Goal: Information Seeking & Learning: Learn about a topic

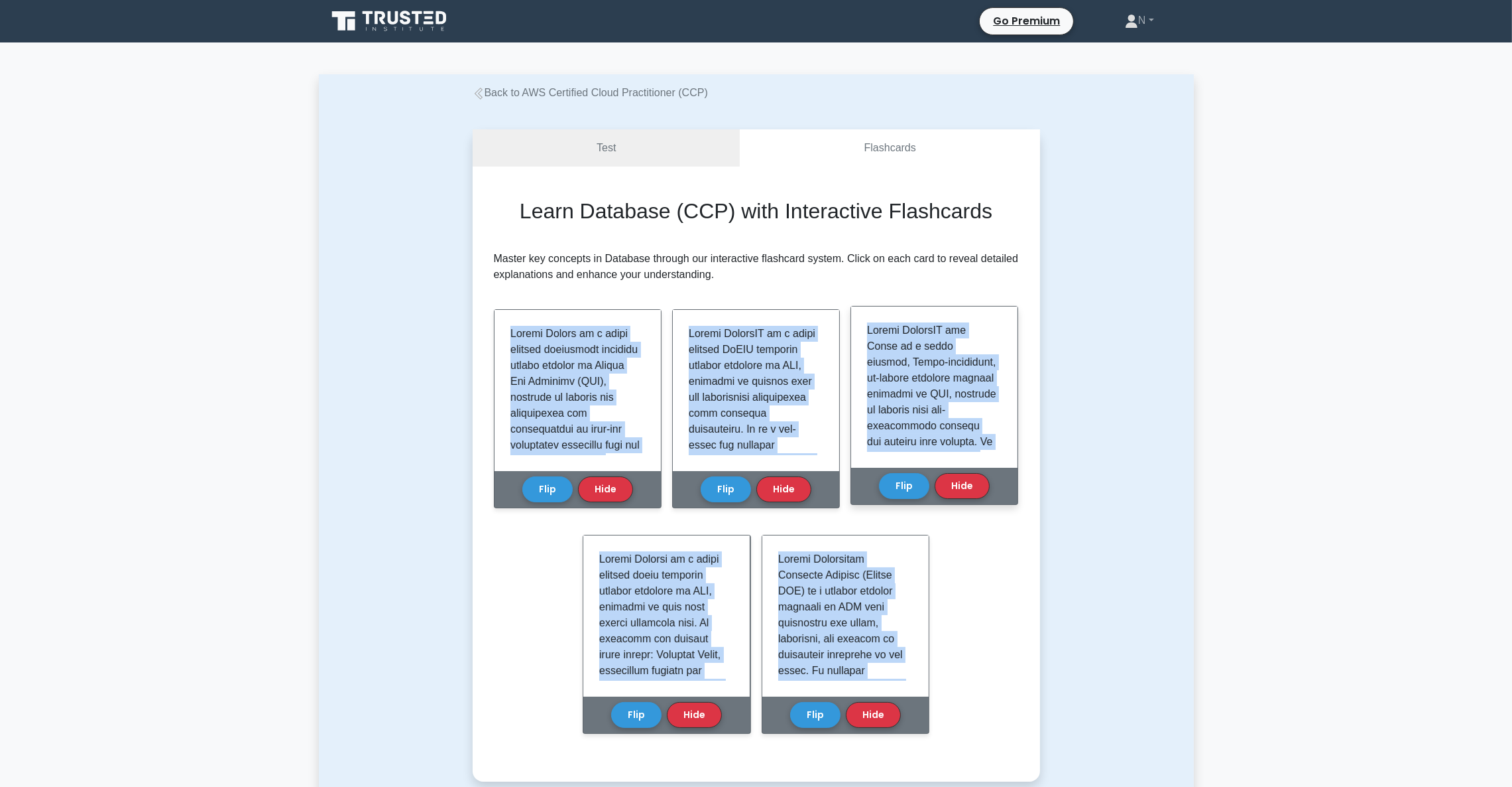
scroll to position [1282, 0]
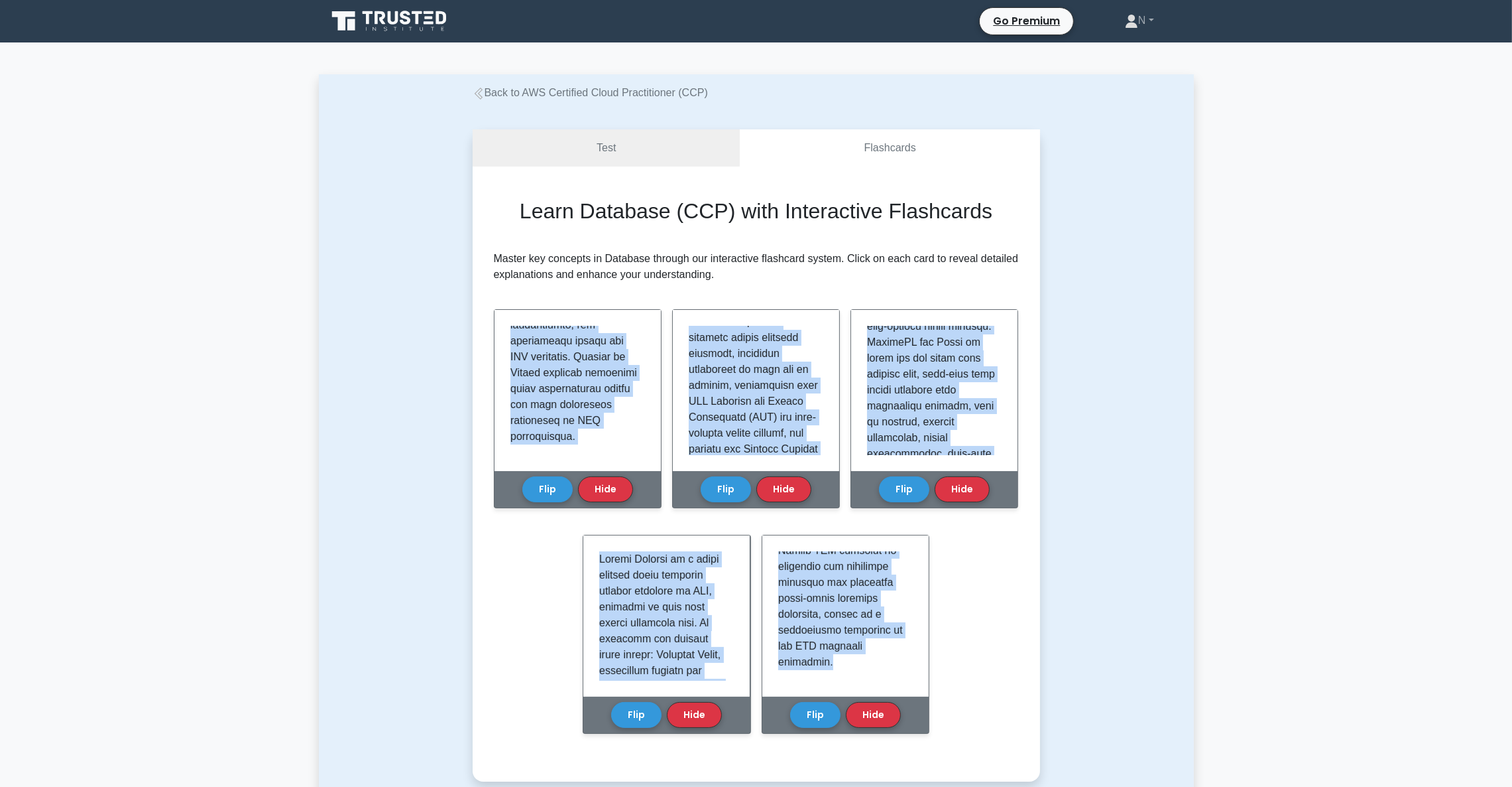
click at [704, 218] on h2 "Learn Database (CCP) with Interactive Flashcards" at bounding box center [756, 211] width 473 height 25
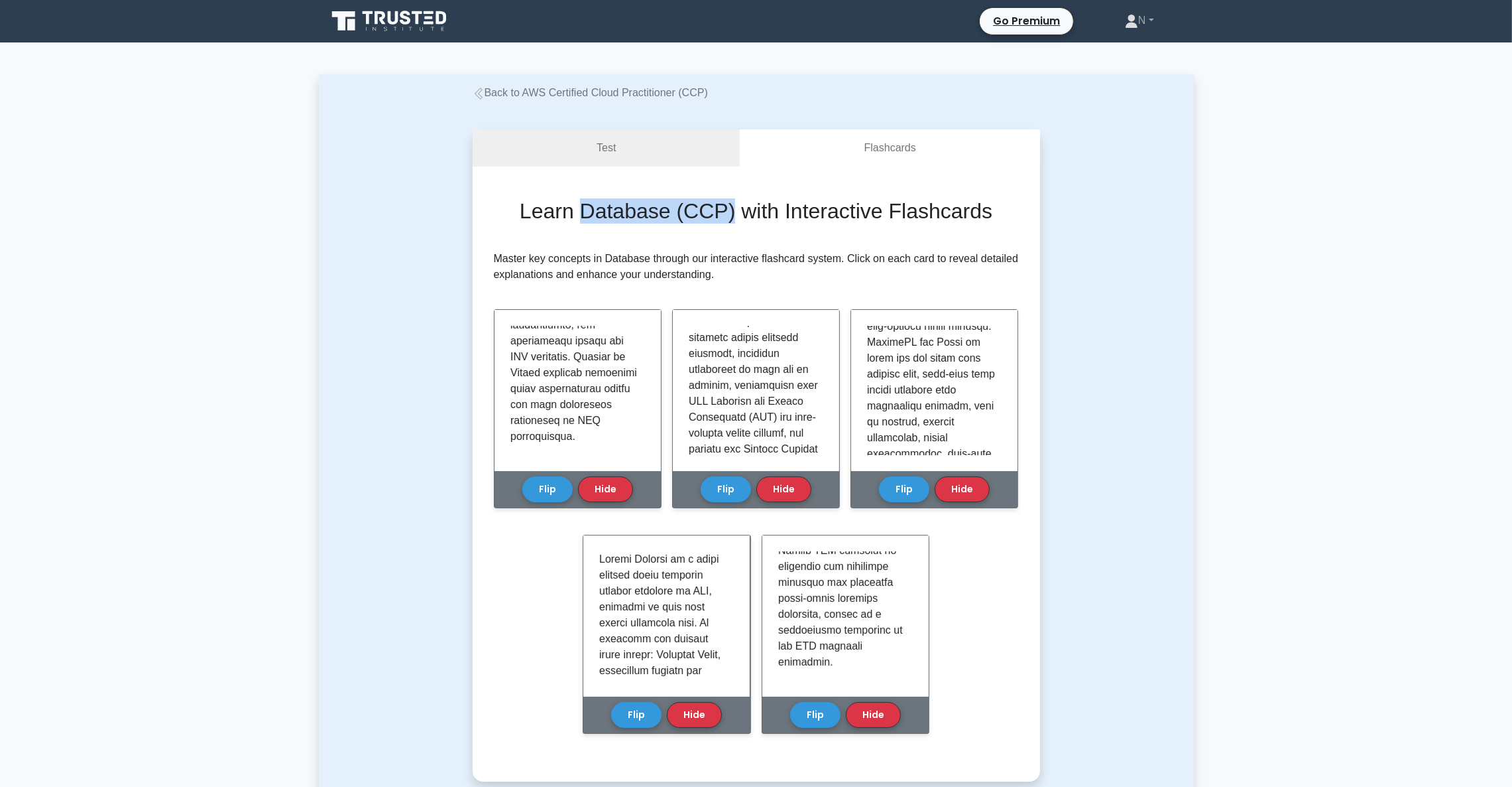
drag, startPoint x: 583, startPoint y: 208, endPoint x: 722, endPoint y: 206, distance: 139.0
click at [726, 204] on h2 "Learn Database (CCP) with Interactive Flashcards" at bounding box center [756, 211] width 473 height 25
copy h2 "Database (CCP)"
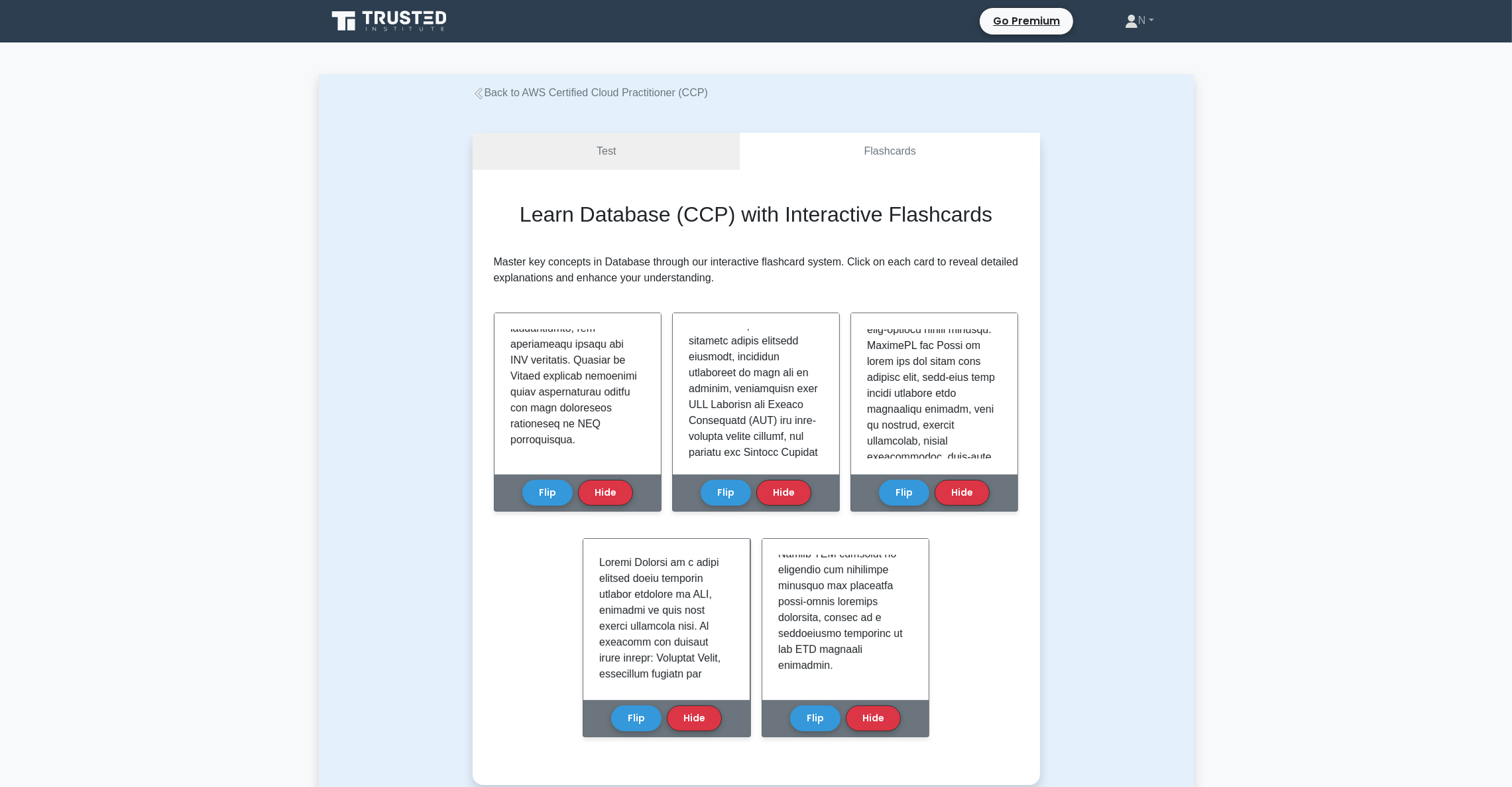
click at [1076, 184] on div "Test Flashcards Learn Database (CCP) with Interactive Flashcards Master key con…" at bounding box center [756, 458] width 875 height 715
click at [604, 93] on link "Back to AWS Certified Cloud Practitioner (CCP)" at bounding box center [590, 92] width 236 height 11
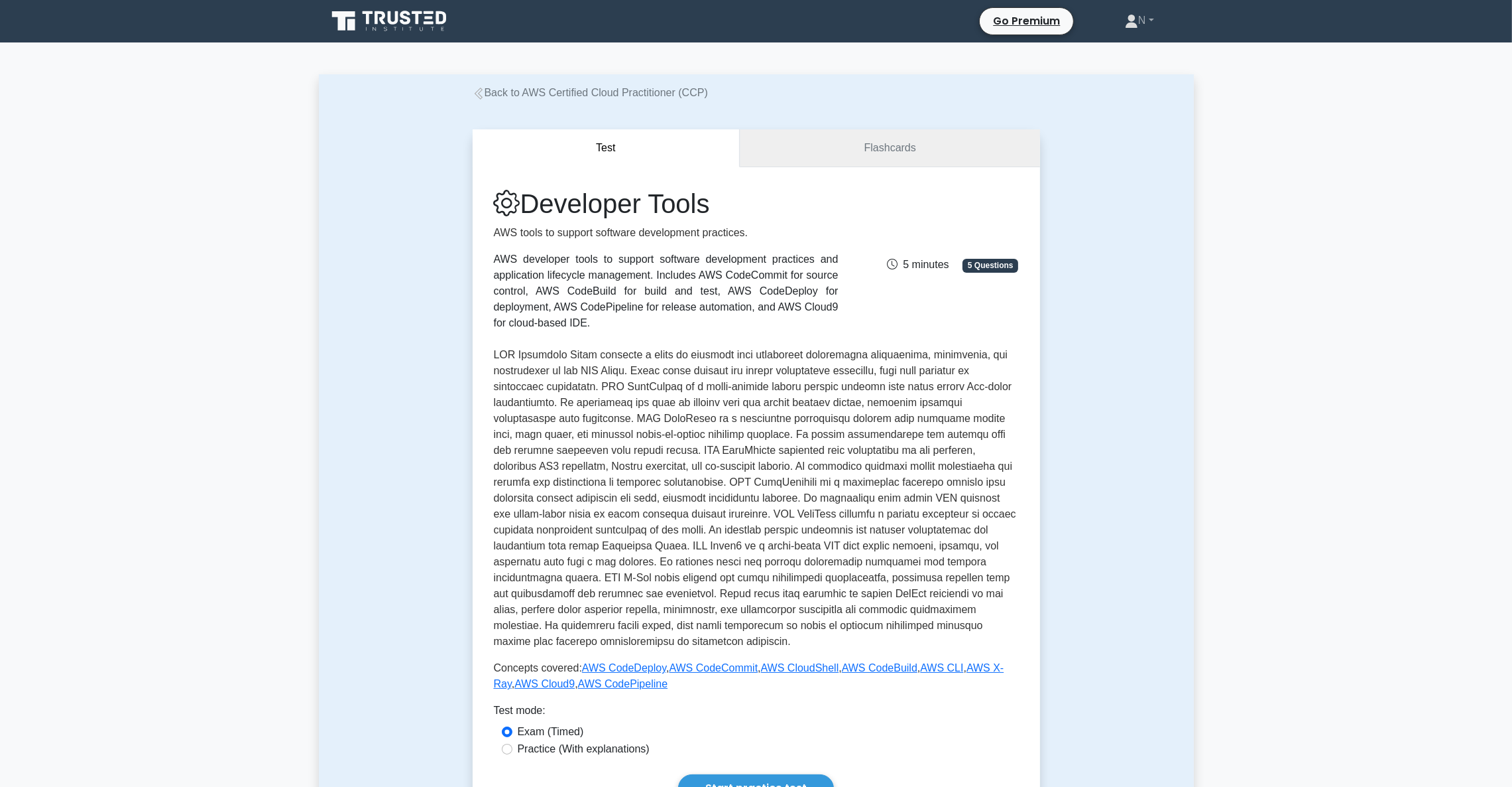
click at [850, 145] on link "Flashcards" at bounding box center [889, 148] width 300 height 38
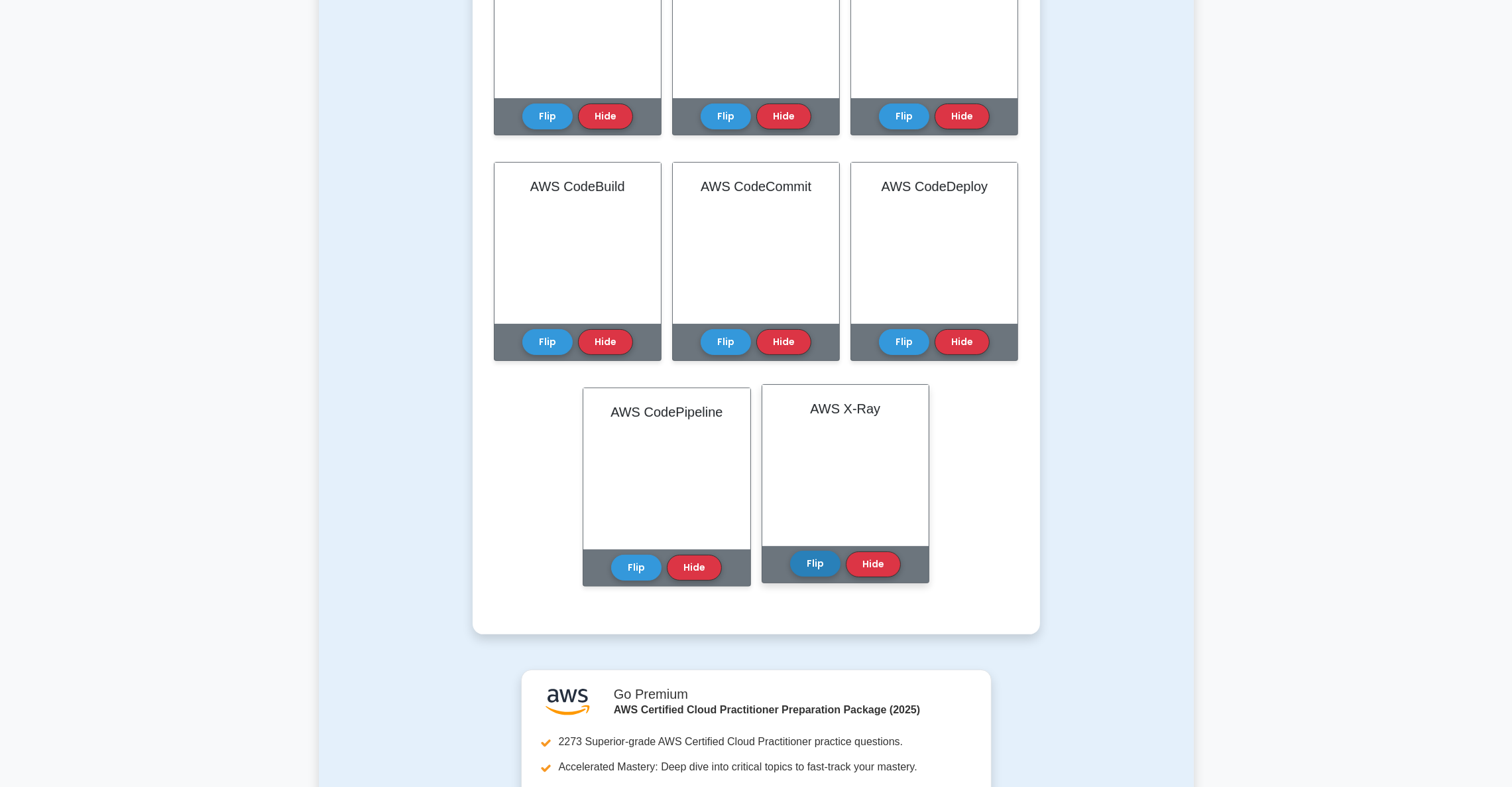
click at [832, 566] on button "Flip" at bounding box center [815, 563] width 50 height 26
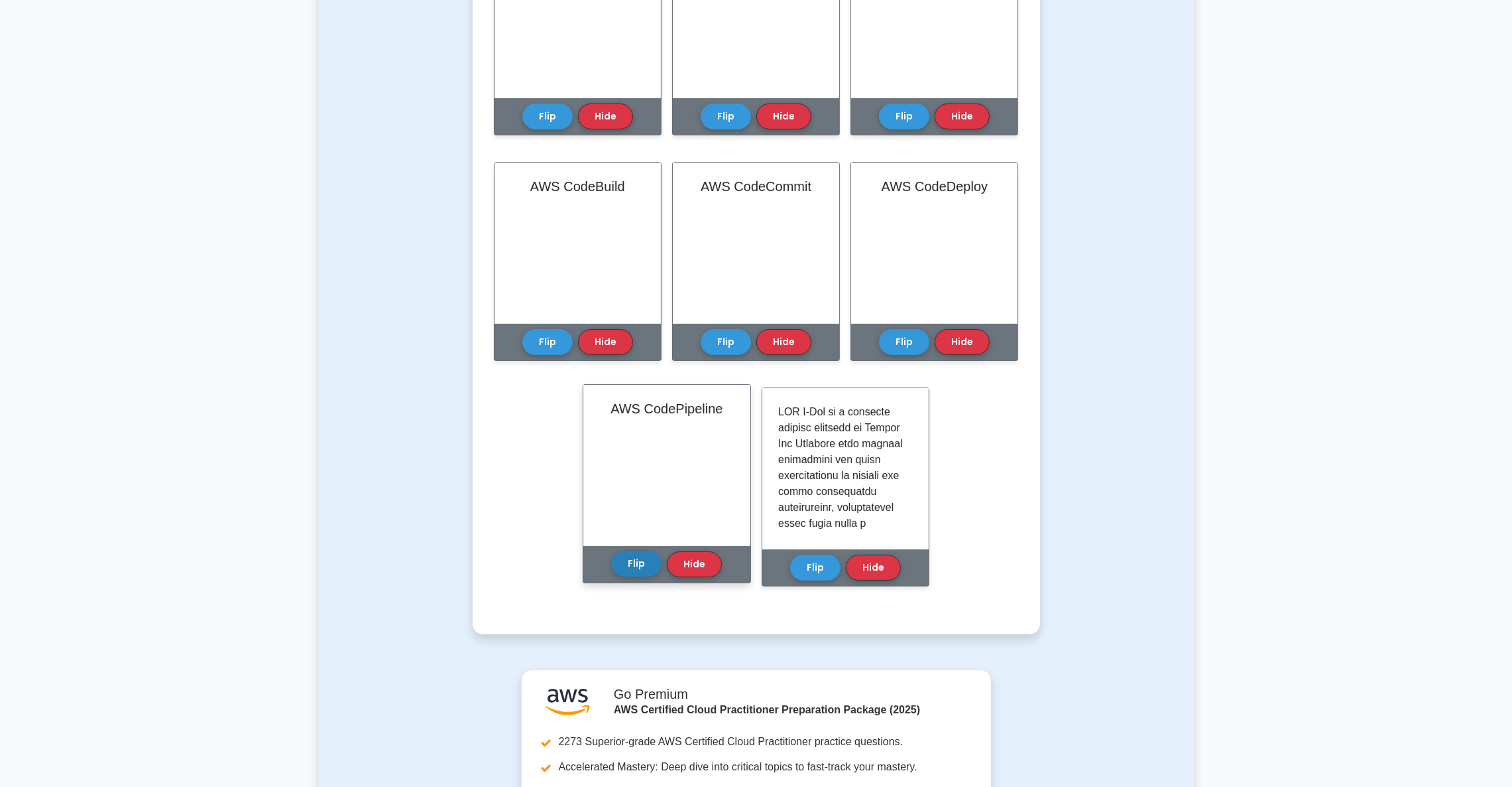
click at [657, 564] on button "Flip" at bounding box center [636, 563] width 50 height 26
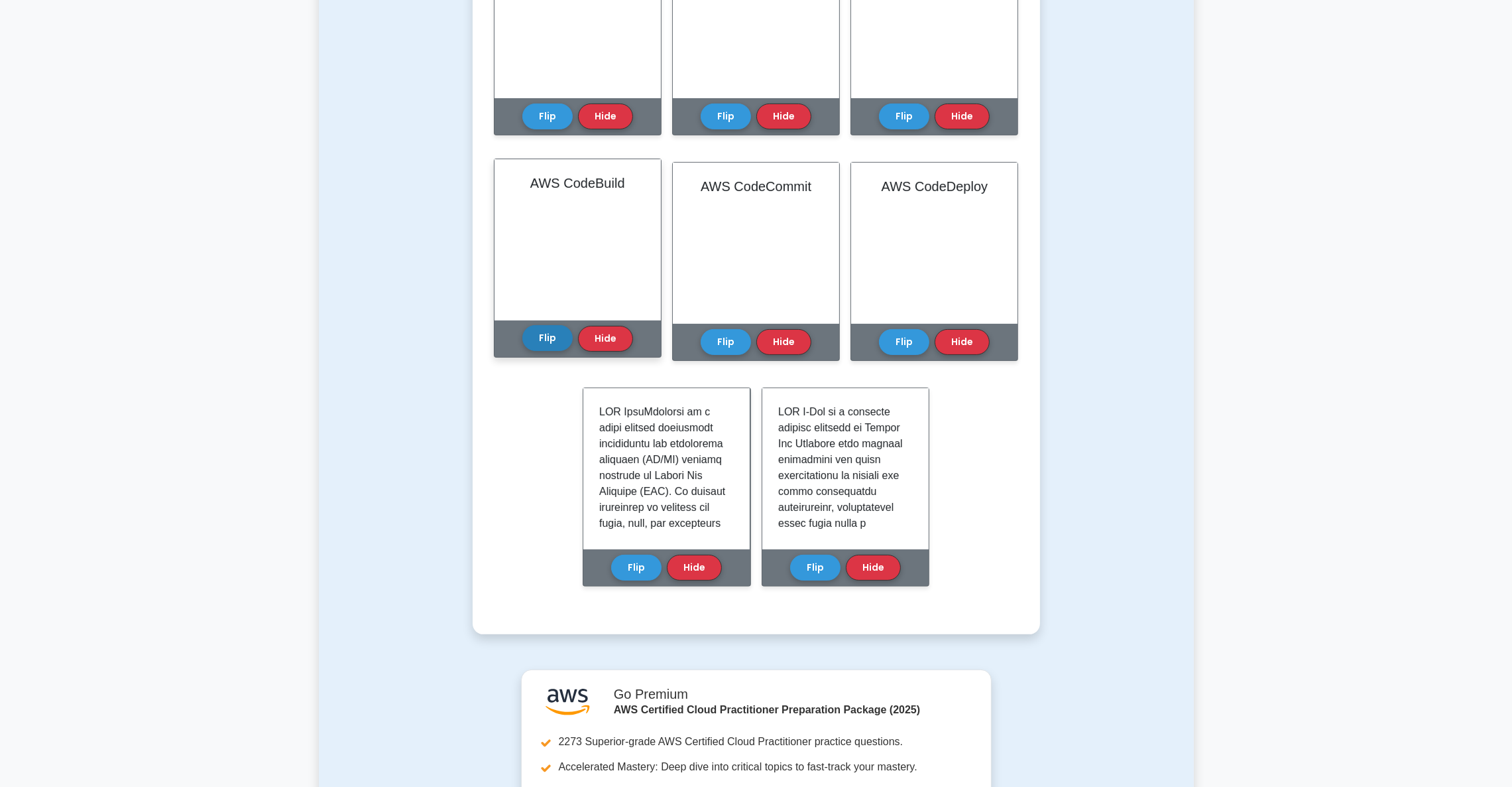
click at [542, 344] on button "Flip" at bounding box center [548, 338] width 50 height 26
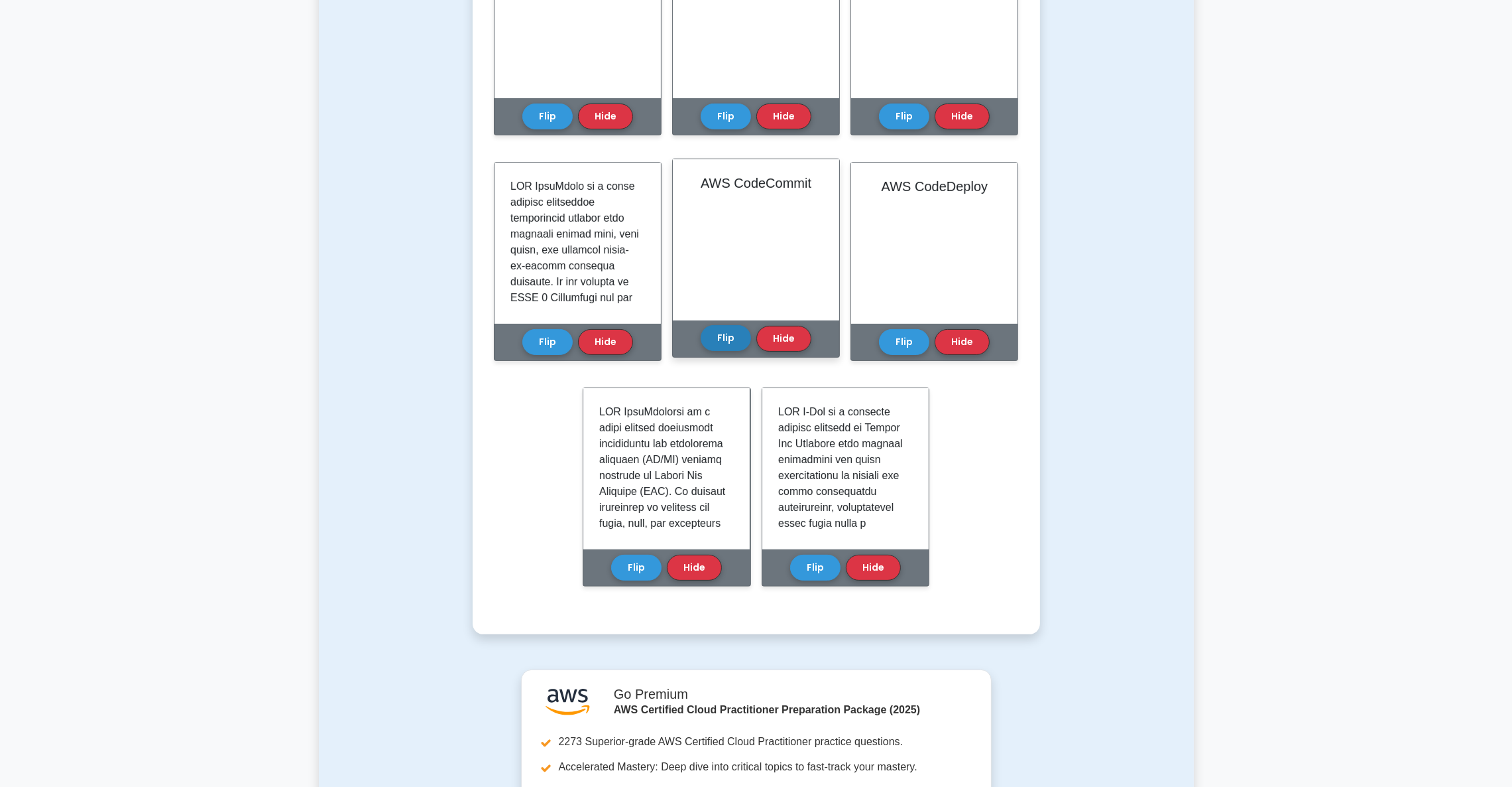
drag, startPoint x: 713, startPoint y: 348, endPoint x: 807, endPoint y: 345, distance: 94.0
click at [713, 348] on button "Flip" at bounding box center [725, 338] width 50 height 26
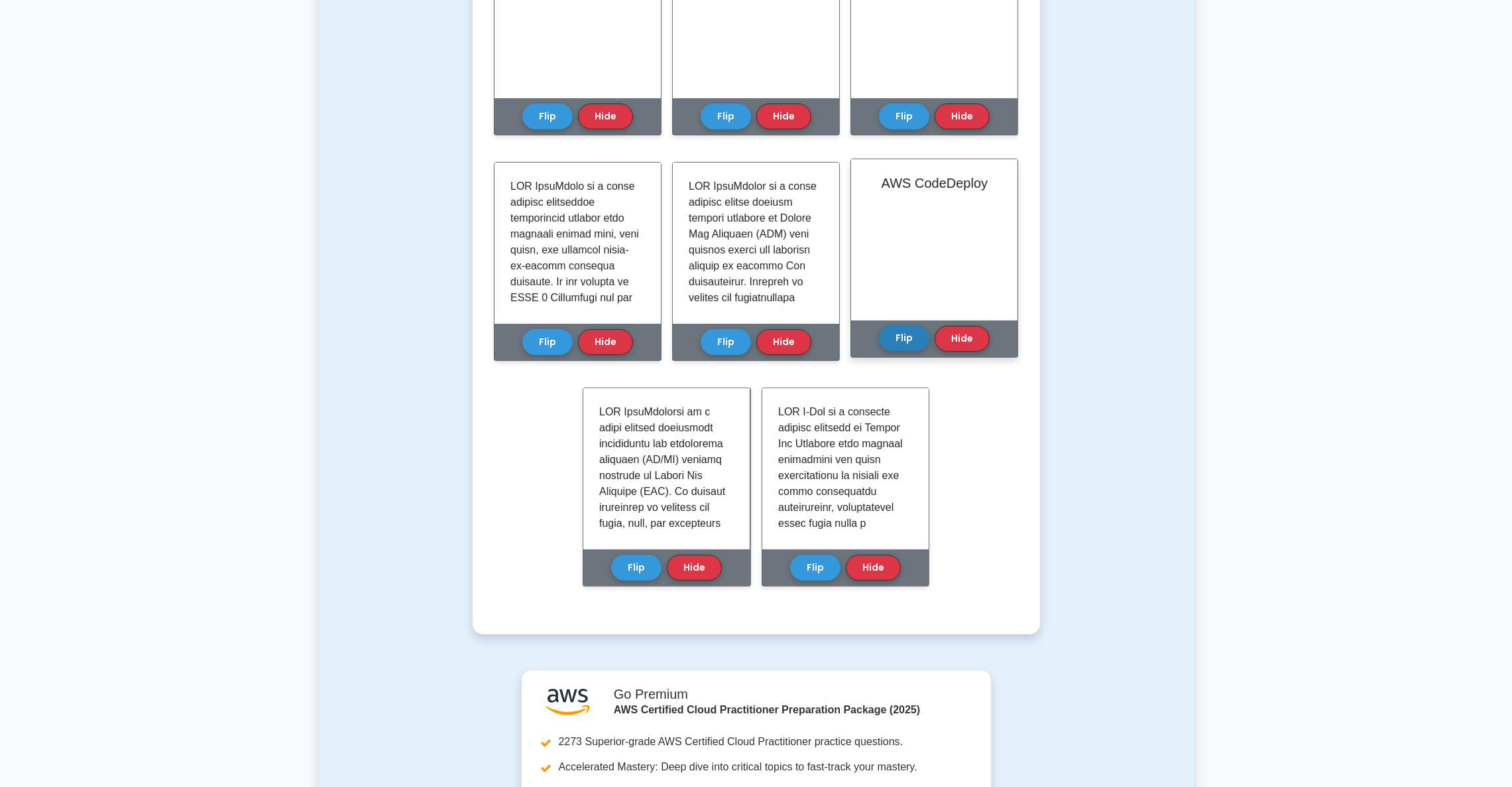
click at [900, 349] on button "Flip" at bounding box center [904, 338] width 50 height 26
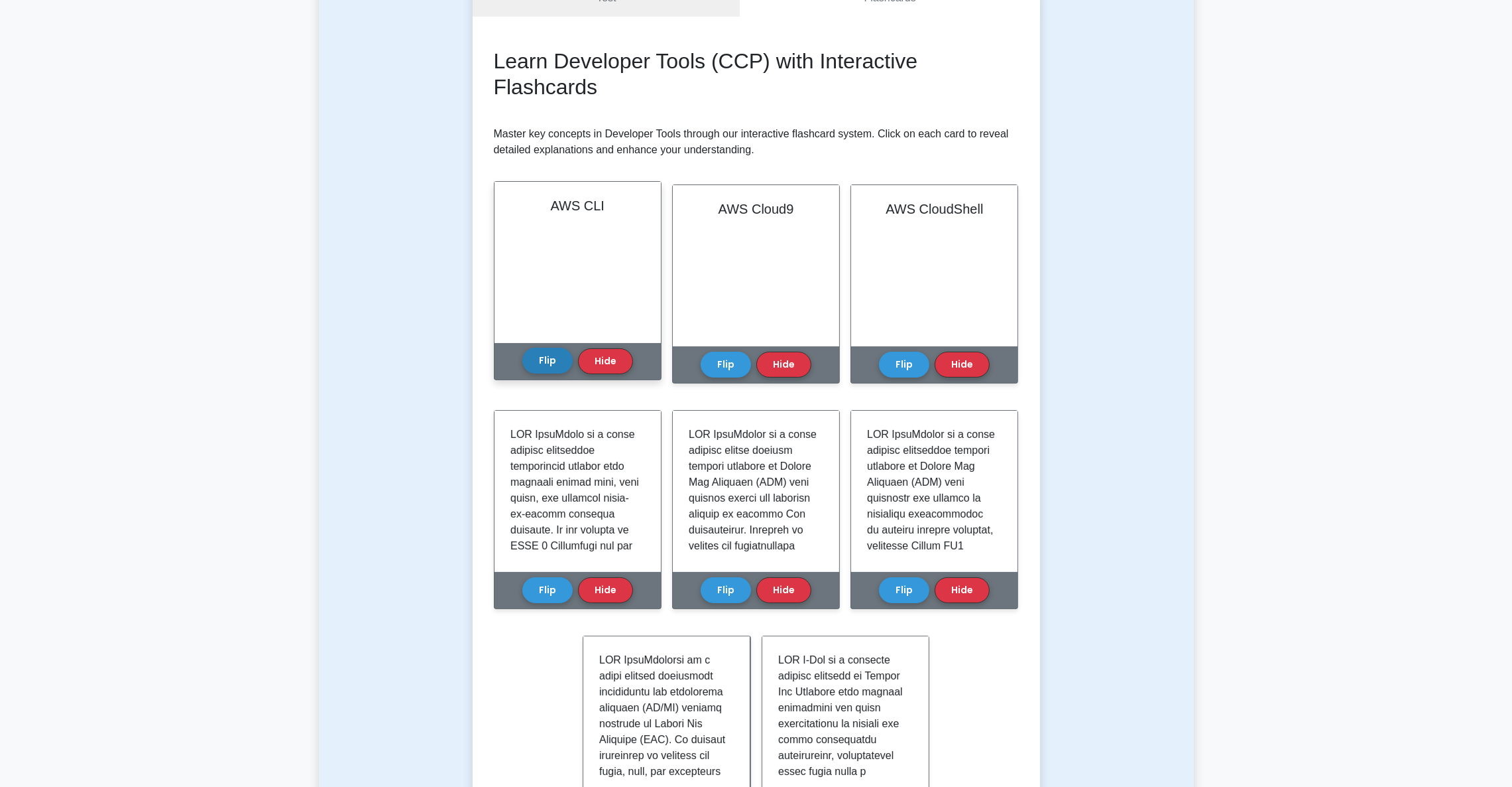
scroll to position [99, 0]
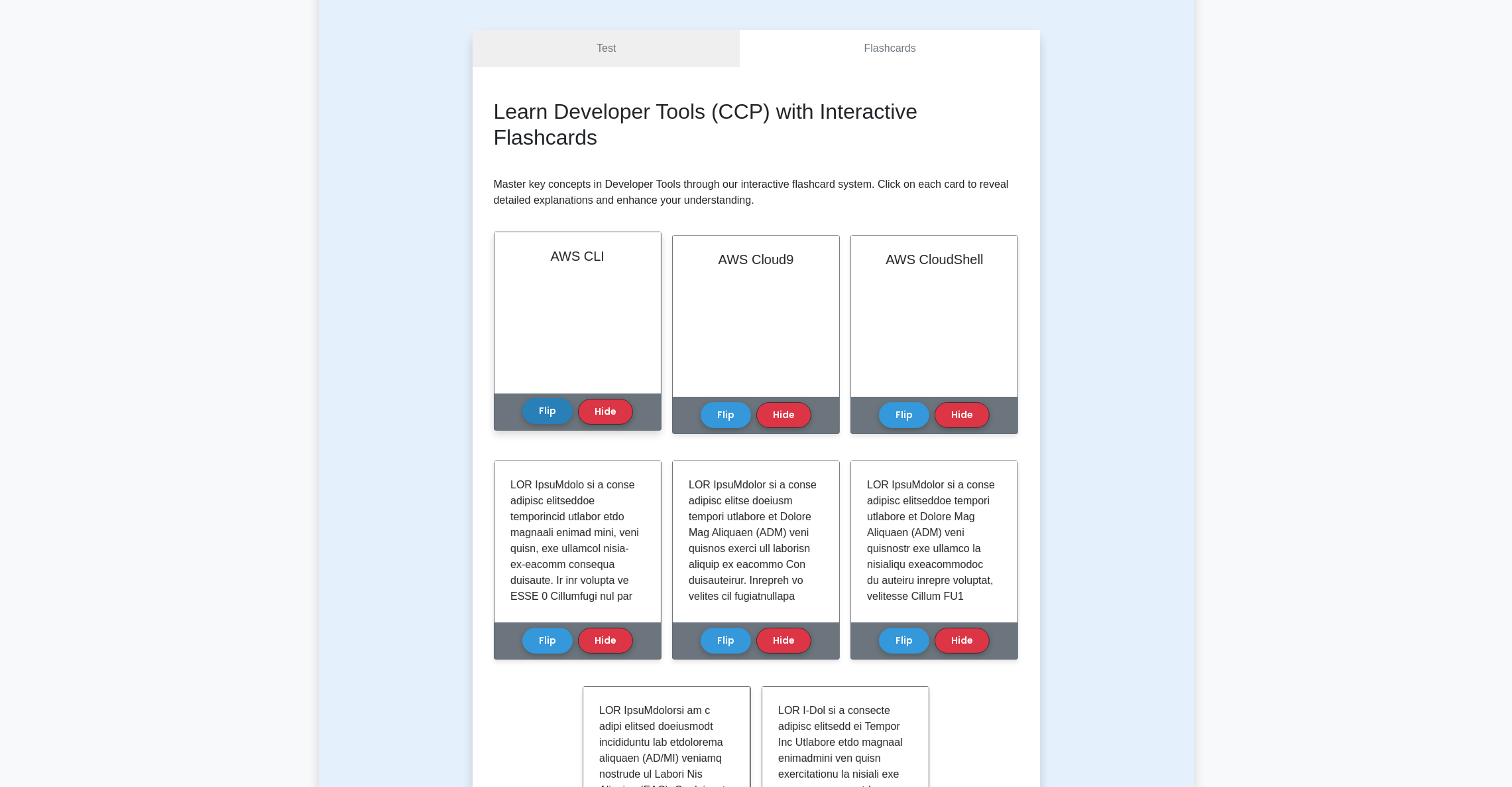
click at [524, 413] on button "Flip" at bounding box center [548, 410] width 50 height 26
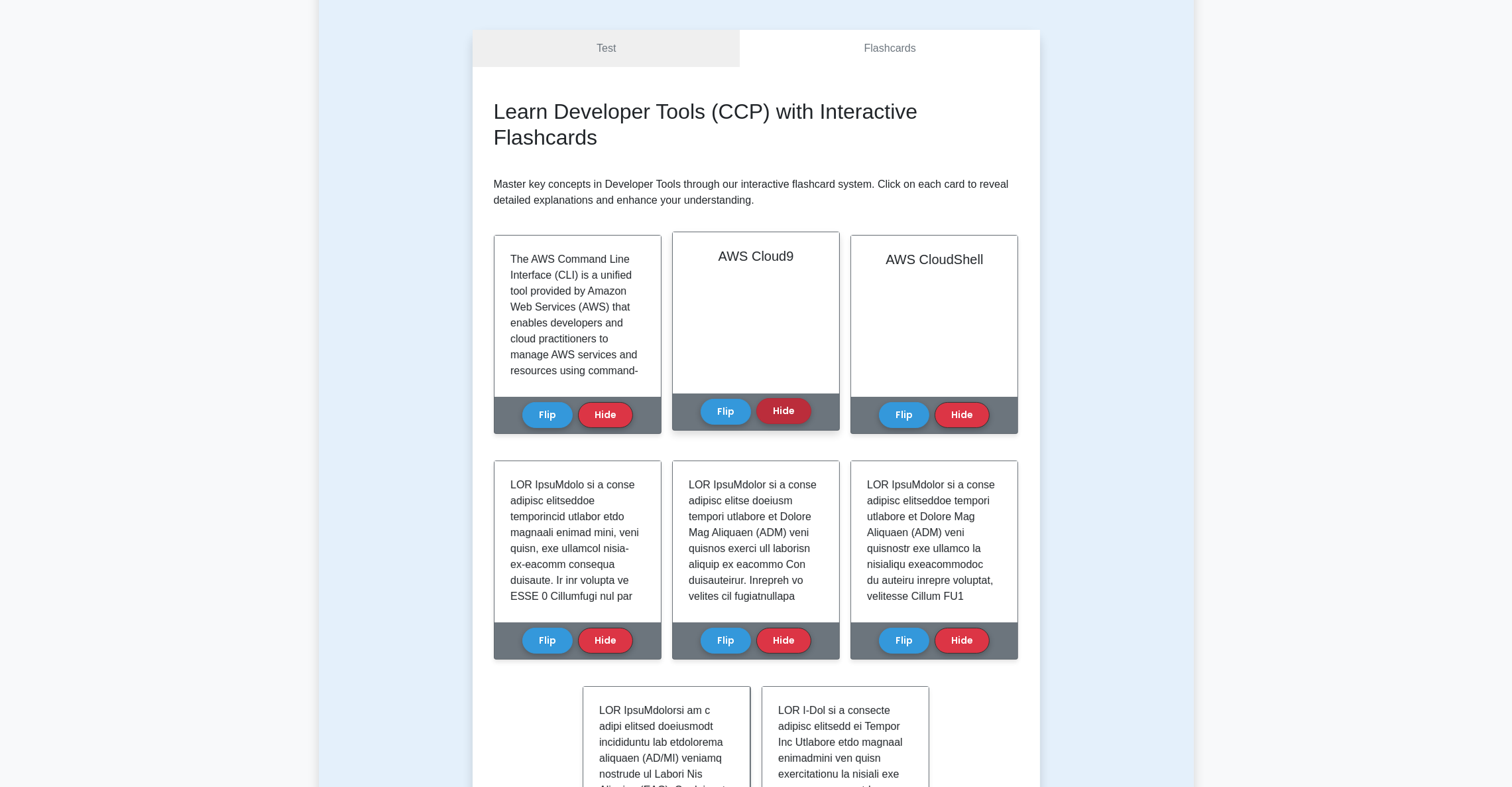
drag, startPoint x: 723, startPoint y: 405, endPoint x: 757, endPoint y: 409, distance: 34.2
click at [725, 406] on button "Flip" at bounding box center [725, 411] width 50 height 26
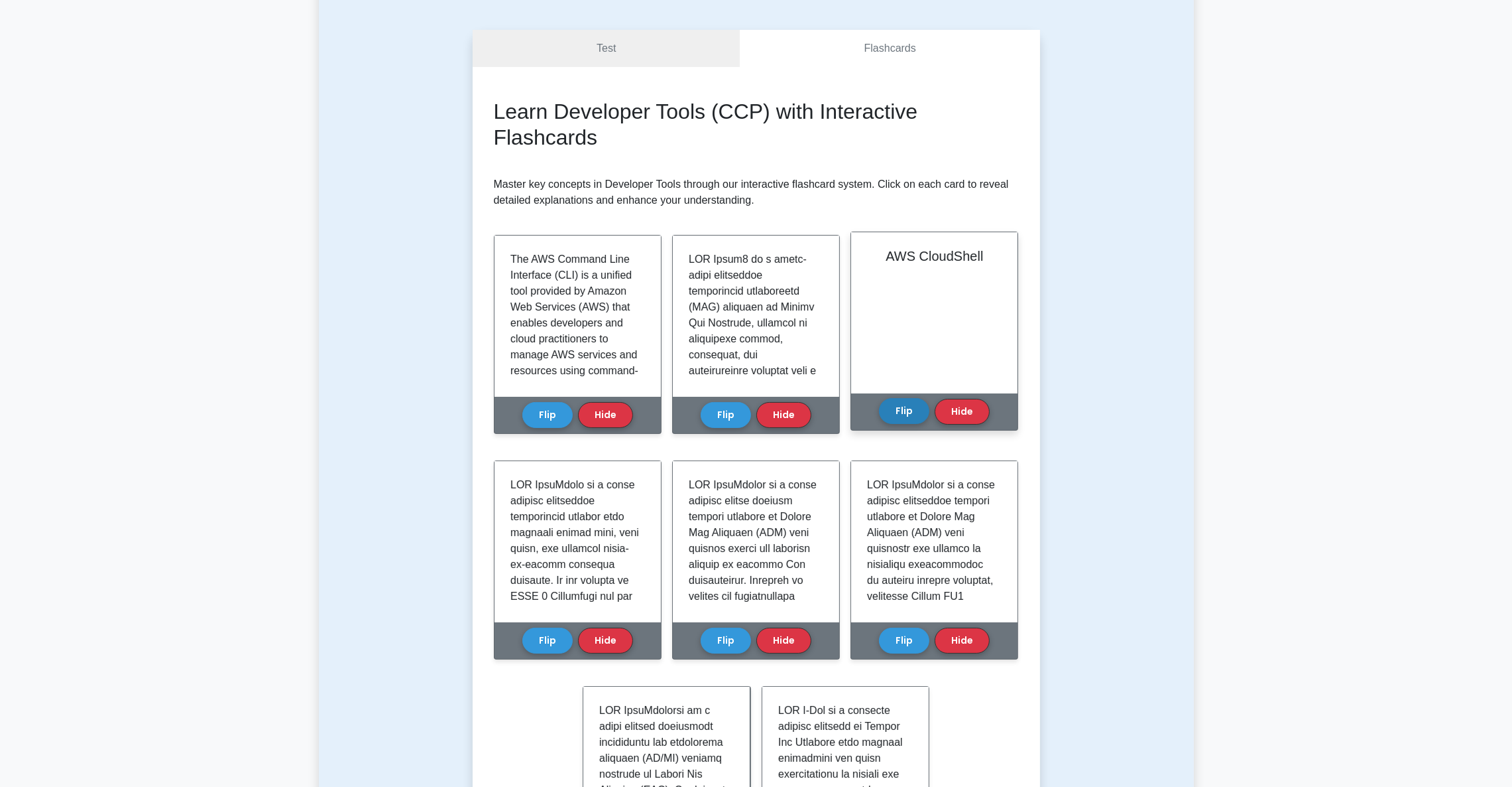
click at [913, 407] on button "Flip" at bounding box center [904, 410] width 50 height 26
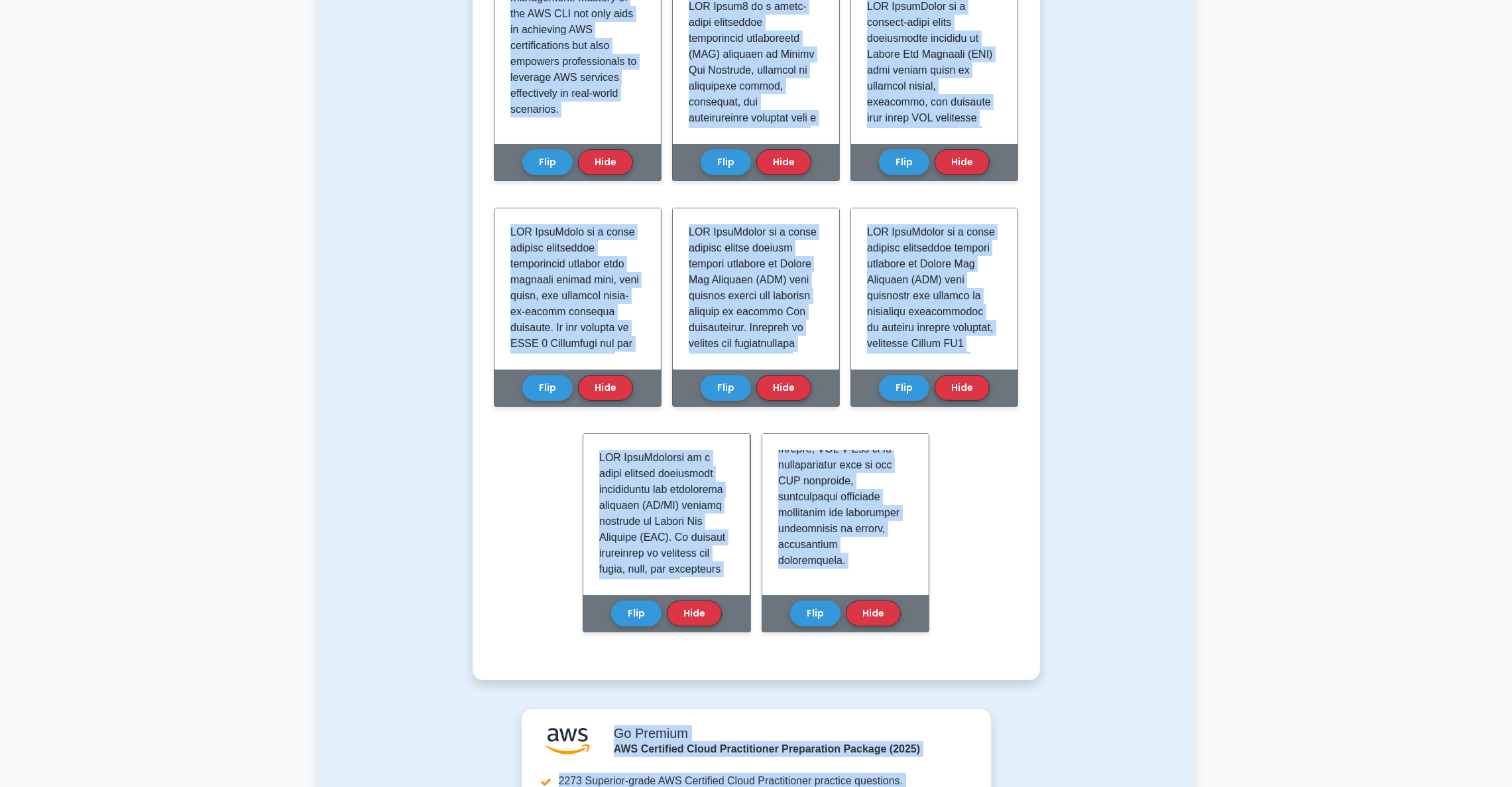
scroll to position [436, 0]
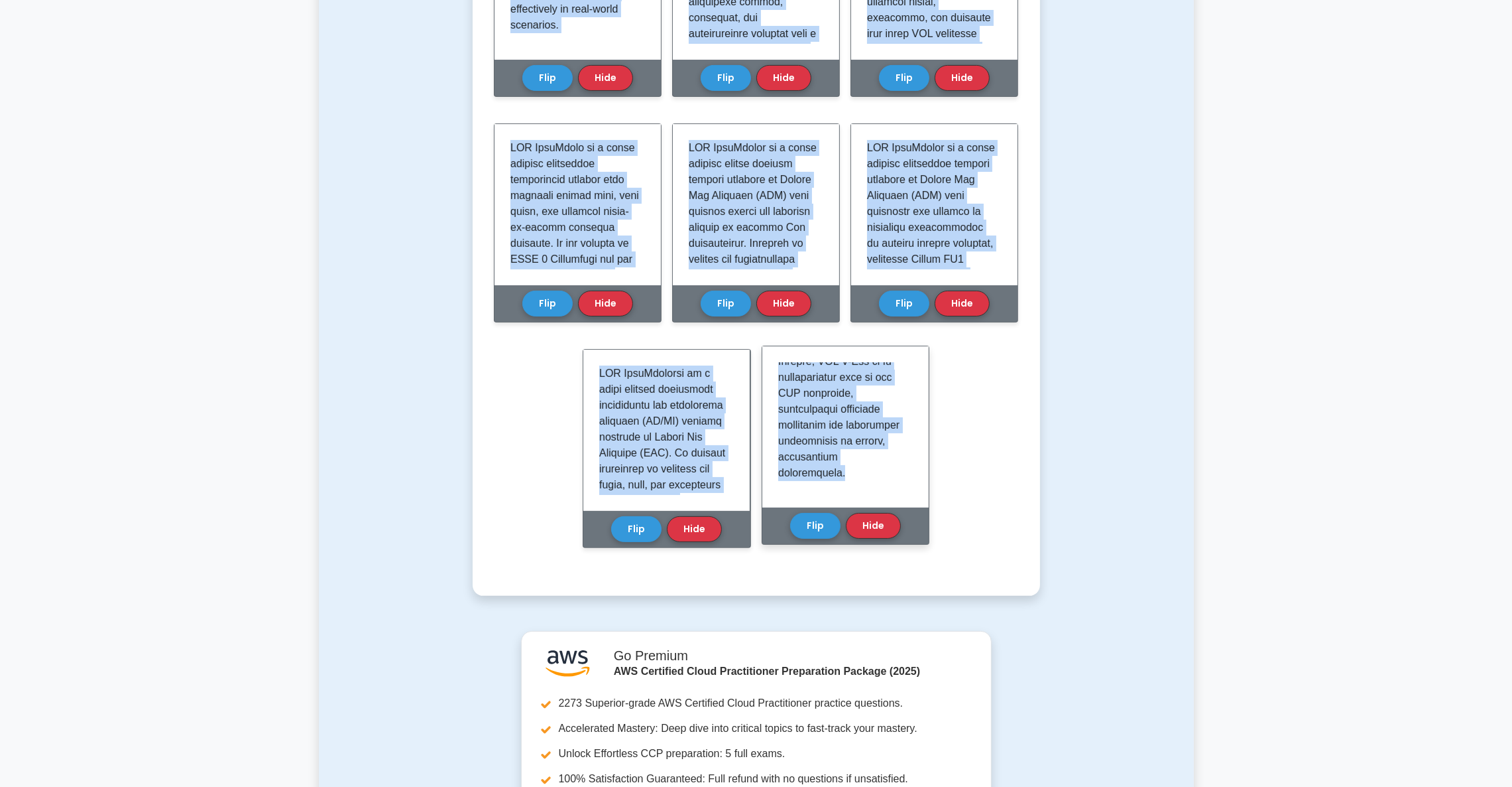
drag, startPoint x: 505, startPoint y: 255, endPoint x: 887, endPoint y: 484, distance: 445.4
click at [887, 484] on div "Learn Developer Tools (CCP) with Interactive Flashcards Master key concepts in …" at bounding box center [756, 163] width 525 height 802
copy div "The AWS Command Line Interface (CLI) is a unified tool provided by Amazon Web S…"
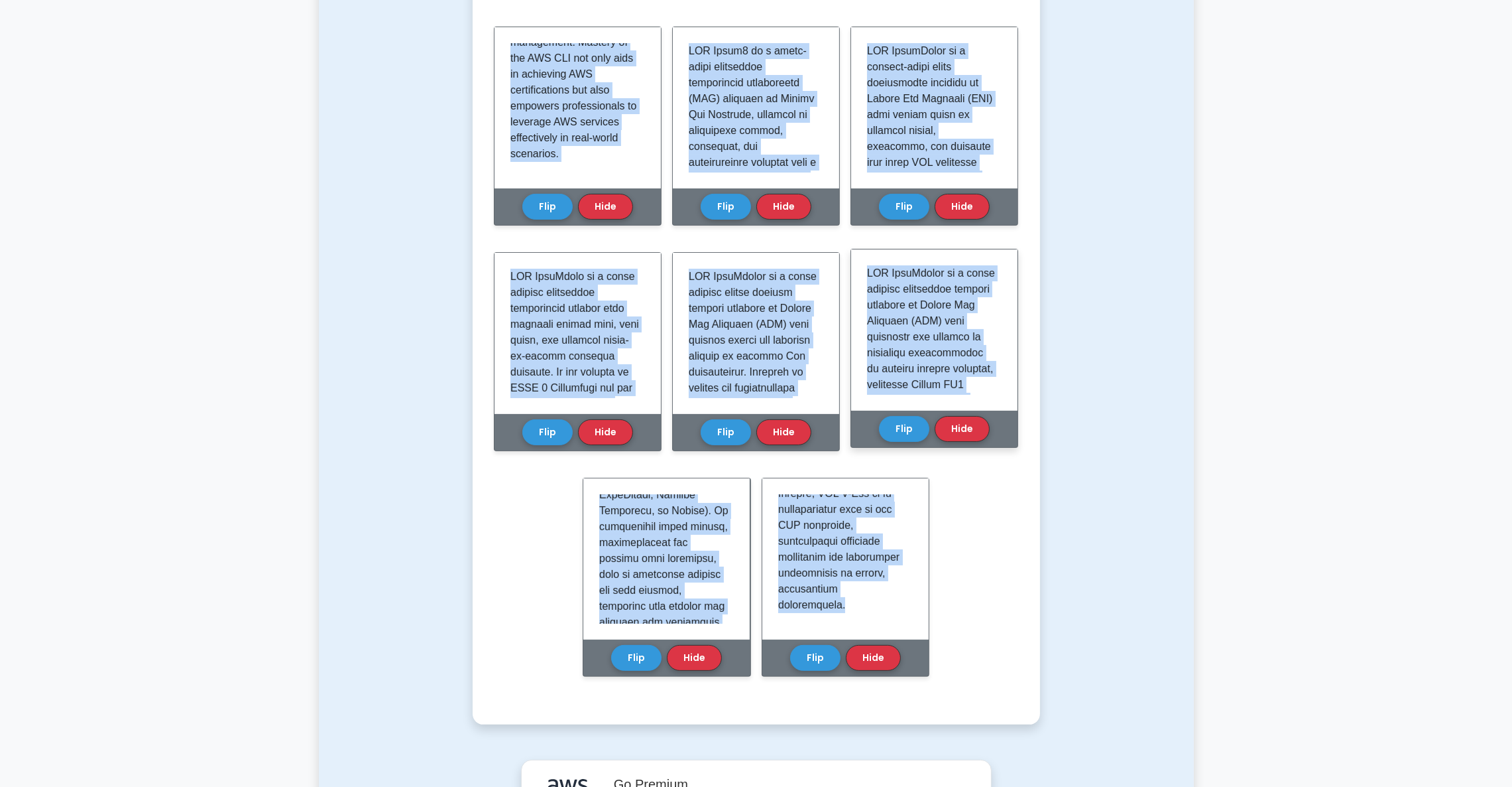
scroll to position [289, 0]
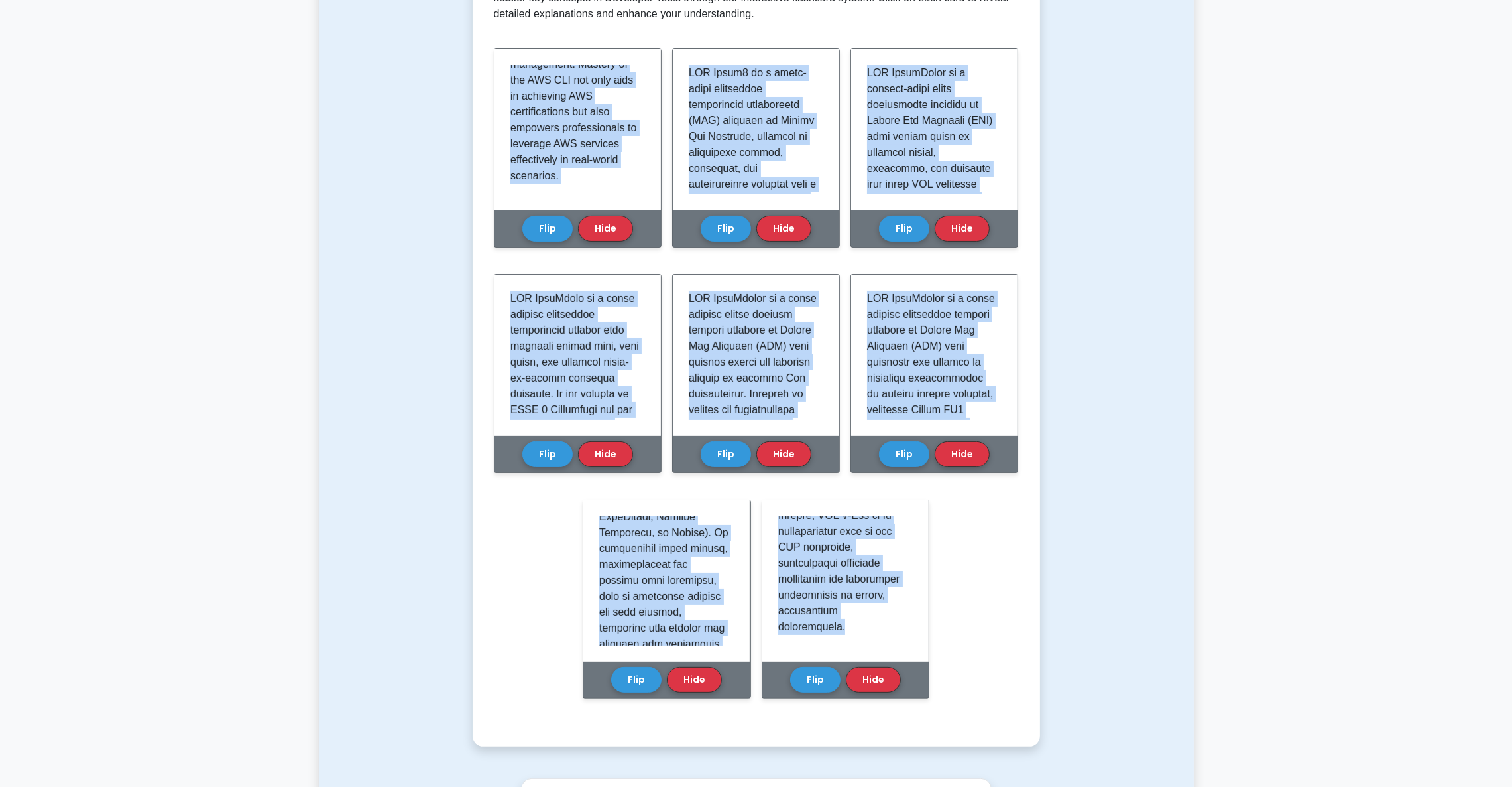
click at [1095, 396] on div "Test Flashcards Learn Developer Tools (CCP) with Interactive Flashcards Master …" at bounding box center [756, 294] width 875 height 966
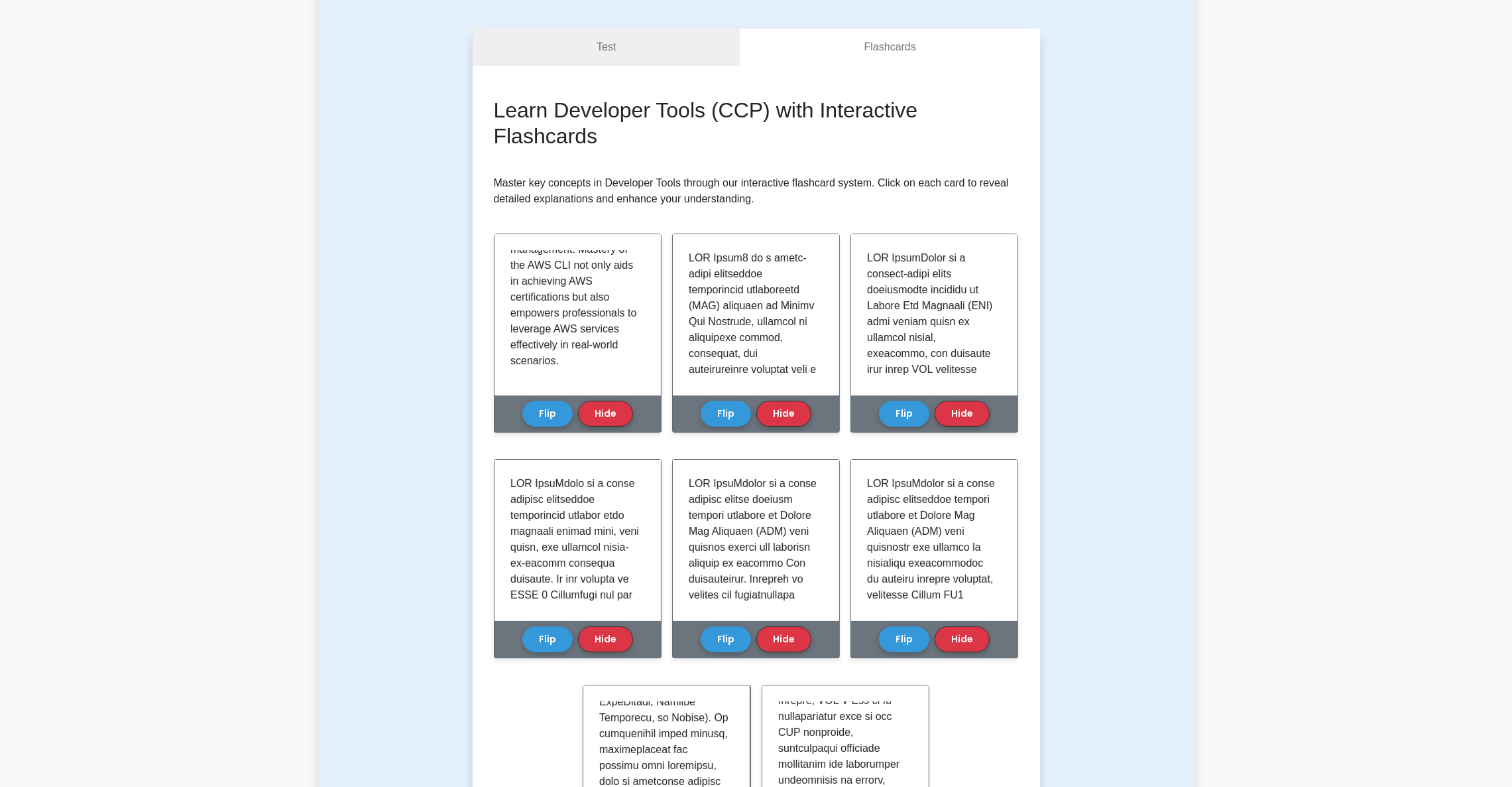
scroll to position [0, 0]
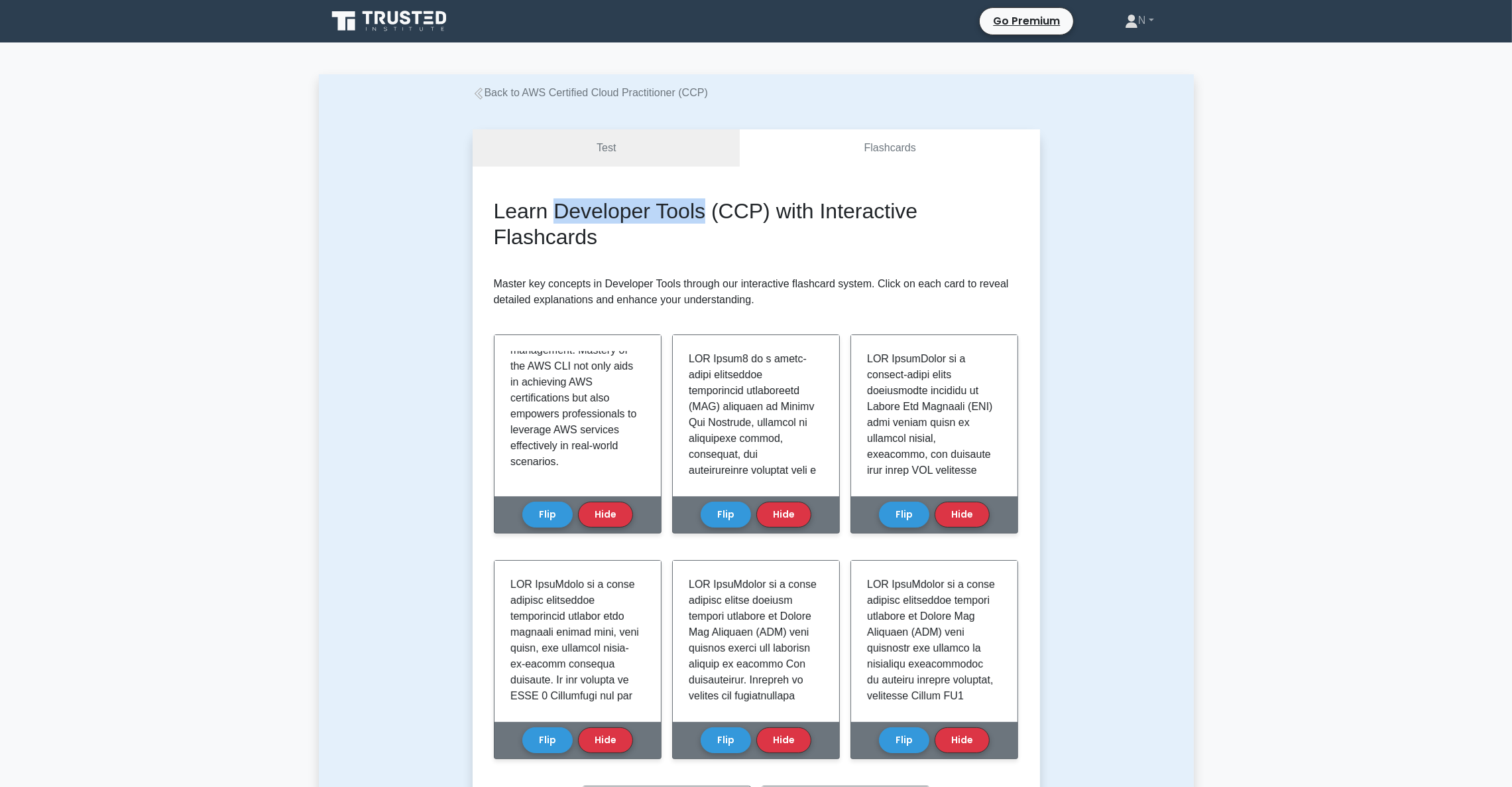
drag, startPoint x: 555, startPoint y: 209, endPoint x: 705, endPoint y: 204, distance: 150.1
click at [705, 204] on h2 "Learn Developer Tools (CCP) with Interactive Flashcards" at bounding box center [756, 223] width 525 height 51
copy h2 "Developer Tools"
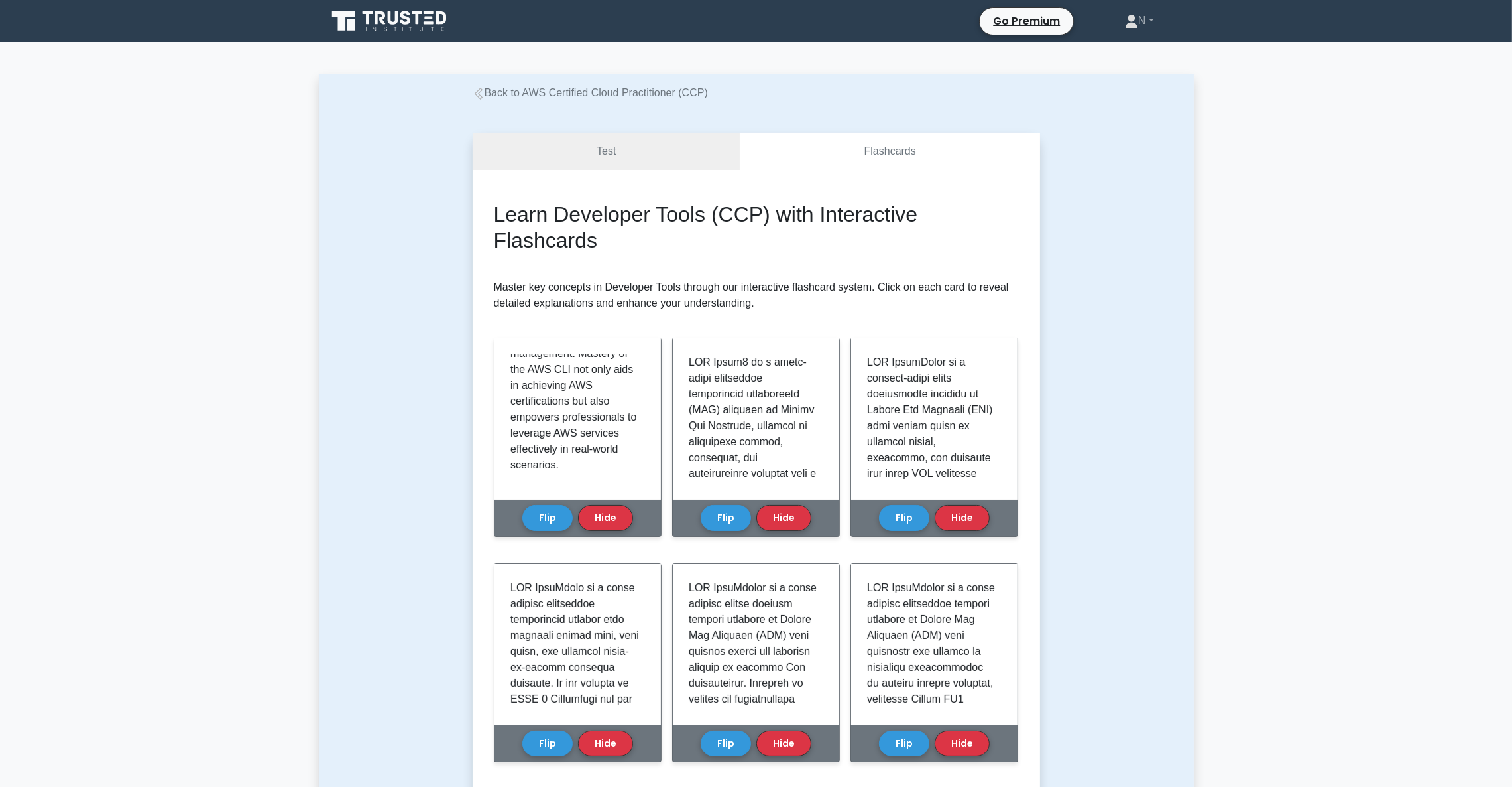
click at [599, 81] on div "Back to AWS Certified Cloud Practitioner (CCP) Test Flashcards Learn Developer …" at bounding box center [756, 785] width 875 height 1421
click at [599, 85] on div "Back to AWS Certified Cloud Practitioner (CCP)" at bounding box center [756, 92] width 583 height 16
click at [602, 91] on link "Back to AWS Certified Cloud Practitioner (CCP)" at bounding box center [590, 92] width 236 height 11
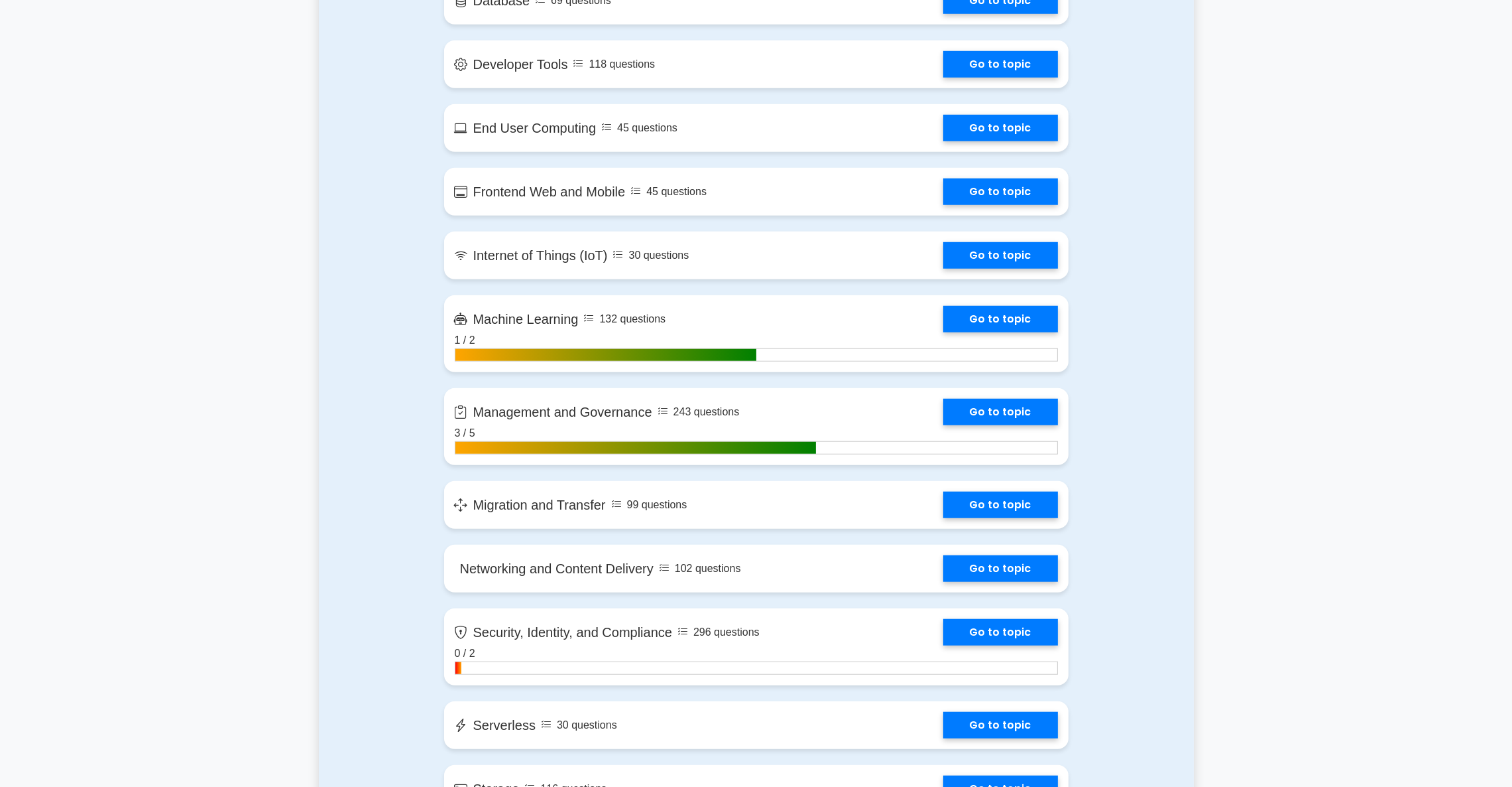
scroll to position [1545, 0]
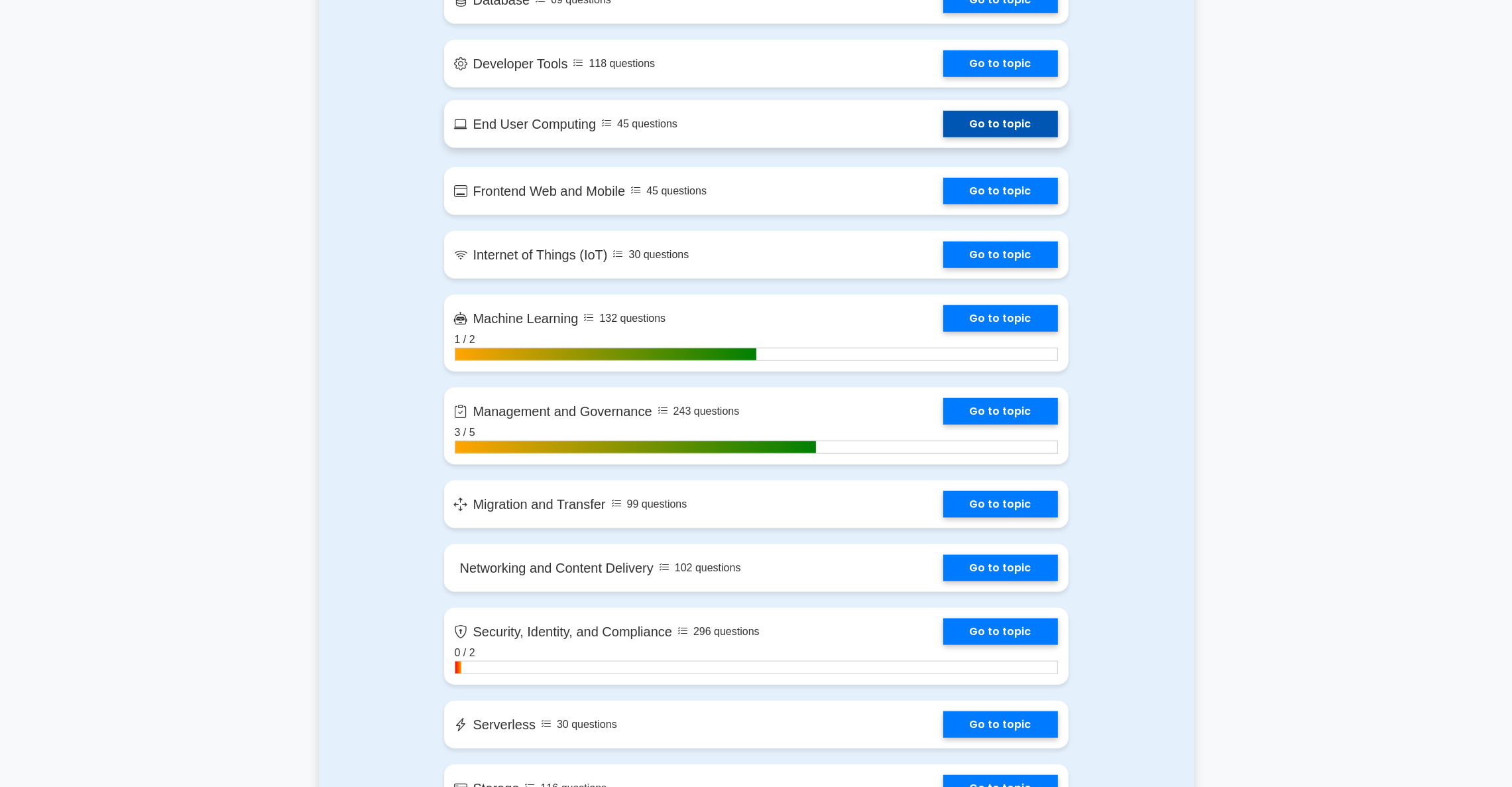
click at [943, 129] on link "Go to topic" at bounding box center [1000, 124] width 115 height 27
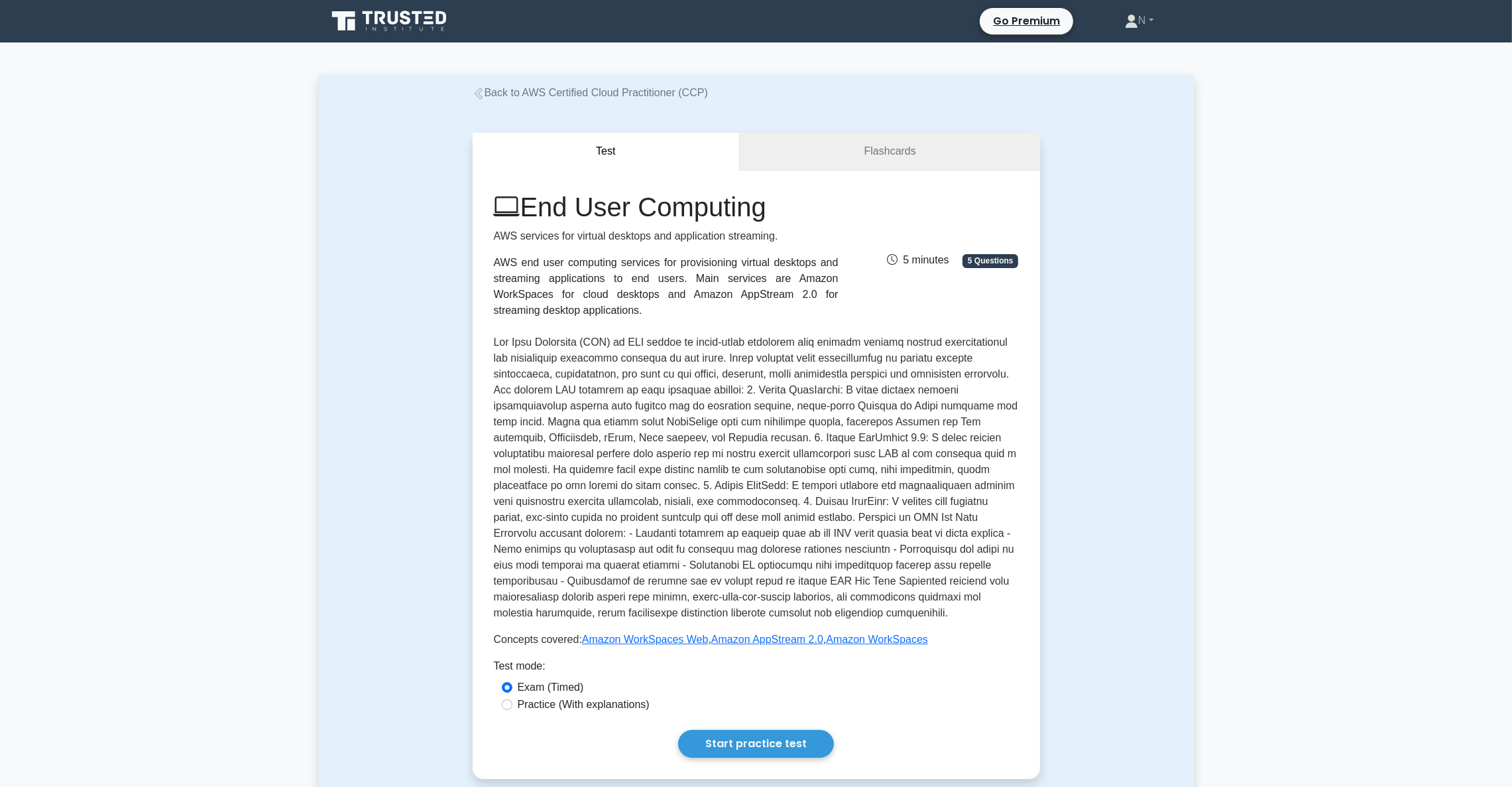
click at [826, 141] on link "Flashcards" at bounding box center [889, 151] width 300 height 38
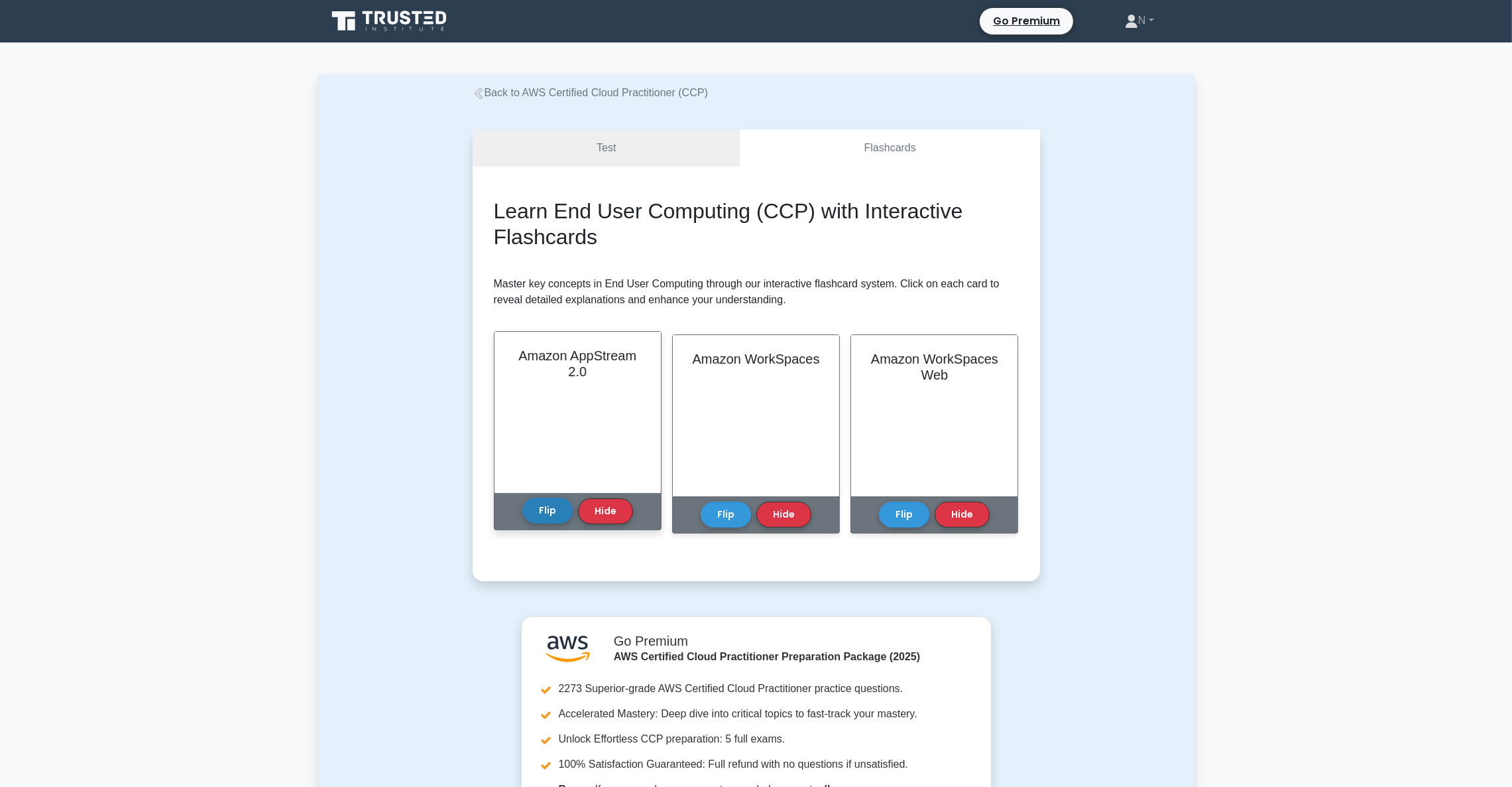
click at [549, 523] on button "Flip" at bounding box center [548, 510] width 50 height 26
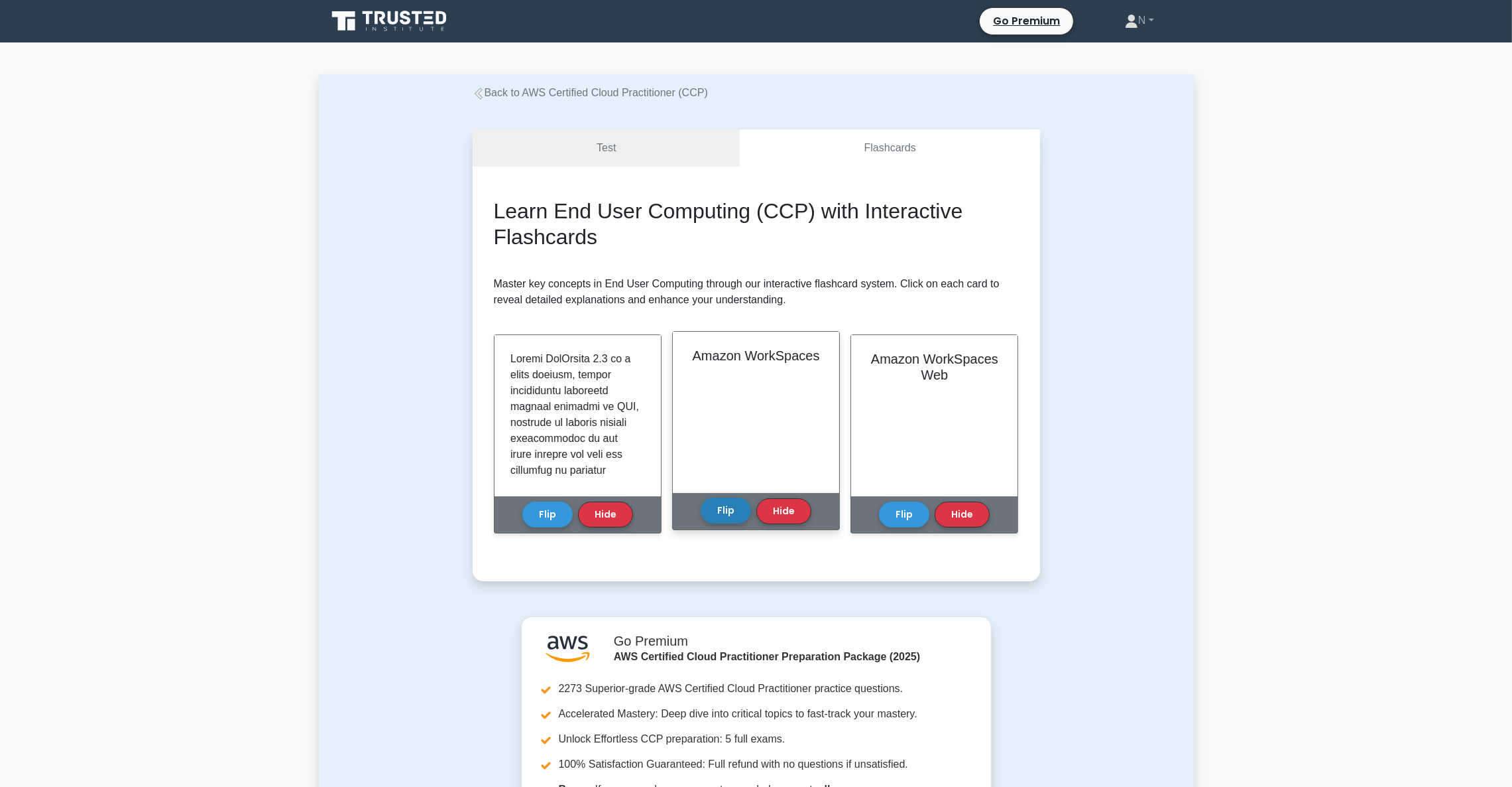
click at [730, 513] on button "Flip" at bounding box center [725, 510] width 50 height 26
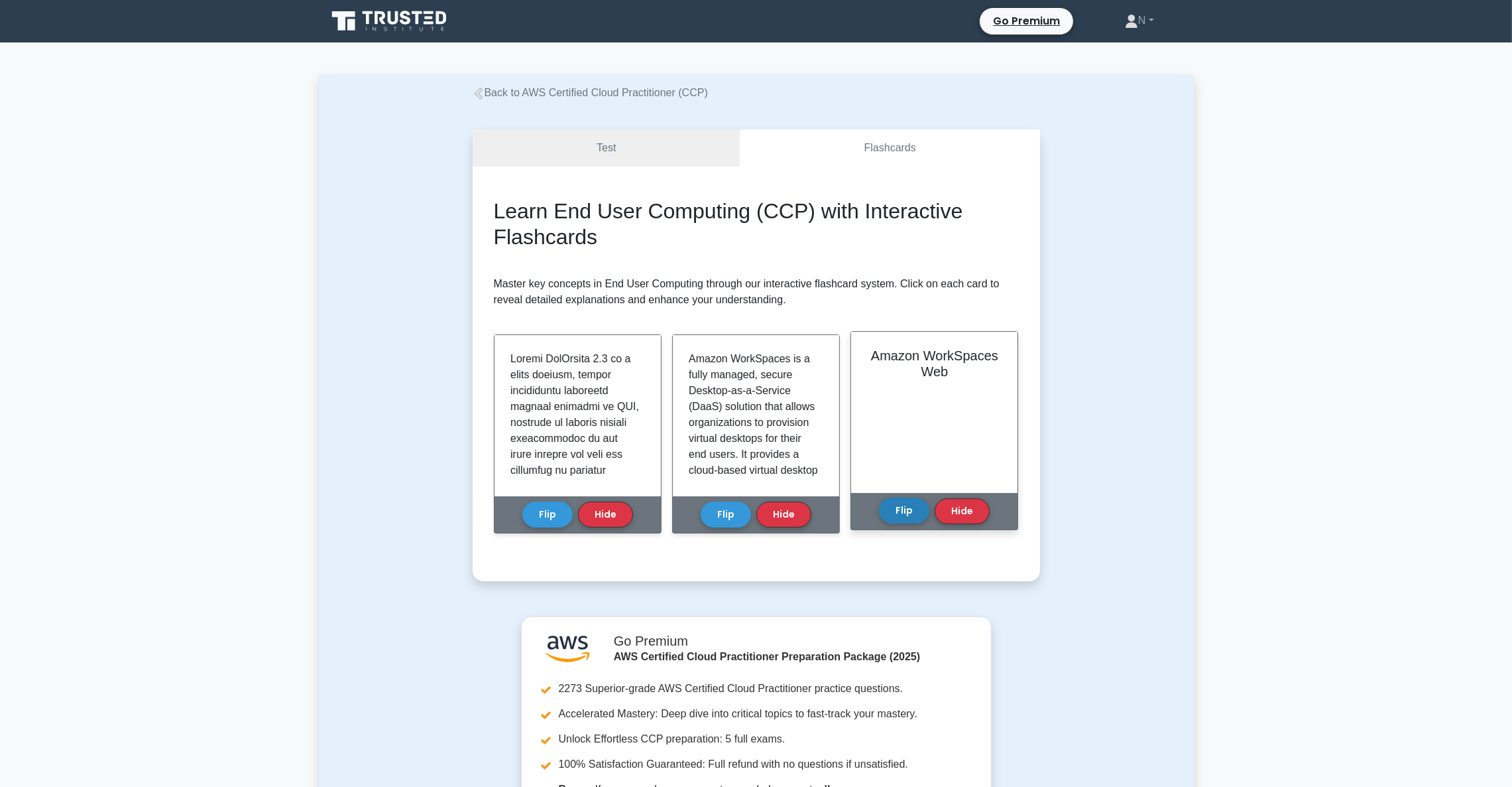
click at [912, 504] on button "Flip" at bounding box center [904, 510] width 50 height 26
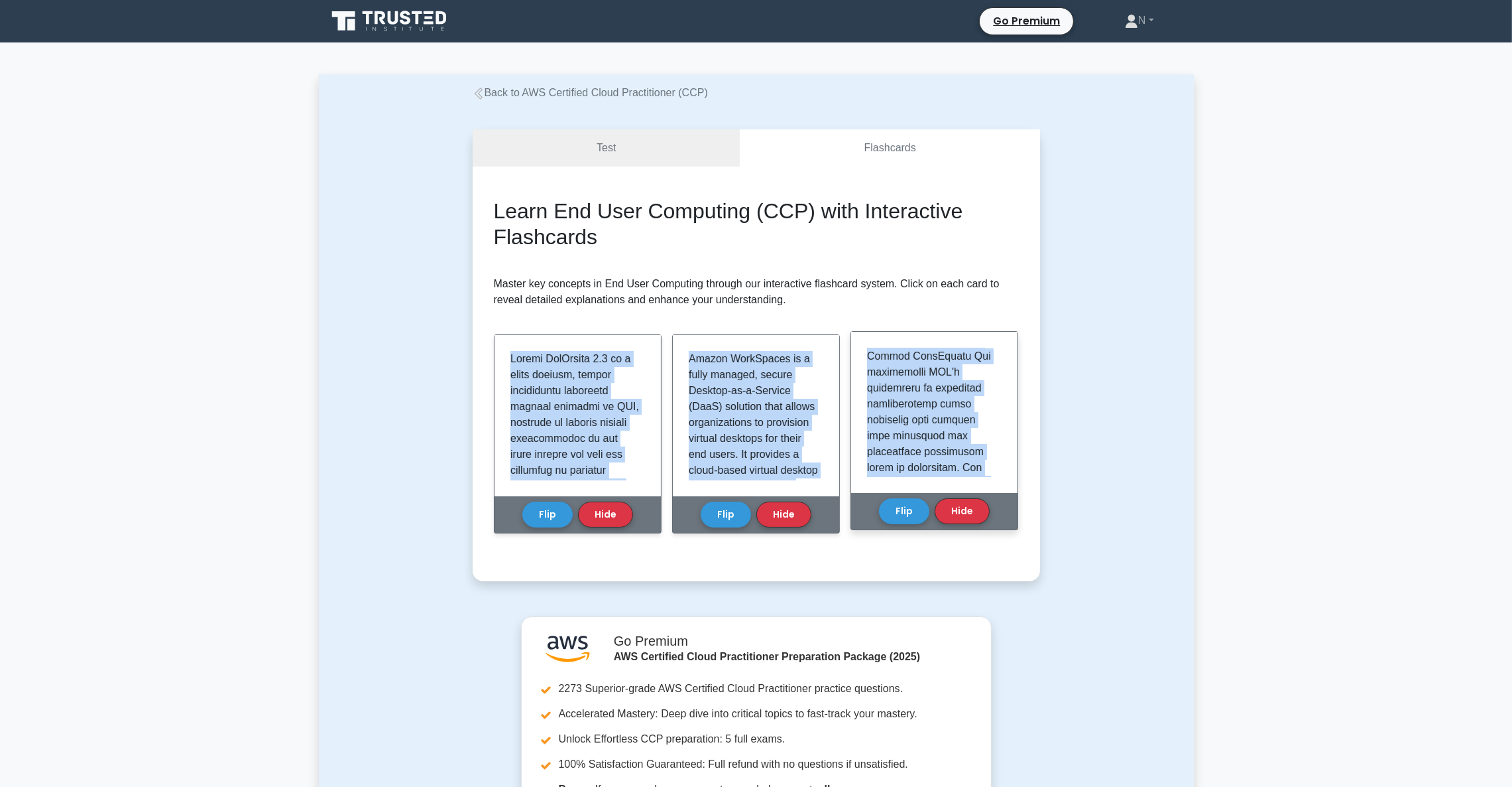
scroll to position [1394, 0]
drag, startPoint x: 507, startPoint y: 353, endPoint x: 967, endPoint y: 455, distance: 471.2
click at [967, 455] on div "Learn End User Computing (CCP) with Interactive Flashcards Master key concepts …" at bounding box center [756, 374] width 525 height 351
copy div "Amazon AppStream 2.0 is a fully managed, secure application streaming service p…"
click at [683, 218] on h2 "Learn End User Computing (CCP) with Interactive Flashcards" at bounding box center [756, 223] width 525 height 51
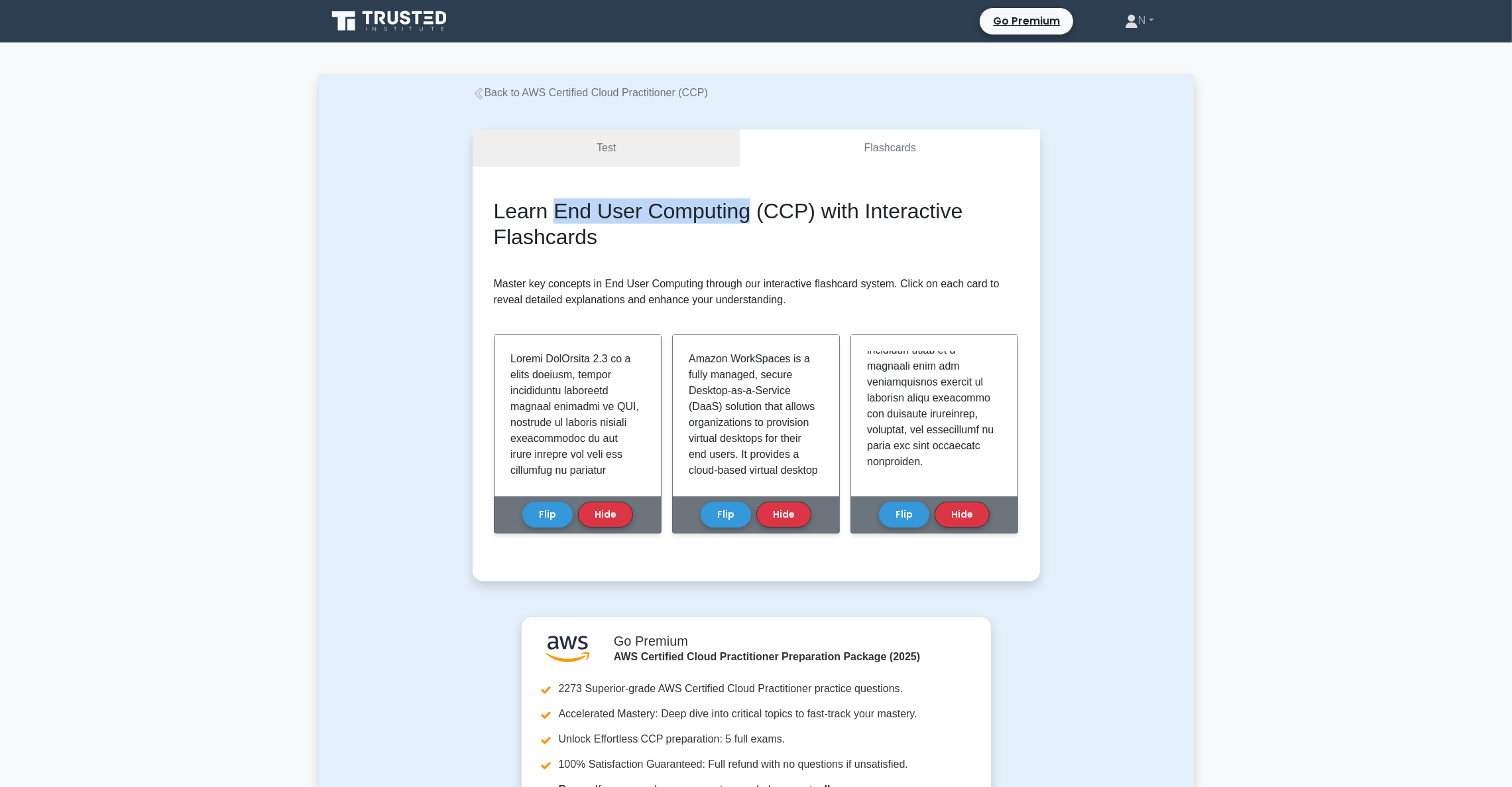
drag, startPoint x: 551, startPoint y: 213, endPoint x: 746, endPoint y: 202, distance: 195.3
click at [746, 202] on h2 "Learn End User Computing (CCP) with Interactive Flashcards" at bounding box center [756, 223] width 525 height 51
copy h2 "End User Computing"
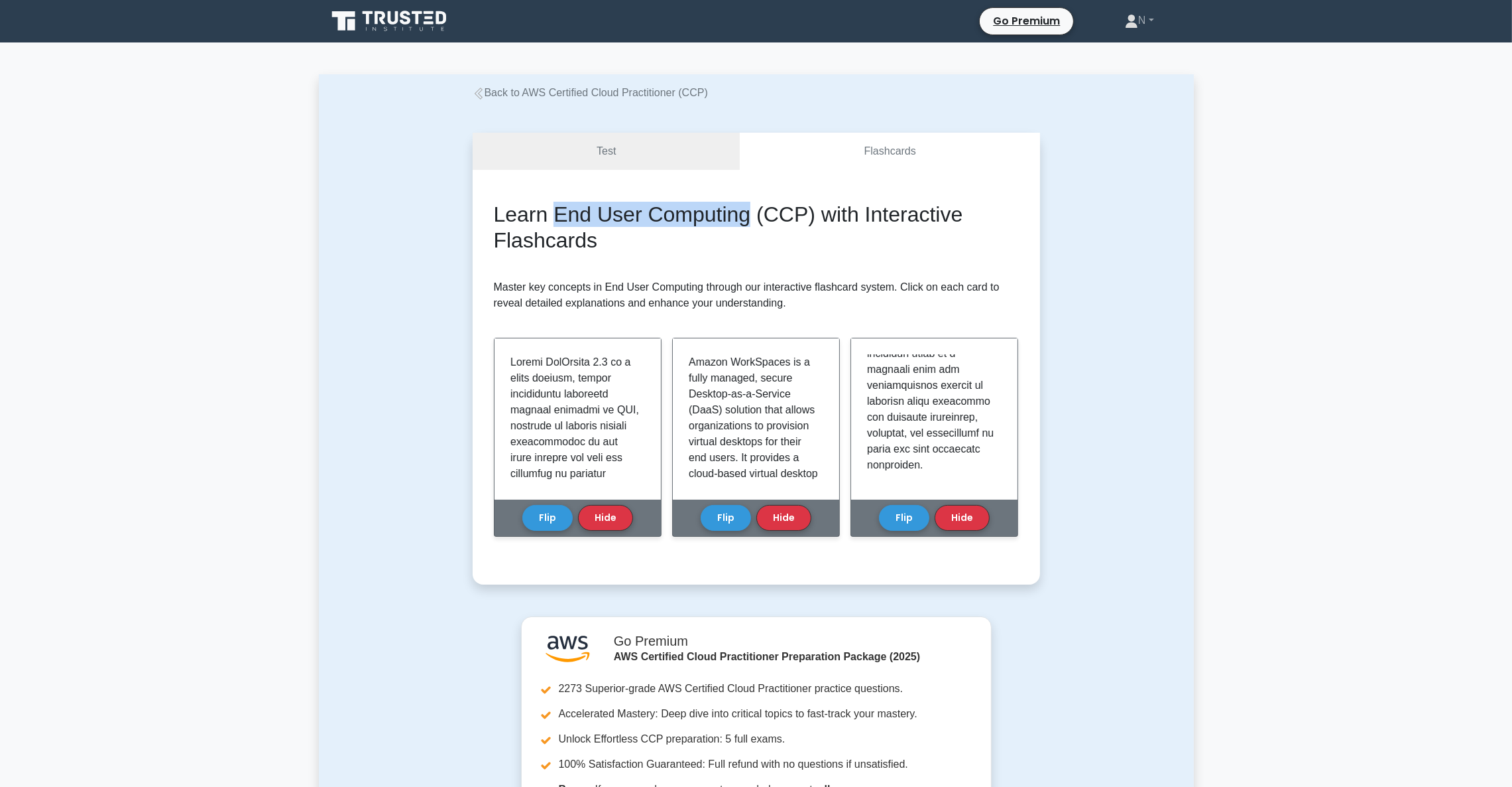
click at [612, 89] on link "Back to AWS Certified Cloud Practitioner (CCP)" at bounding box center [590, 92] width 236 height 11
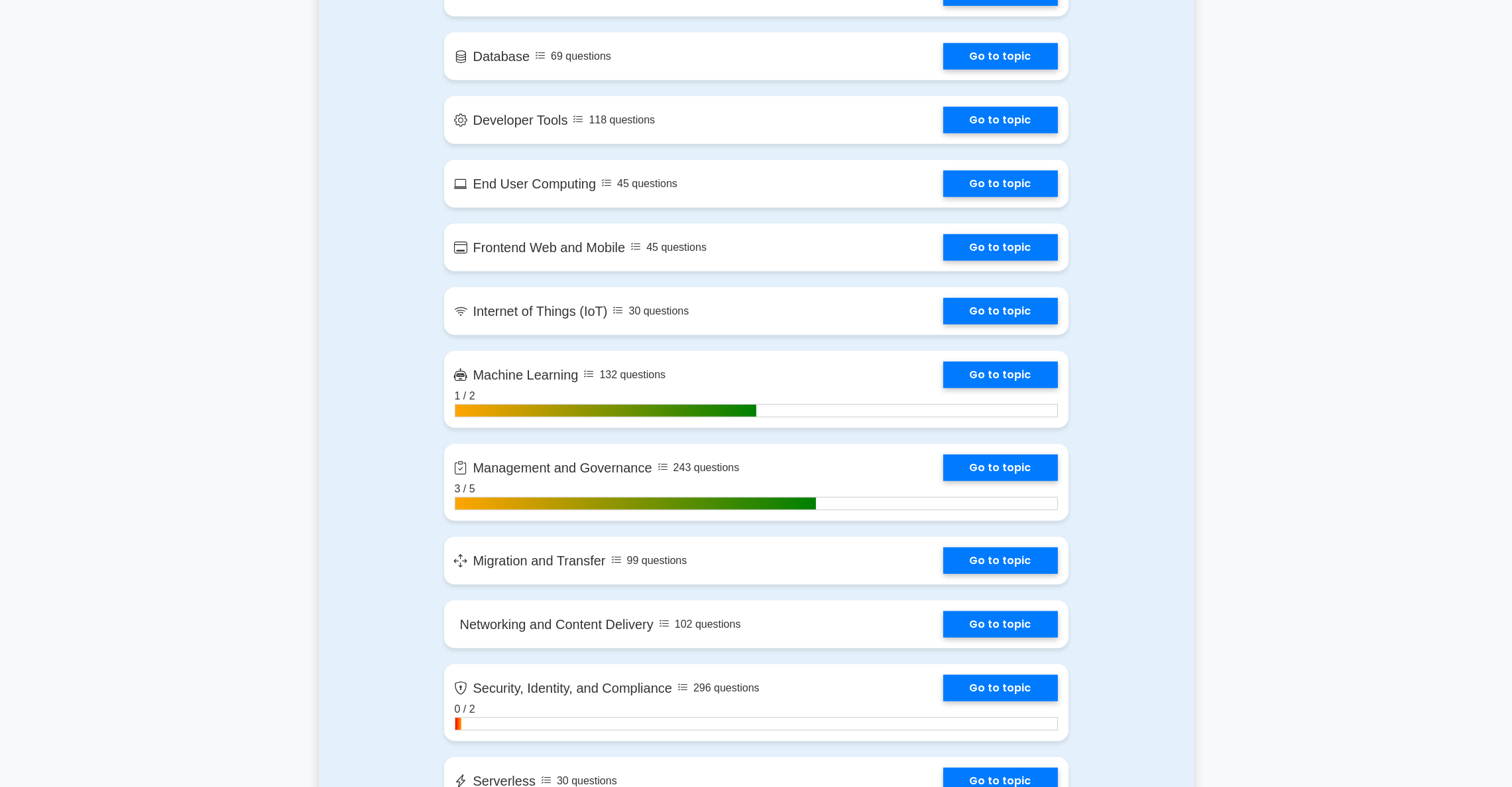
scroll to position [1493, 0]
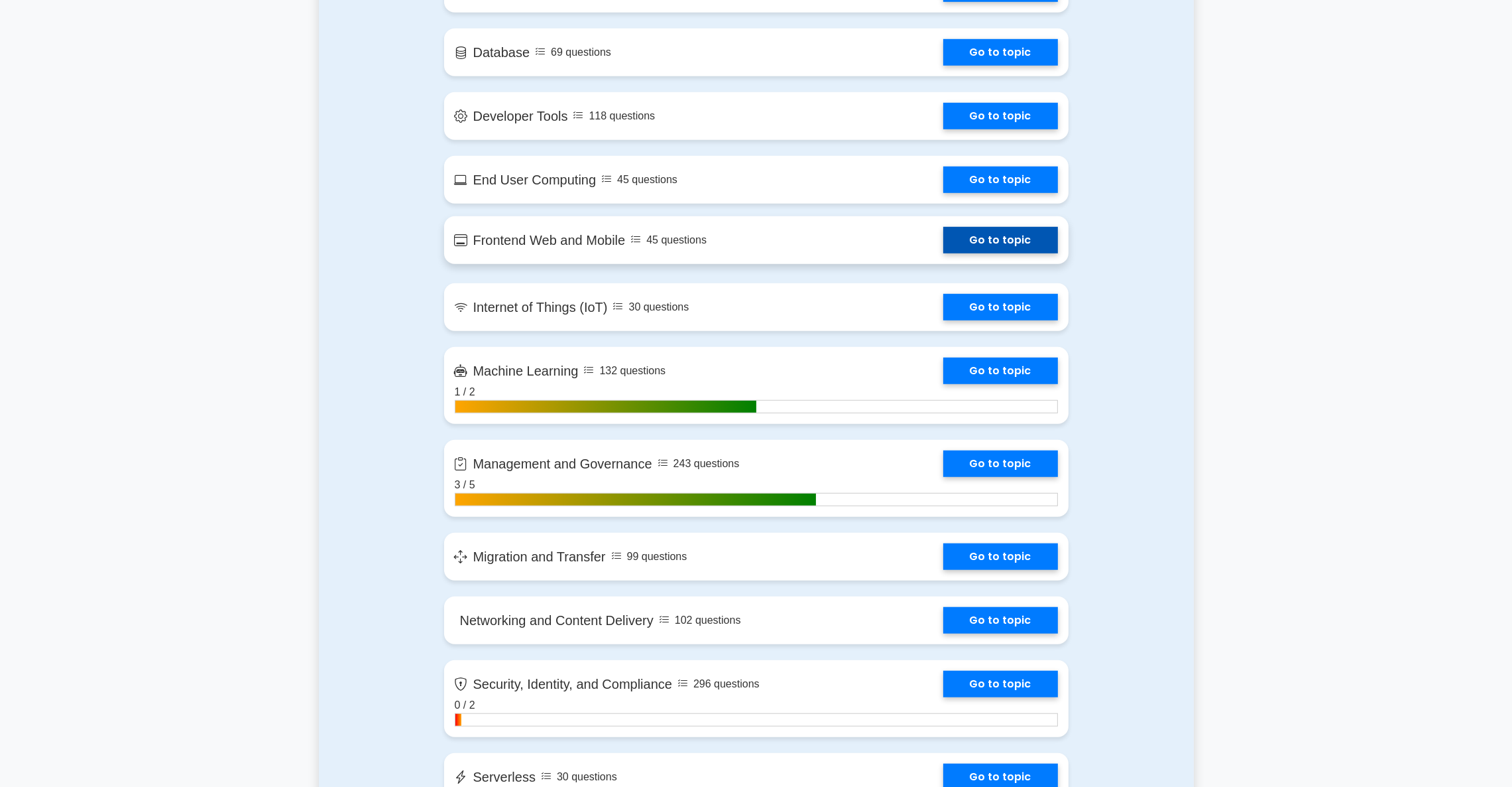
click at [943, 236] on link "Go to topic" at bounding box center [1000, 240] width 115 height 27
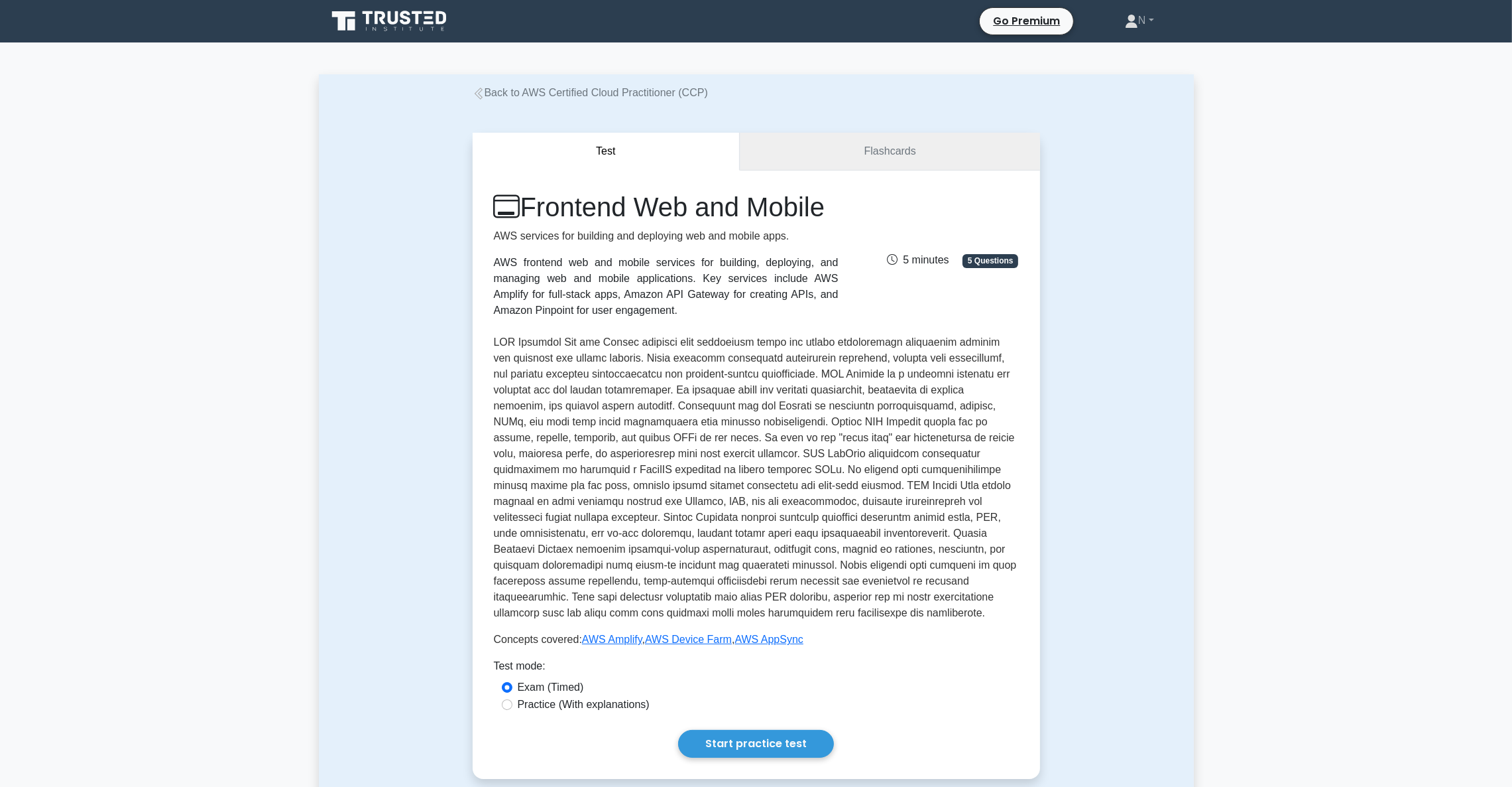
click at [894, 153] on link "Flashcards" at bounding box center [889, 151] width 300 height 38
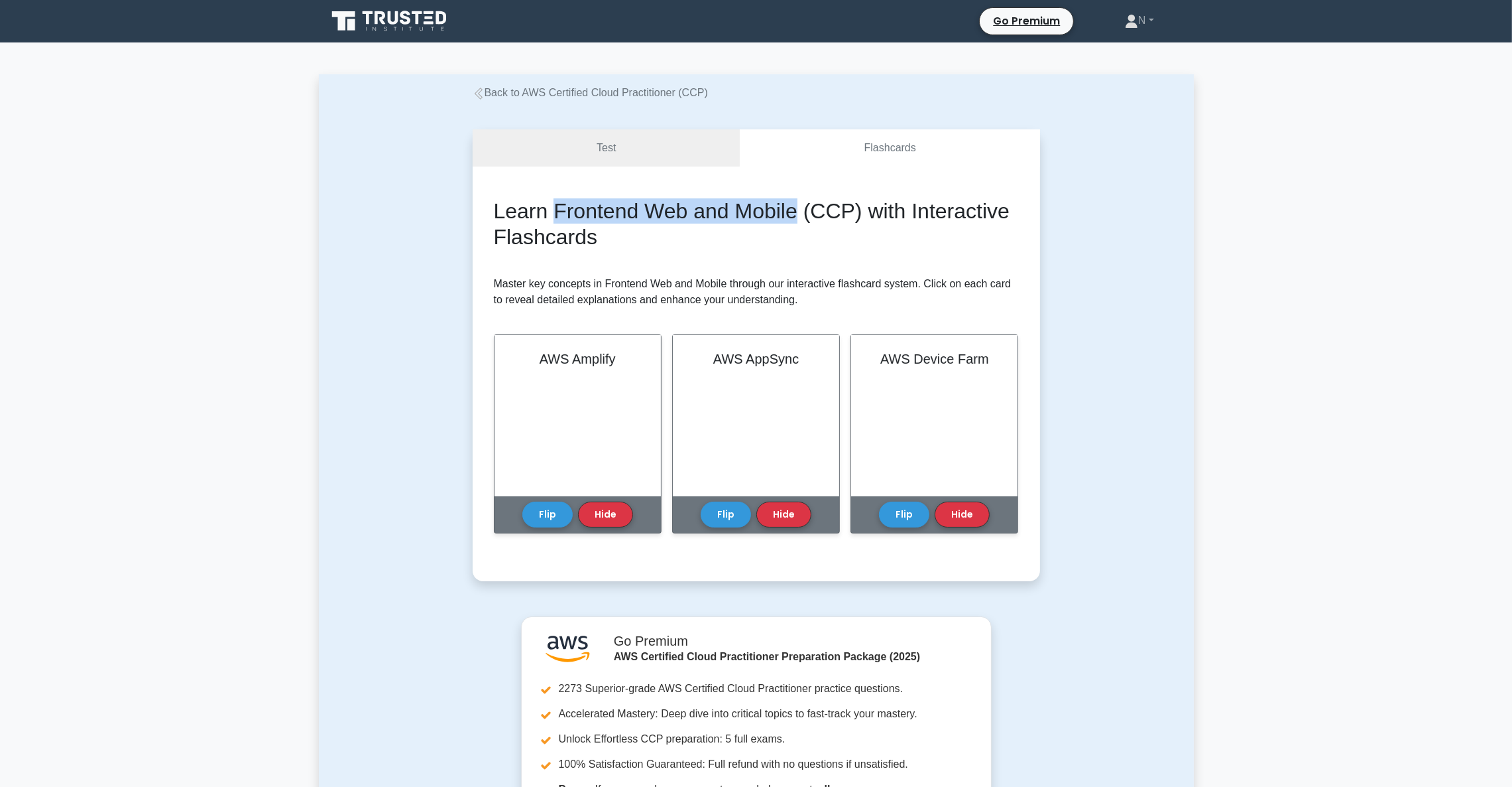
drag, startPoint x: 0, startPoint y: 0, endPoint x: 805, endPoint y: 209, distance: 831.7
click at [805, 209] on h2 "Learn Frontend Web and Mobile (CCP) with Interactive Flashcards" at bounding box center [756, 223] width 525 height 51
copy h2 "Frontend Web and Mobile"
click at [628, 388] on div "AWS Amplify" at bounding box center [578, 413] width 167 height 161
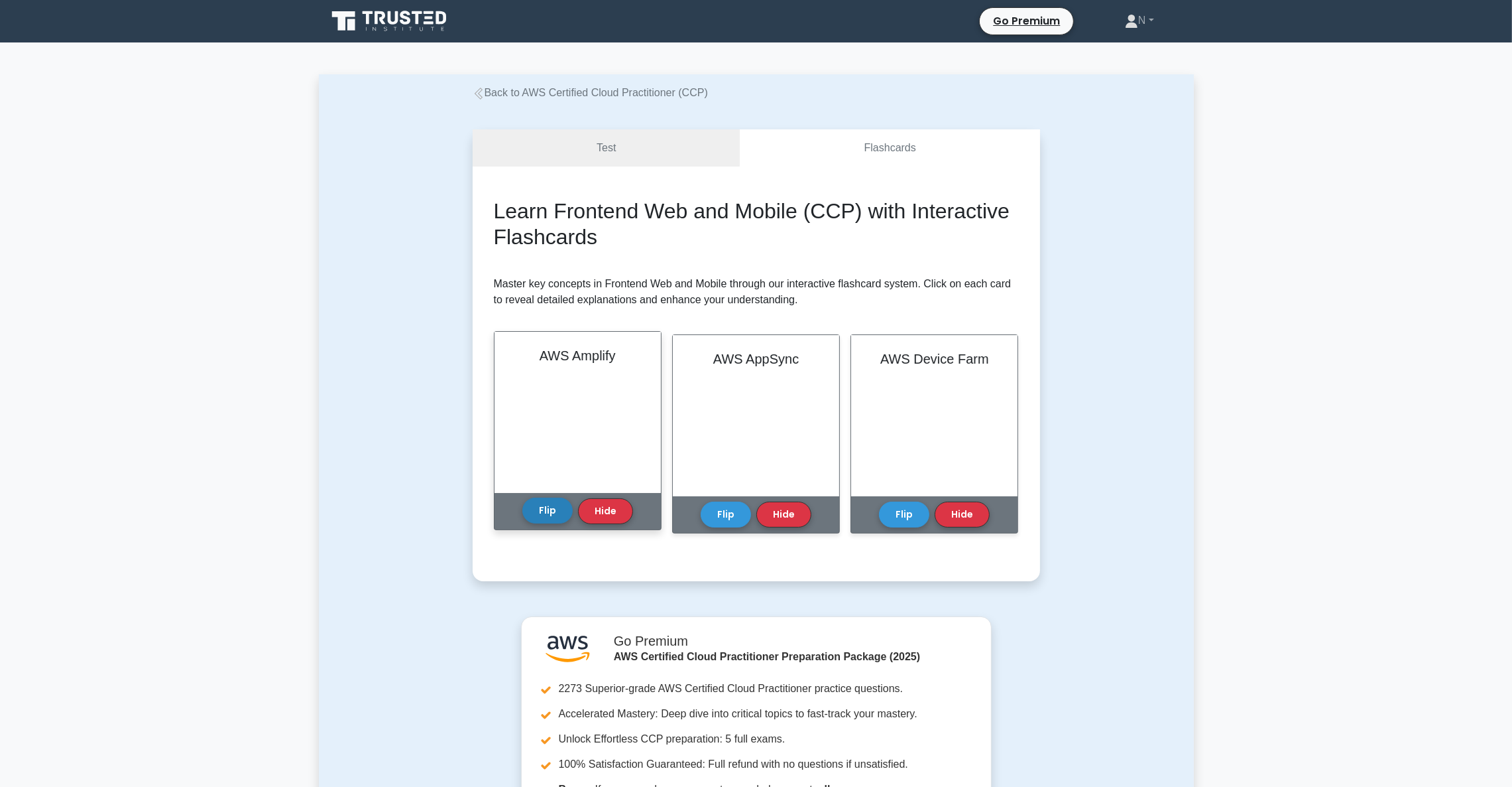
click at [546, 515] on button "Flip" at bounding box center [548, 510] width 50 height 26
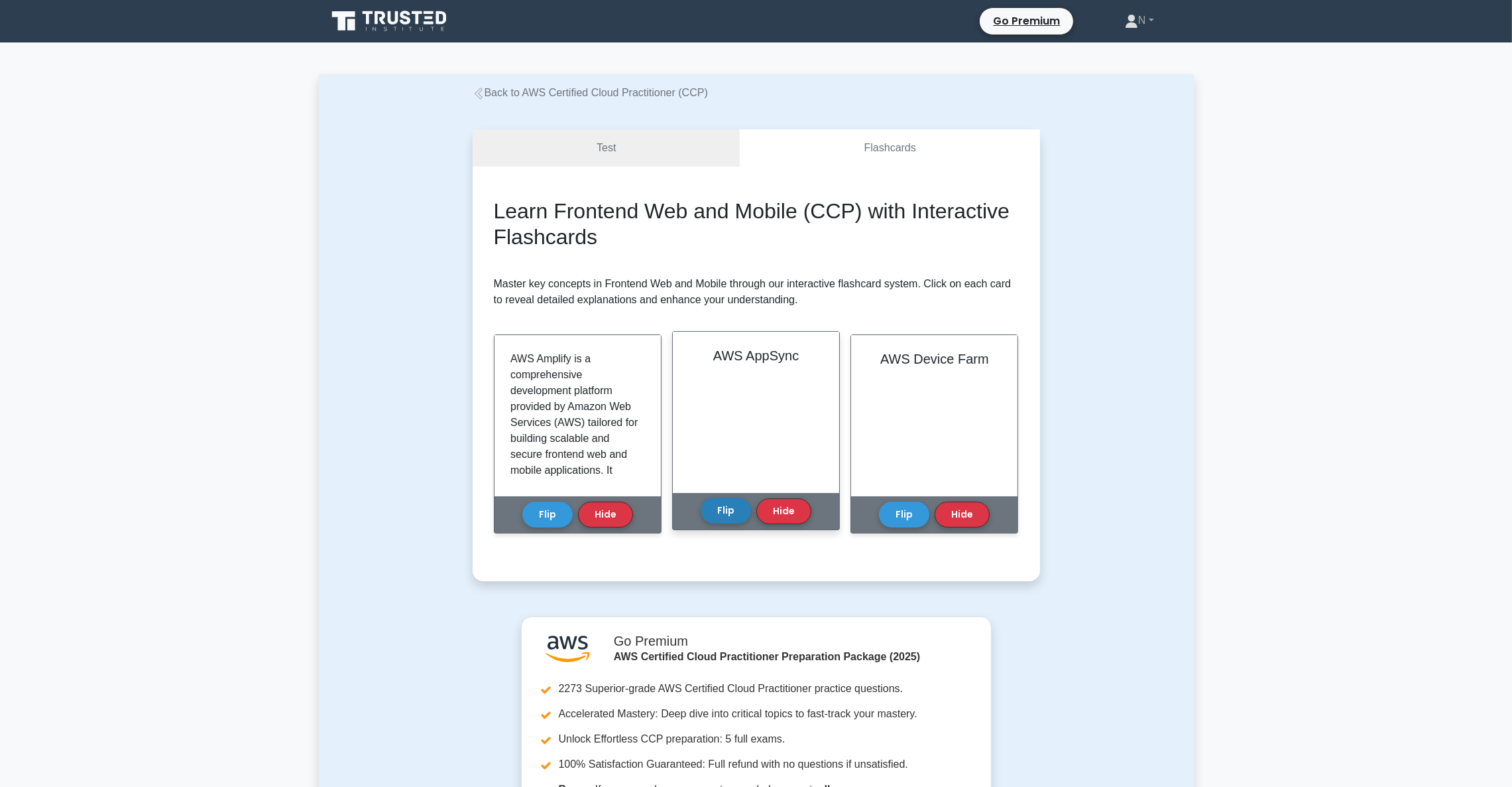
click at [729, 513] on button "Flip" at bounding box center [725, 510] width 50 height 26
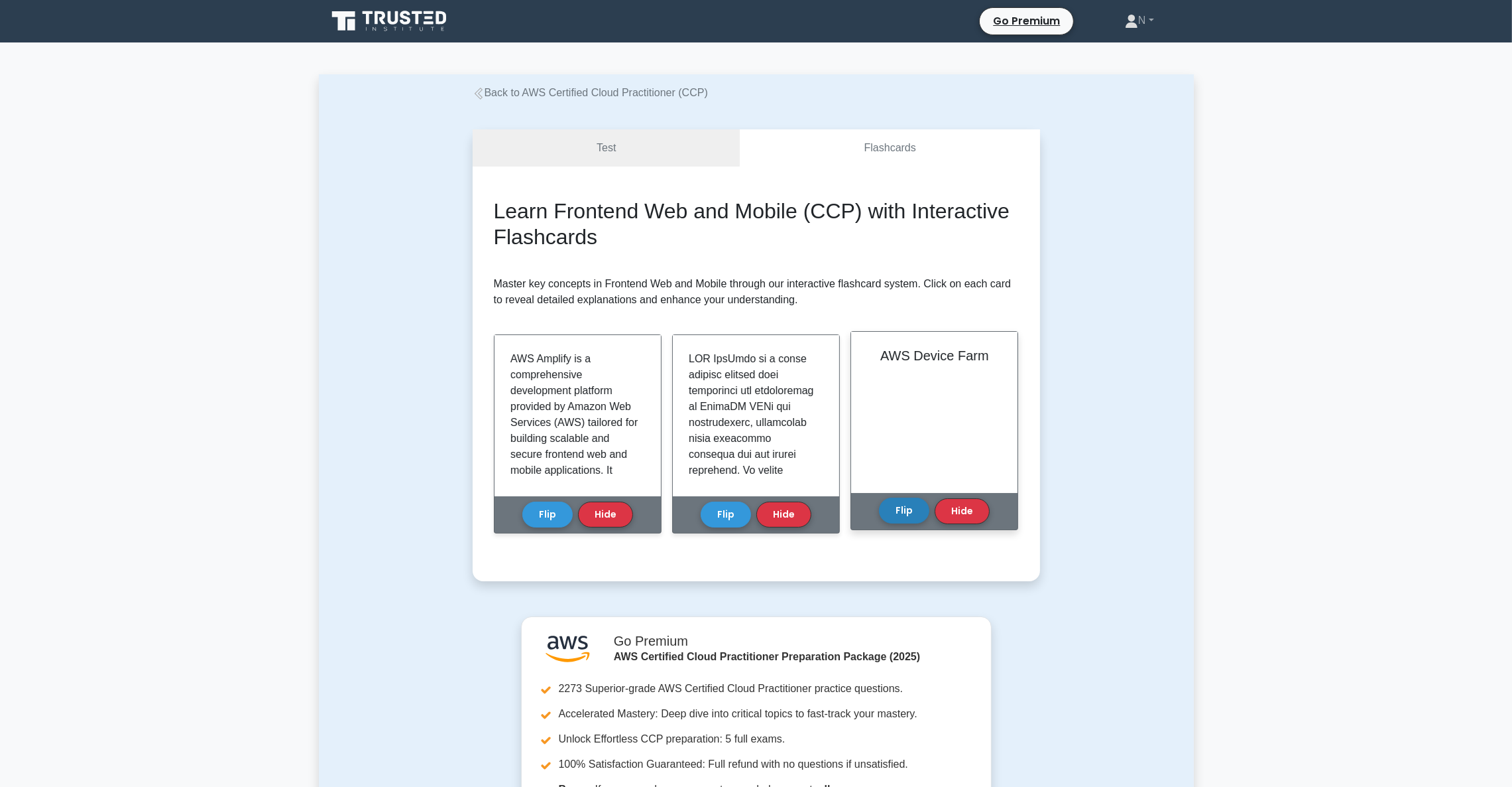
click at [900, 511] on button "Flip" at bounding box center [904, 510] width 50 height 26
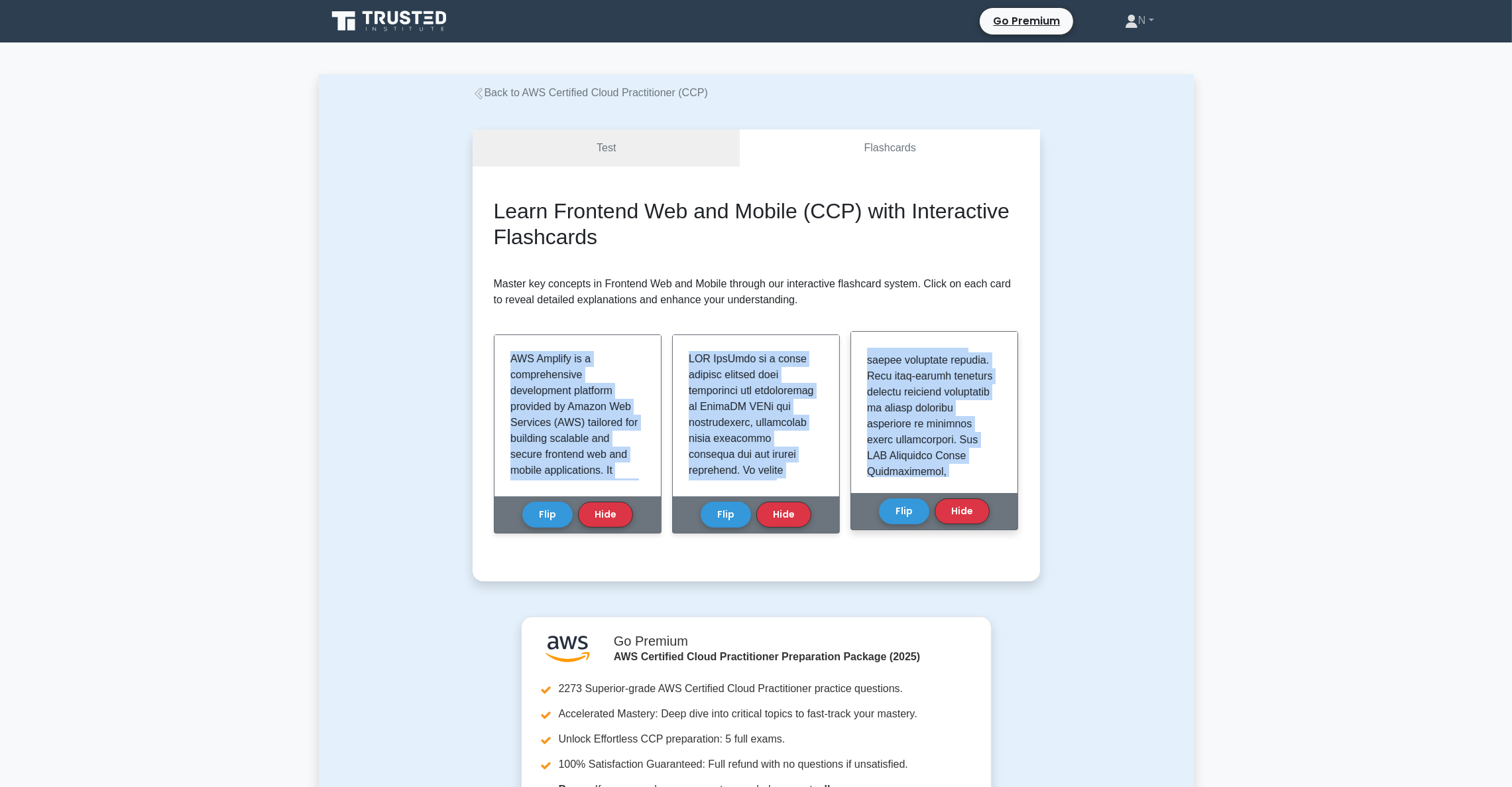
scroll to position [1585, 0]
drag, startPoint x: 506, startPoint y: 348, endPoint x: 927, endPoint y: 468, distance: 437.8
click at [927, 468] on div "Learn Frontend Web and Mobile (CCP) with Interactive Flashcards Master key conc…" at bounding box center [756, 374] width 525 height 351
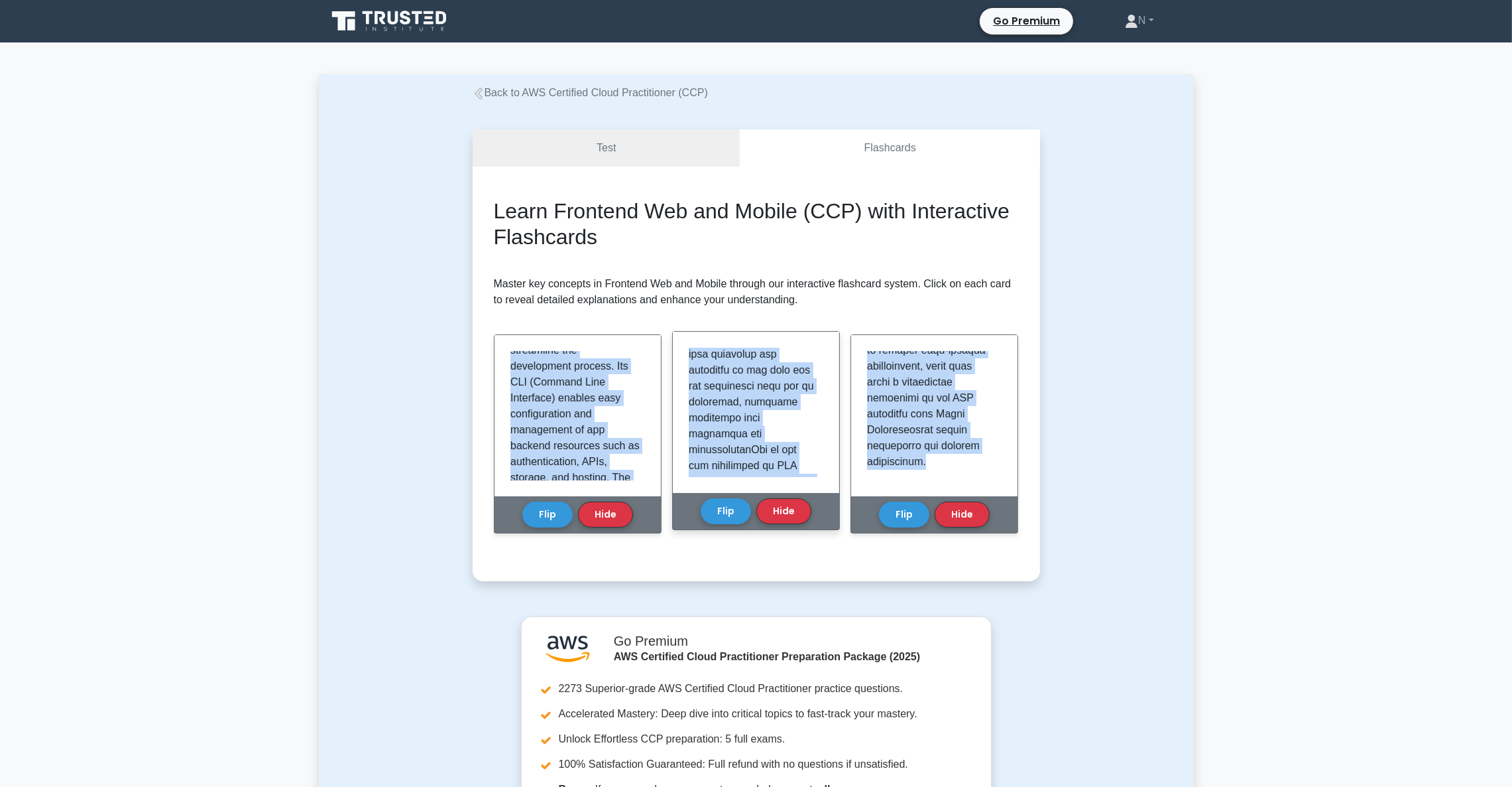
scroll to position [496, 0]
copy div "AWS Amplify is a comprehensive development platform provided by Amazon Web Serv…"
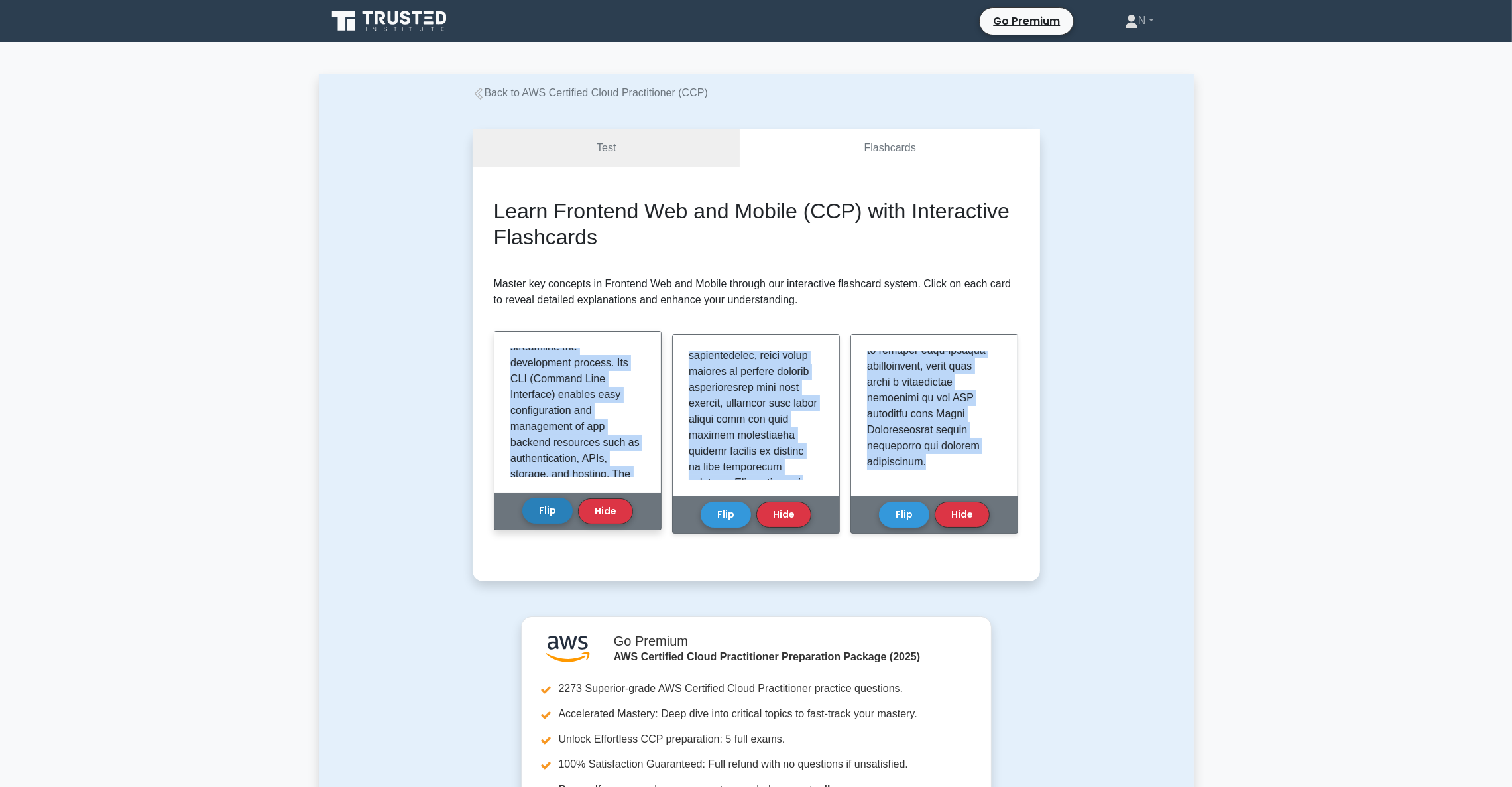
click at [536, 514] on button "Flip" at bounding box center [548, 510] width 50 height 26
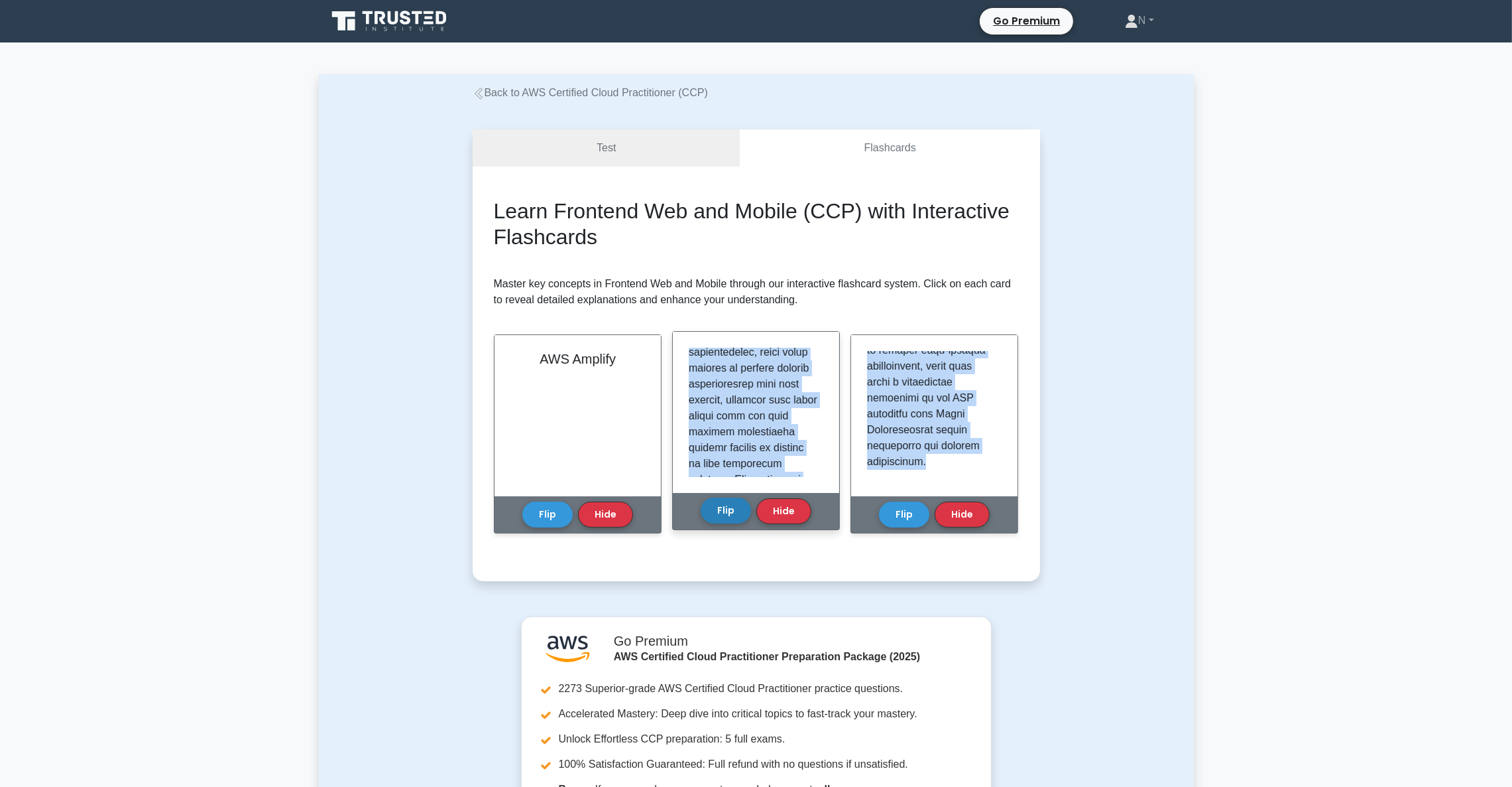
click at [729, 497] on button "Flip" at bounding box center [725, 510] width 50 height 26
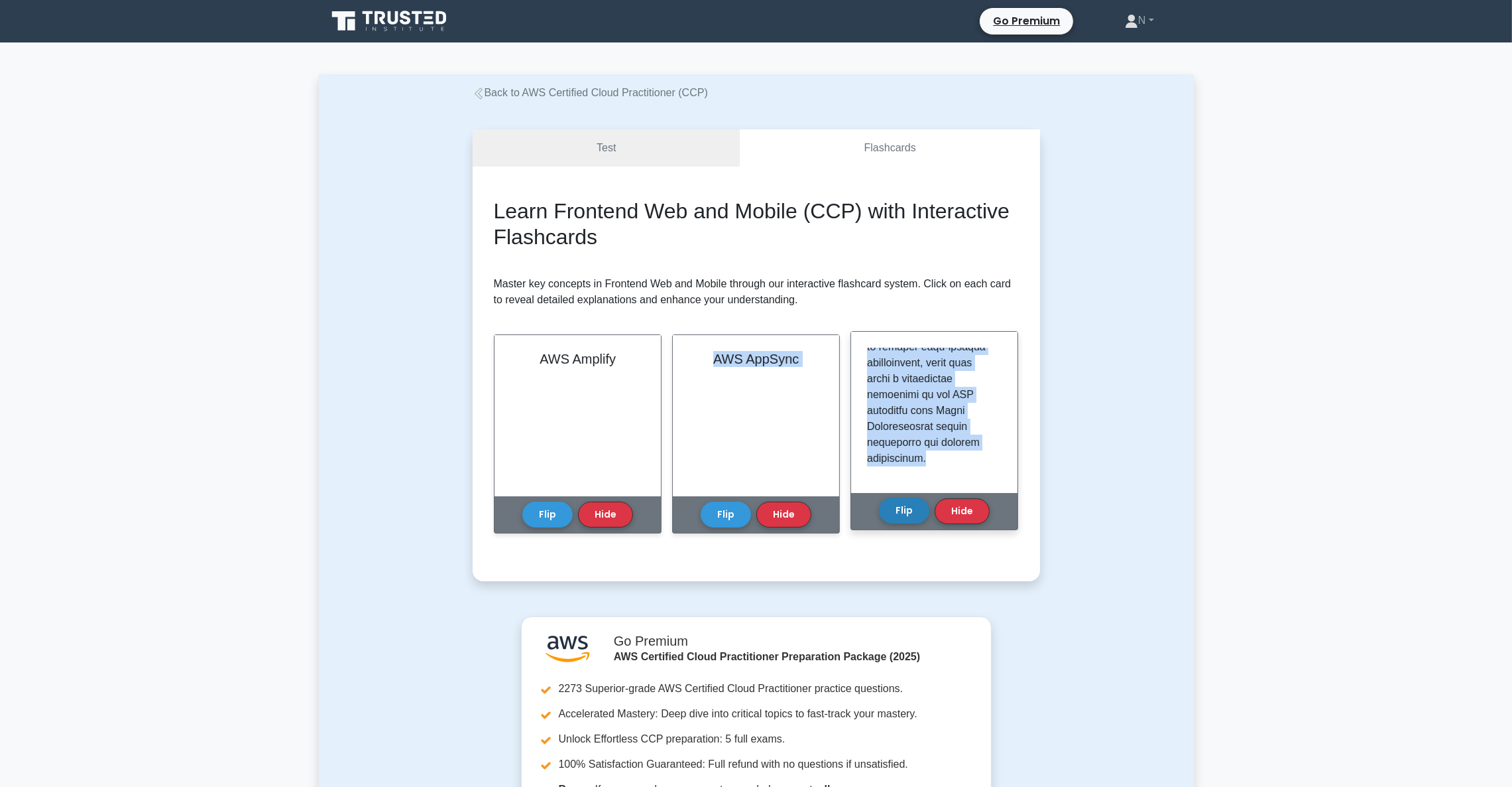
click at [908, 516] on button "Flip" at bounding box center [904, 510] width 50 height 26
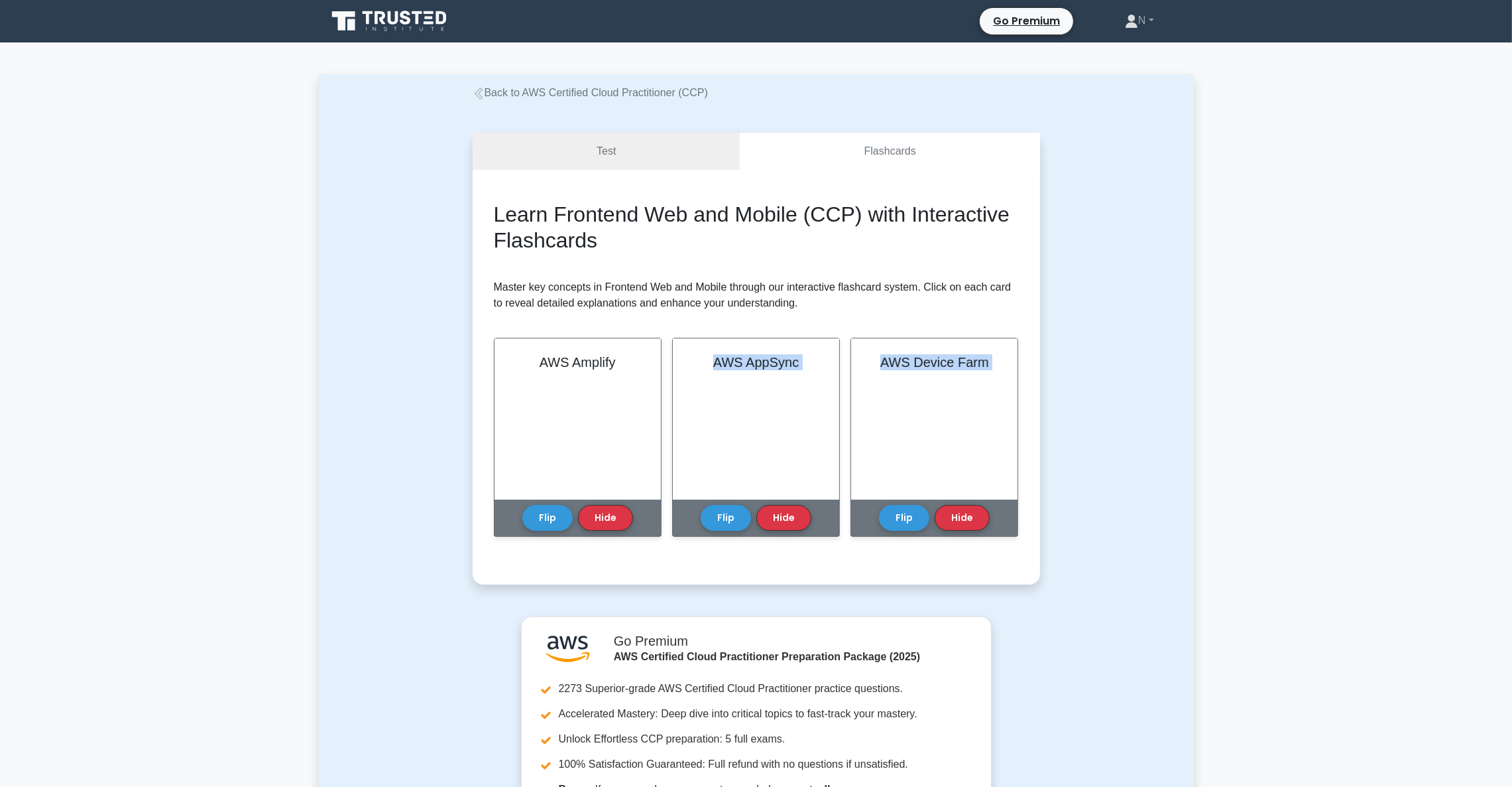
click at [571, 93] on link "Back to AWS Certified Cloud Practitioner (CCP)" at bounding box center [590, 92] width 236 height 11
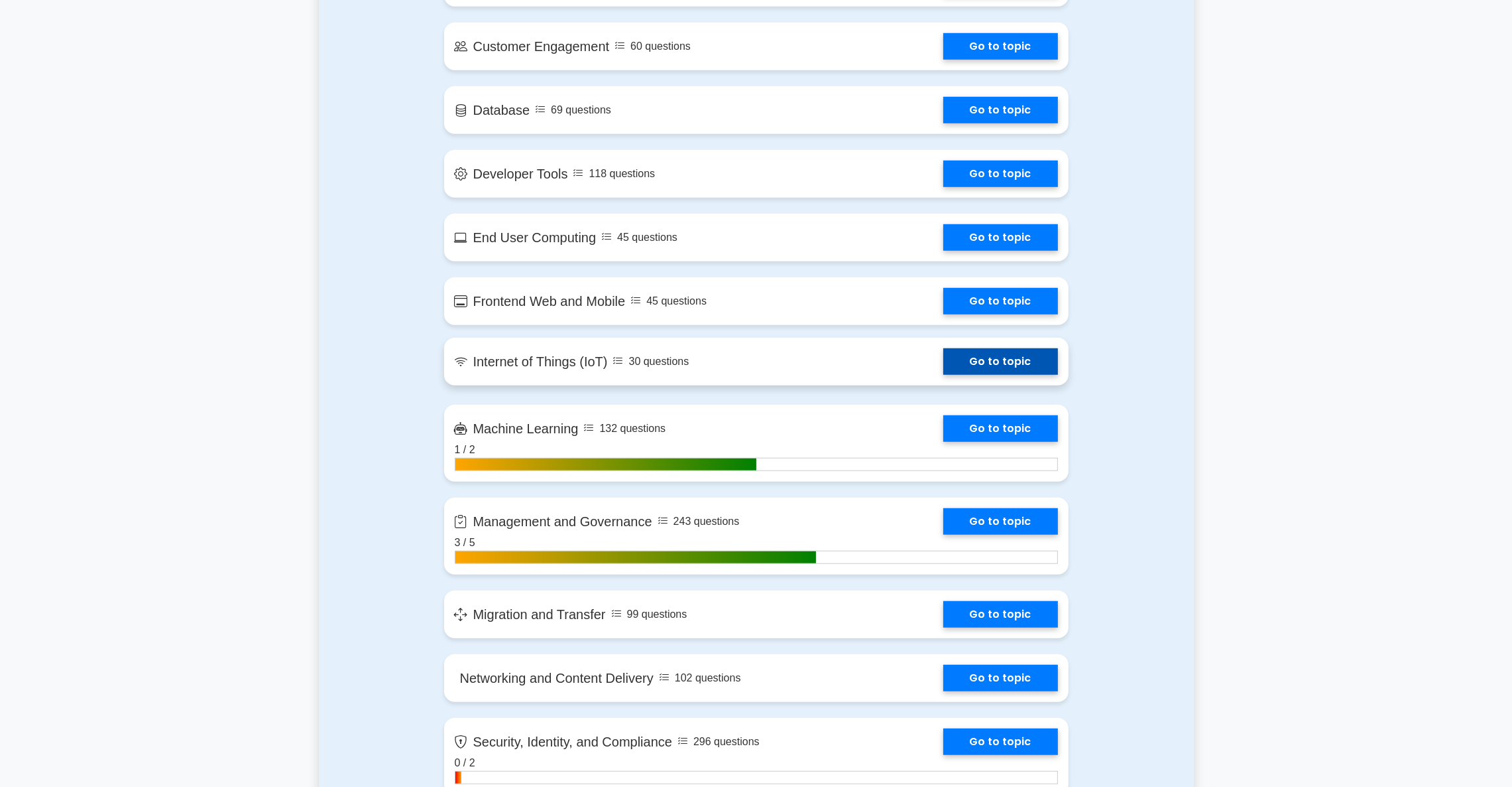
scroll to position [1447, 0]
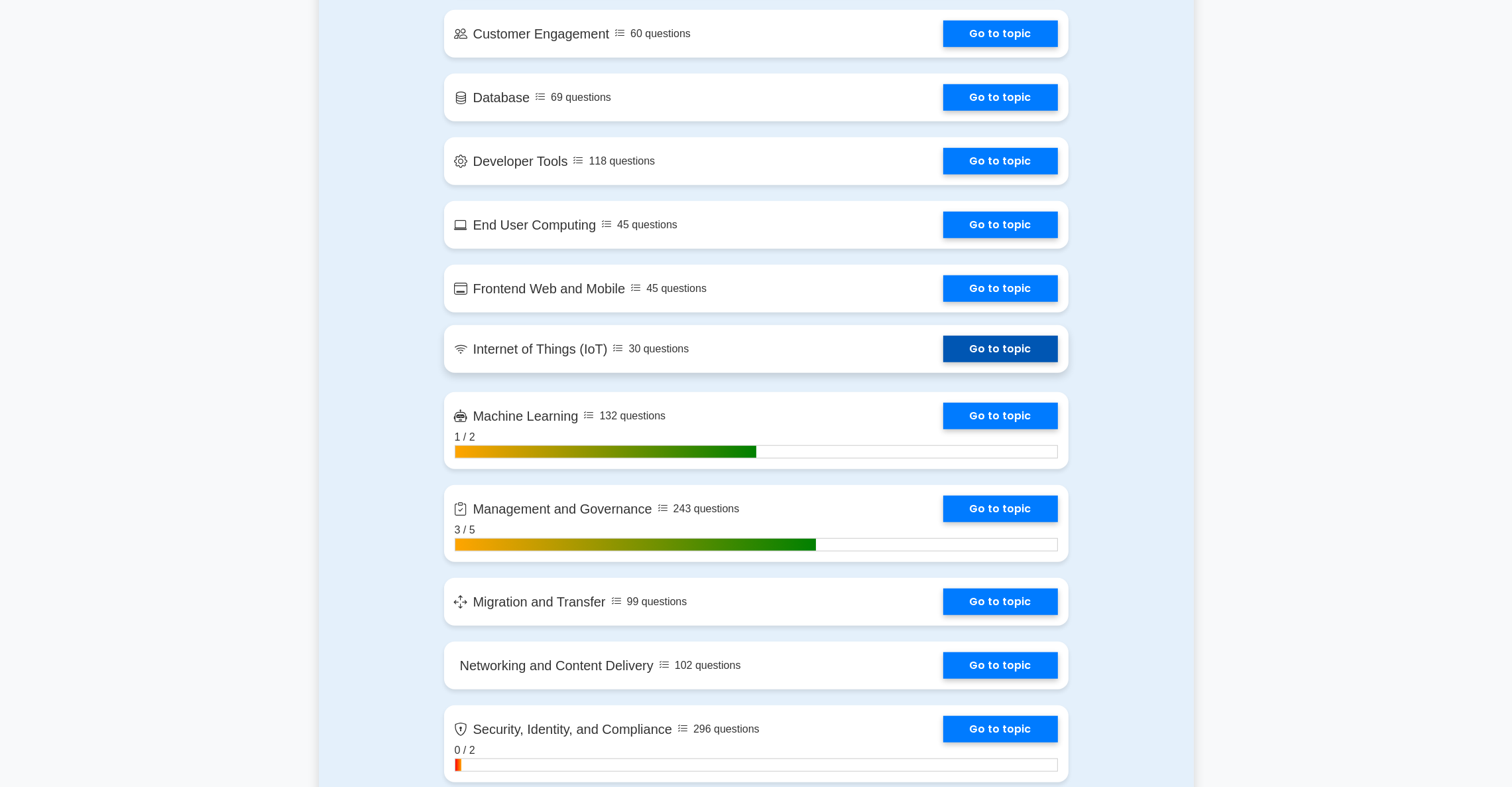
click at [943, 349] on link "Go to topic" at bounding box center [1000, 349] width 115 height 27
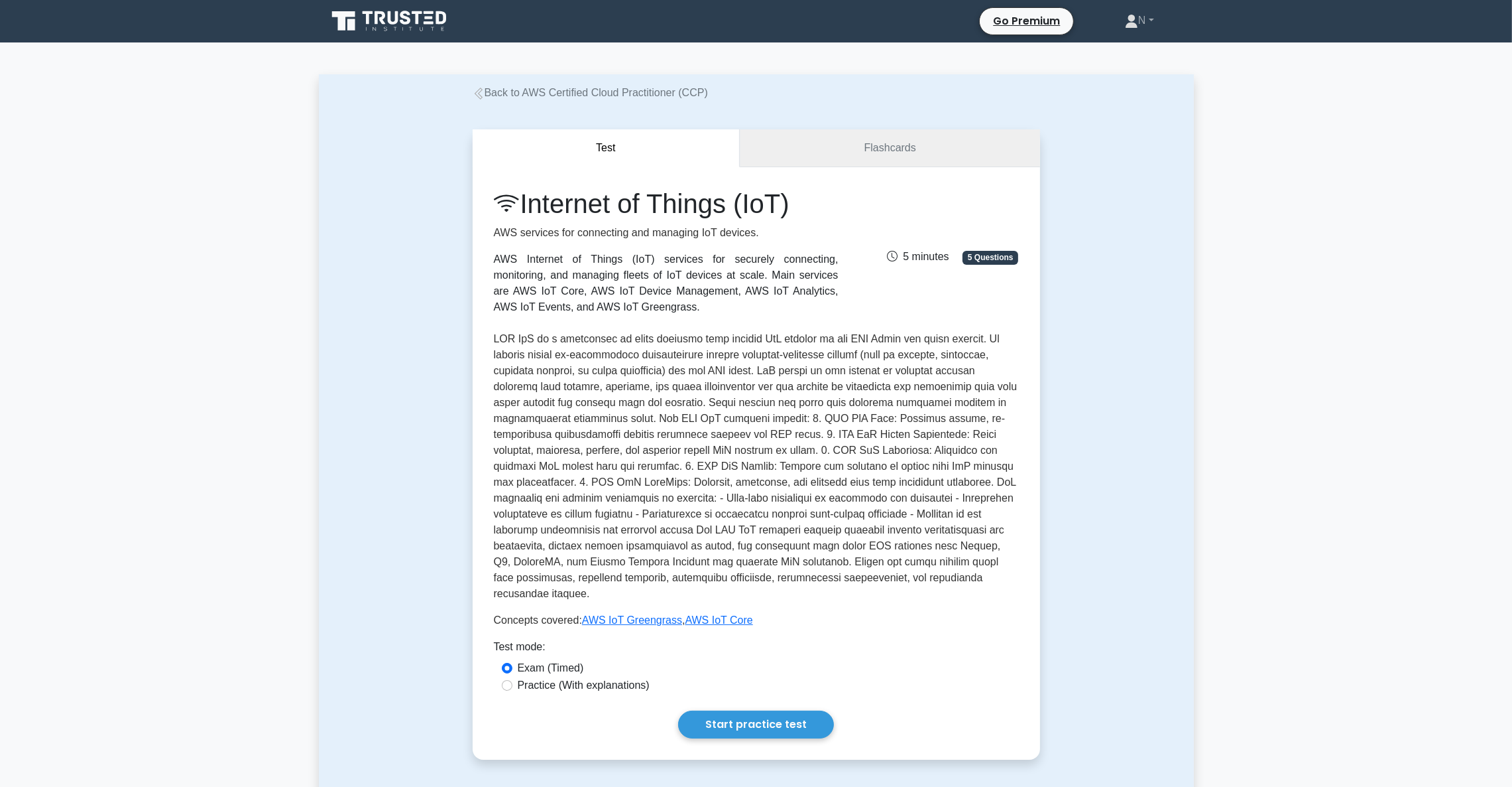
click at [893, 147] on link "Flashcards" at bounding box center [889, 148] width 300 height 38
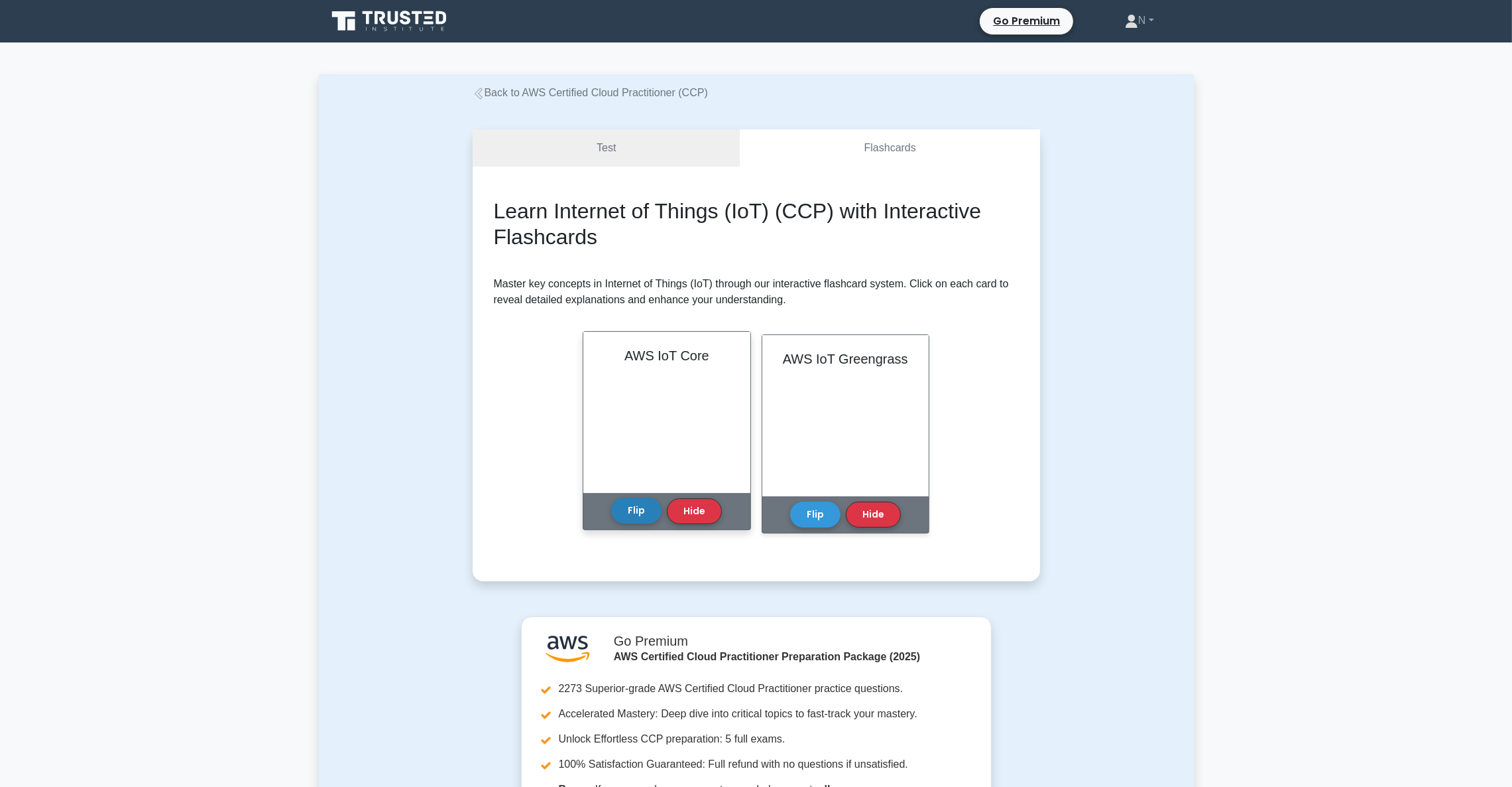
click at [635, 508] on button "Flip" at bounding box center [636, 510] width 50 height 26
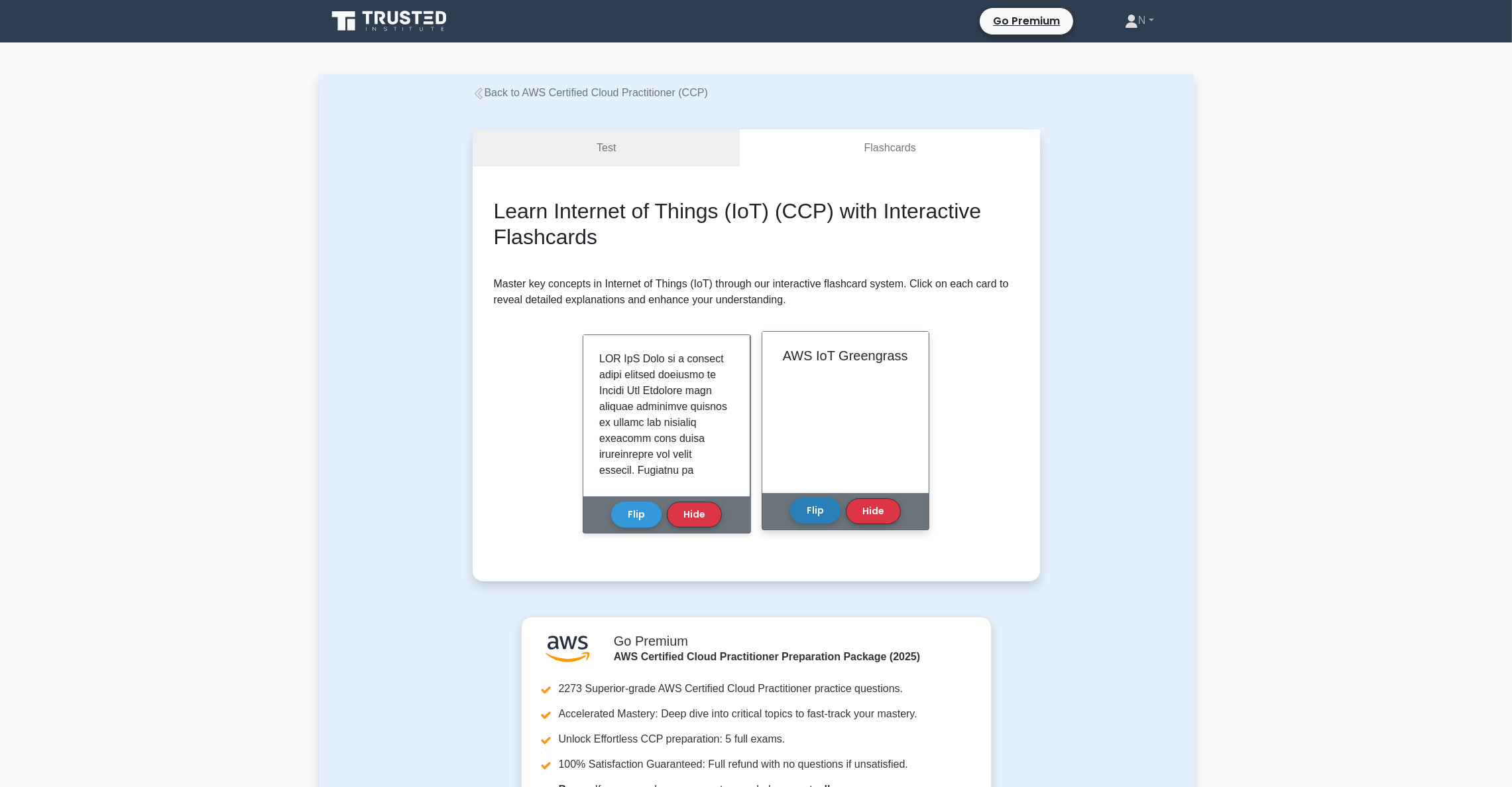
click at [828, 505] on button "Flip" at bounding box center [815, 510] width 50 height 26
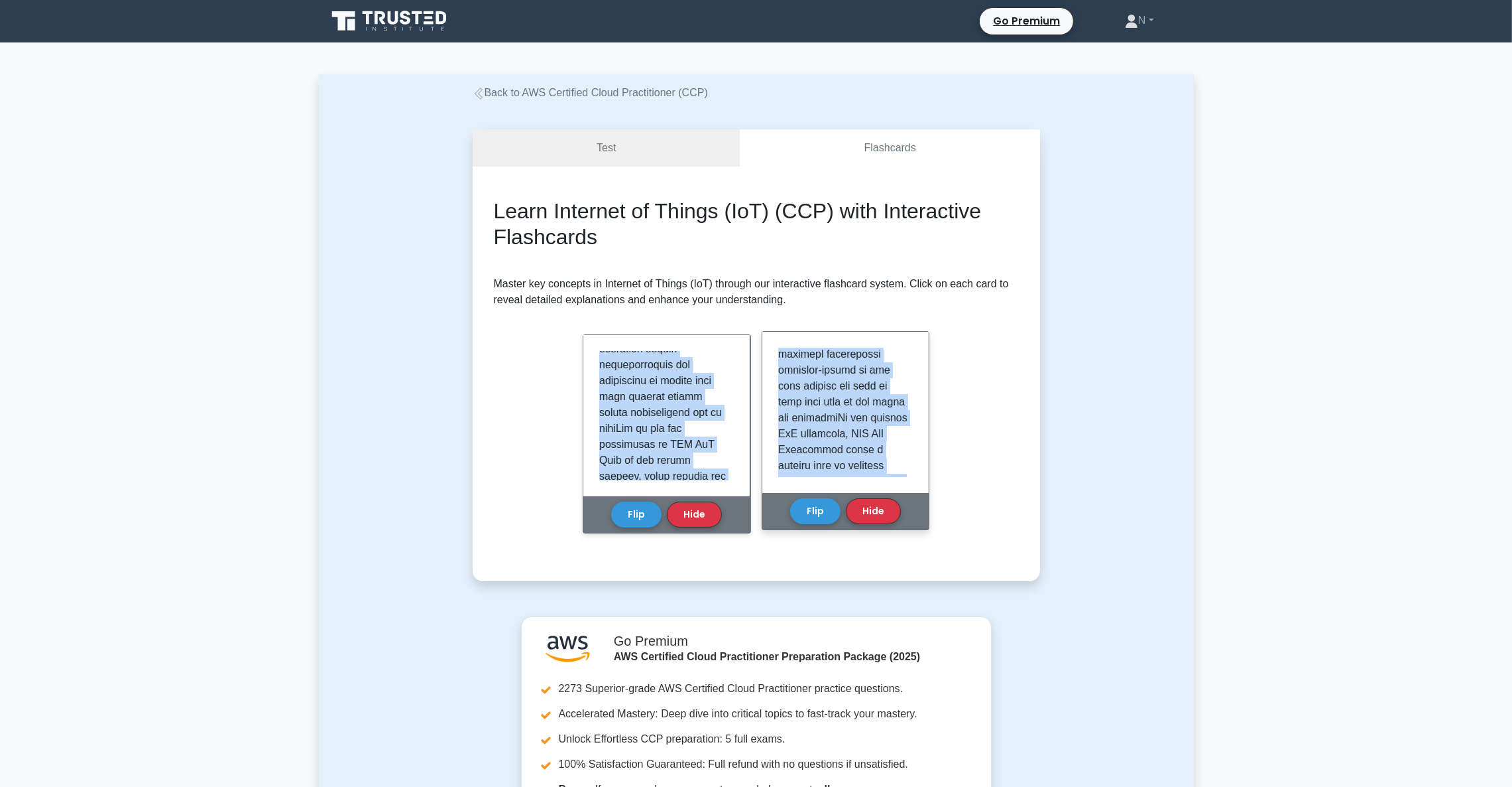
scroll to position [1648, 0]
drag, startPoint x: 593, startPoint y: 348, endPoint x: 882, endPoint y: 461, distance: 310.3
click at [882, 461] on div "Learn Internet of Things (IoT) (CCP) with Interactive Flashcards Master key con…" at bounding box center [756, 374] width 525 height 351
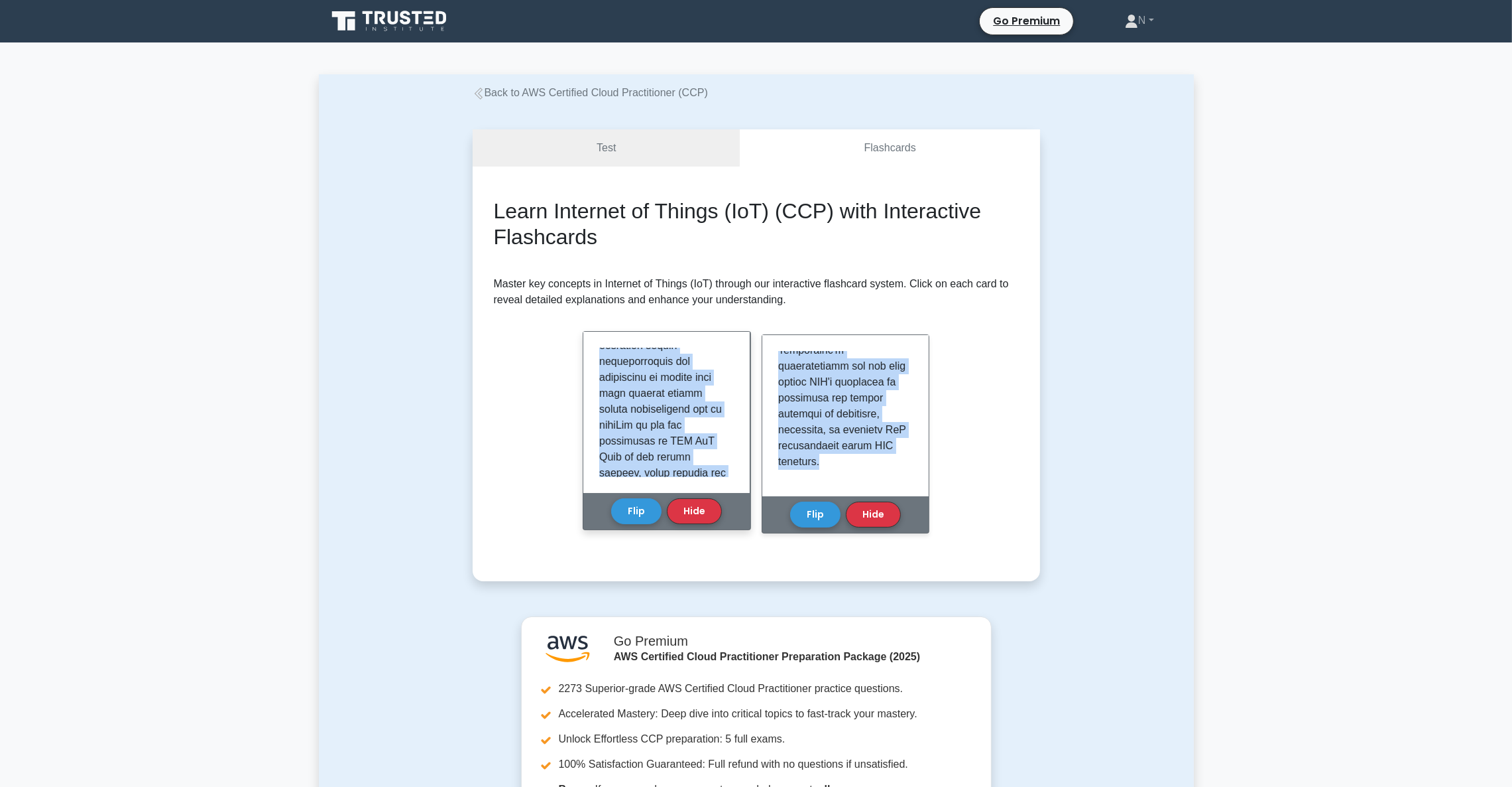
scroll to position [893, 0]
copy div "AWS IoT Core is a managed cloud service provided by Amazon Web Services that en…"
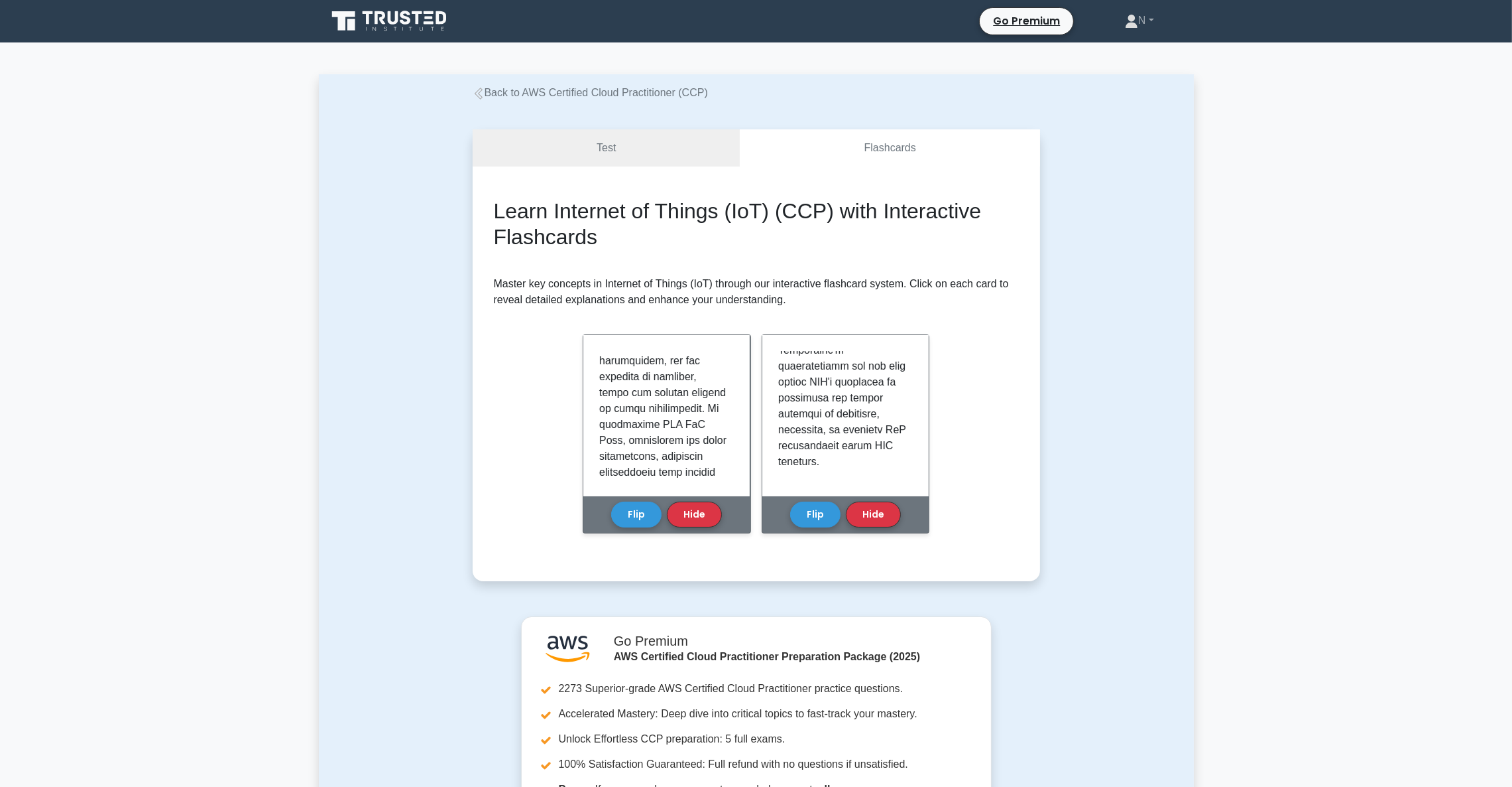
click at [679, 226] on h2 "Learn Internet of Things (IoT) (CCP) with Interactive Flashcards" at bounding box center [756, 223] width 525 height 51
drag, startPoint x: 553, startPoint y: 206, endPoint x: 770, endPoint y: 210, distance: 217.0
click at [770, 210] on h2 "Learn Internet of Things (IoT) (CCP) with Interactive Flashcards" at bounding box center [756, 223] width 525 height 51
drag, startPoint x: 776, startPoint y: 210, endPoint x: 550, endPoint y: 217, distance: 226.1
click at [550, 217] on h2 "Learn Internet of Things (IoT) (CCP) with Interactive Flashcards" at bounding box center [756, 223] width 525 height 51
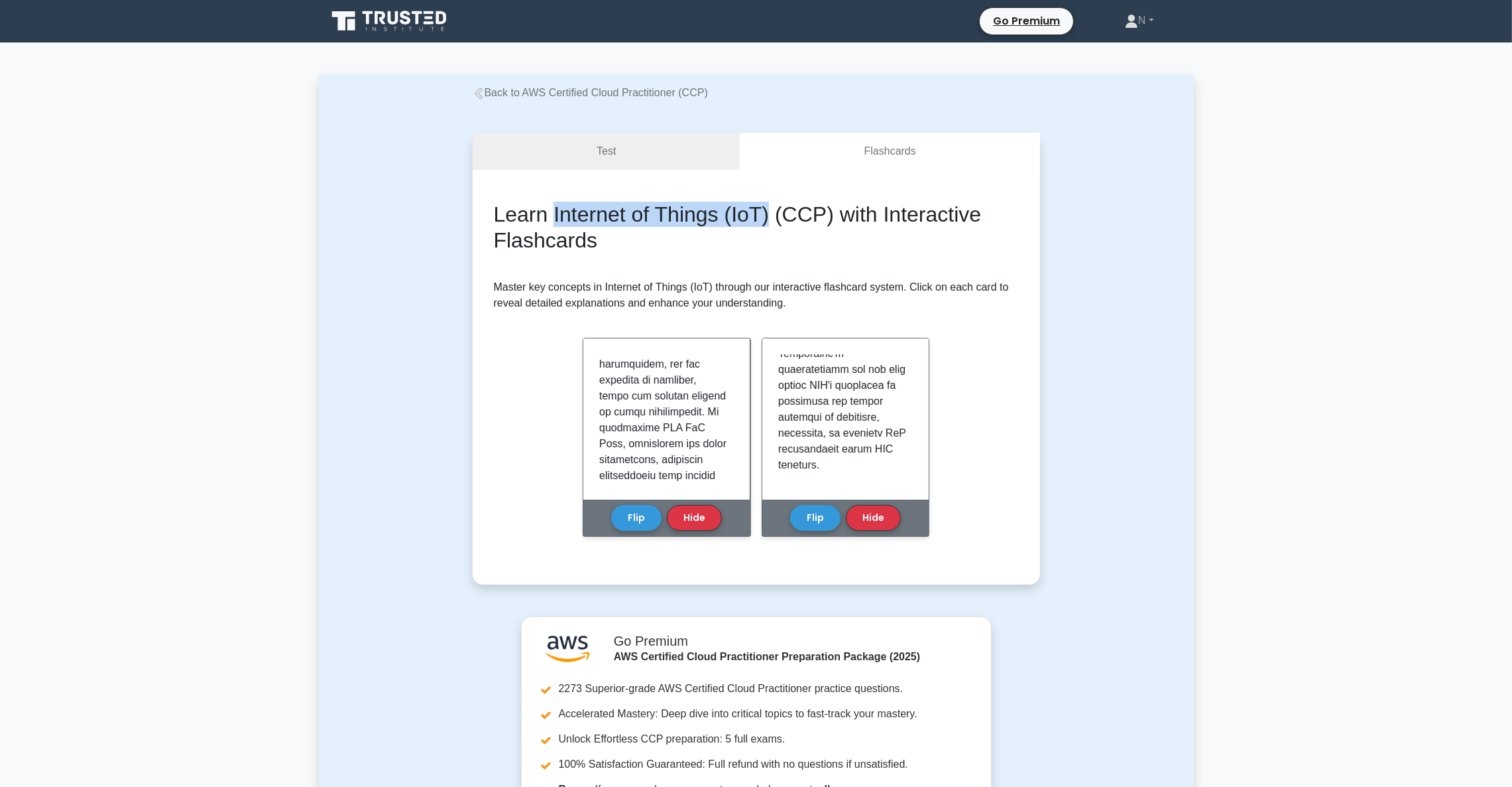
copy h2 "Internet of Things (IoT)"
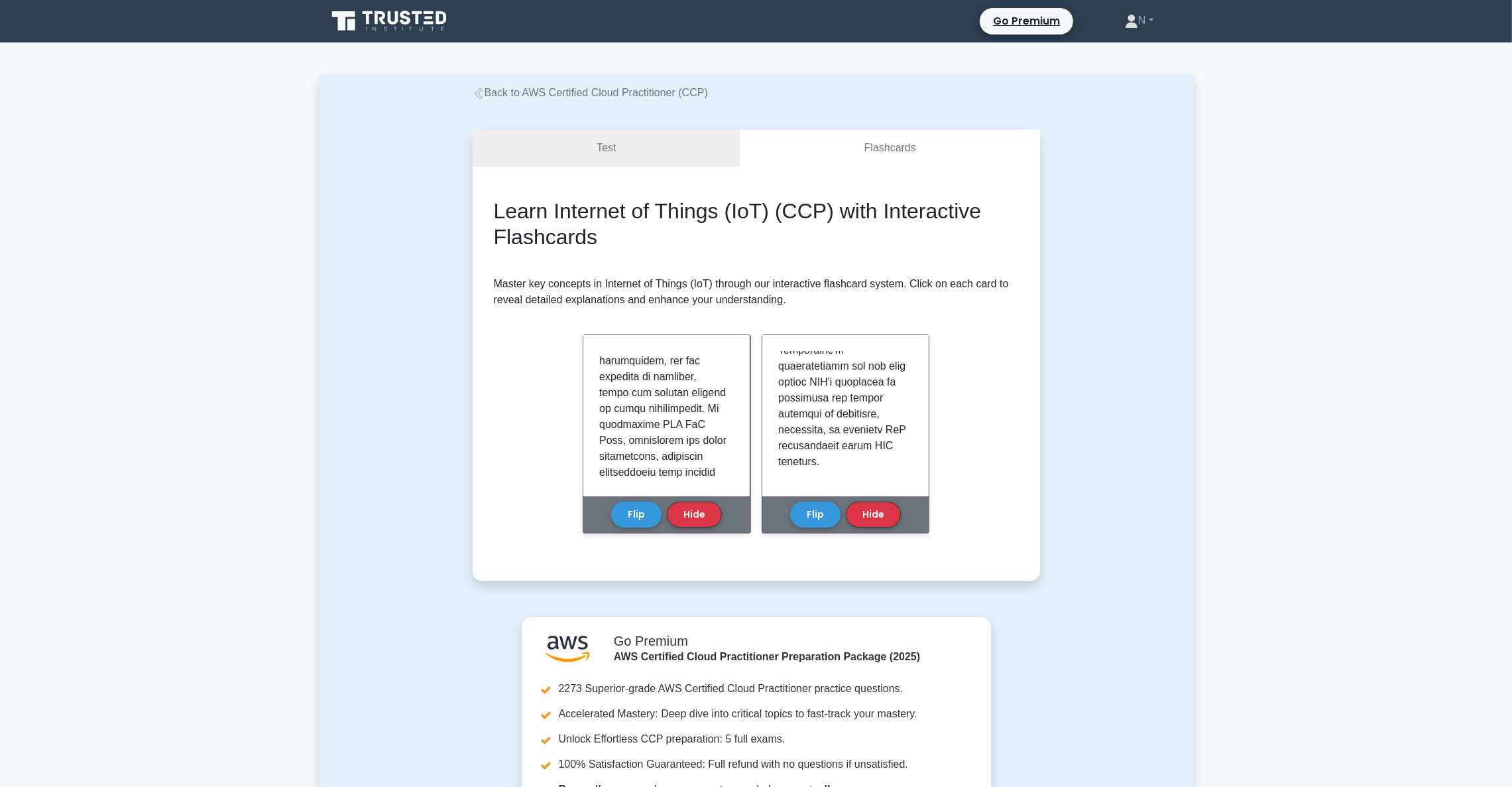
click at [901, 242] on h2 "Learn Internet of Things (IoT) (CCP) with Interactive Flashcards" at bounding box center [756, 223] width 525 height 51
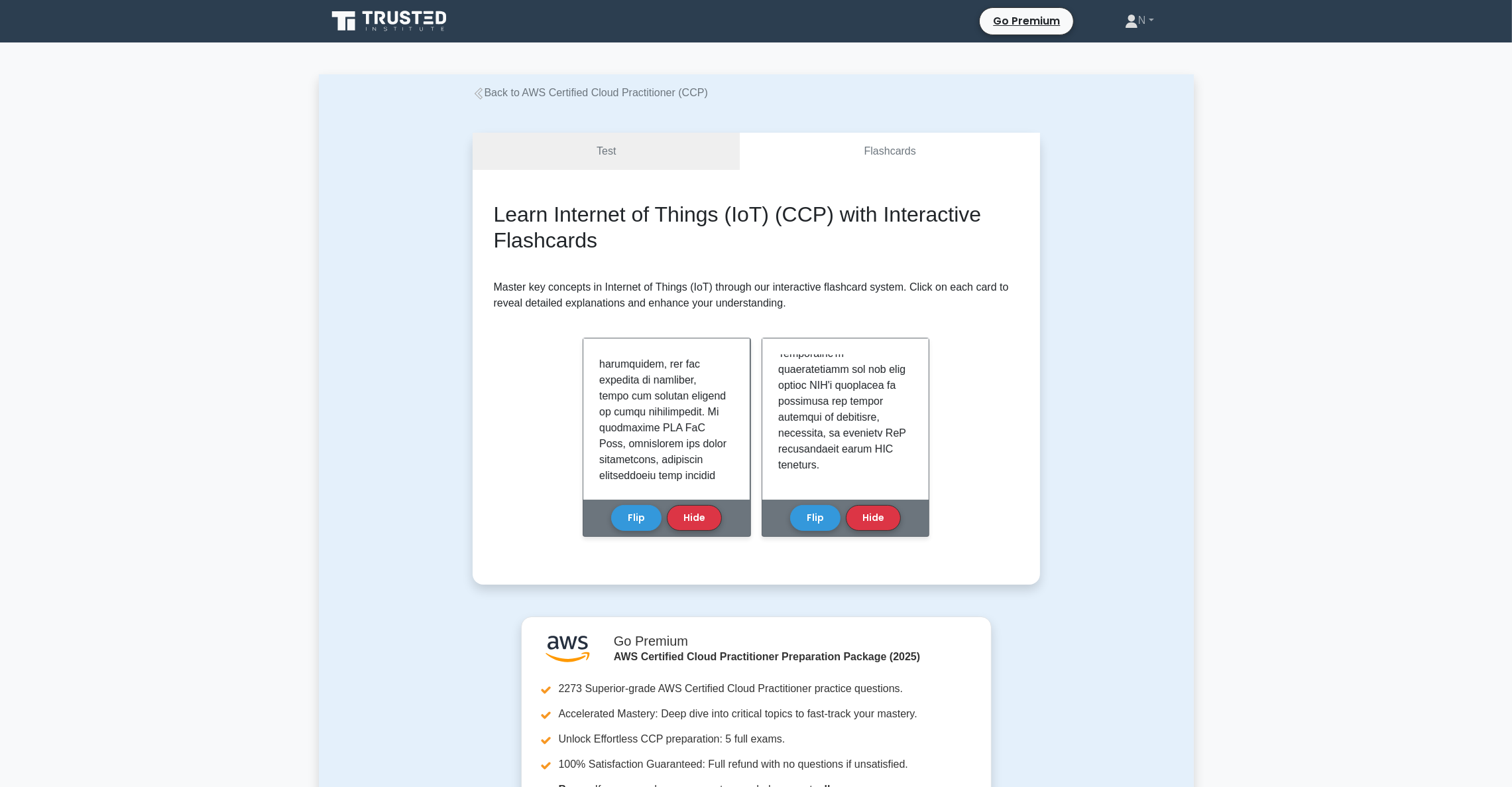
click at [570, 96] on link "Back to AWS Certified Cloud Practitioner (CCP)" at bounding box center [590, 92] width 236 height 11
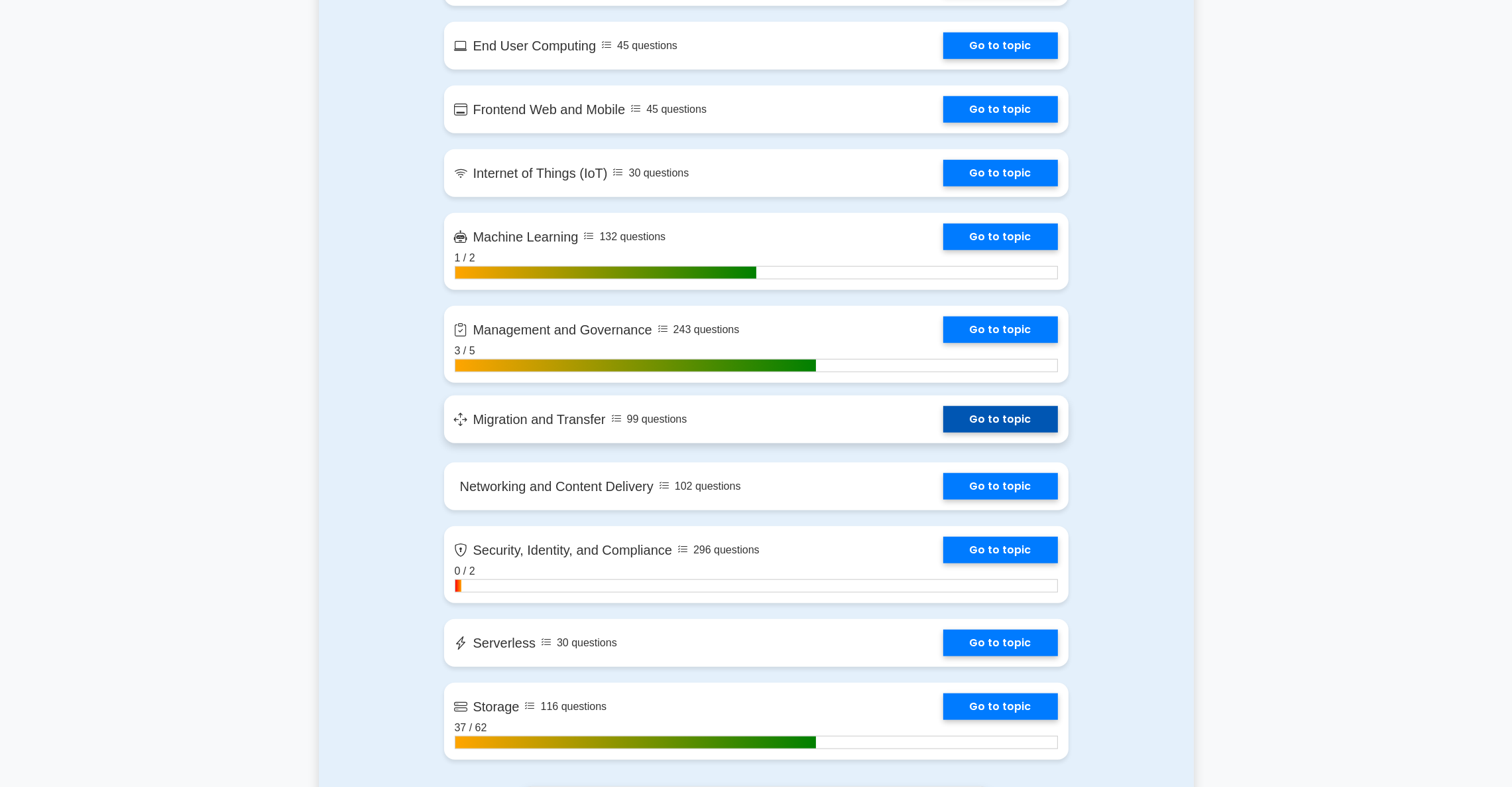
scroll to position [1592, 0]
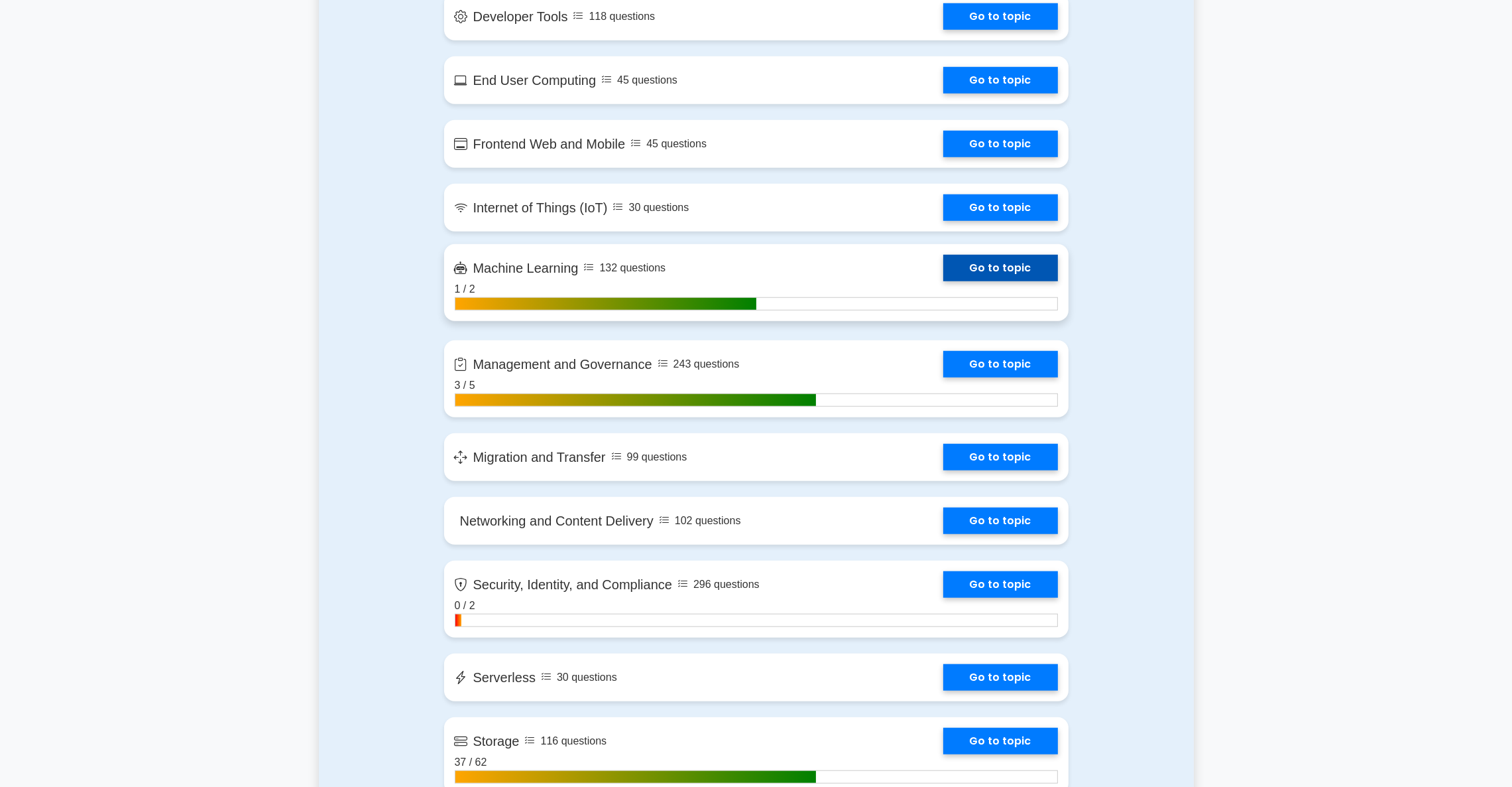
click at [943, 281] on link "Go to topic" at bounding box center [1000, 268] width 115 height 27
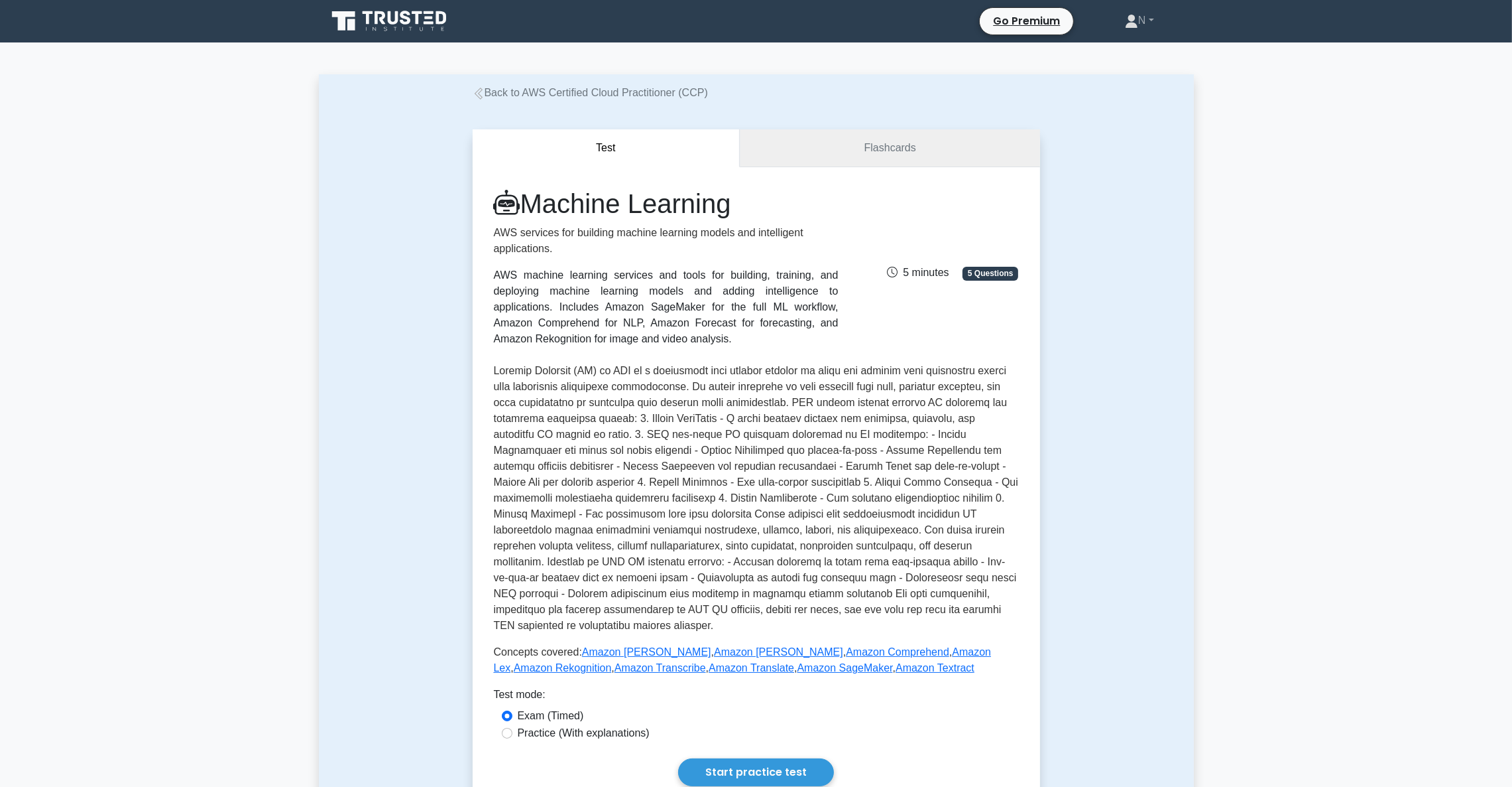
click at [892, 139] on link "Flashcards" at bounding box center [889, 148] width 300 height 38
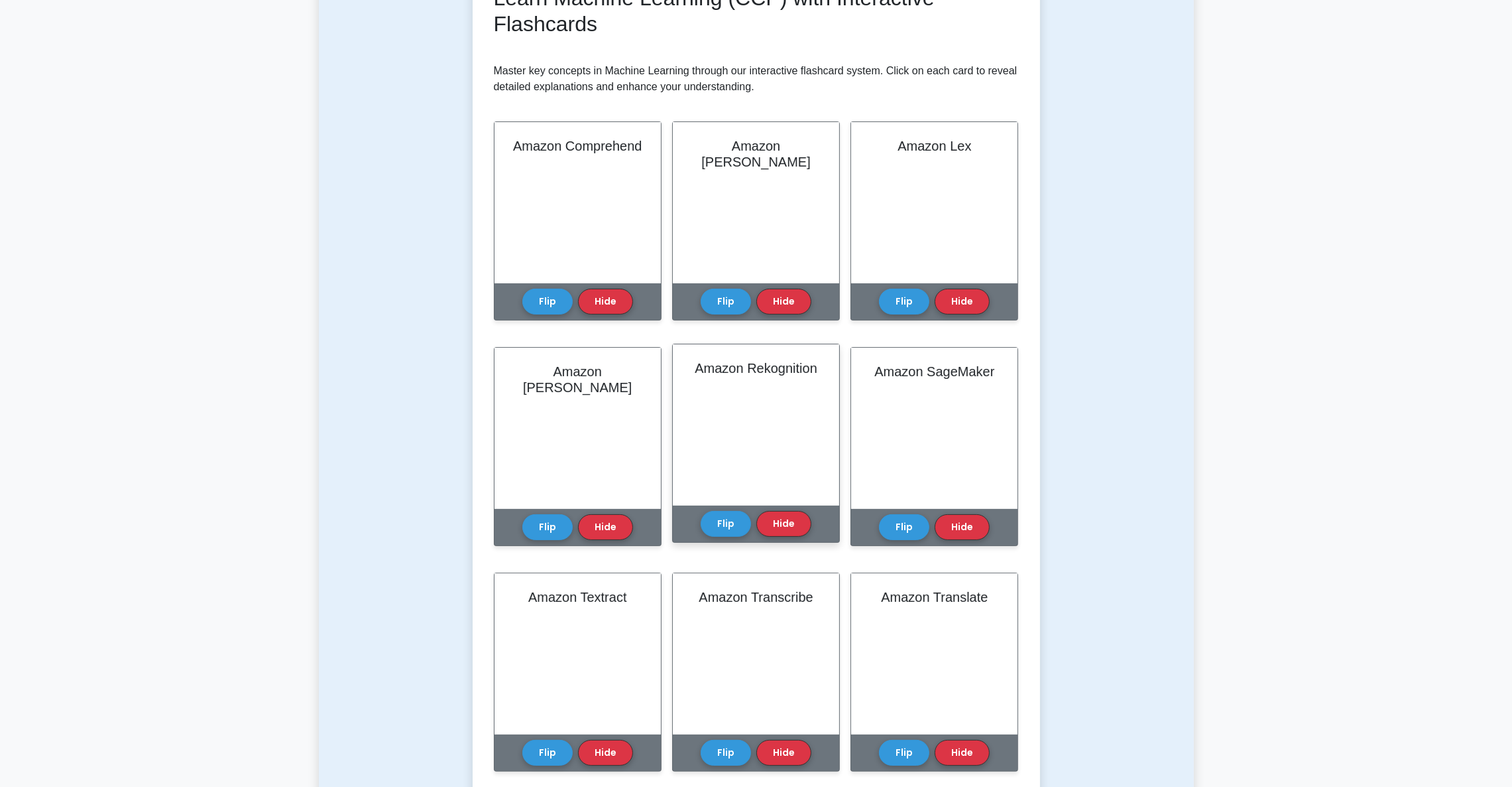
scroll to position [398, 0]
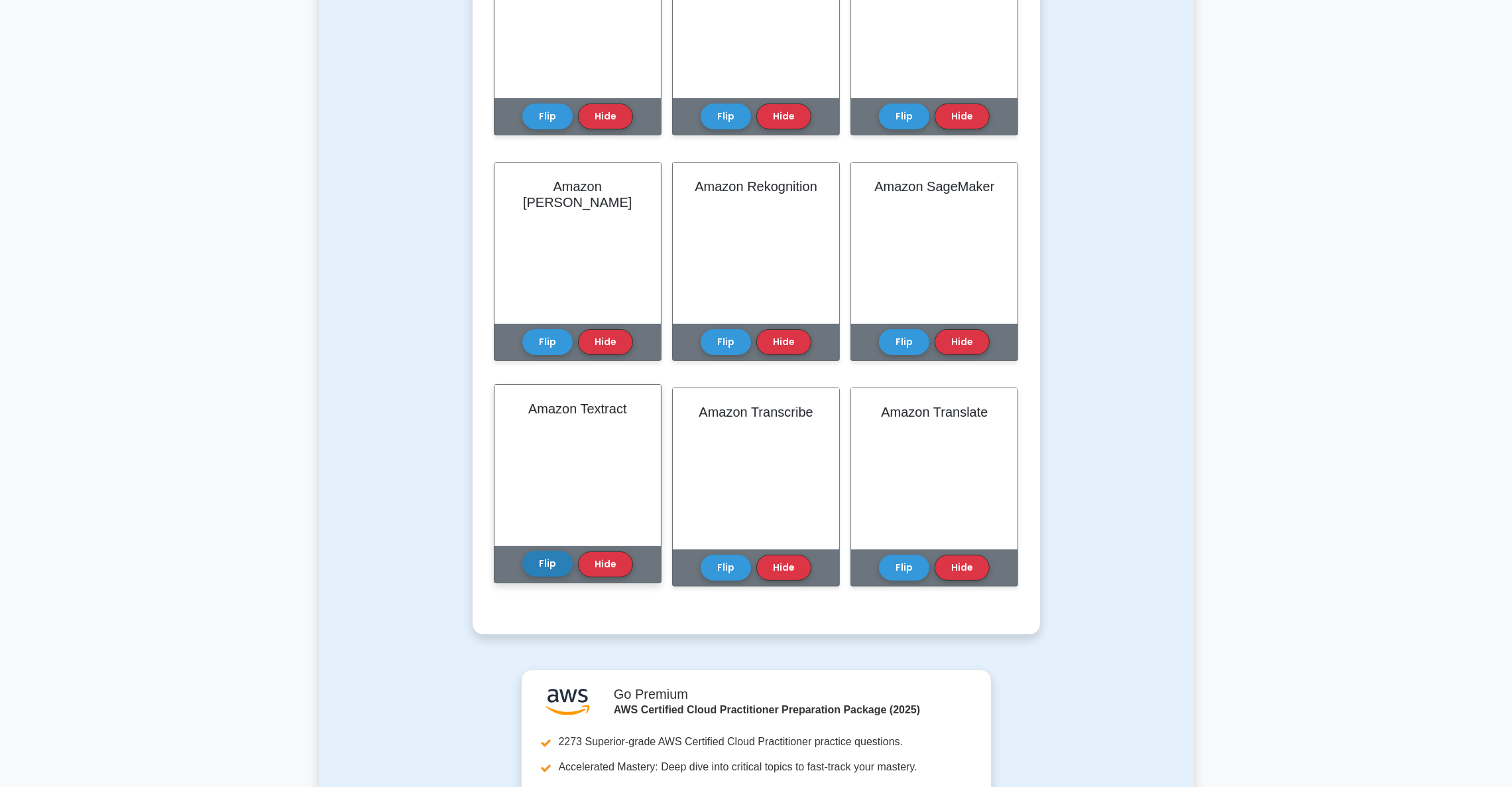
click at [543, 564] on button "Flip" at bounding box center [548, 563] width 50 height 26
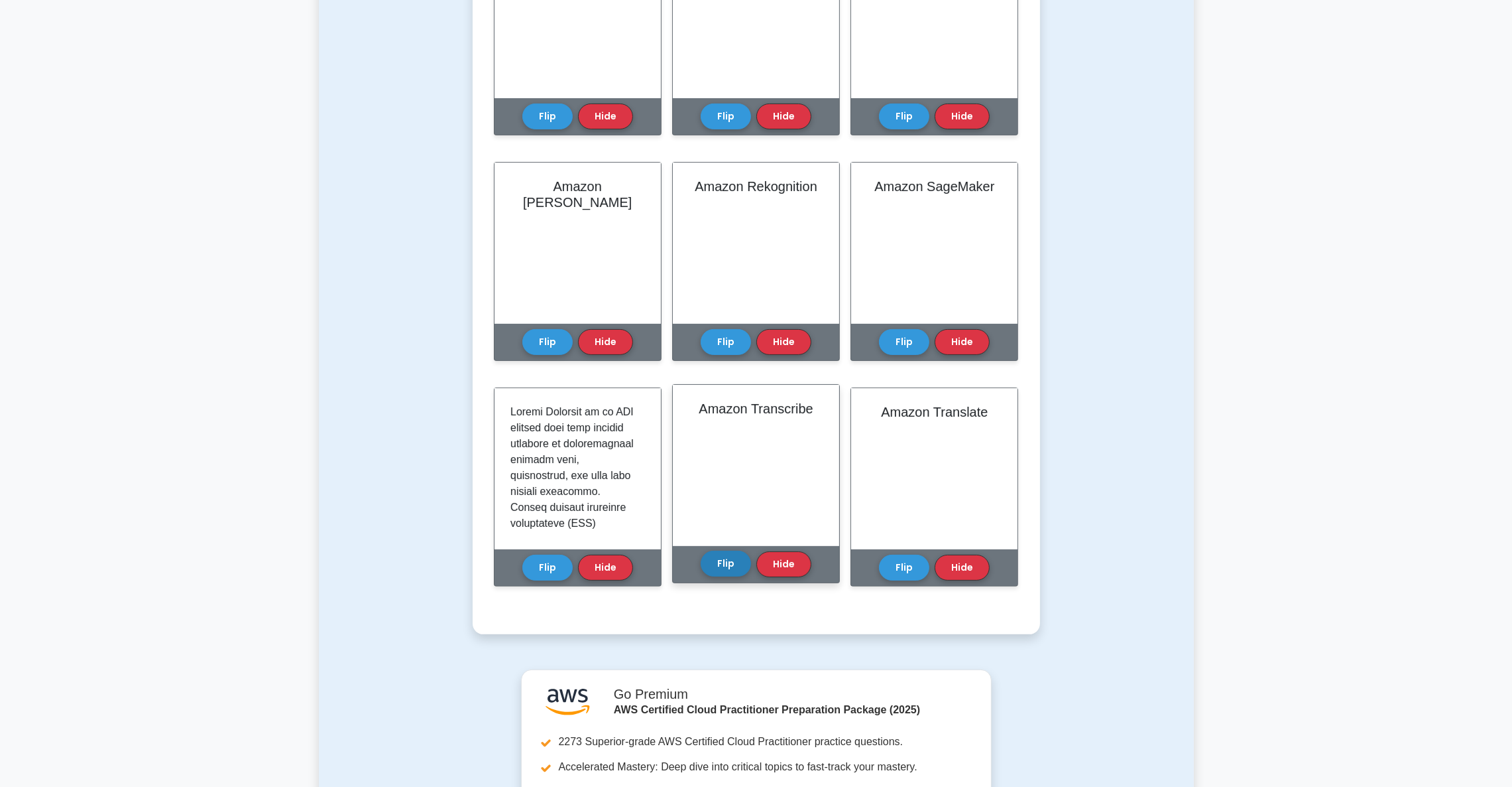
click at [727, 565] on button "Flip" at bounding box center [725, 563] width 50 height 26
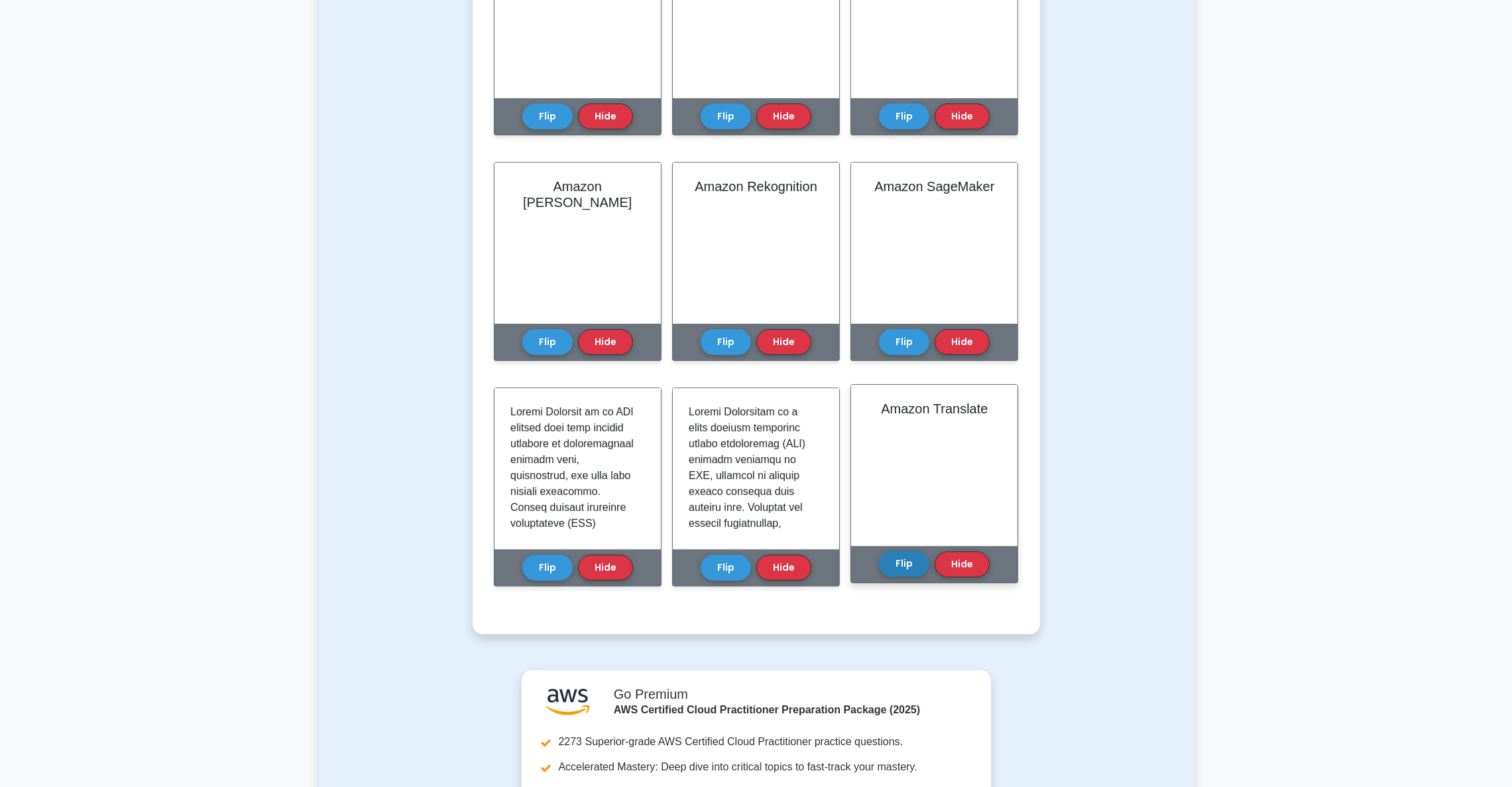
click at [913, 564] on button "Flip" at bounding box center [904, 563] width 50 height 26
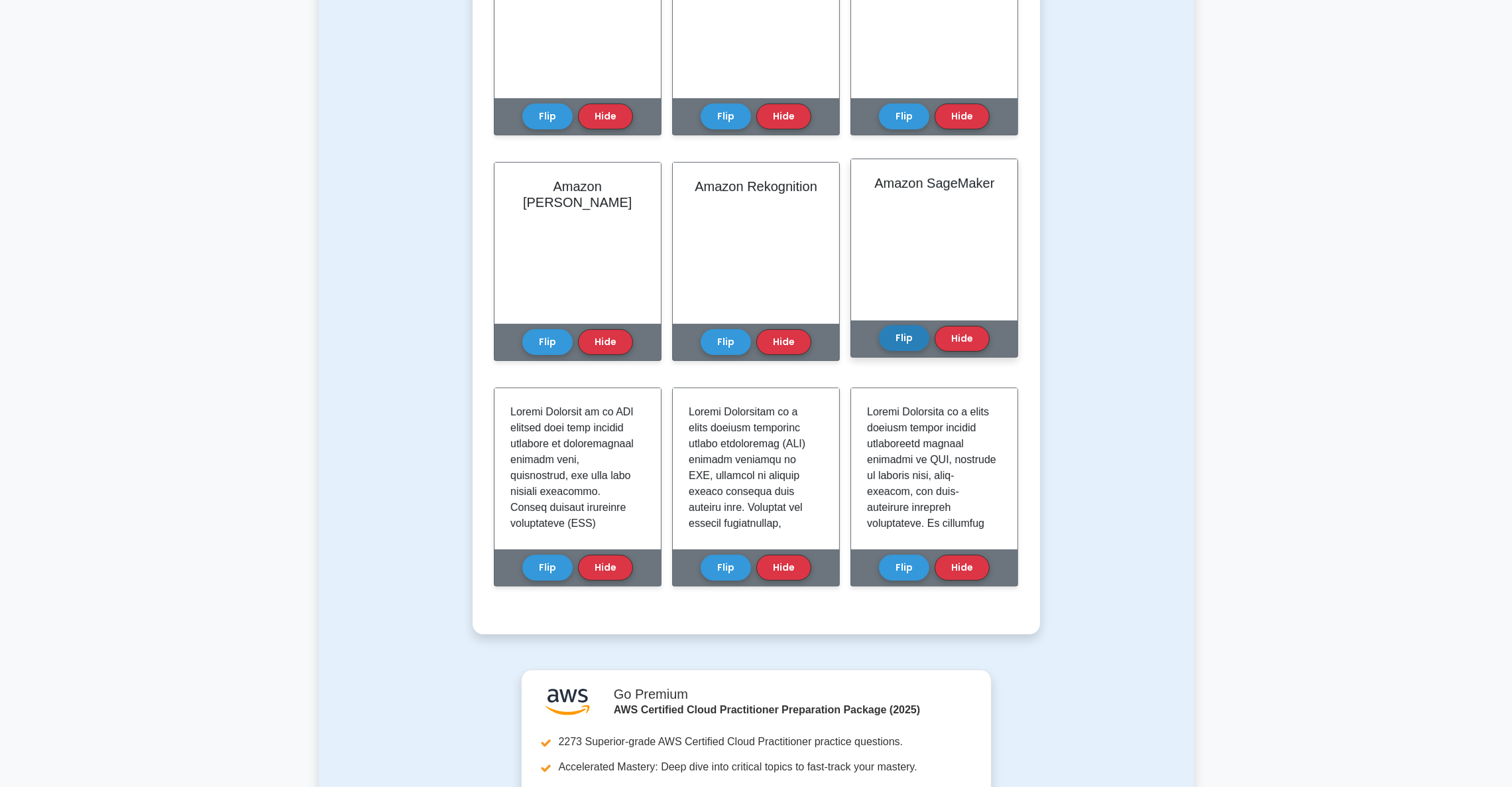
click at [913, 344] on button "Flip" at bounding box center [904, 338] width 50 height 26
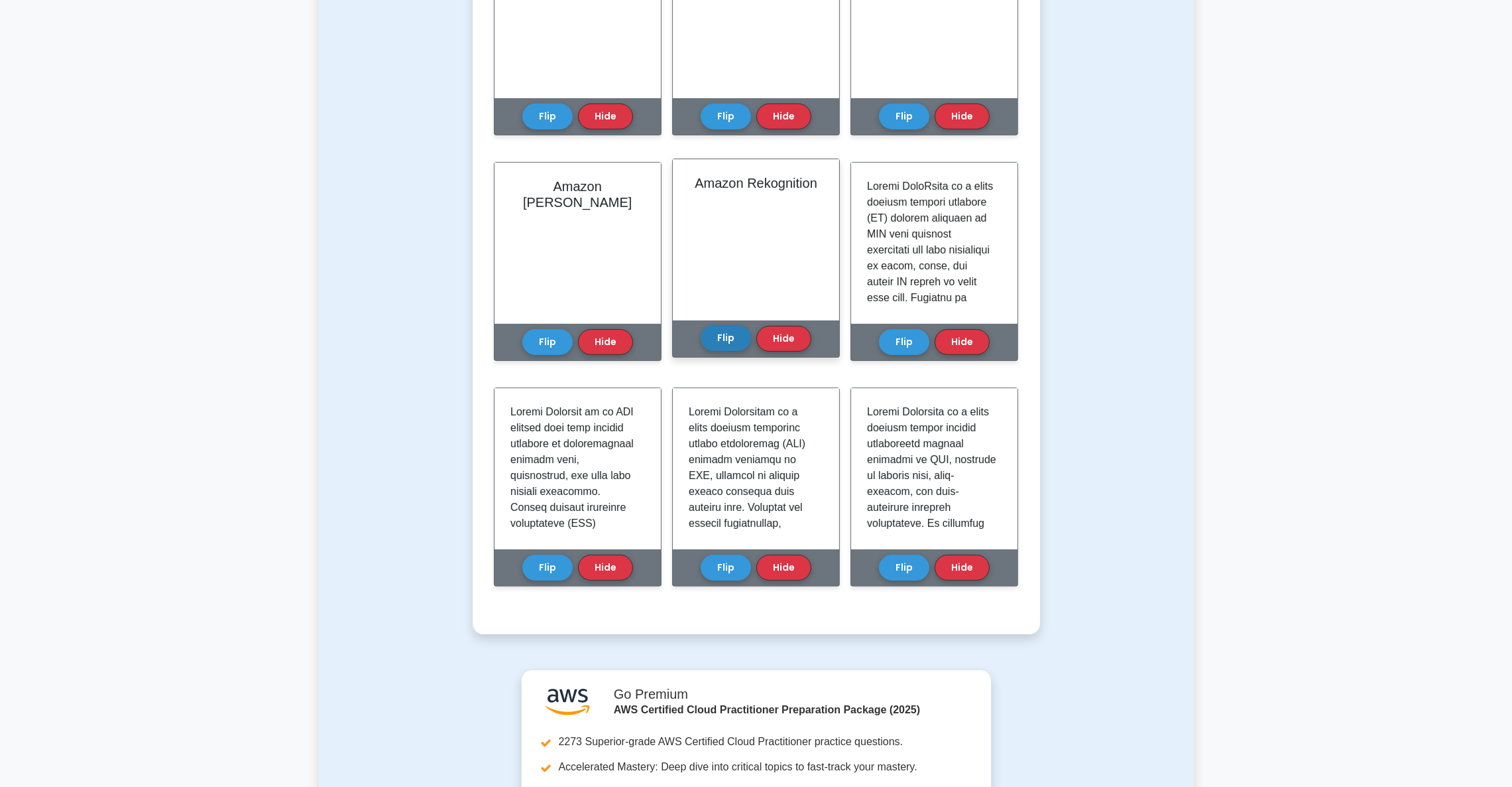
click at [729, 336] on button "Flip" at bounding box center [725, 338] width 50 height 26
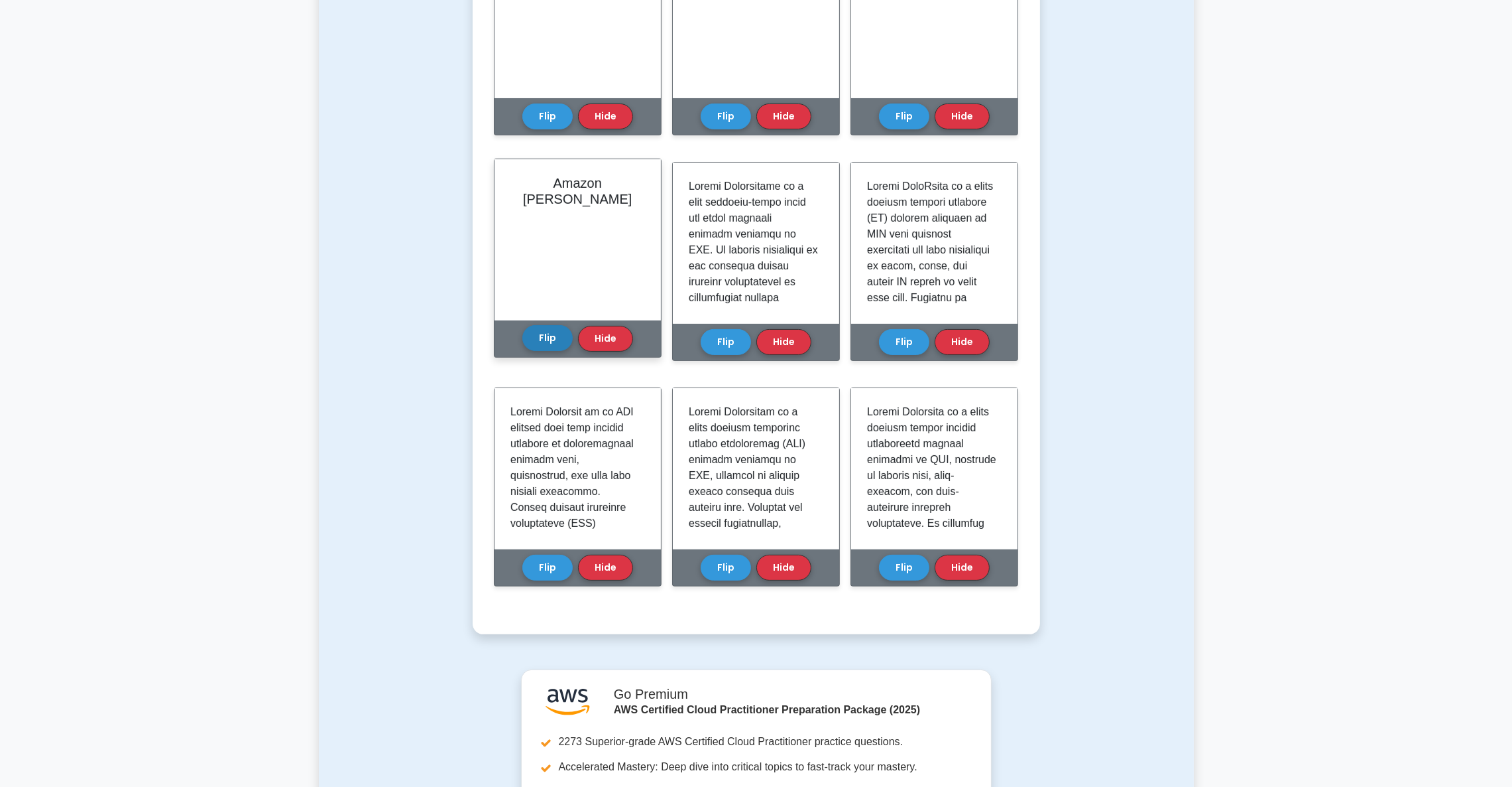
click at [550, 346] on button "Flip" at bounding box center [548, 338] width 50 height 26
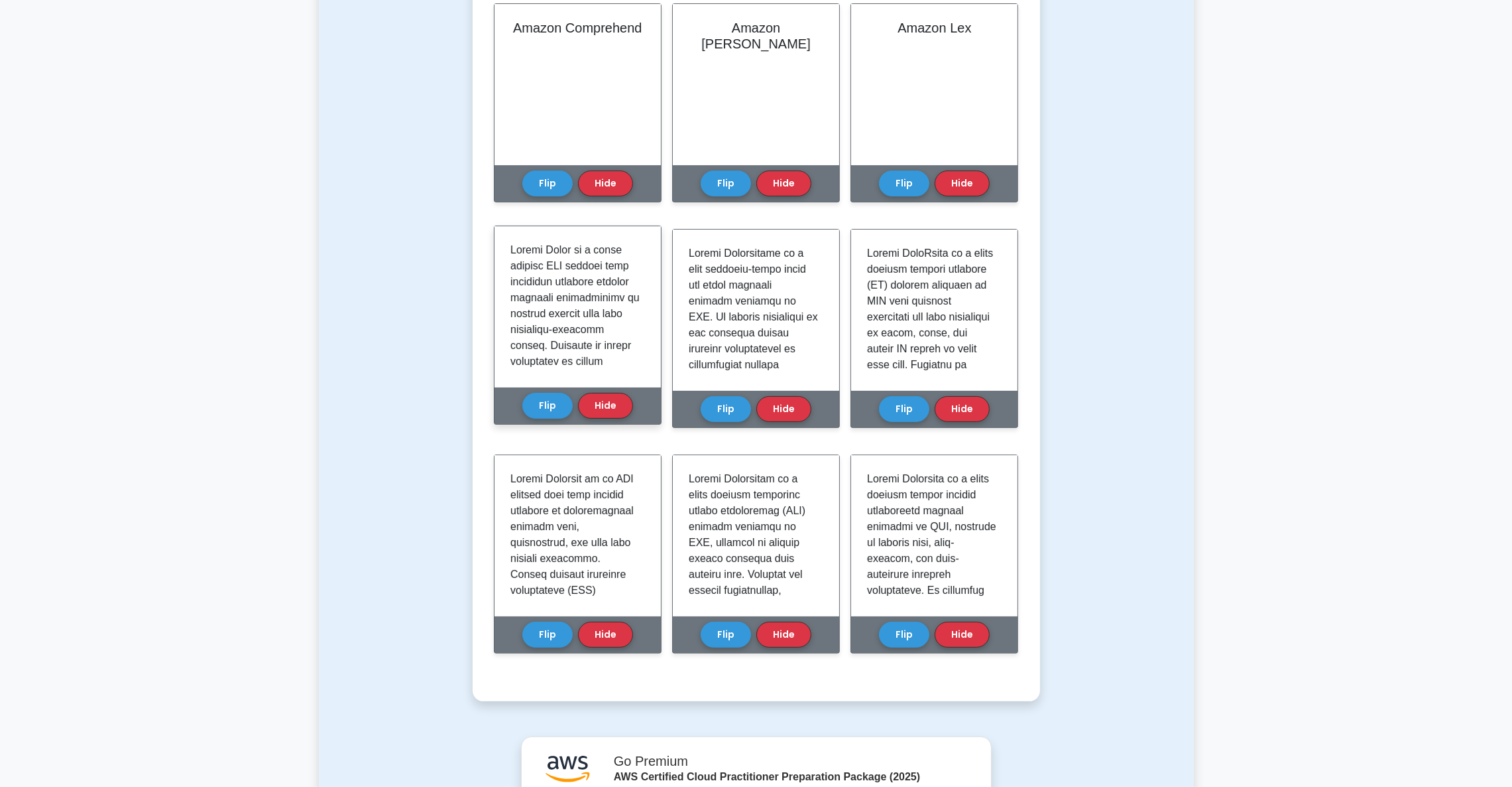
scroll to position [298, 0]
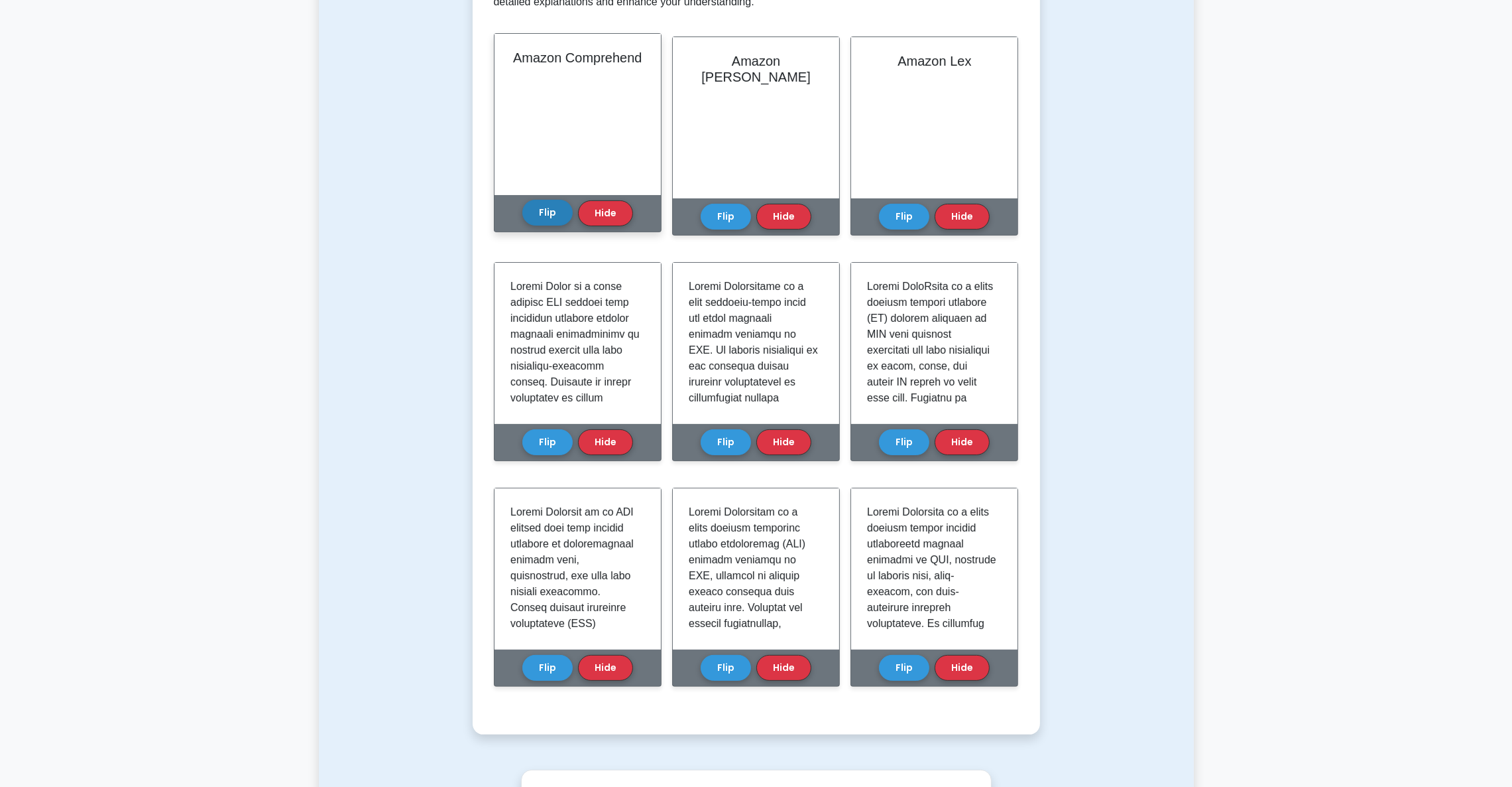
click at [535, 211] on button "Flip" at bounding box center [548, 212] width 50 height 26
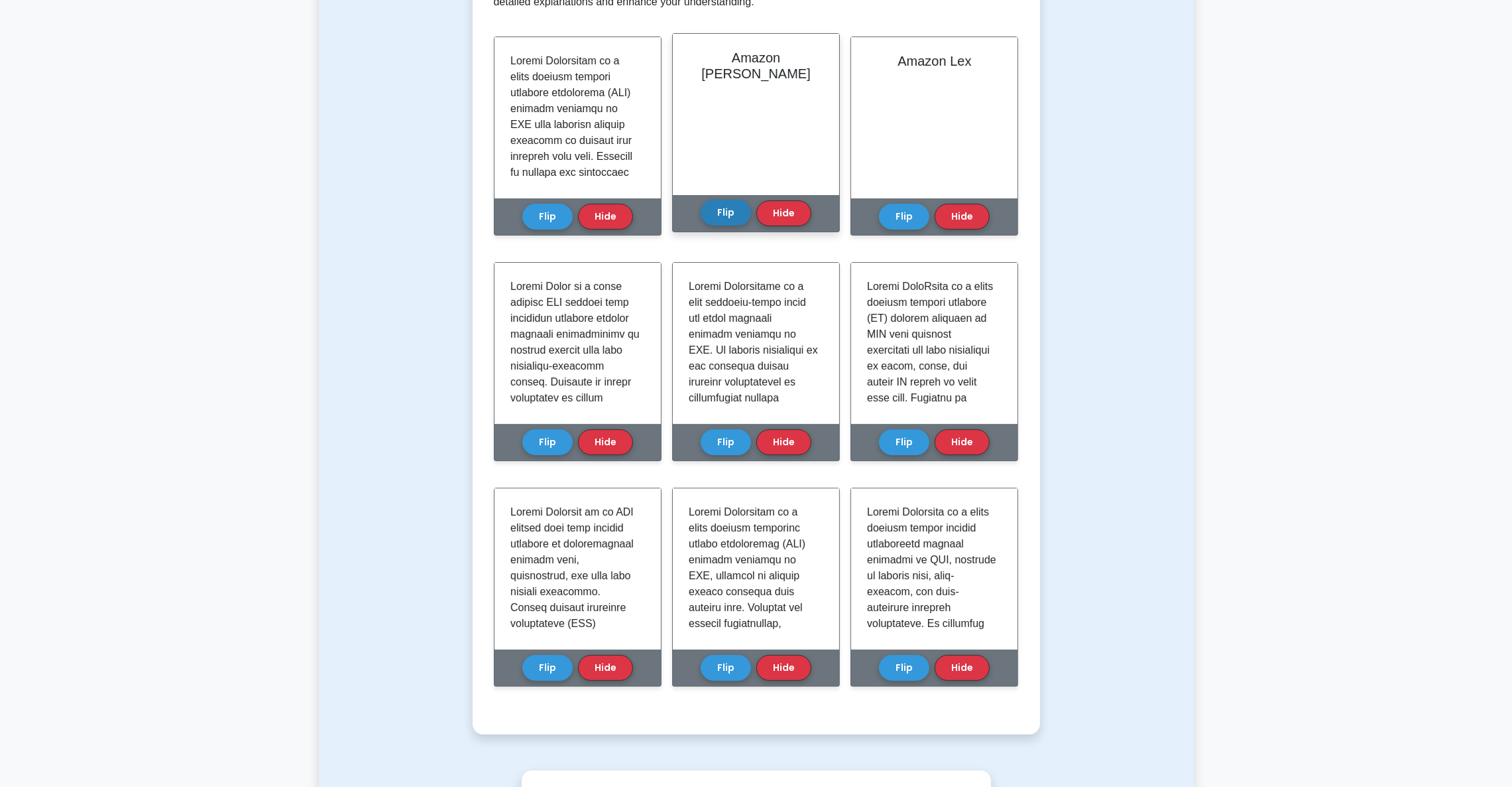
click at [722, 217] on button "Flip" at bounding box center [725, 212] width 50 height 26
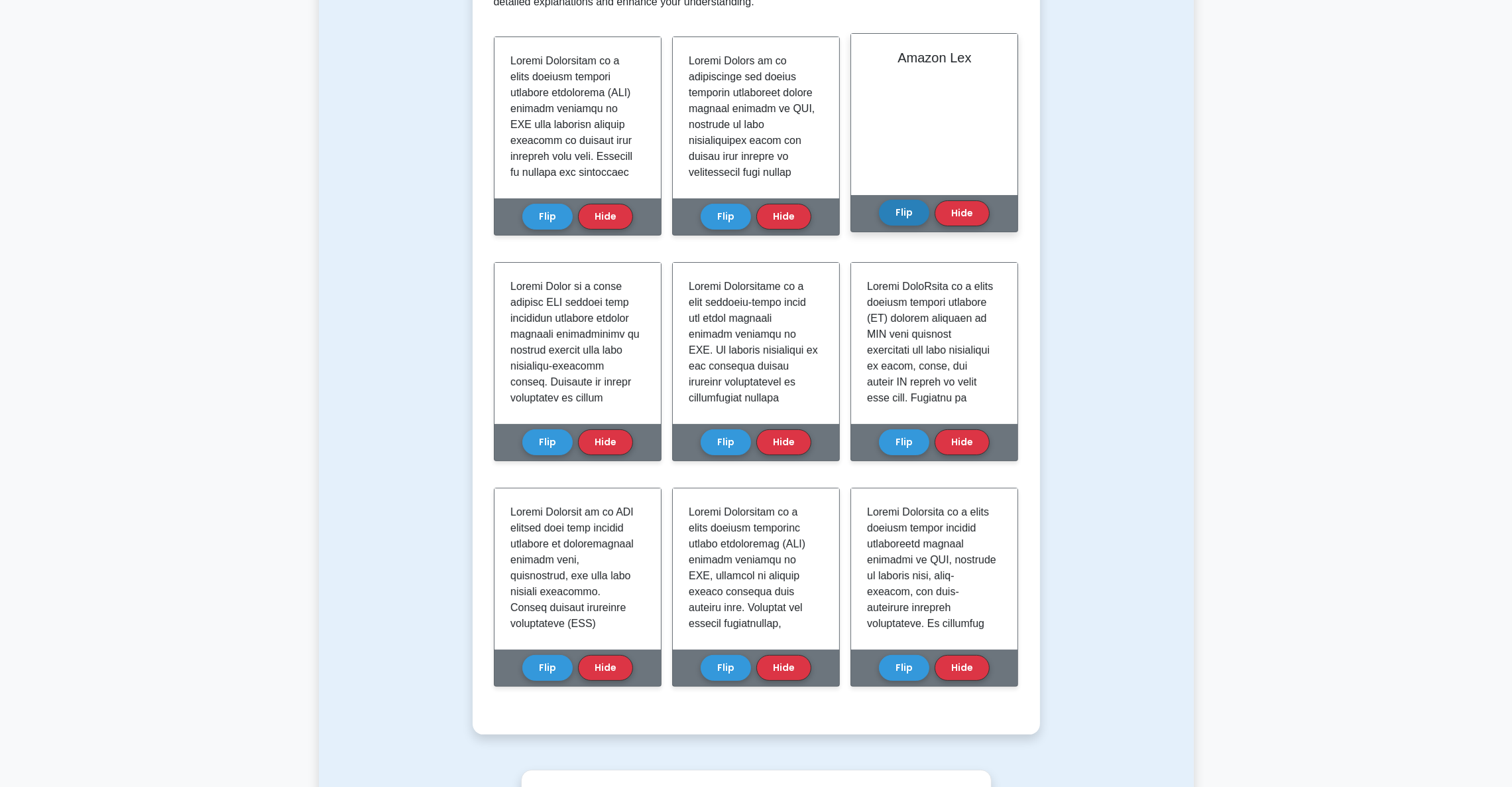
click at [887, 215] on button "Flip" at bounding box center [904, 212] width 50 height 26
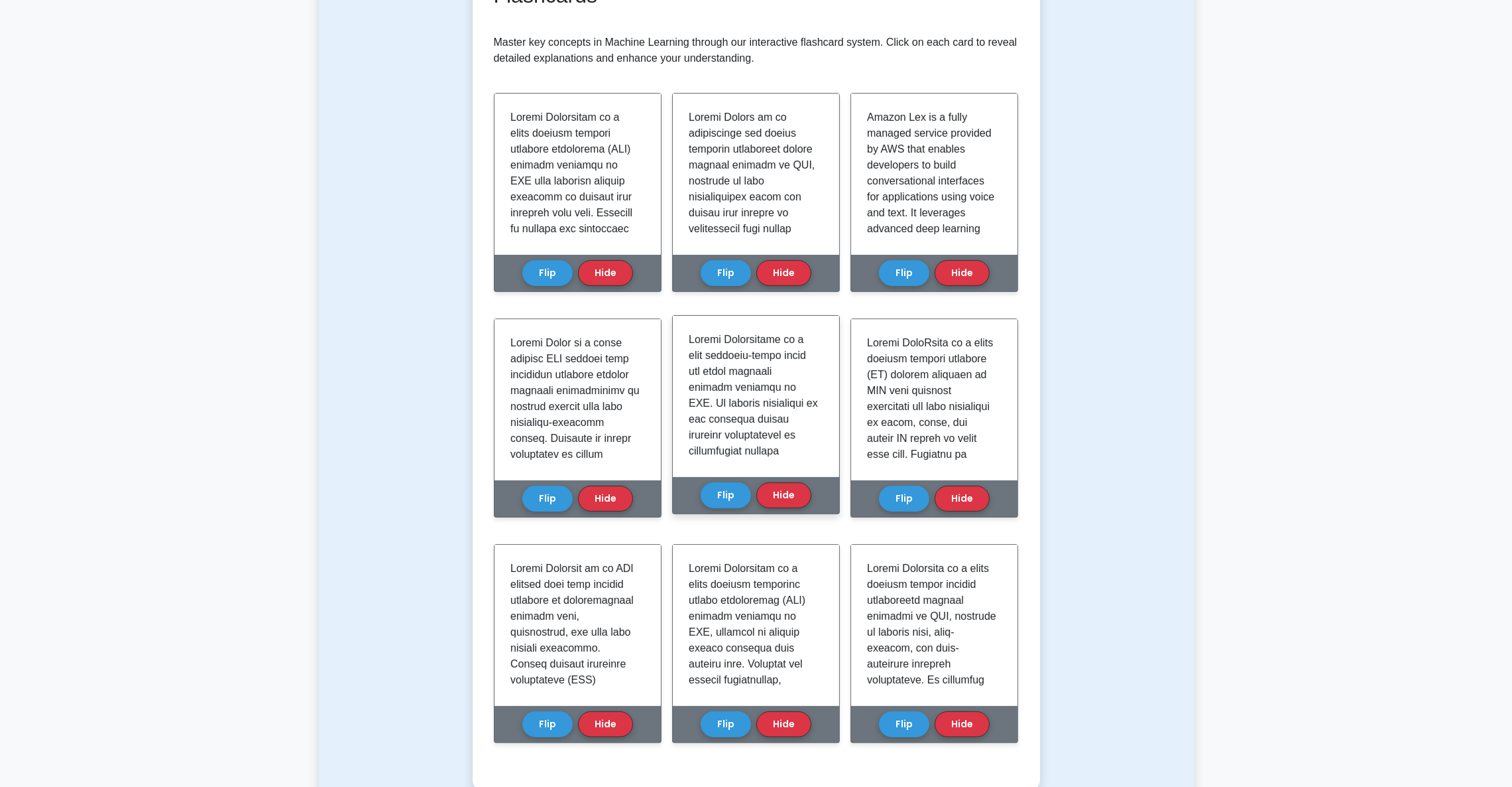
scroll to position [99, 0]
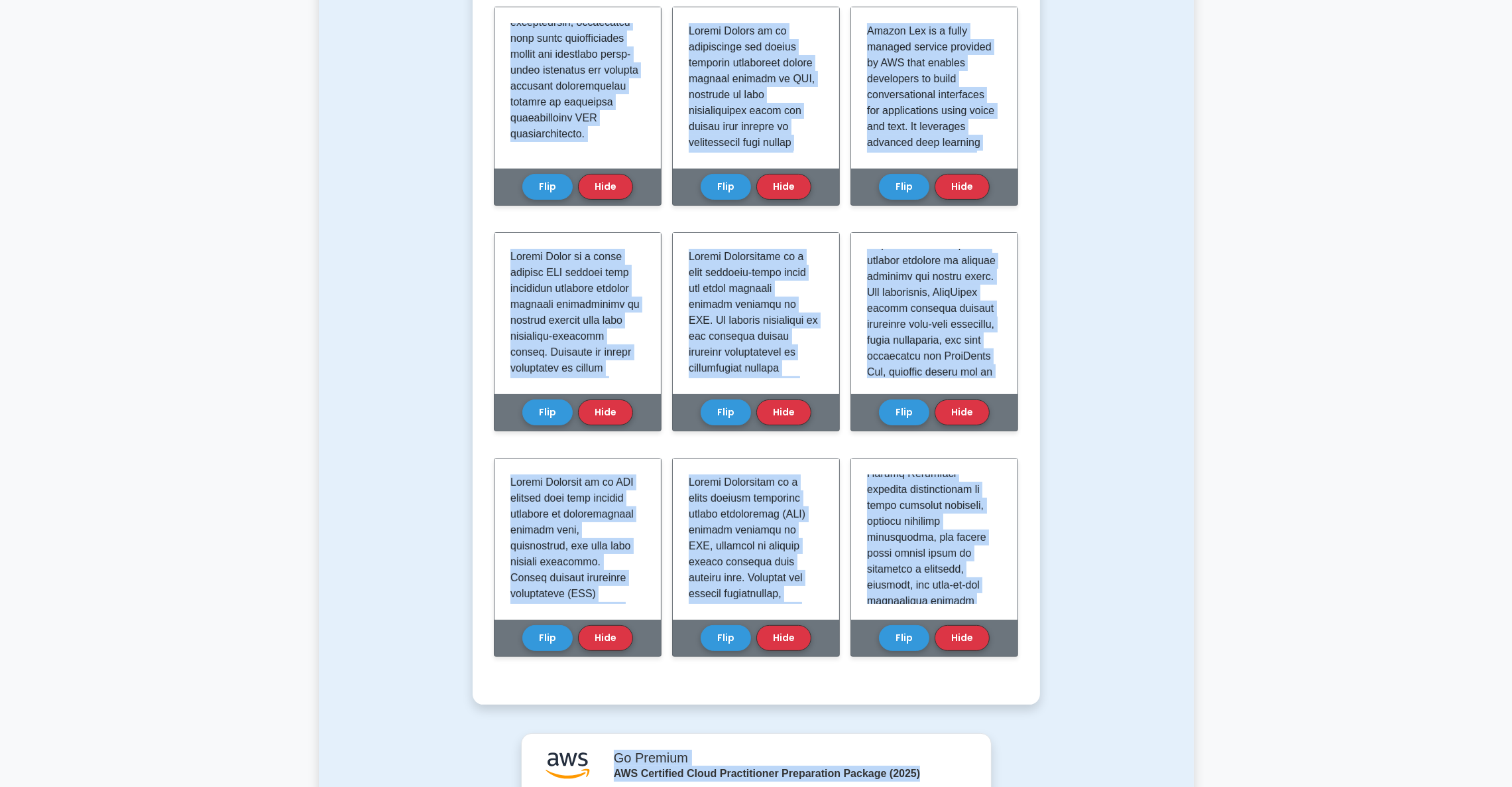
scroll to position [345, 0]
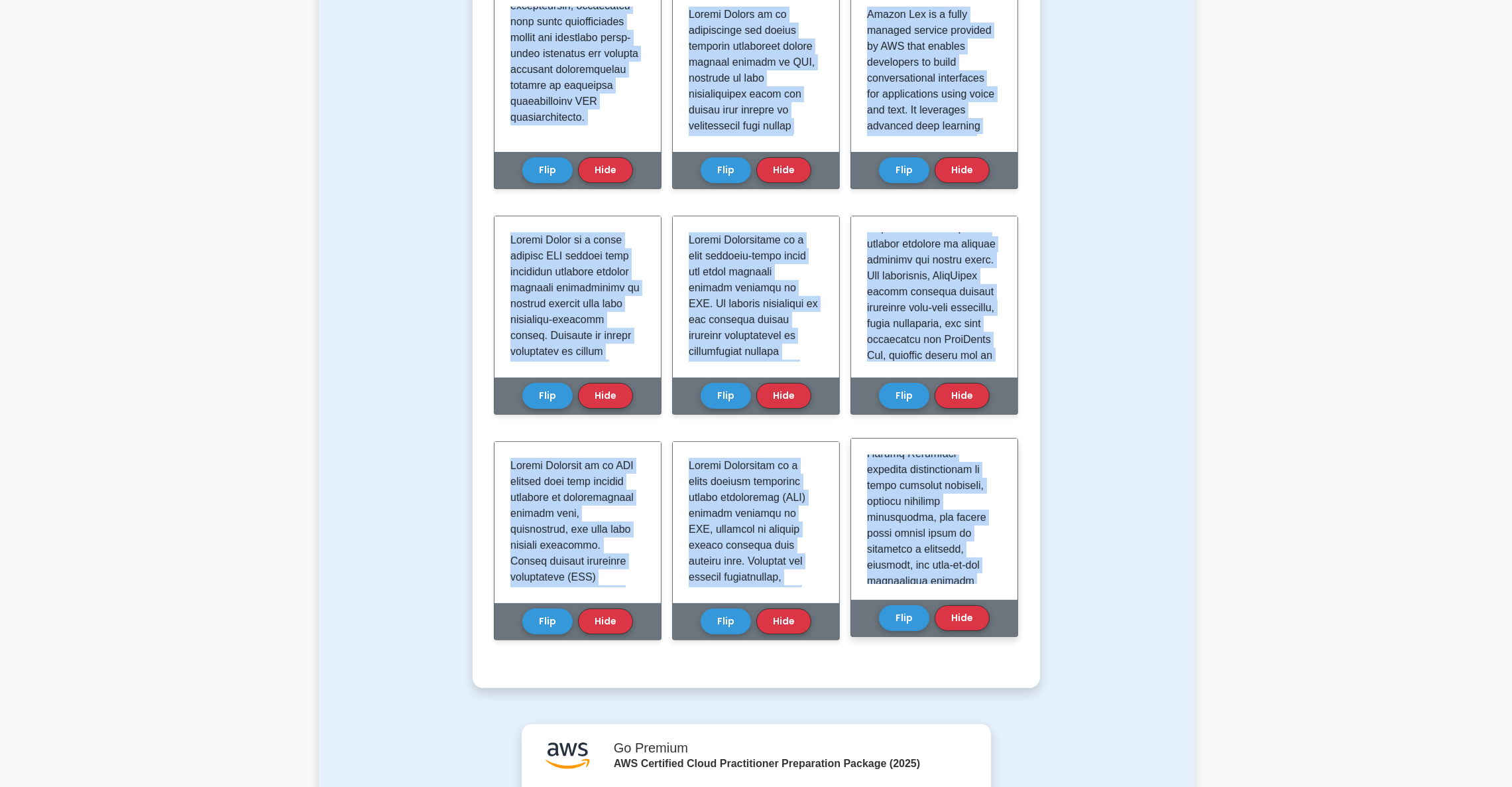
drag, startPoint x: 507, startPoint y: 254, endPoint x: 950, endPoint y: 565, distance: 541.3
click at [950, 565] on div "Learn Machine Learning (CCP) with Interactive Flashcards Master key concepts in…" at bounding box center [756, 255] width 525 height 802
copy div "Amazon Comprehend is a fully managed natural language processing (NLP) service …"
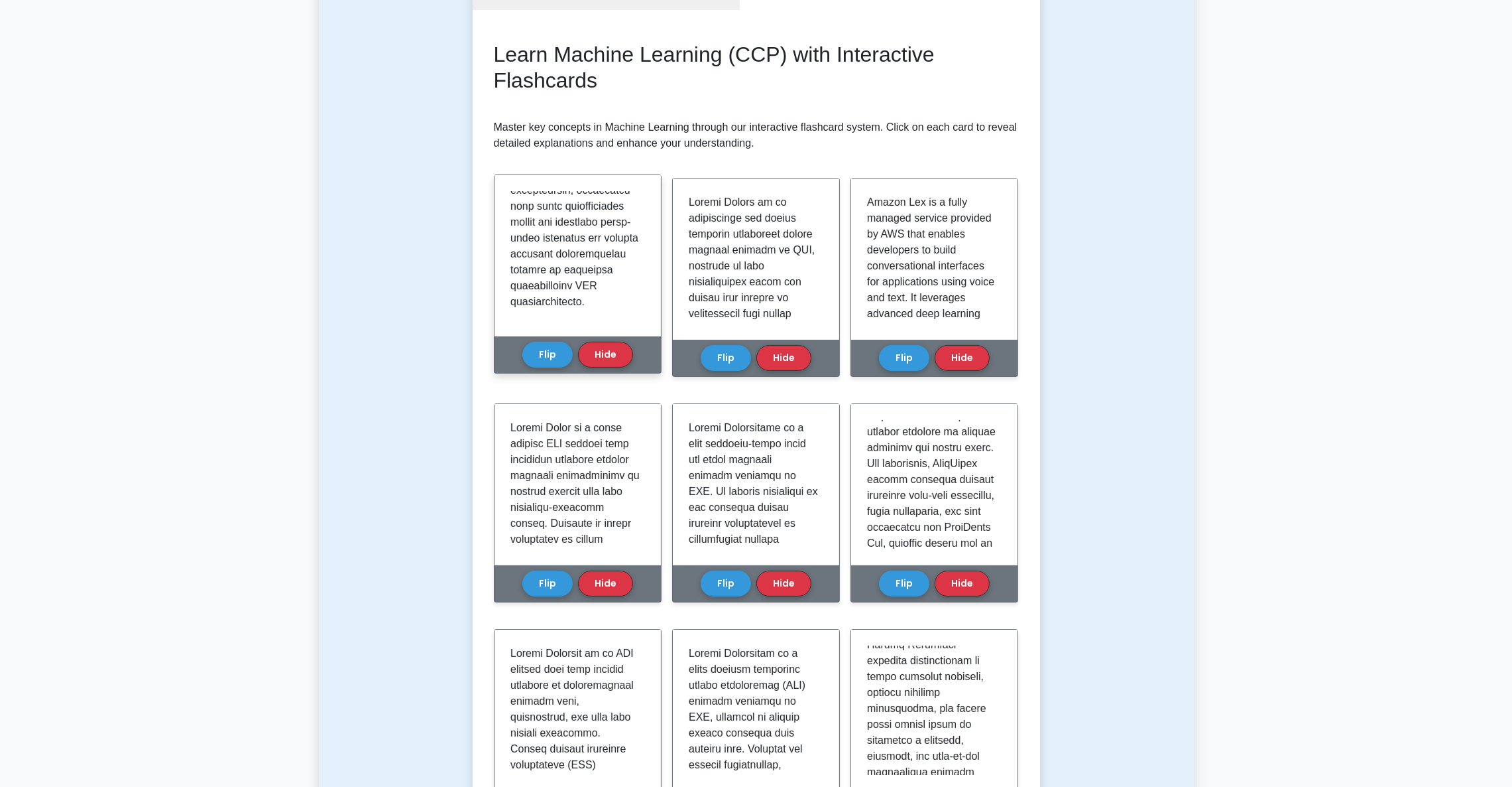
scroll to position [0, 0]
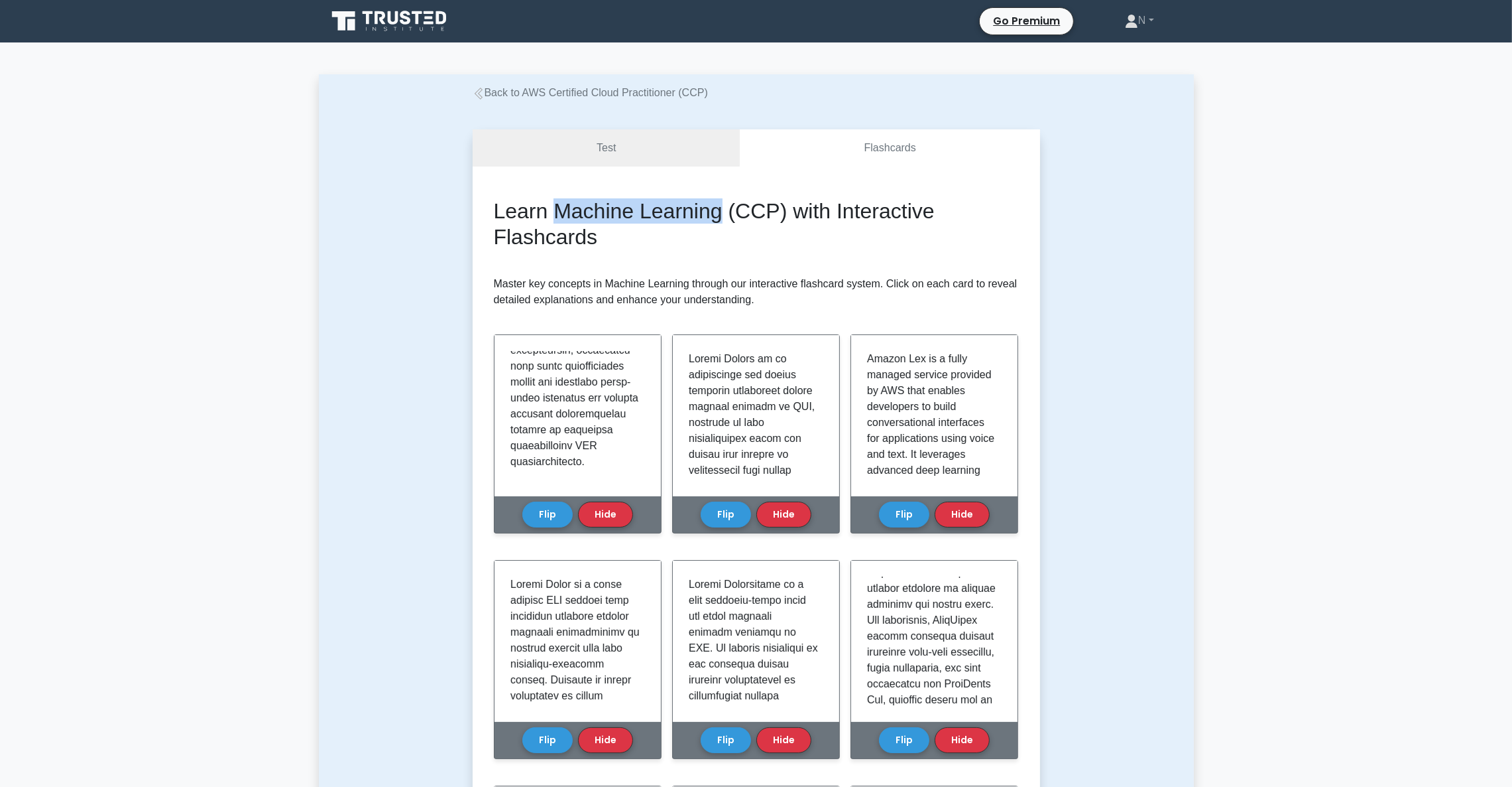
drag, startPoint x: 549, startPoint y: 211, endPoint x: 726, endPoint y: 206, distance: 177.1
click at [726, 206] on h2 "Learn Machine Learning (CCP) with Interactive Flashcards" at bounding box center [756, 223] width 525 height 51
copy h2 "Machine Learning"
click at [572, 262] on div "Learn Machine Learning (CCP) with Interactive Flashcards Master key concepts in…" at bounding box center [756, 599] width 525 height 802
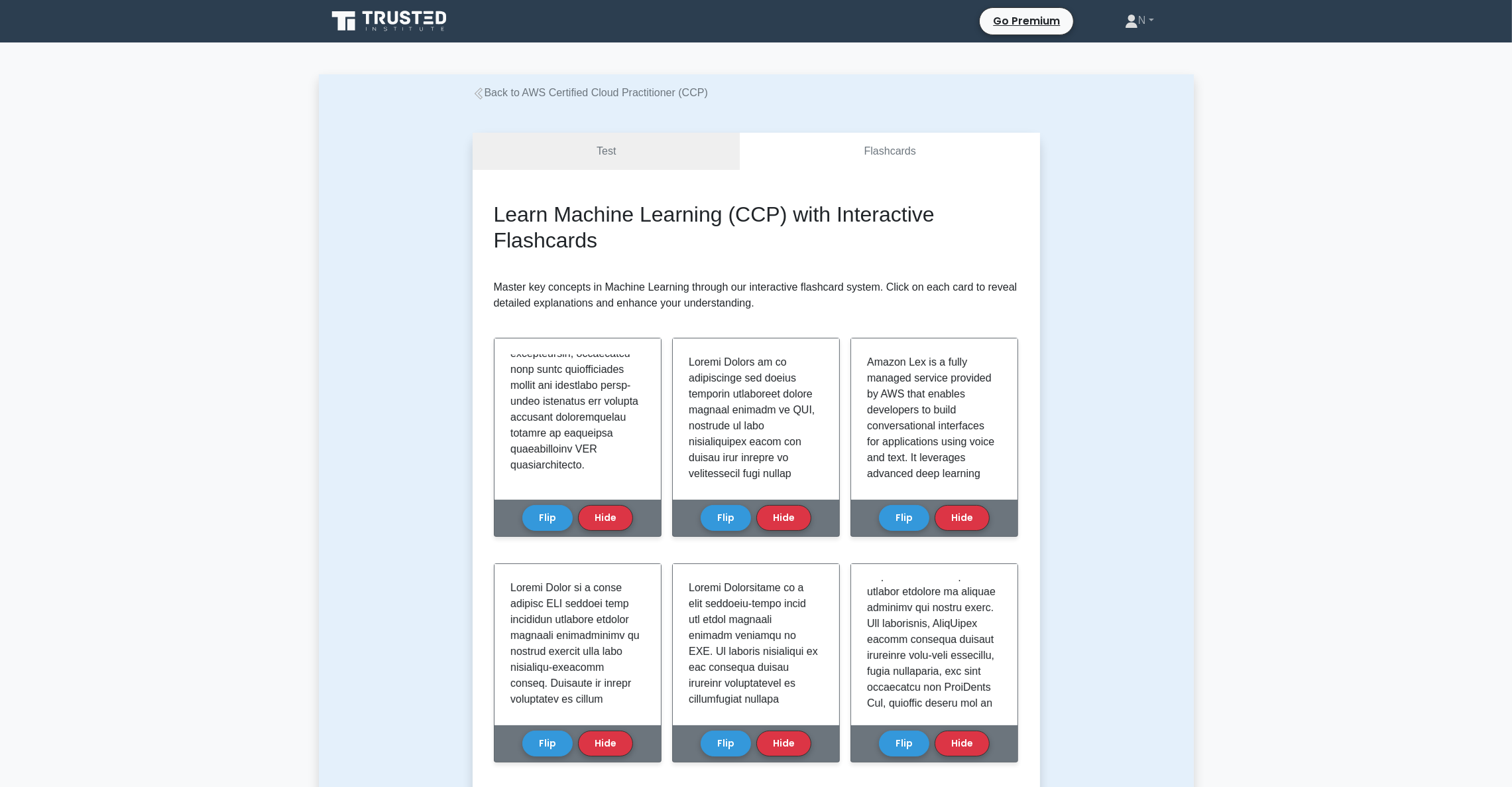
click at [604, 93] on link "Back to AWS Certified Cloud Practitioner (CCP)" at bounding box center [590, 92] width 236 height 11
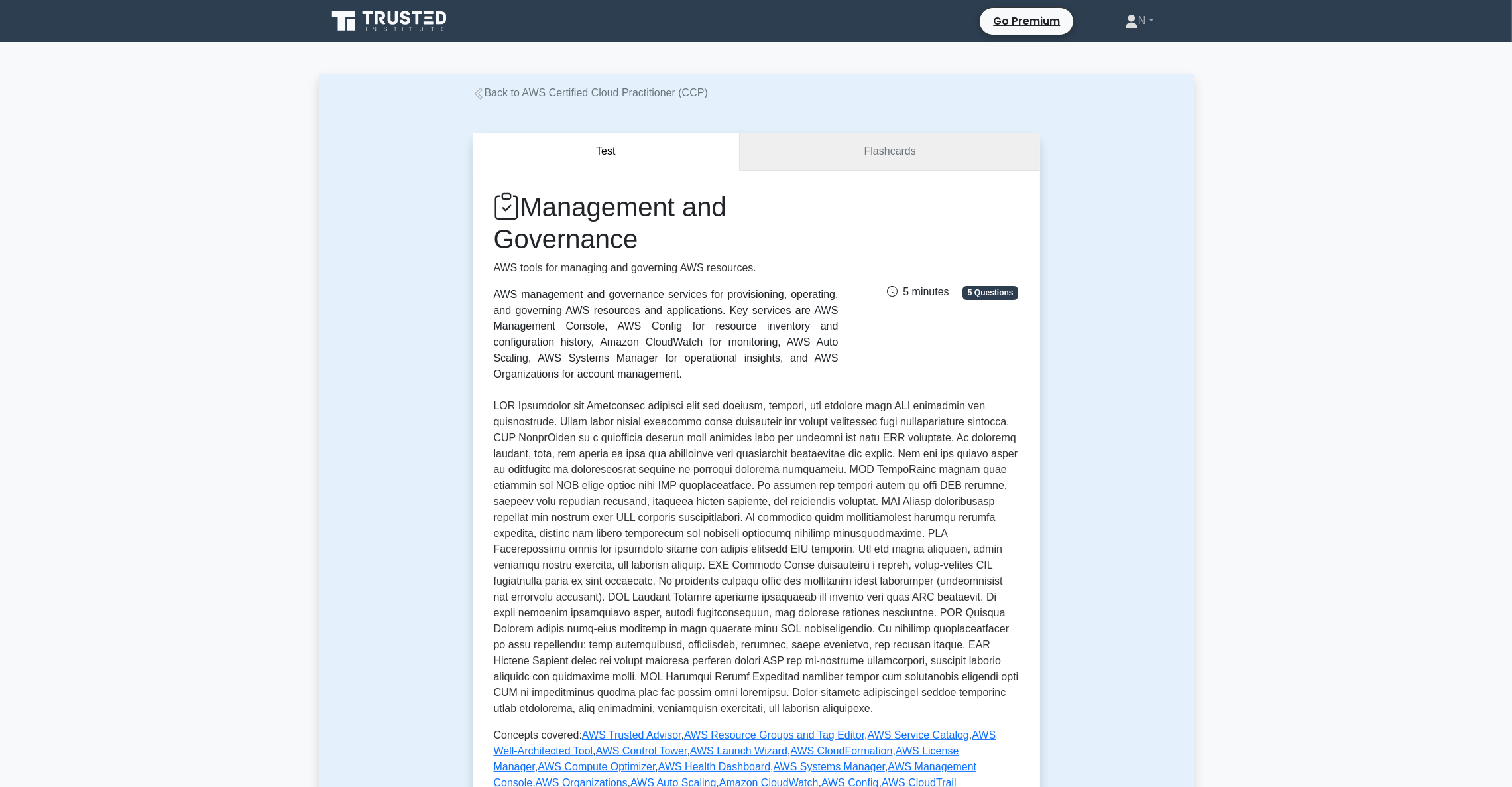
click at [902, 146] on link "Flashcards" at bounding box center [889, 151] width 300 height 38
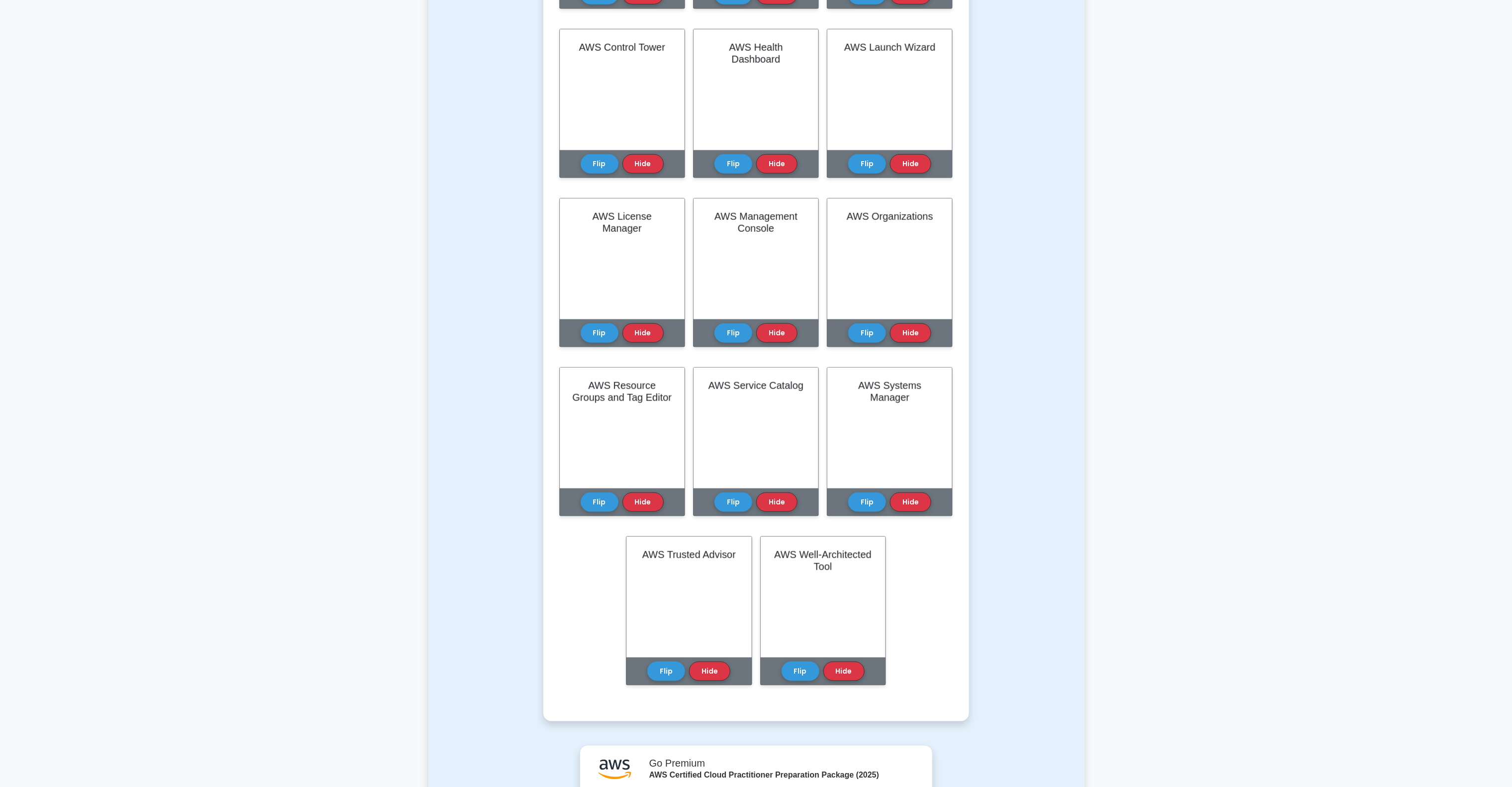
scroll to position [597, 0]
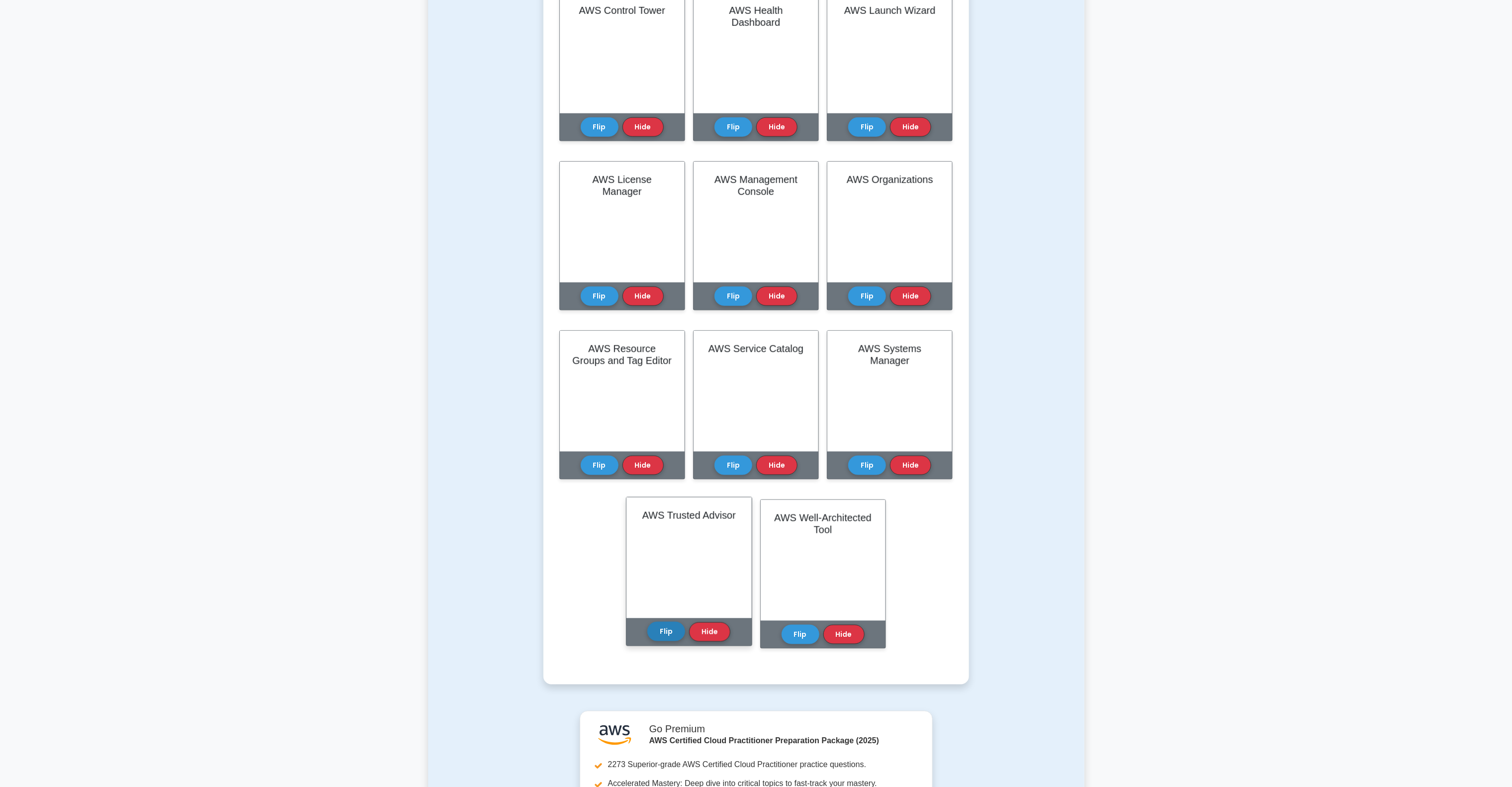
click at [655, 590] on button "Flip" at bounding box center [666, 631] width 38 height 19
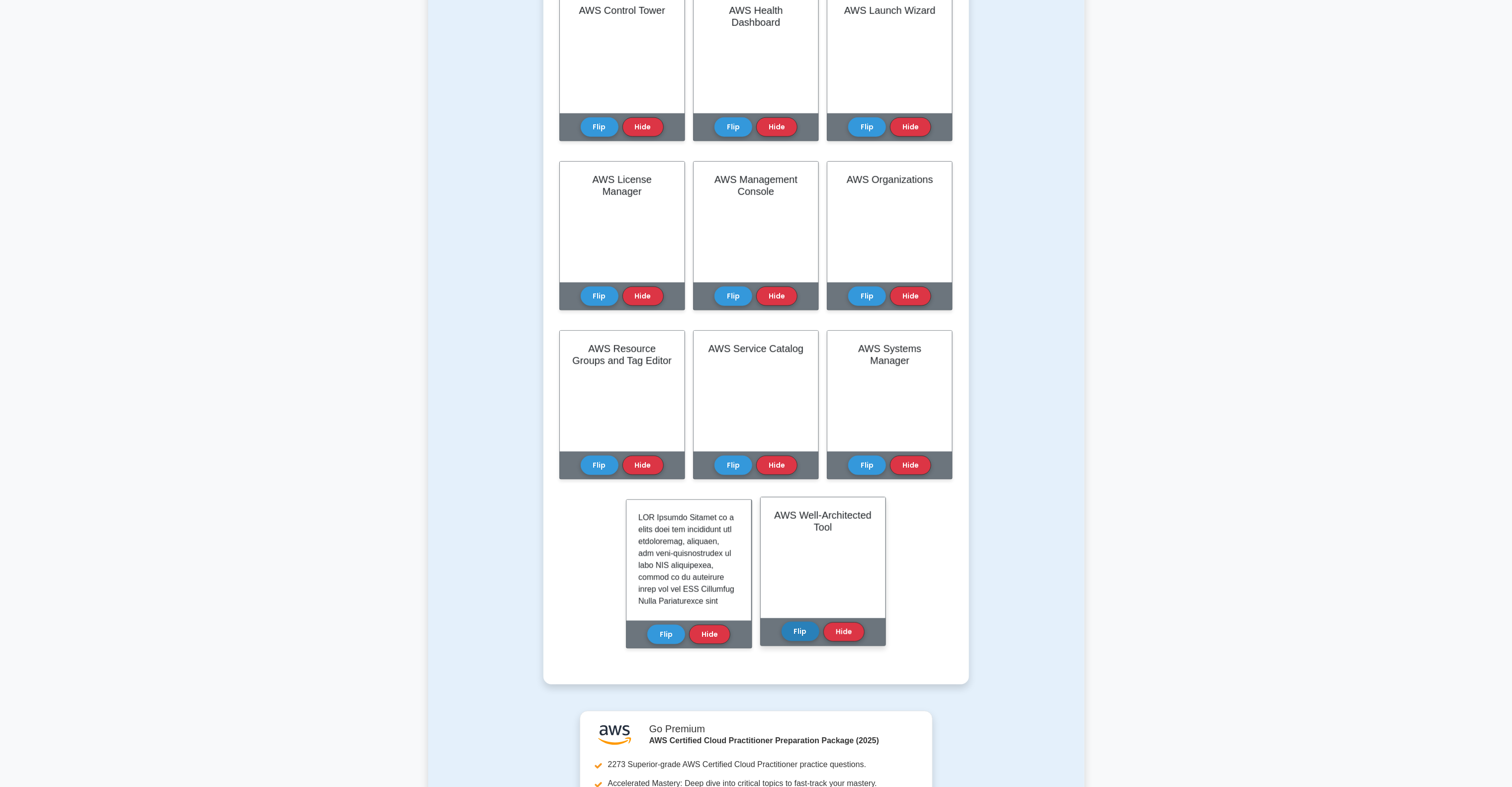
click at [798, 590] on button "Flip" at bounding box center [801, 631] width 38 height 19
click at [585, 469] on button "Flip" at bounding box center [599, 462] width 38 height 19
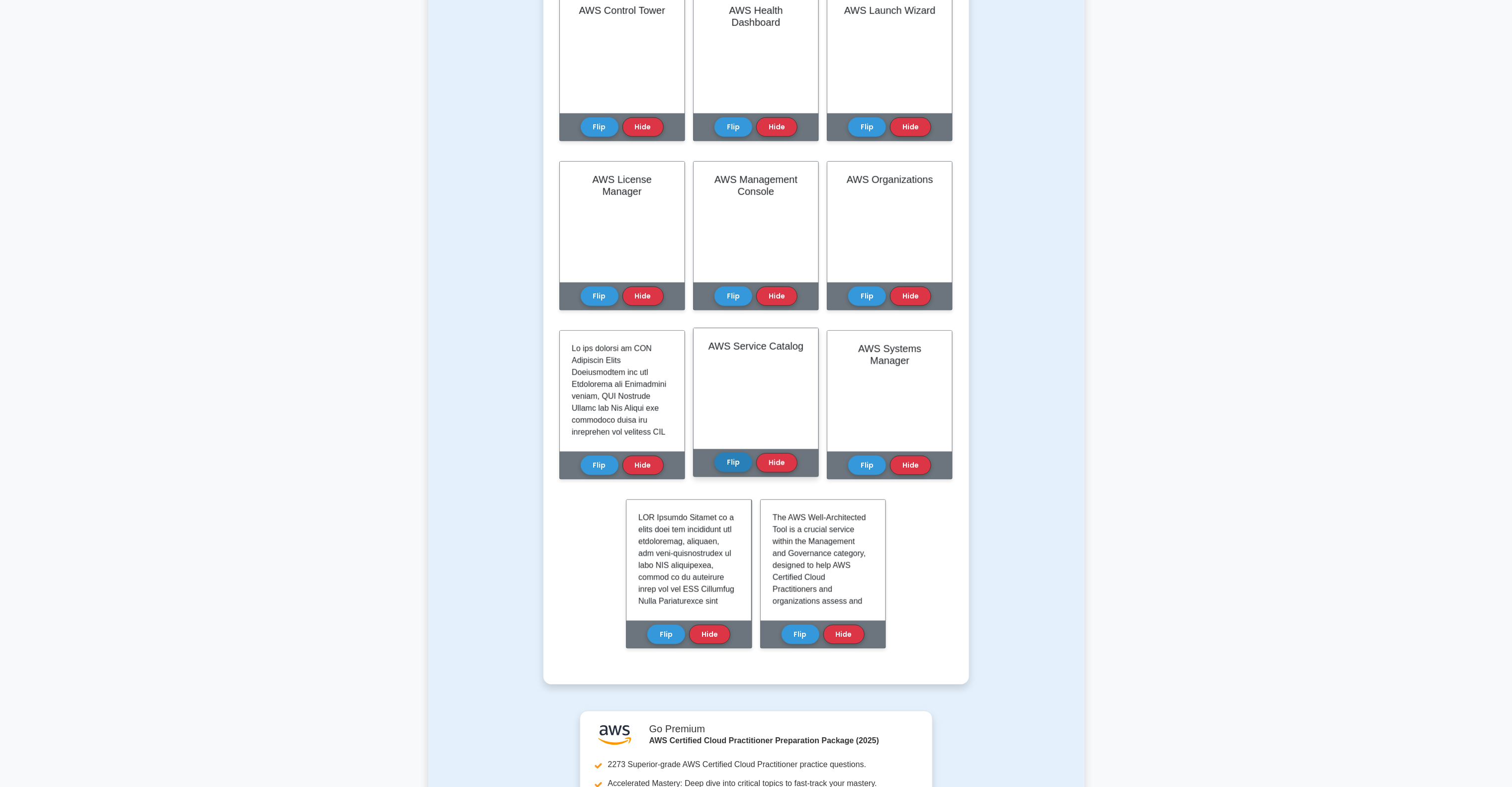
click at [731, 463] on button "Flip" at bounding box center [733, 462] width 38 height 19
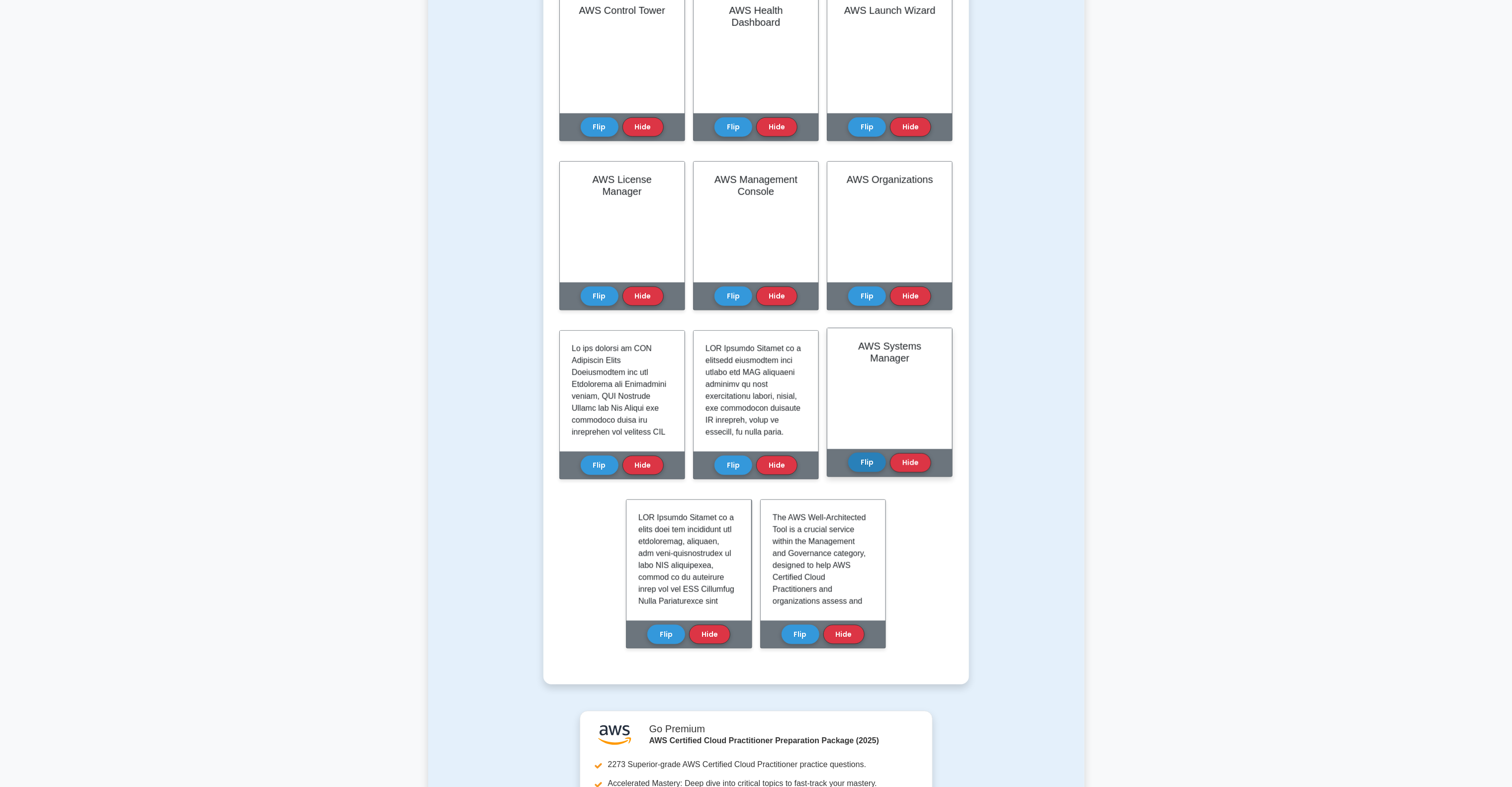
click at [866, 467] on button "Flip" at bounding box center [867, 462] width 38 height 19
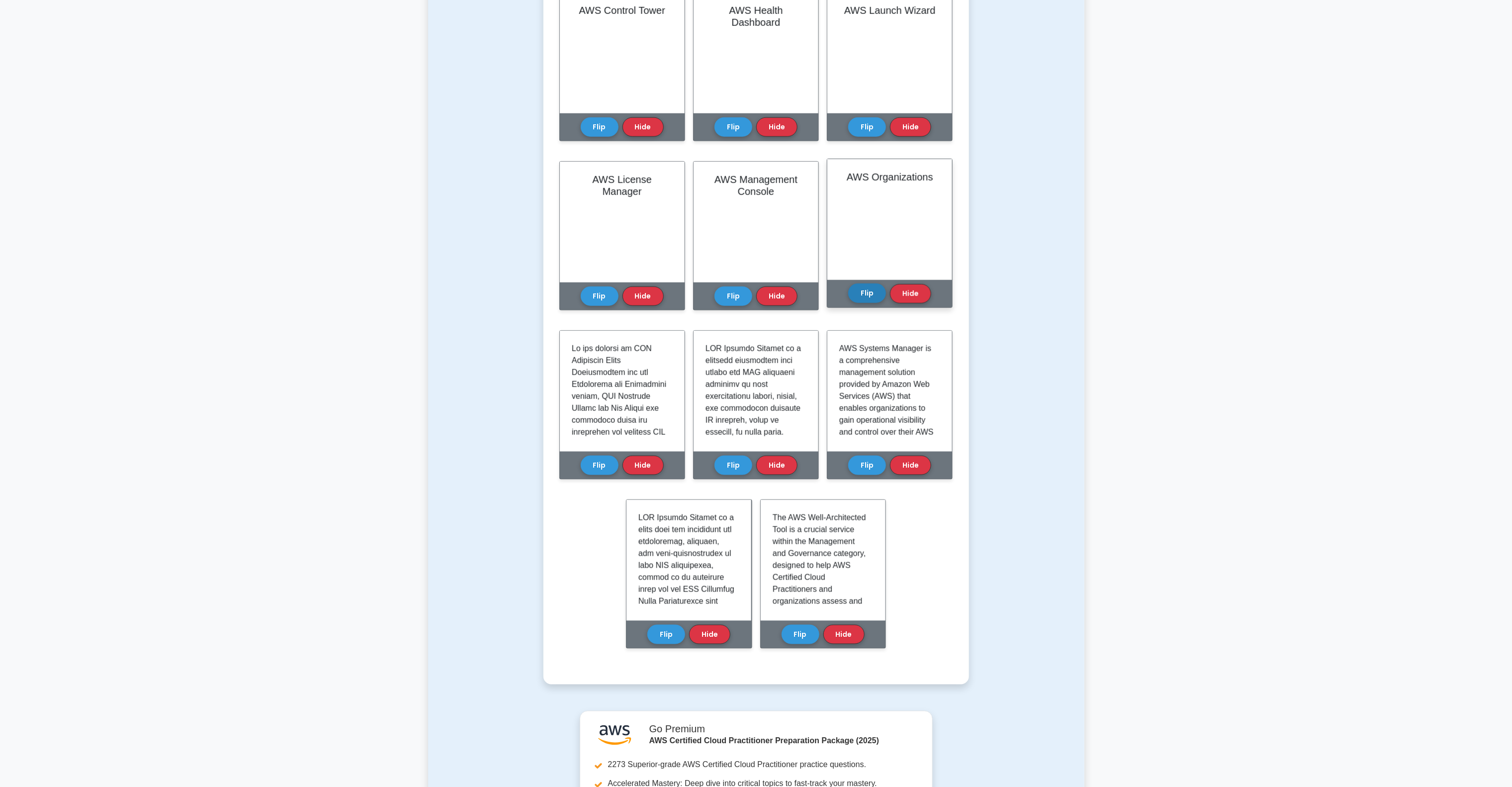
click at [854, 295] on button "Flip" at bounding box center [867, 293] width 38 height 19
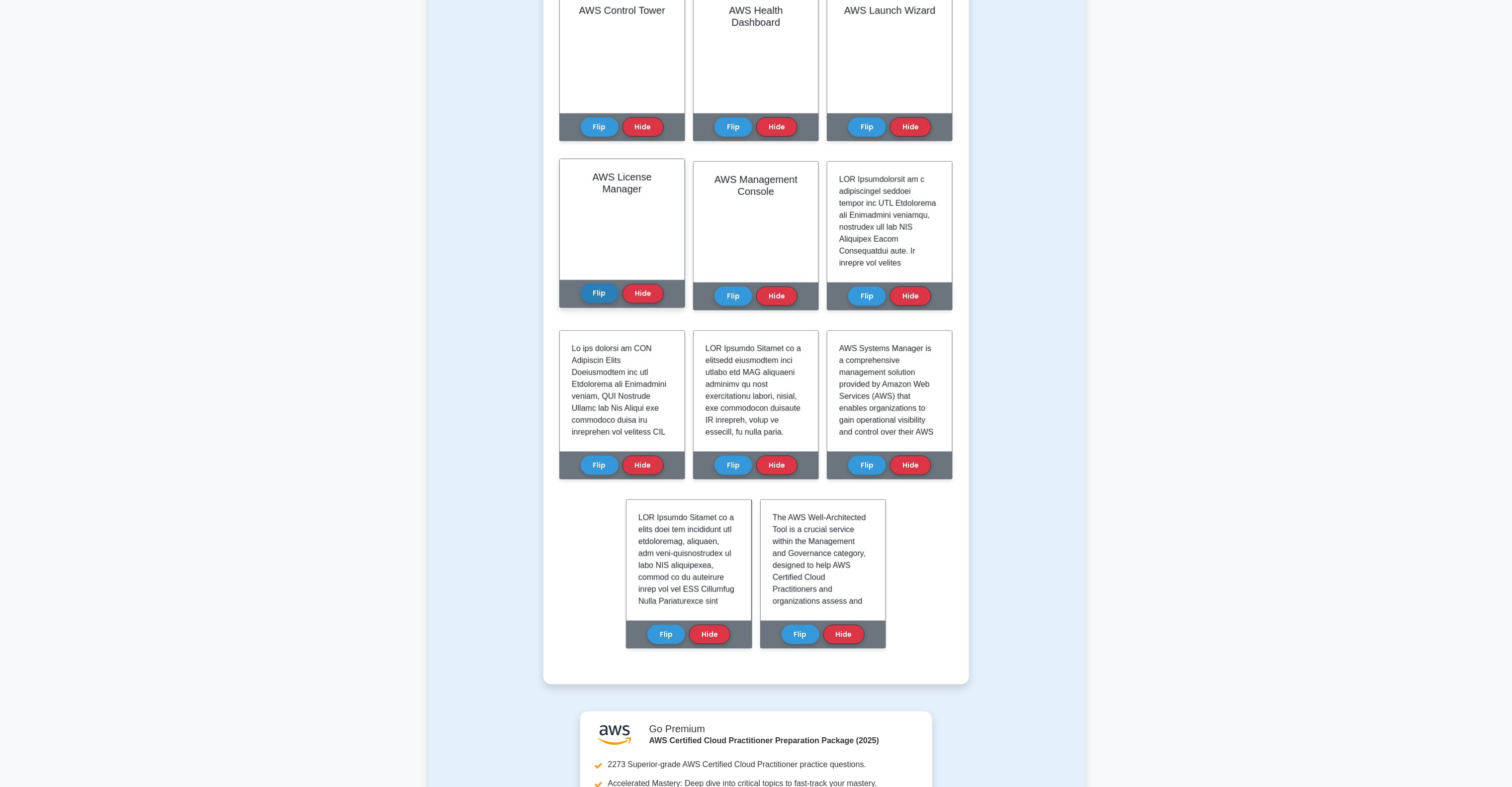
click at [596, 291] on button "Flip" at bounding box center [599, 293] width 38 height 19
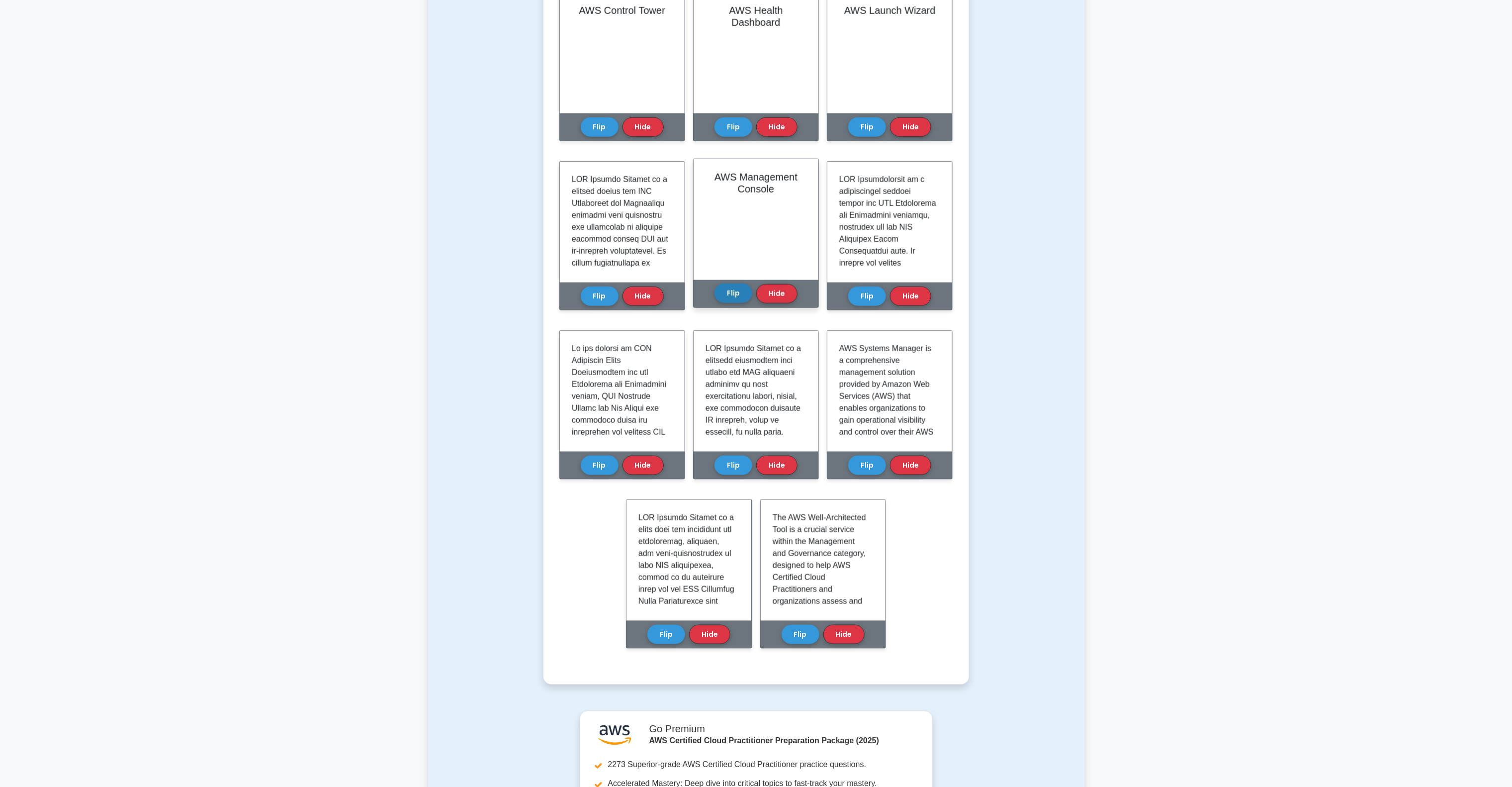
click at [731, 294] on button "Flip" at bounding box center [733, 293] width 38 height 19
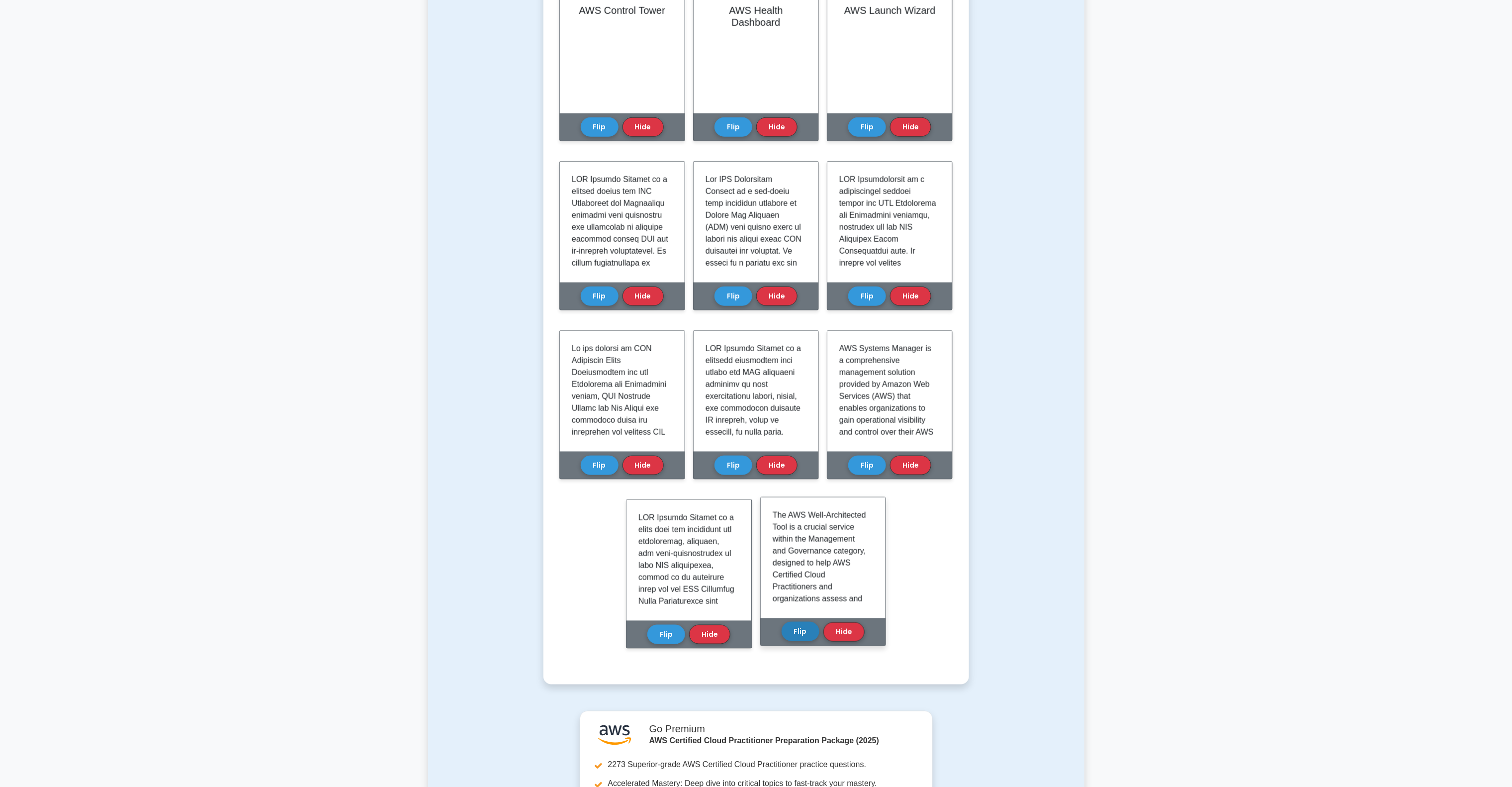
click at [802, 590] on button "Flip" at bounding box center [801, 631] width 38 height 19
click at [599, 135] on div "Flip Hide" at bounding box center [622, 125] width 83 height 28
click at [730, 125] on button "Flip" at bounding box center [733, 124] width 38 height 19
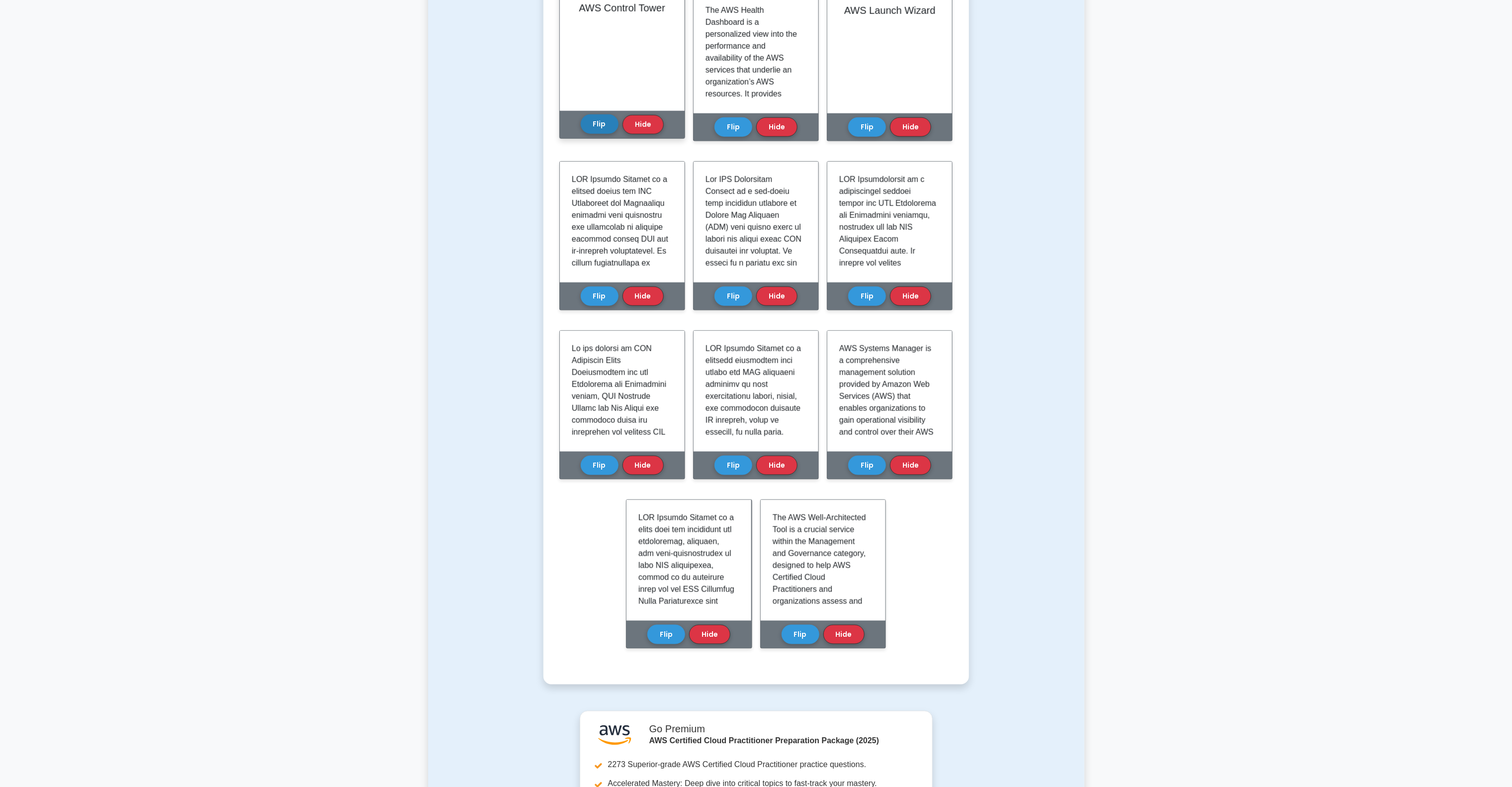
click at [606, 117] on button "Flip" at bounding box center [599, 124] width 38 height 19
click at [863, 130] on button "Flip" at bounding box center [867, 124] width 38 height 19
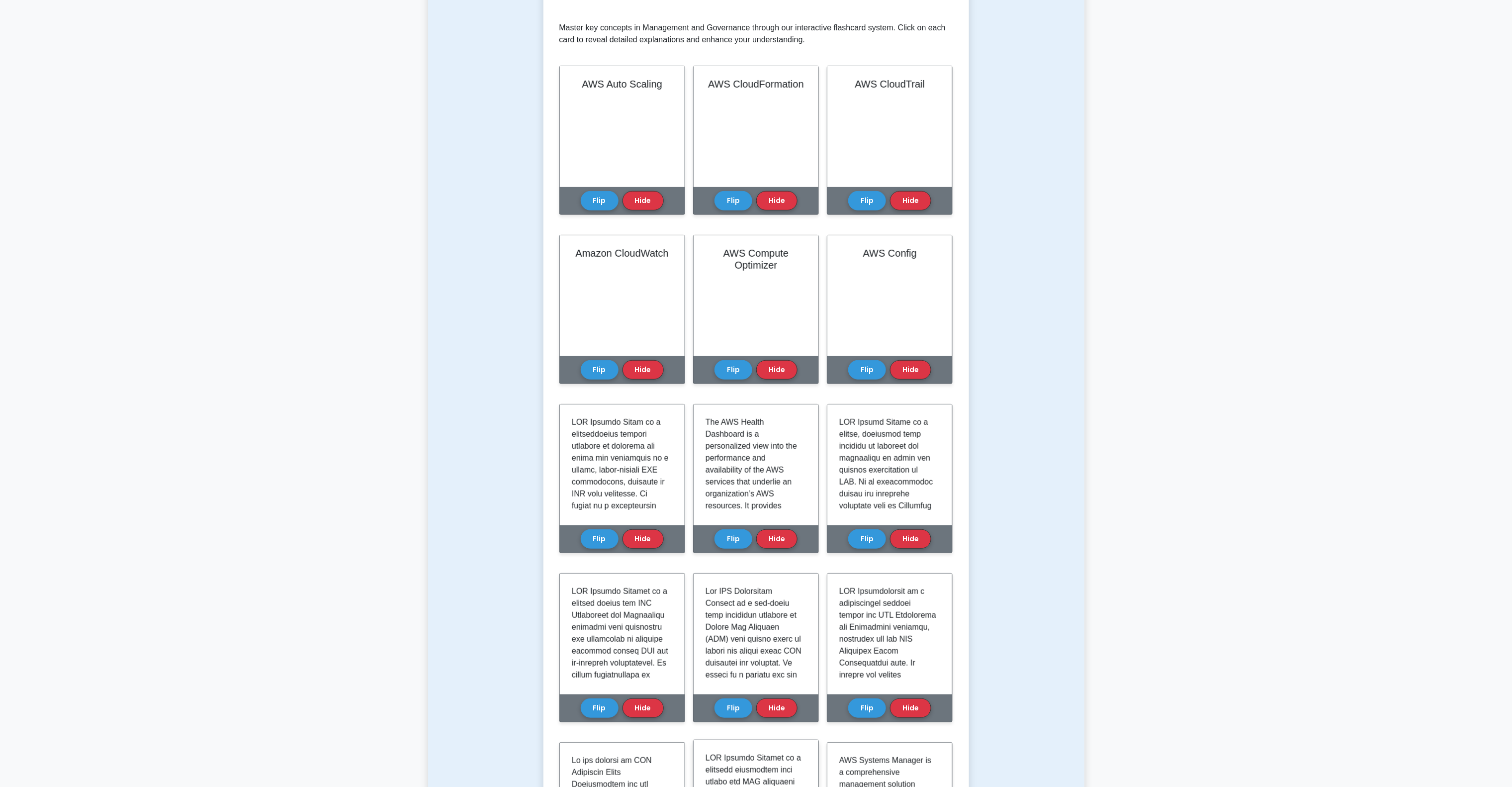
scroll to position [99, 0]
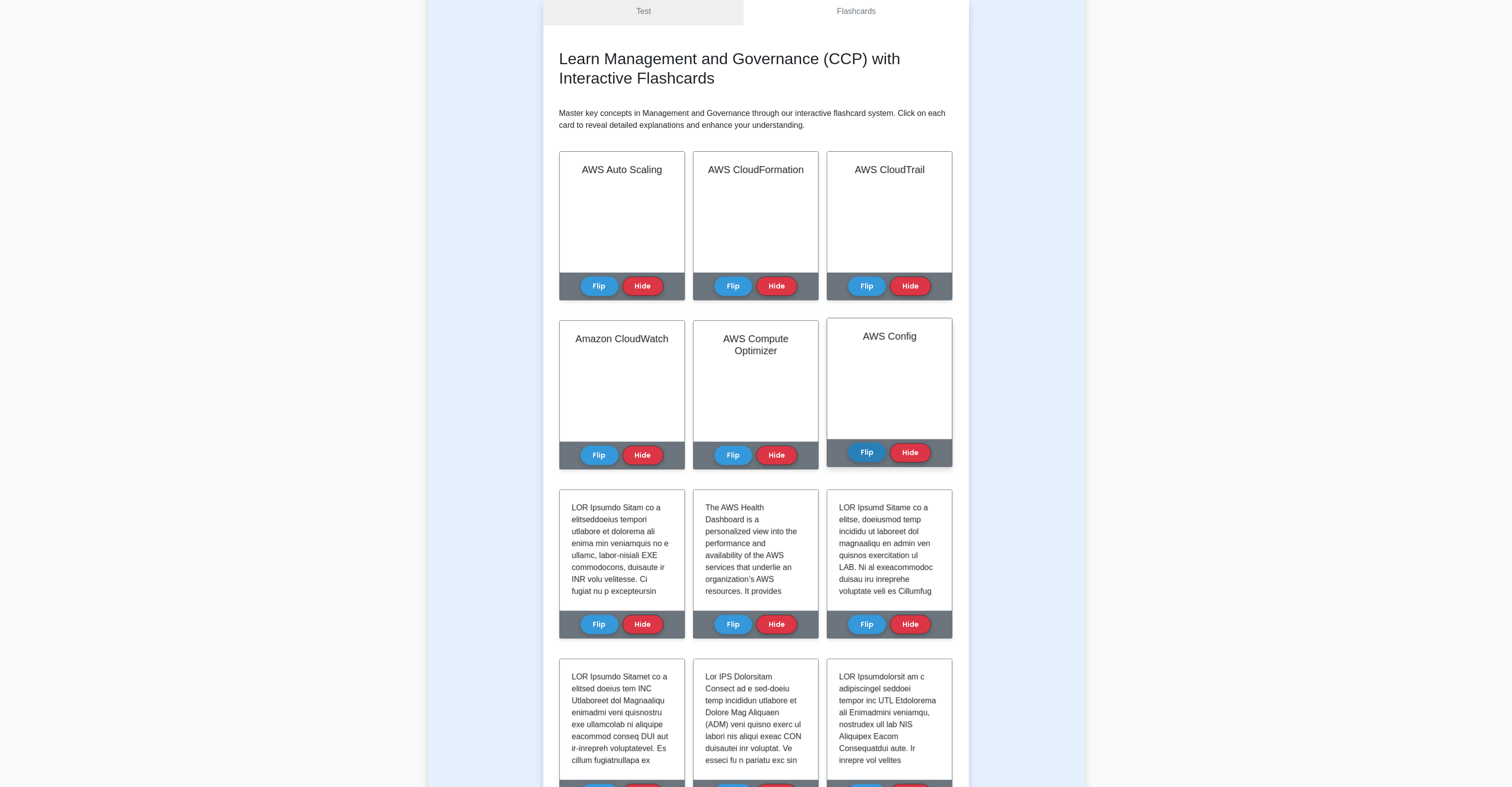
click at [860, 445] on button "Flip" at bounding box center [867, 452] width 38 height 19
click at [856, 259] on div "AWS CloudTrail" at bounding box center [890, 210] width 125 height 121
click at [863, 273] on div "Flip Hide" at bounding box center [889, 284] width 83 height 28
click at [857, 278] on button "Flip" at bounding box center [867, 283] width 38 height 19
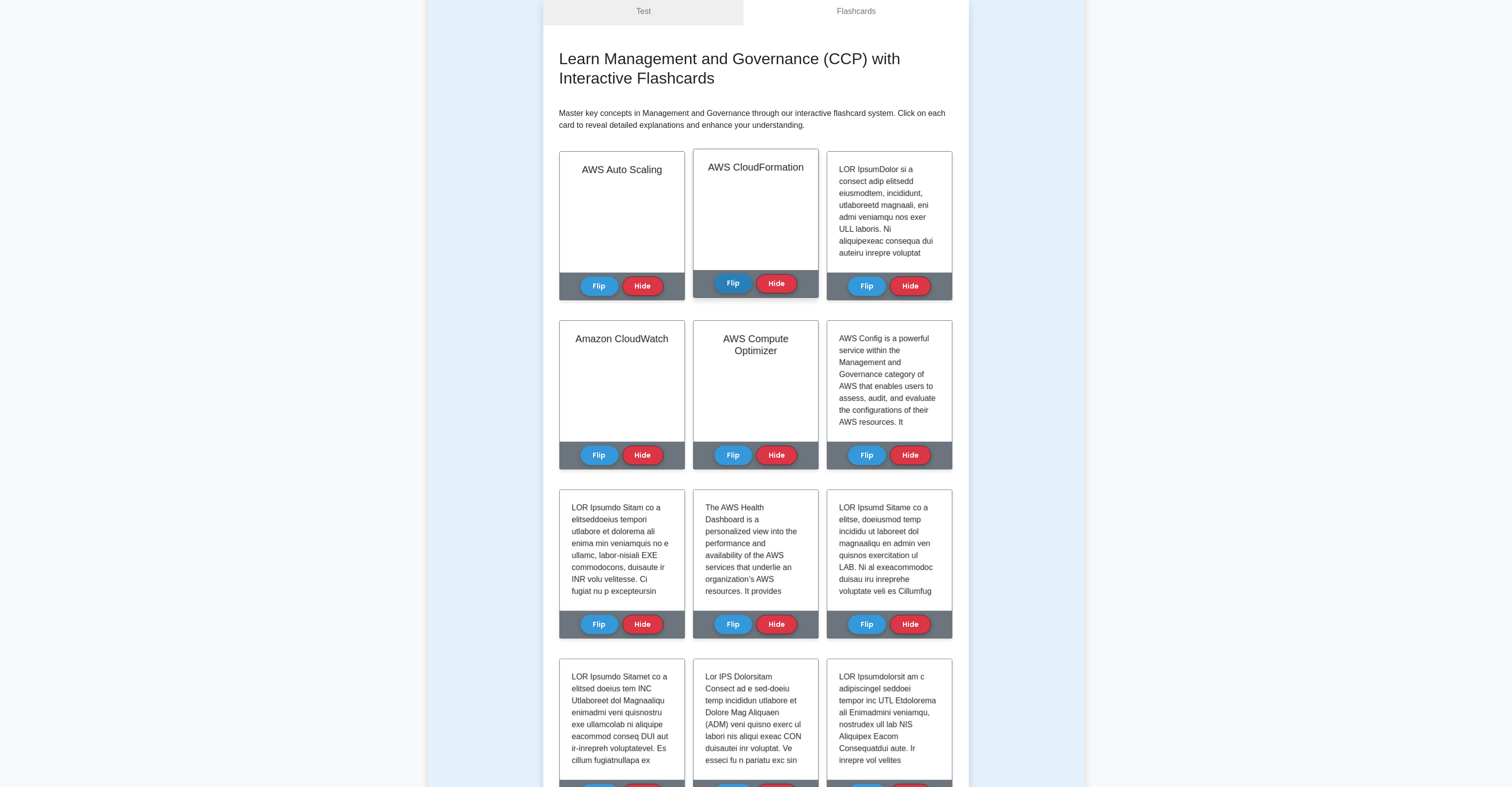
click at [724, 288] on button "Flip" at bounding box center [733, 283] width 38 height 19
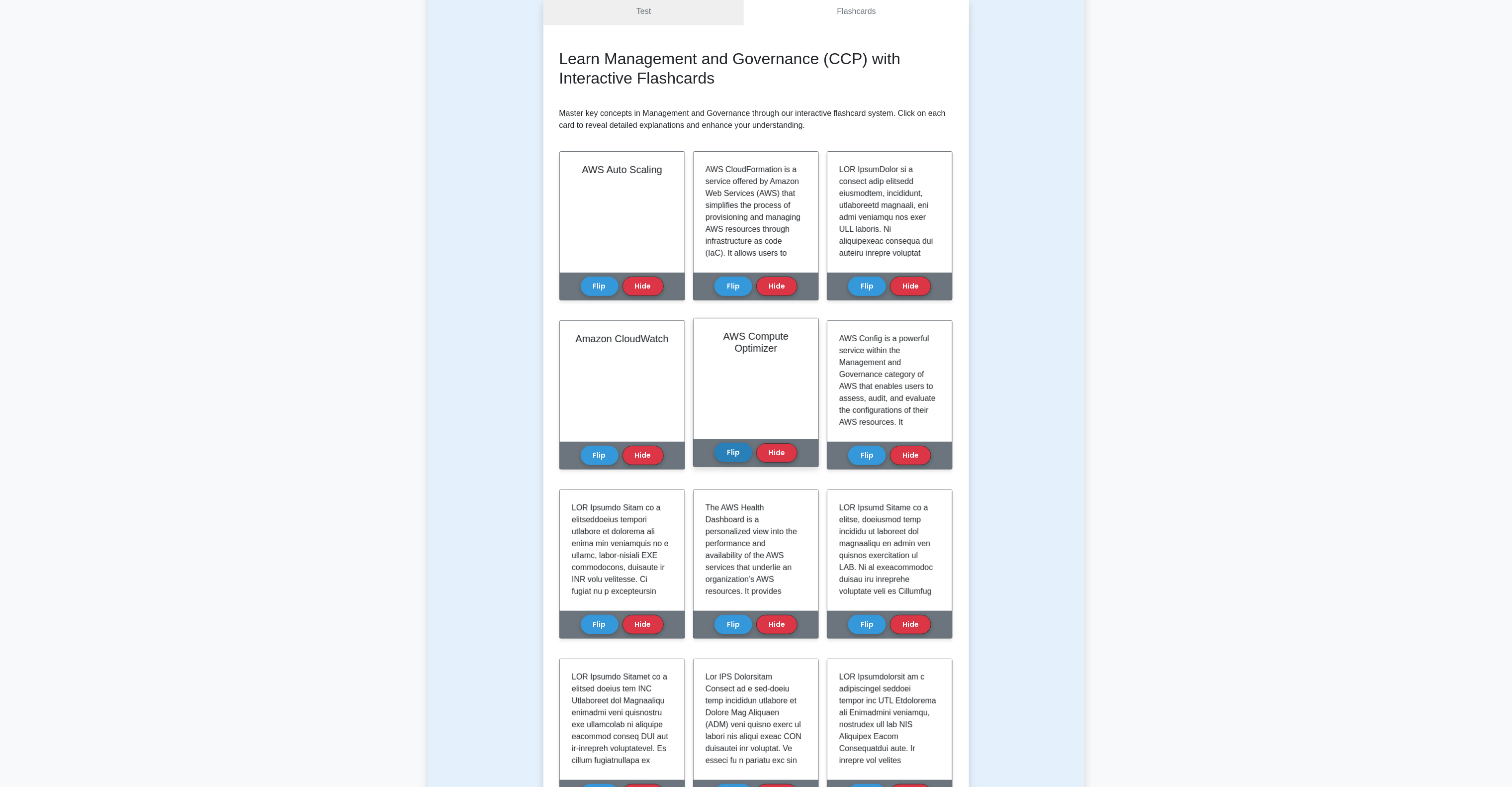
click at [728, 452] on button "Flip" at bounding box center [733, 452] width 38 height 19
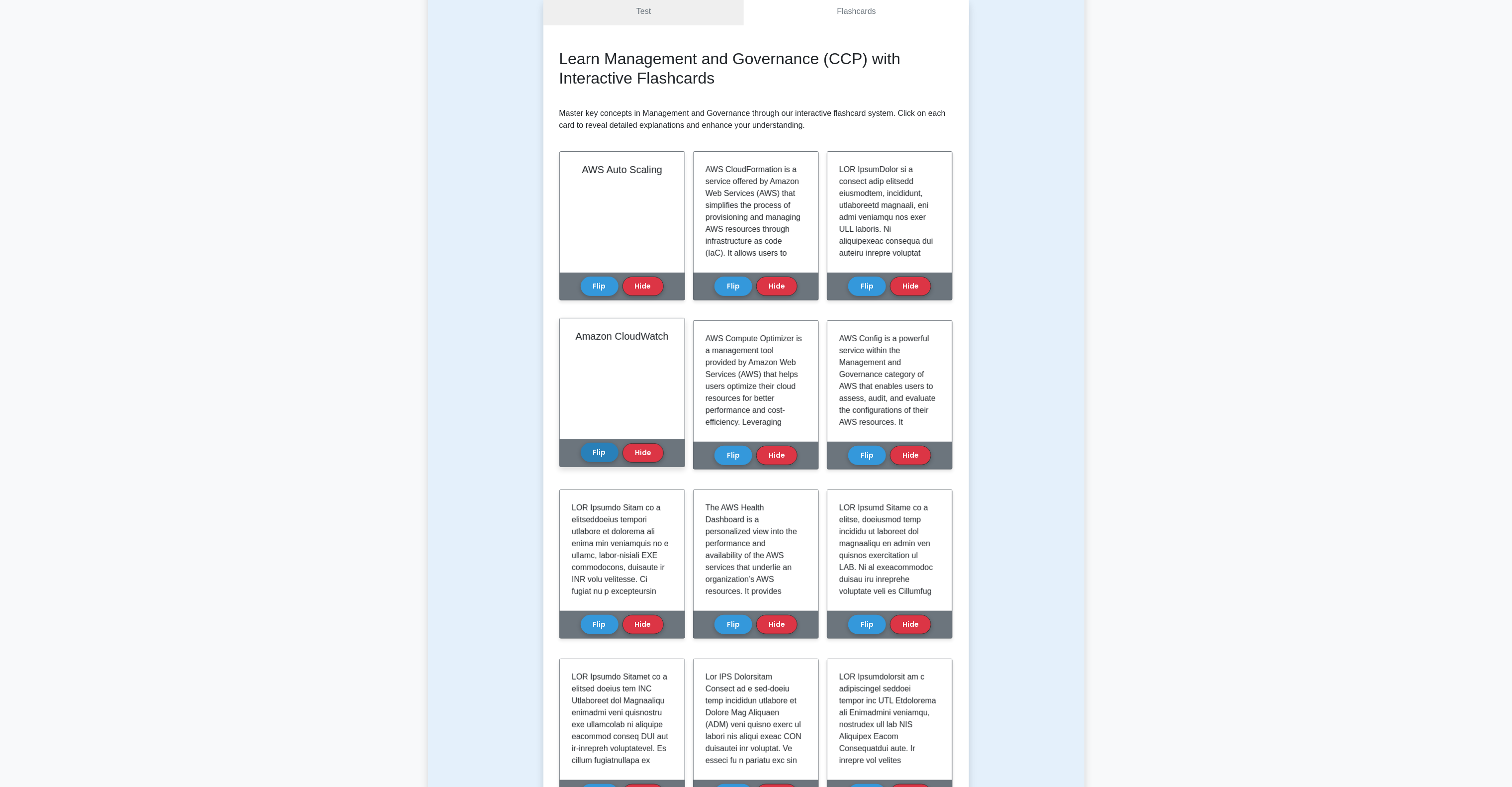
click at [592, 445] on button "Flip" at bounding box center [599, 452] width 38 height 19
click at [597, 288] on button "Flip" at bounding box center [599, 283] width 38 height 19
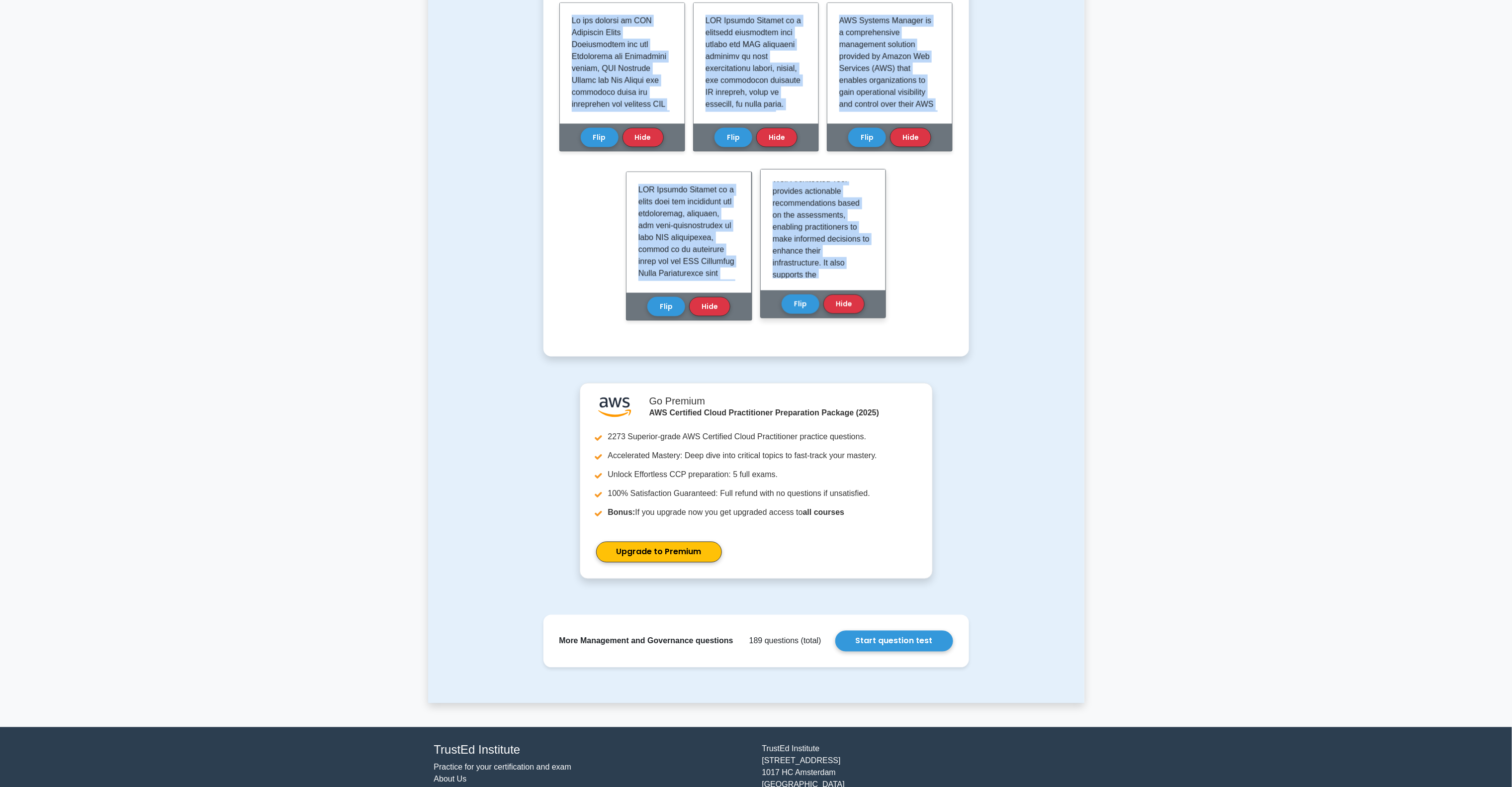
scroll to position [1069, 0]
drag, startPoint x: 572, startPoint y: 167, endPoint x: 840, endPoint y: 268, distance: 286.4
copy div "AWS Auto Scaling is a crucial service within the AWS Management and Governance …"
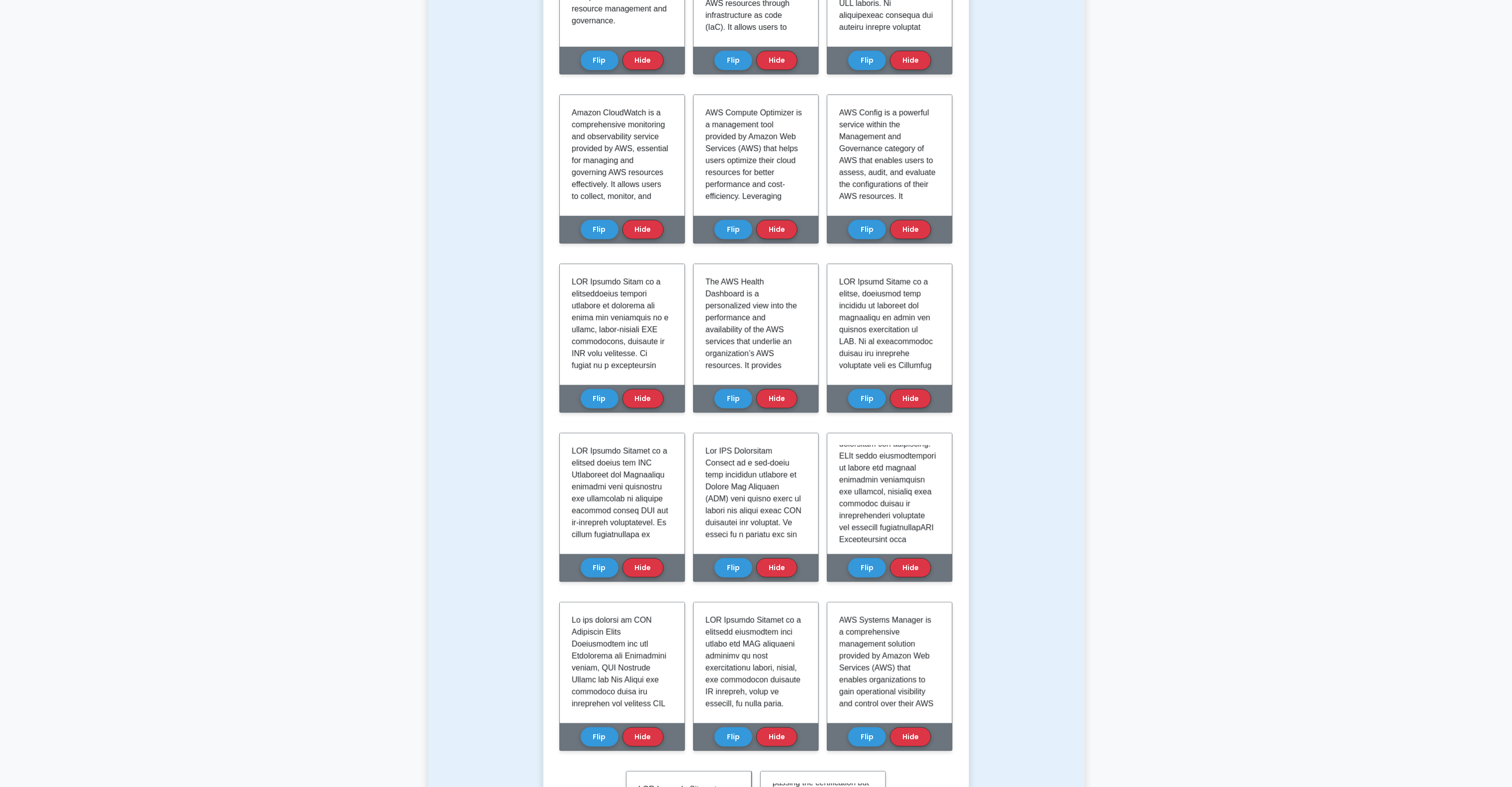
scroll to position [0, 0]
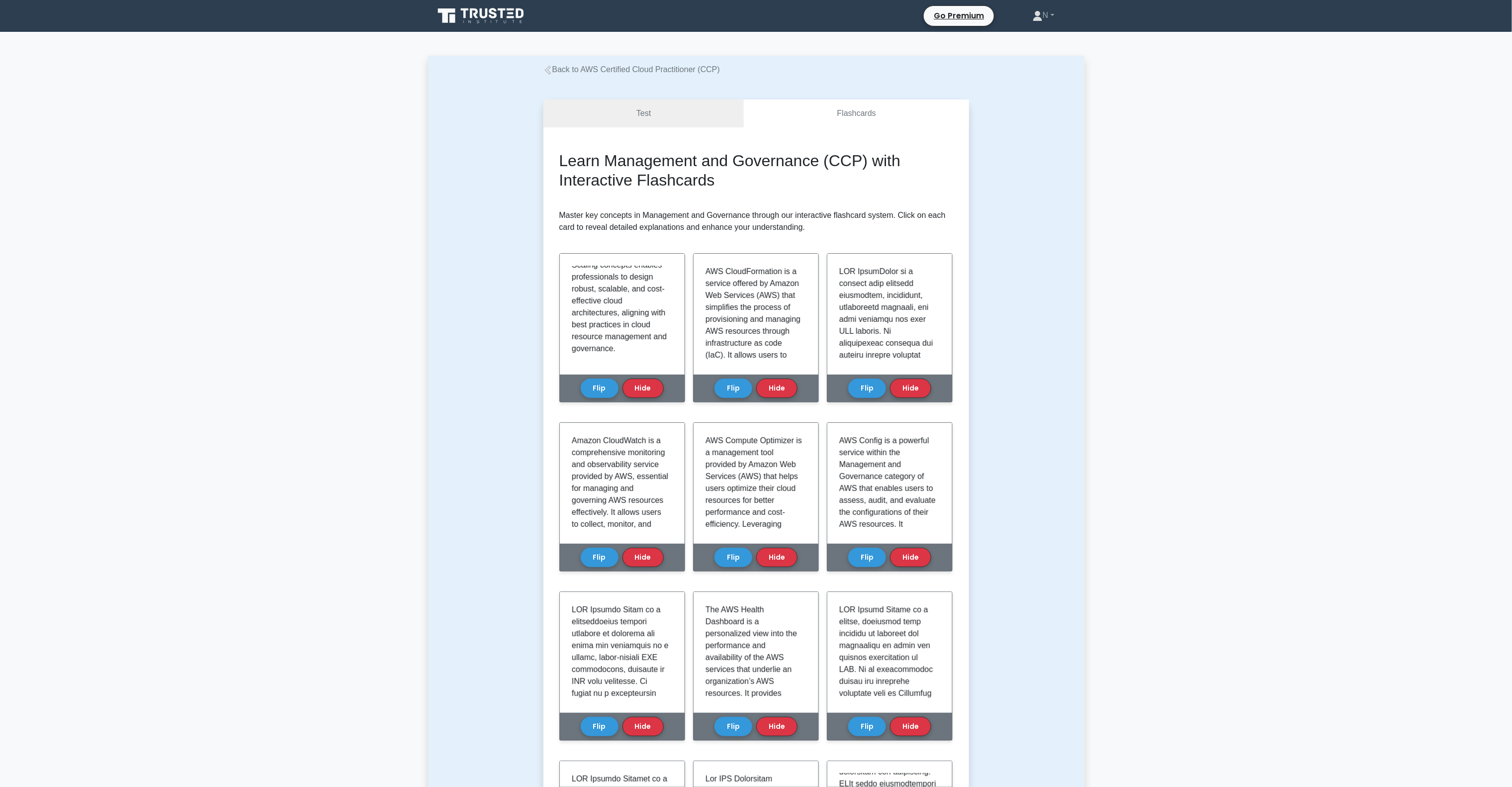
click at [637, 68] on link "Back to AWS Certified Cloud Practitioner (CCP)" at bounding box center [632, 69] width 177 height 8
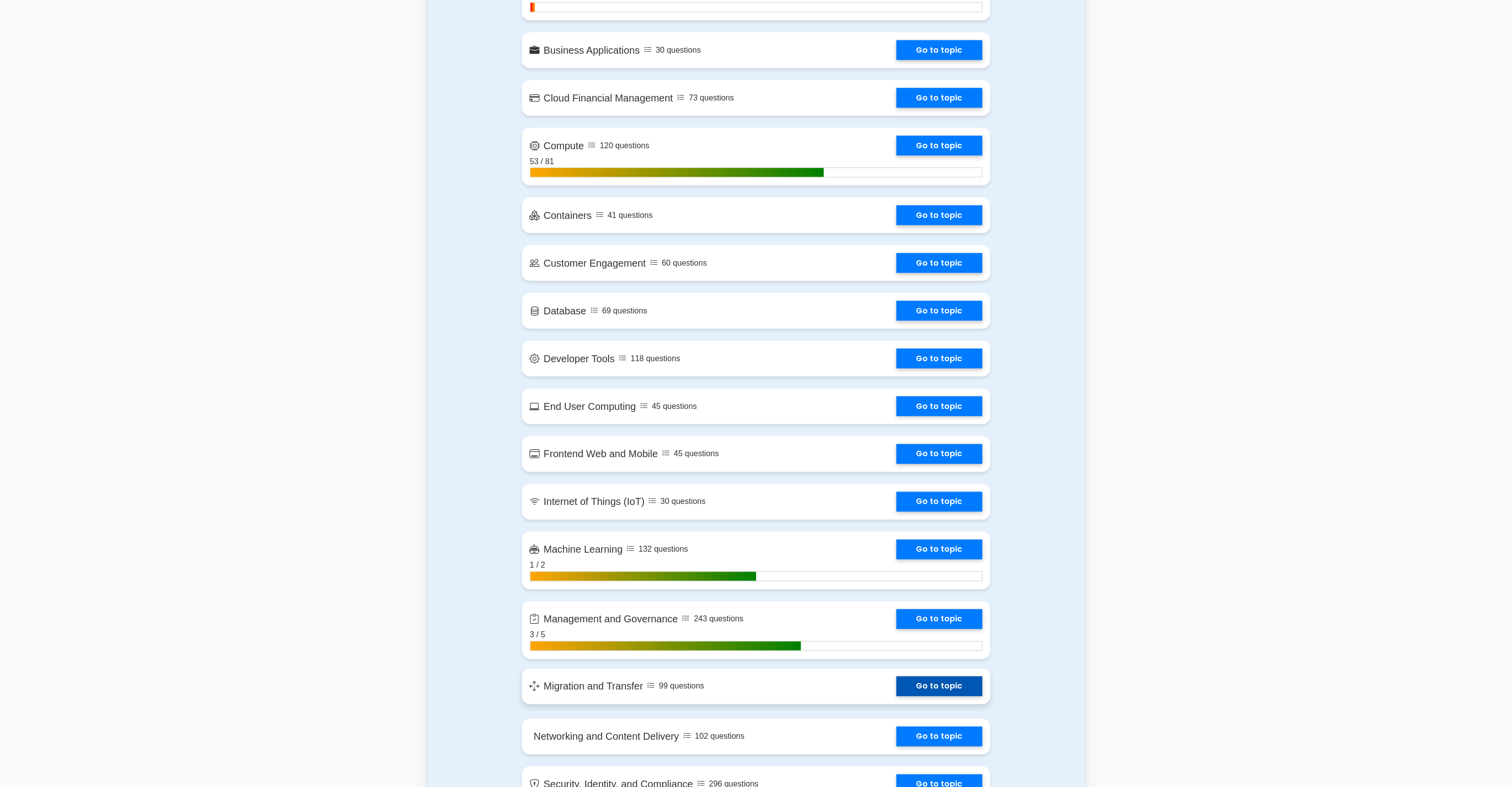
scroll to position [896, 0]
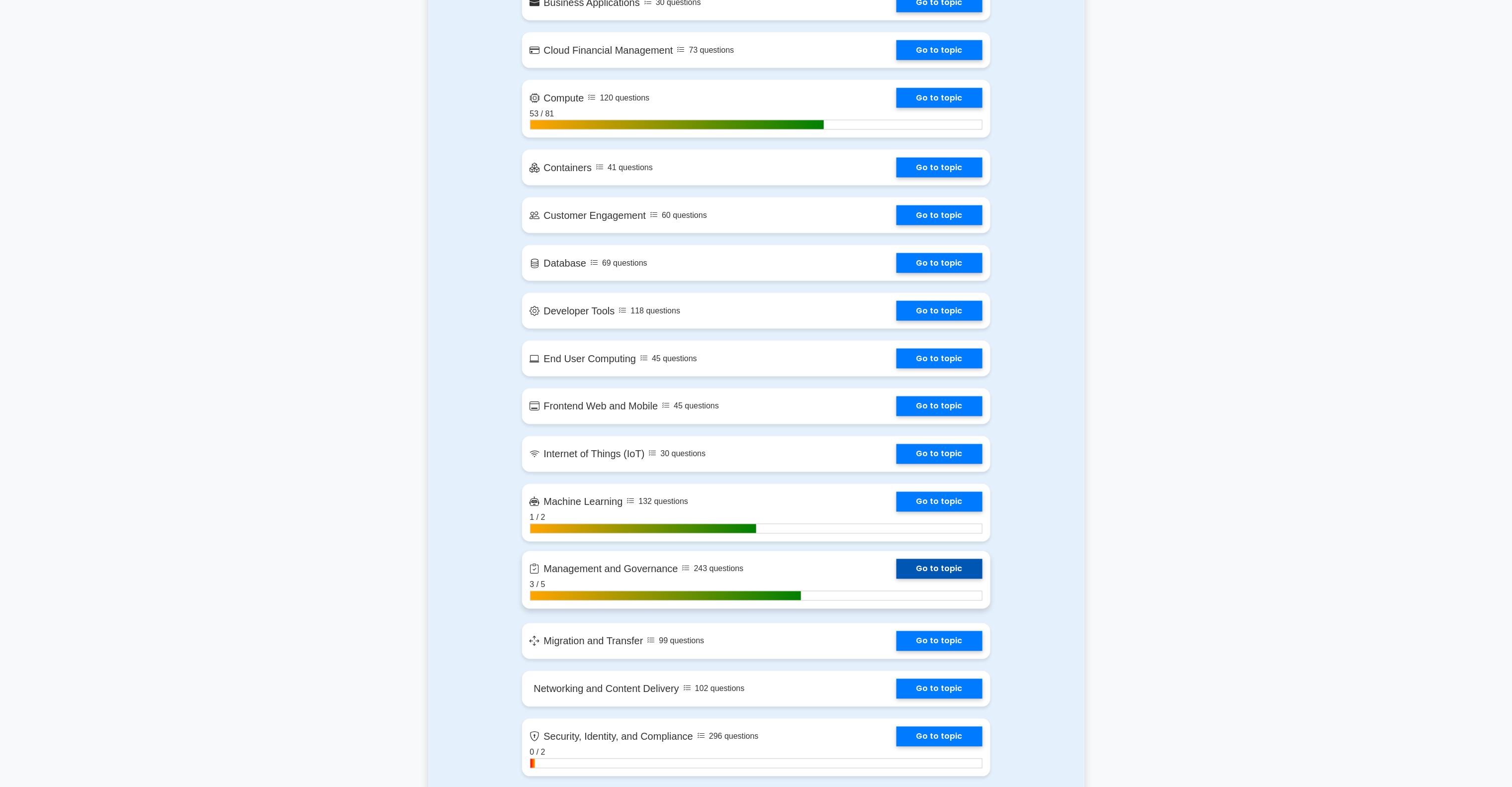
click at [896, 574] on link "Go to topic" at bounding box center [939, 569] width 86 height 20
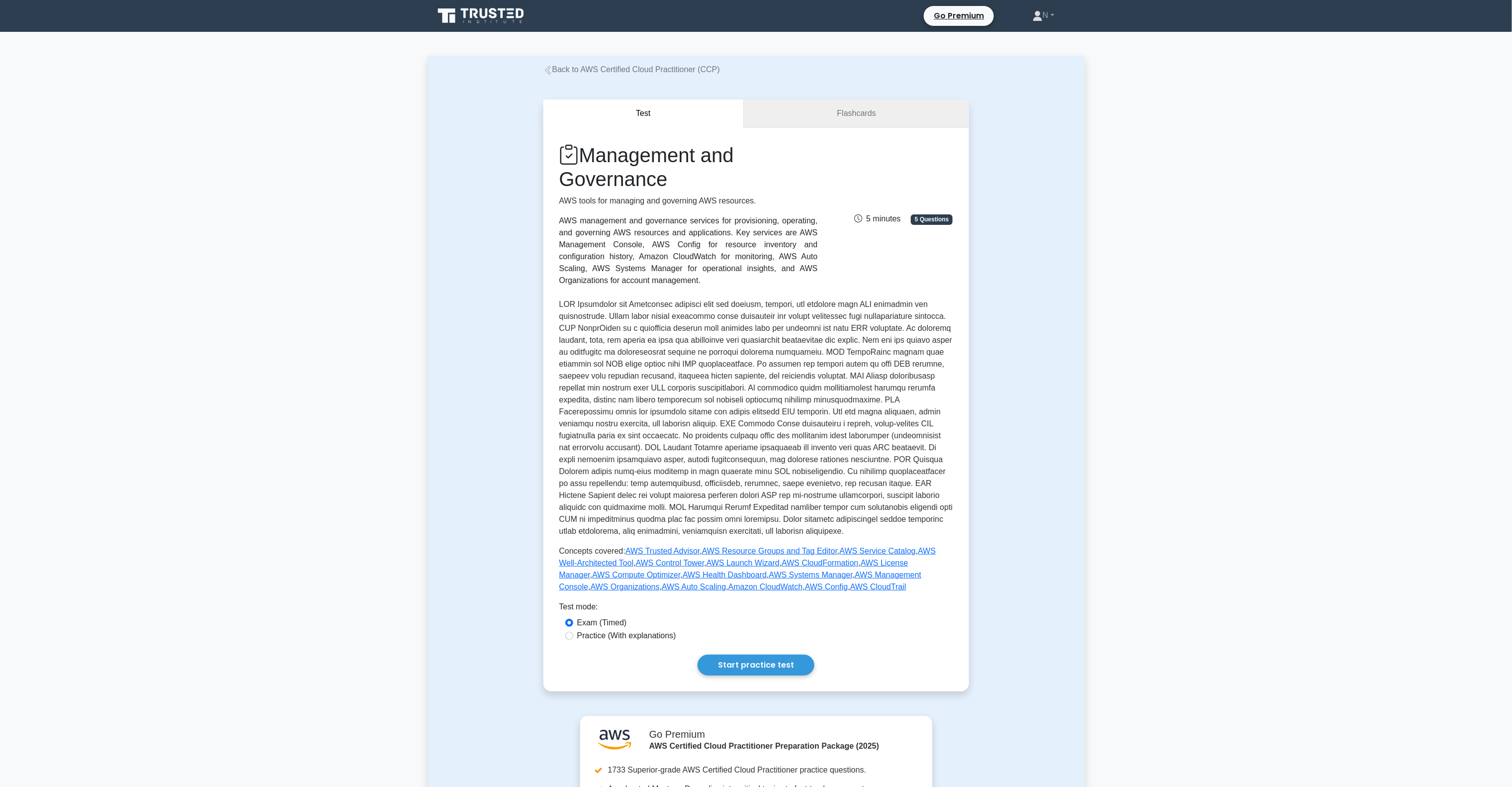
click at [828, 112] on link "Flashcards" at bounding box center [856, 113] width 225 height 28
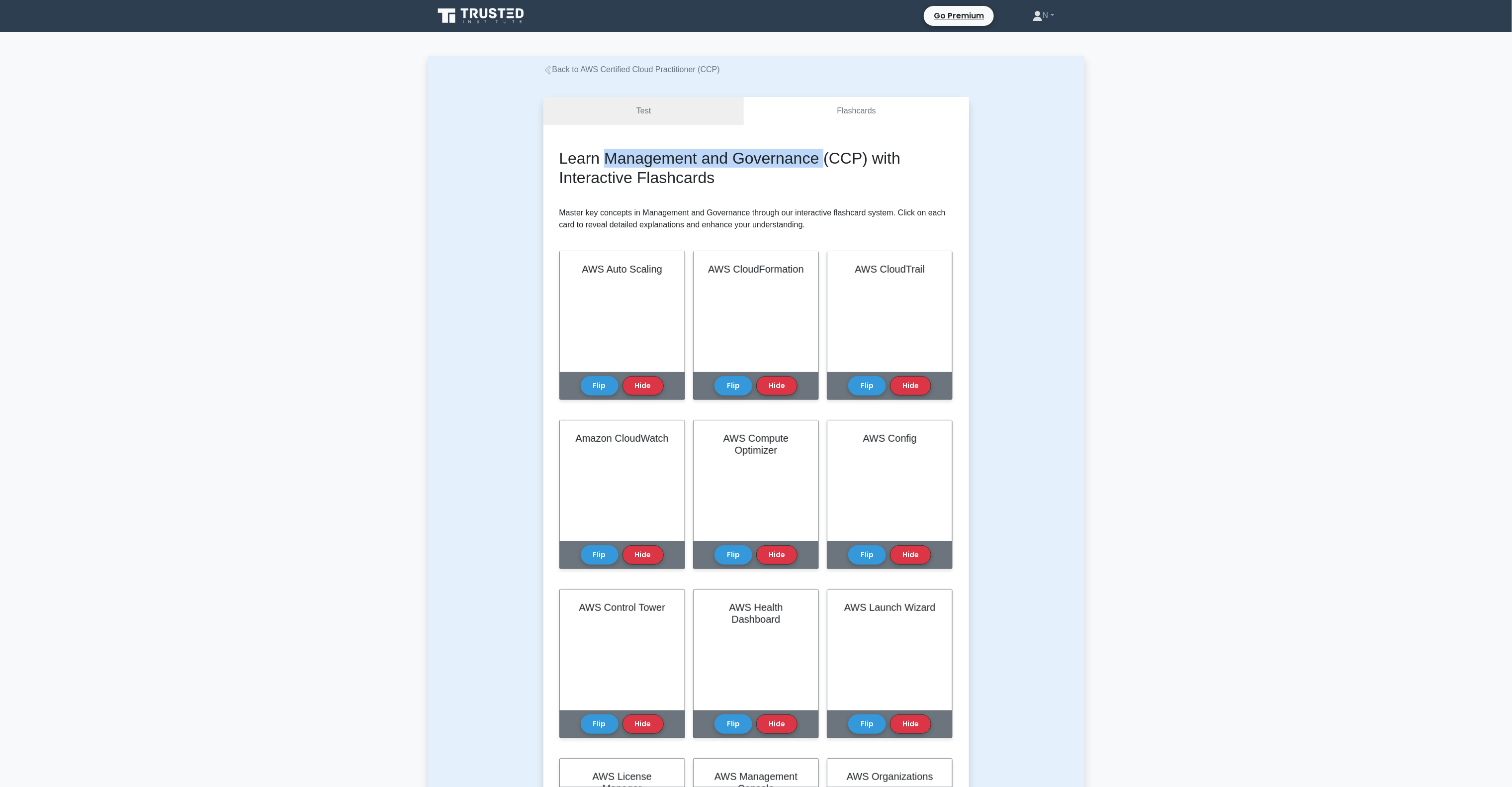
drag, startPoint x: 605, startPoint y: 158, endPoint x: 824, endPoint y: 148, distance: 219.2
click at [824, 149] on h2 "Learn Management and Governance (CCP) with Interactive Flashcards" at bounding box center [756, 167] width 394 height 38
copy h2 "Management and Governance"
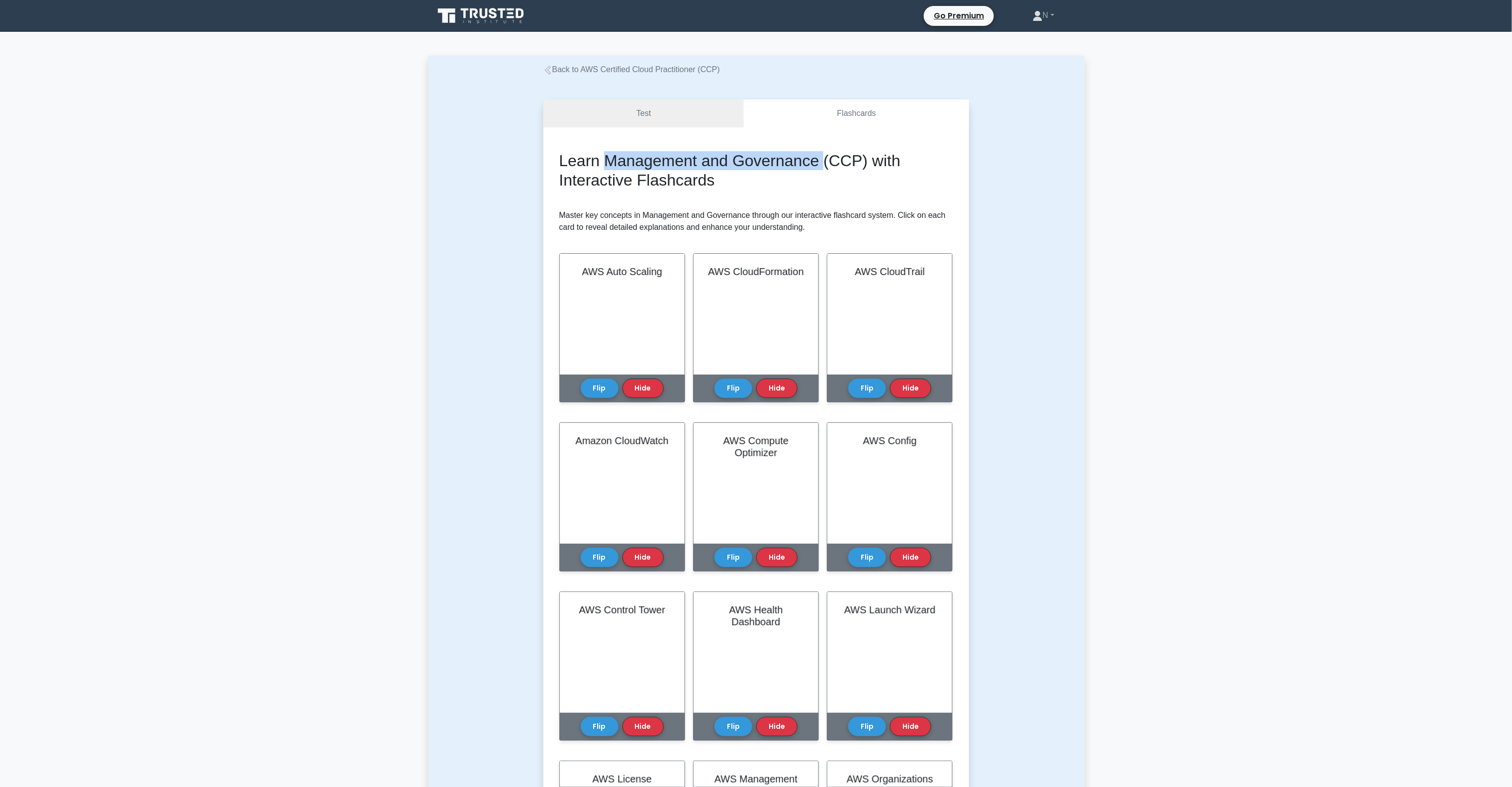
scroll to position [597, 0]
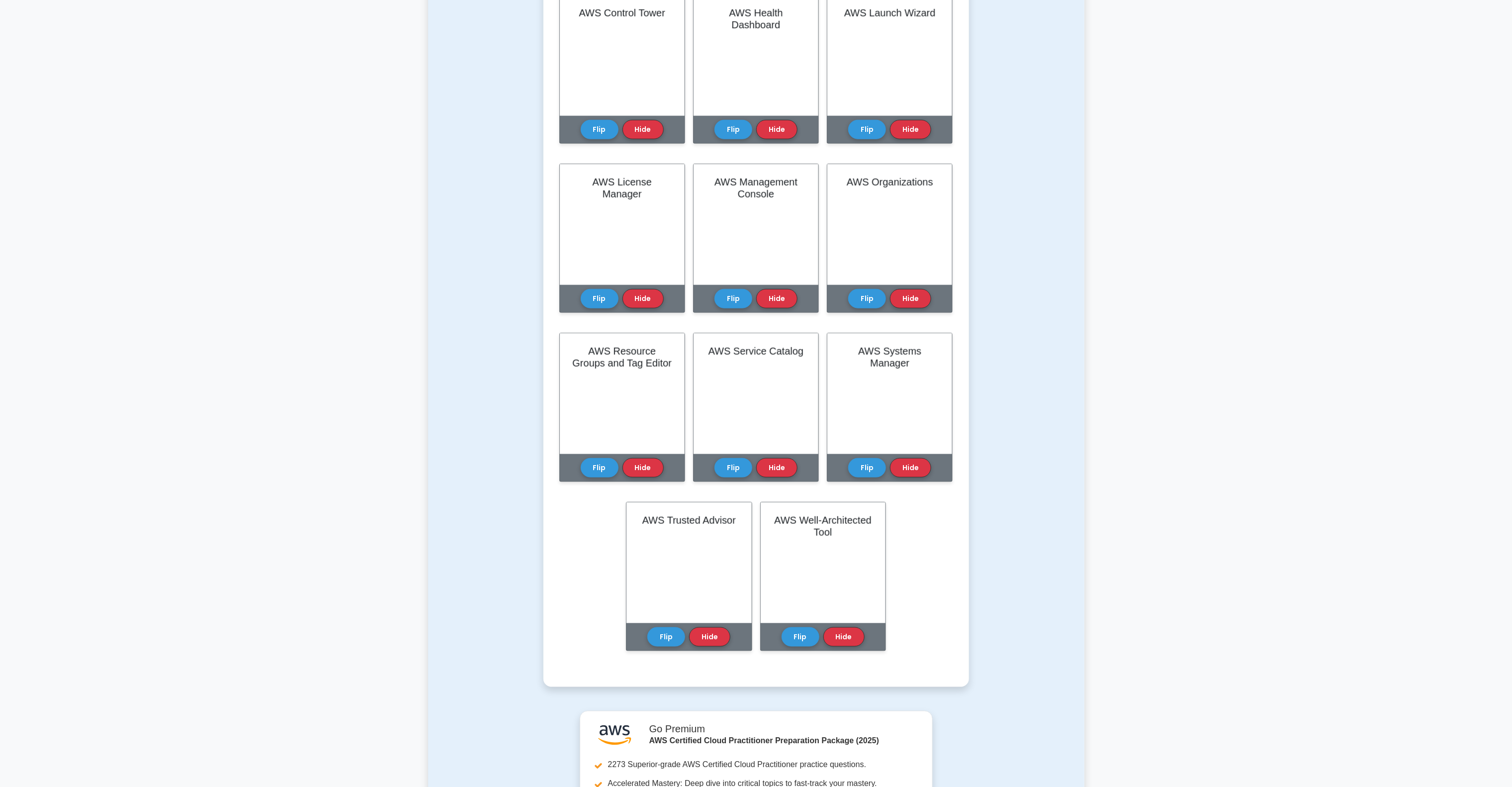
click at [1044, 433] on div "Test Flashcards Learn Management and Governance (CCP) with Interactive Flashcar…" at bounding box center [756, 95] width 656 height 1232
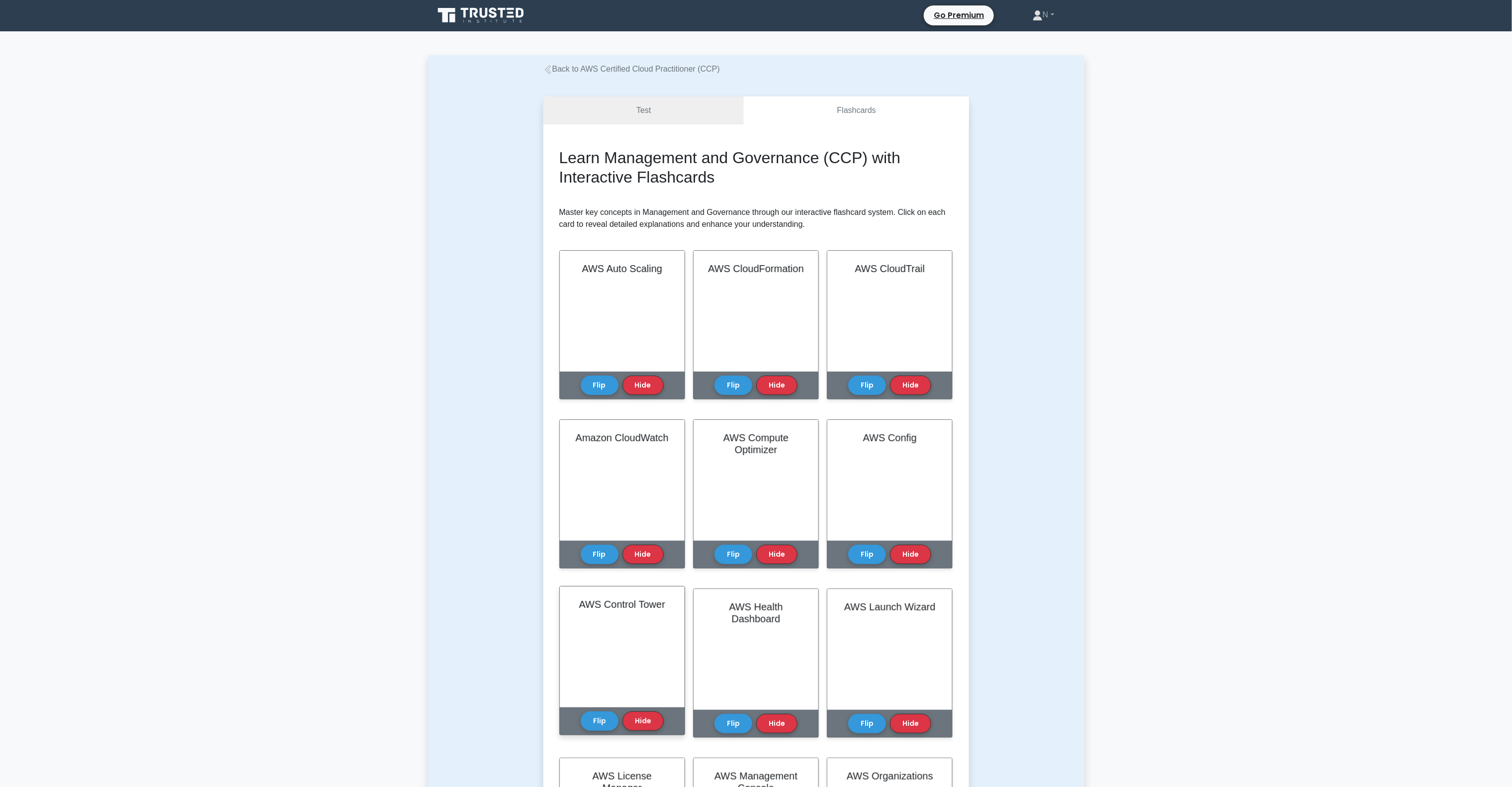
scroll to position [0, 0]
click at [612, 383] on button "Flip" at bounding box center [599, 382] width 38 height 19
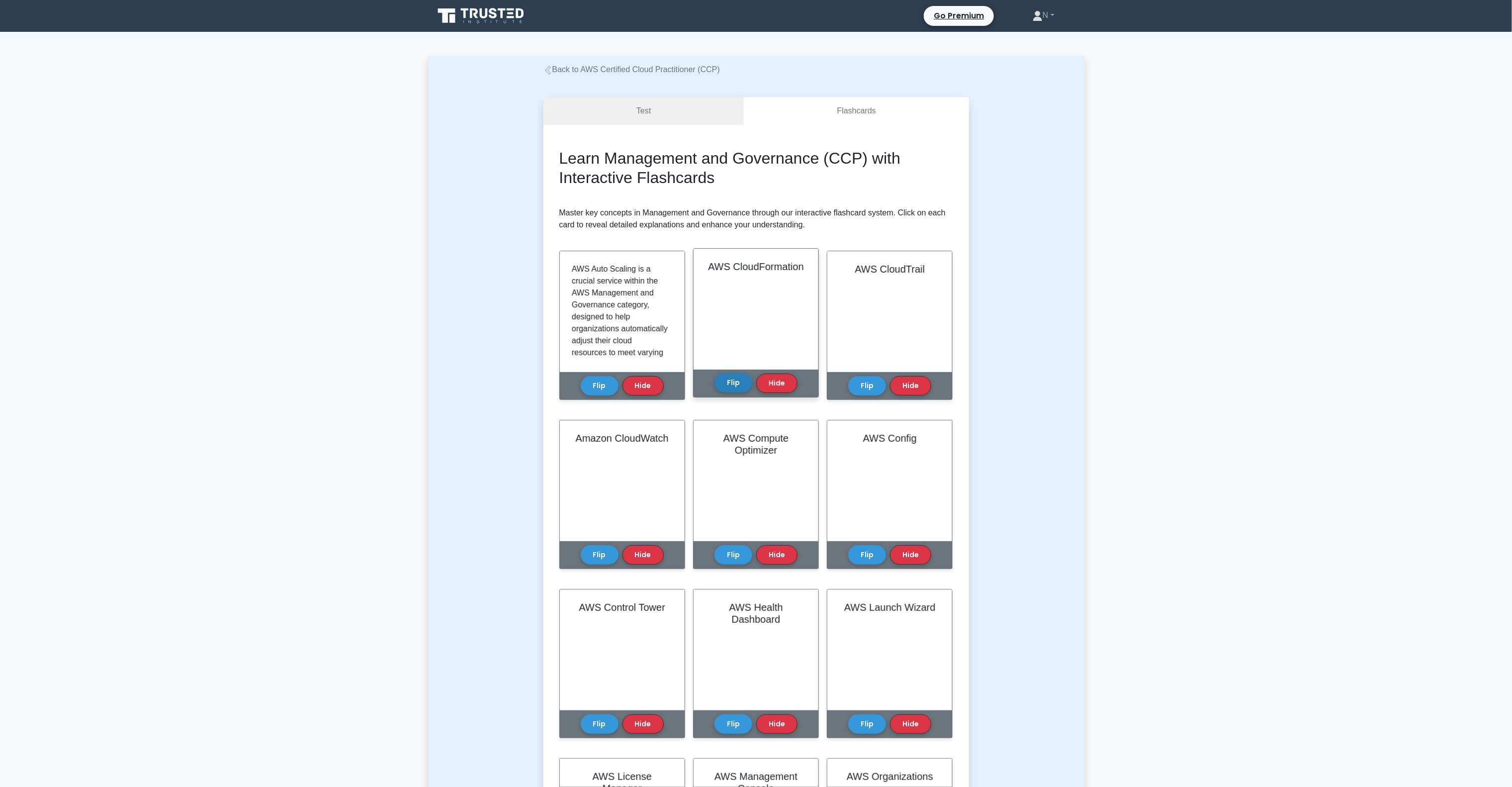
click at [727, 381] on button "Flip" at bounding box center [733, 382] width 38 height 19
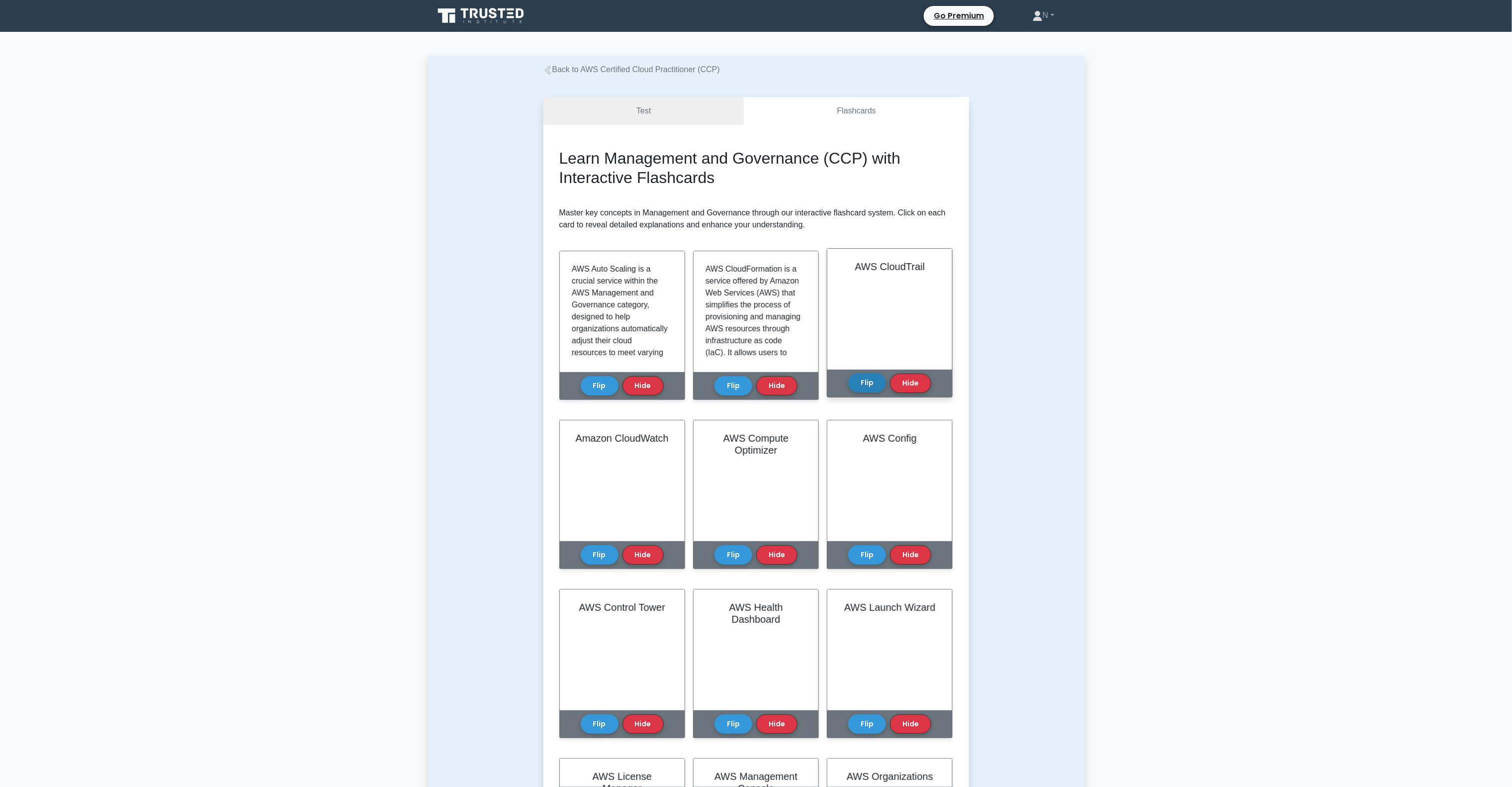
click at [869, 388] on button "Flip" at bounding box center [867, 382] width 38 height 19
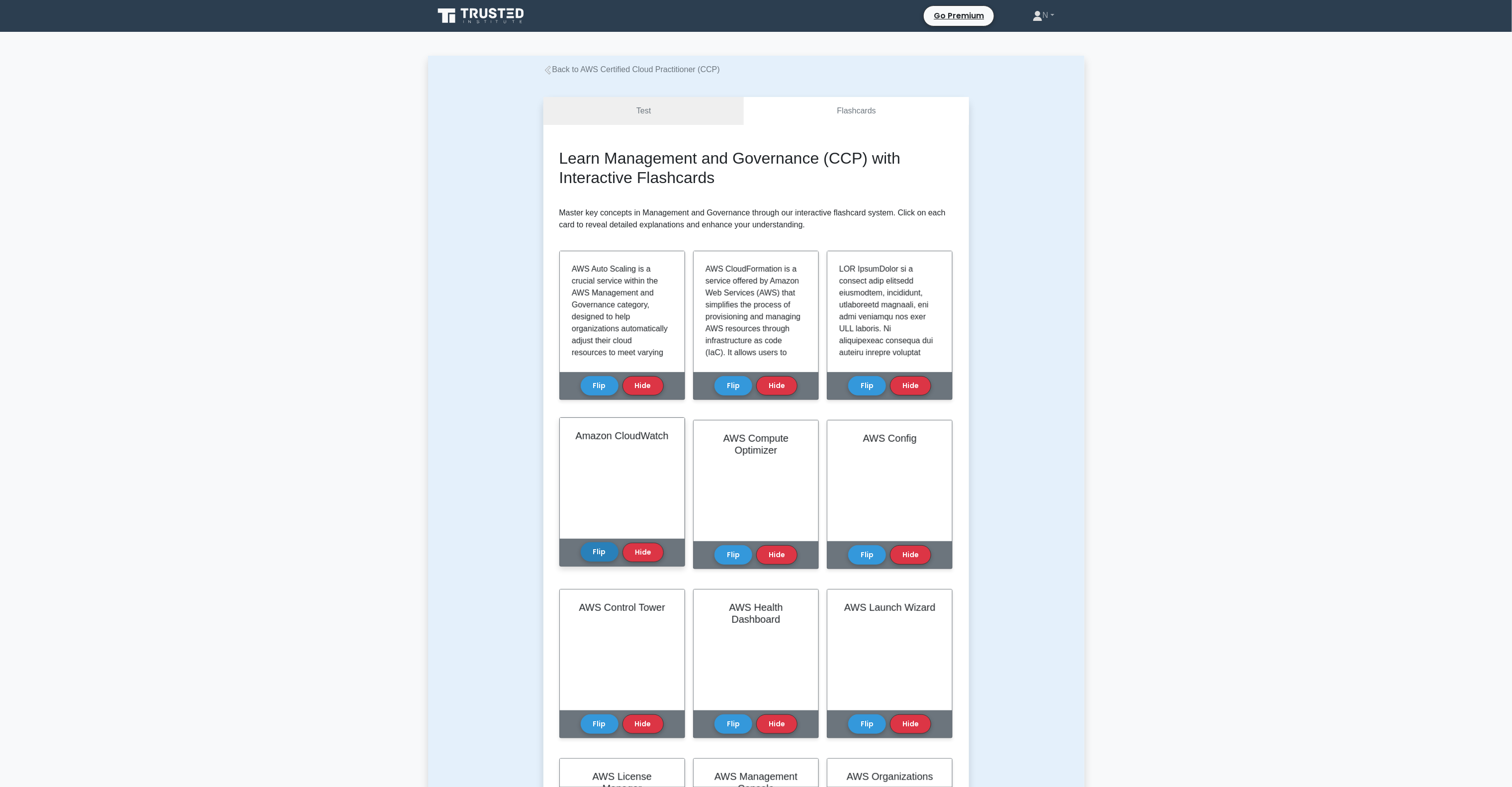
click at [603, 547] on button "Flip" at bounding box center [599, 551] width 38 height 19
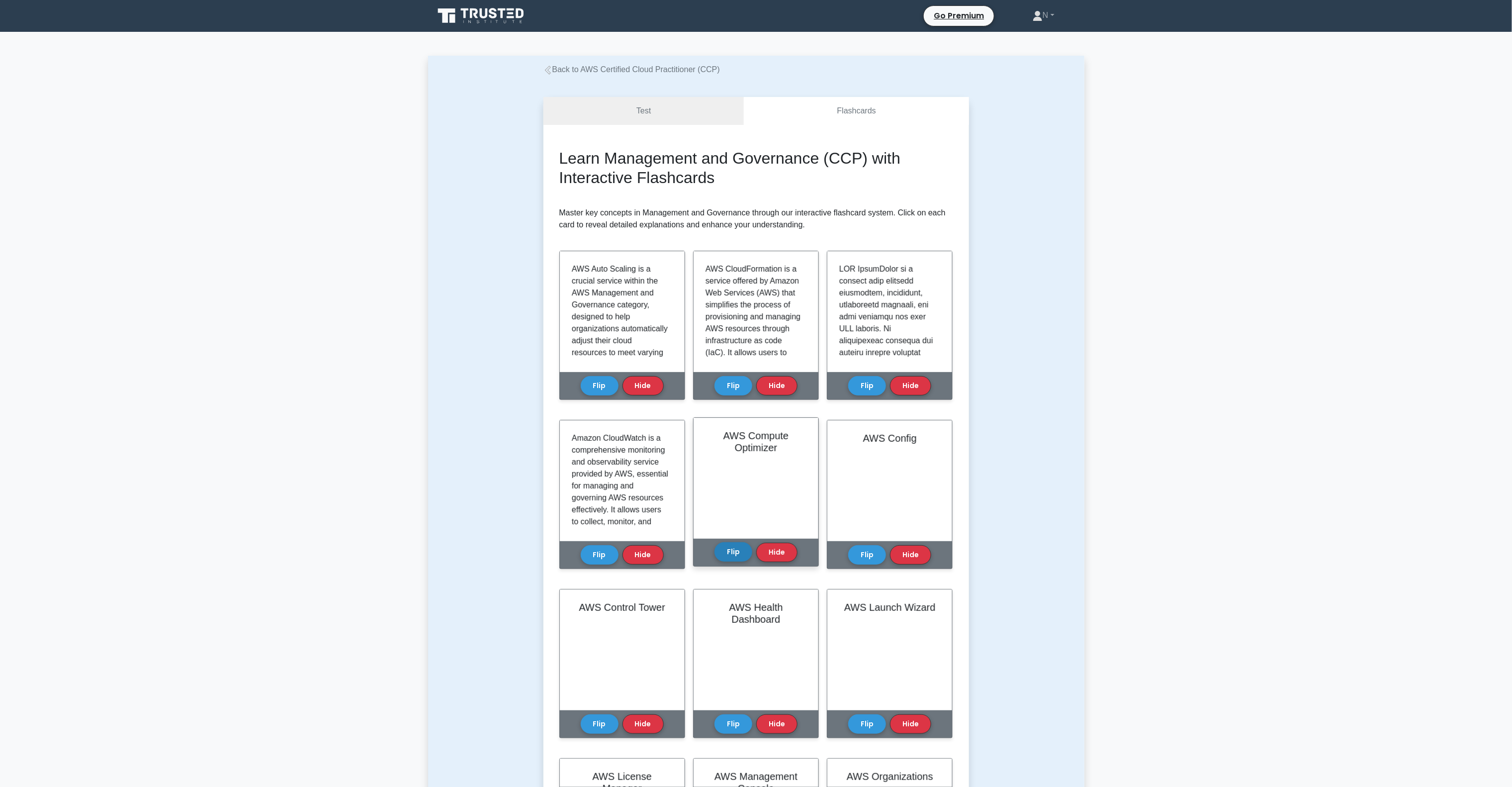
click at [728, 547] on button "Flip" at bounding box center [733, 551] width 38 height 19
click at [870, 546] on button "Flip" at bounding box center [867, 551] width 38 height 19
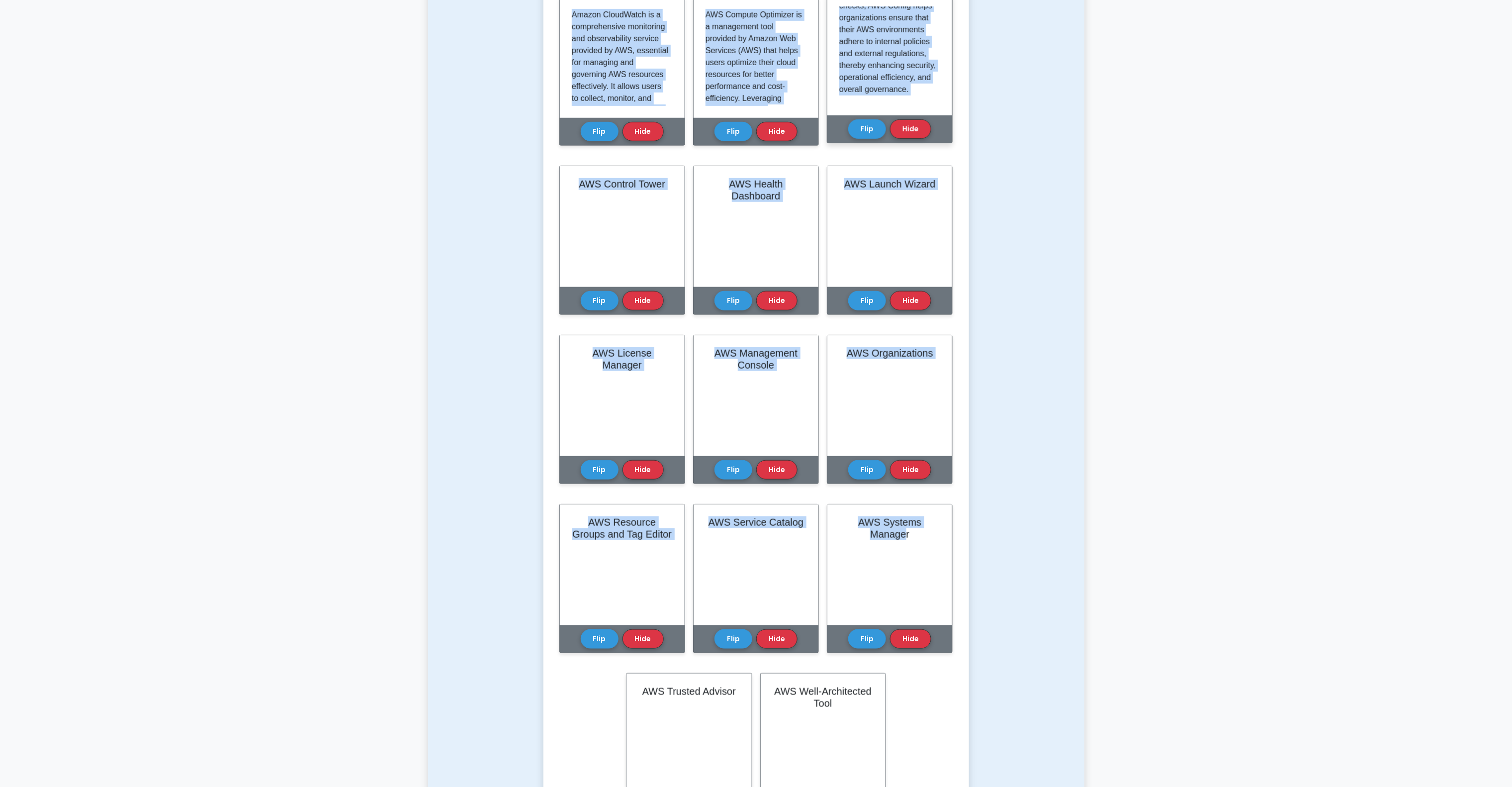
scroll to position [497, 0]
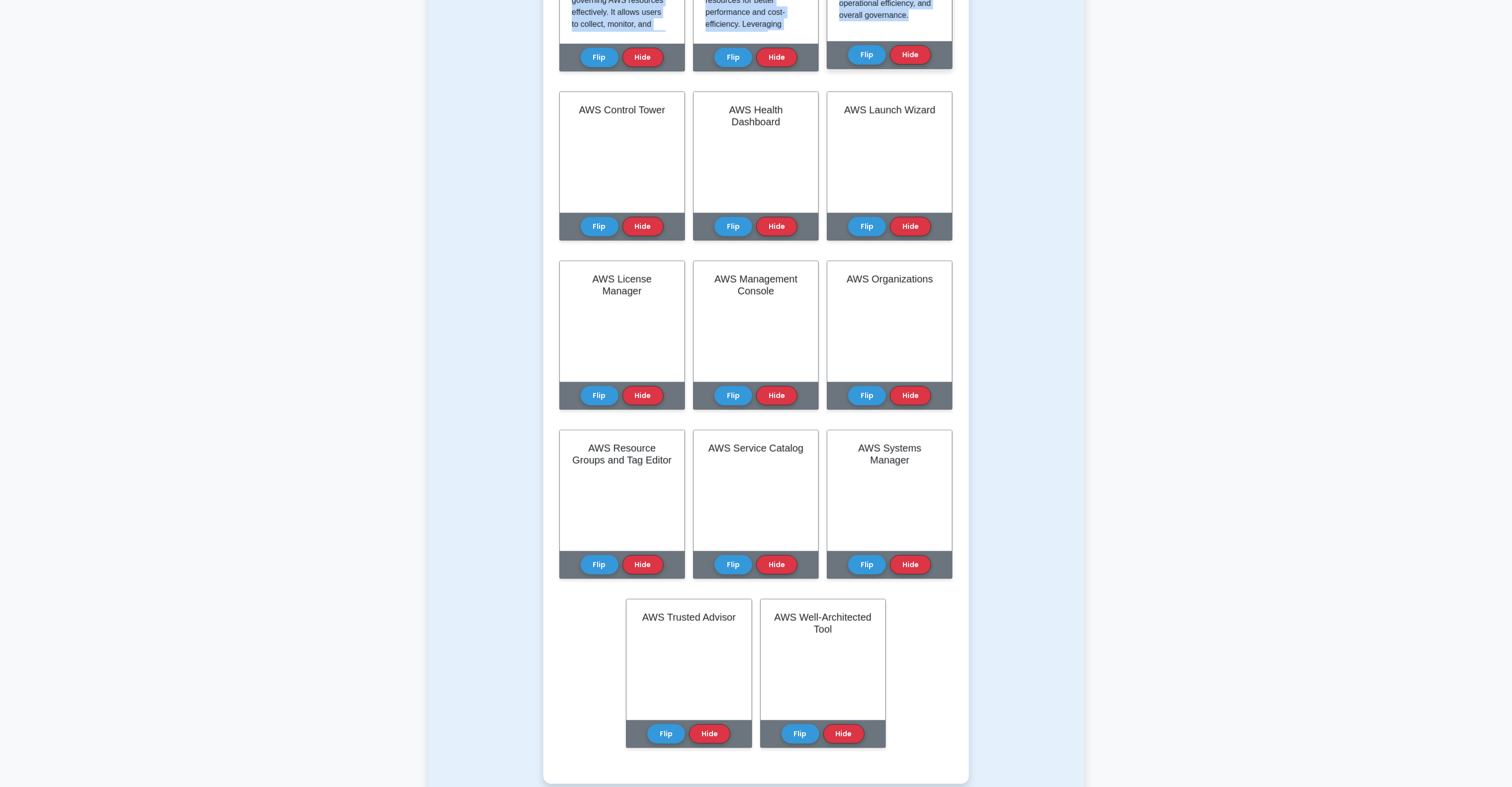
drag, startPoint x: 572, startPoint y: 262, endPoint x: 902, endPoint y: 18, distance: 410.4
click at [902, 18] on div "Learn Management and Governance (CCP) with Interactive Flashcards Master key co…" at bounding box center [756, 206] width 394 height 1109
copy div "AWS Auto Scaling is a crucial service within the AWS Management and Governance …"
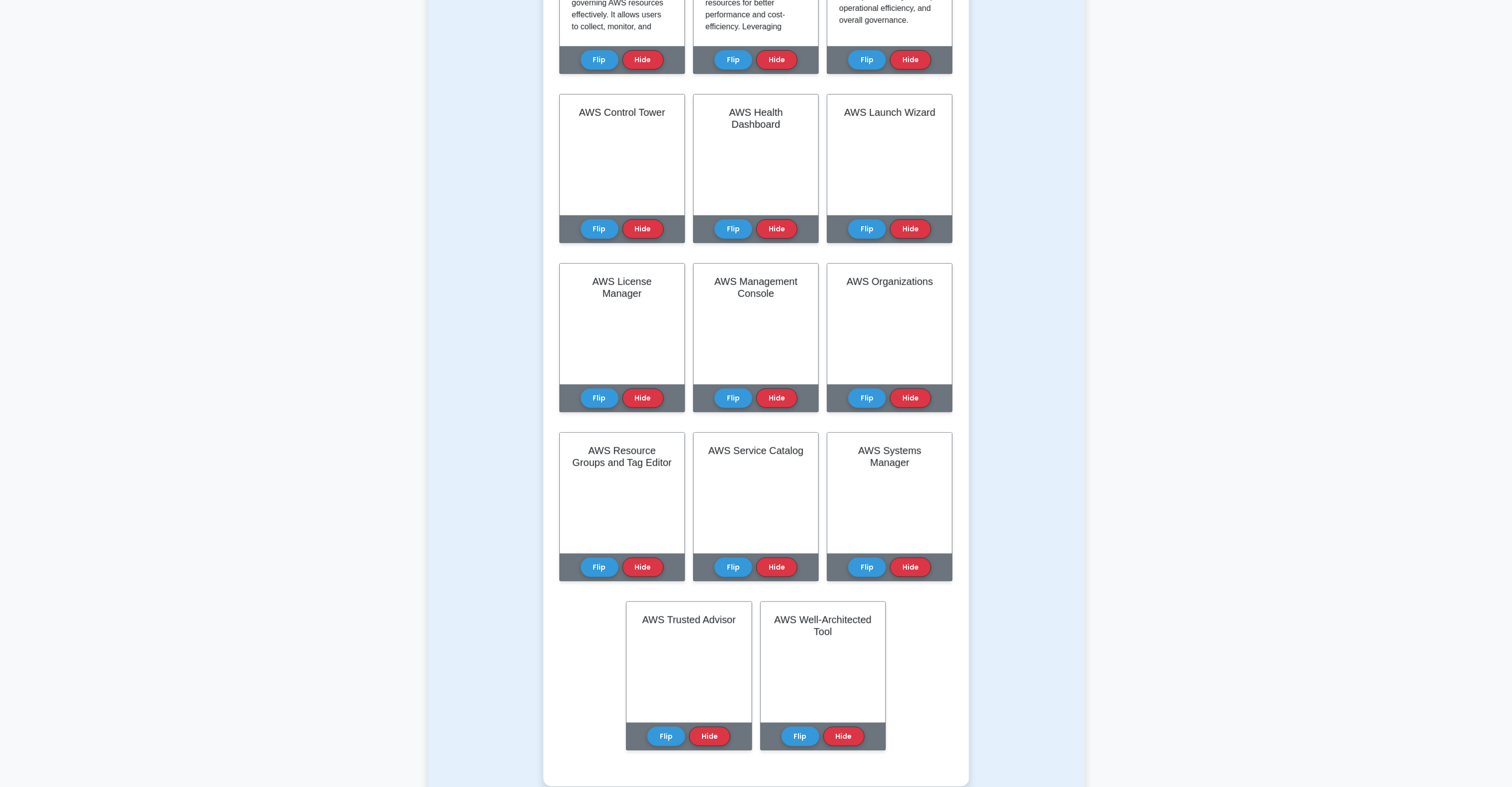
click at [1024, 233] on div "Test Flashcards Learn Management and Governance (CCP) with Interactive Flashcar…" at bounding box center [756, 194] width 656 height 1232
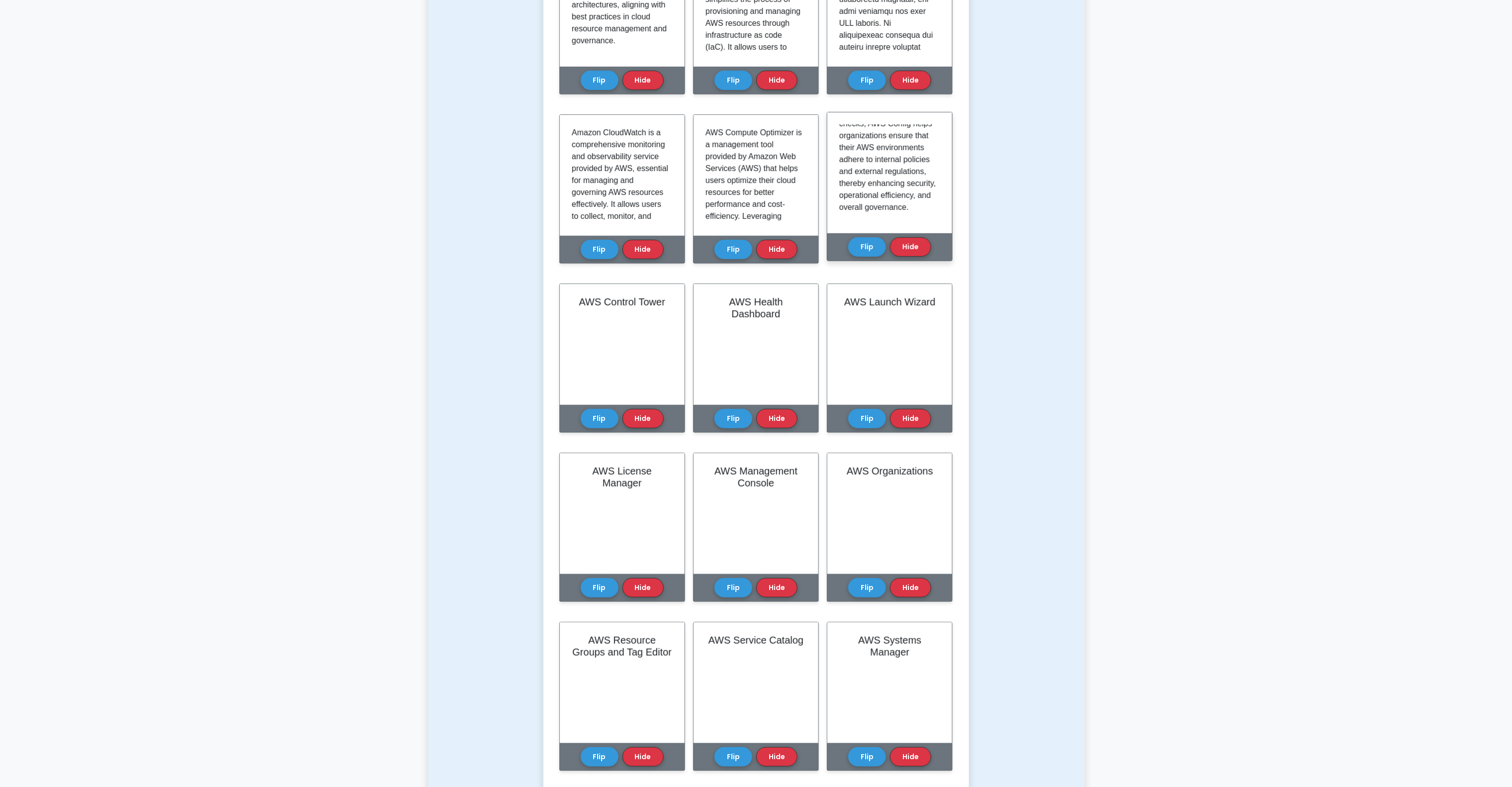
scroll to position [298, 0]
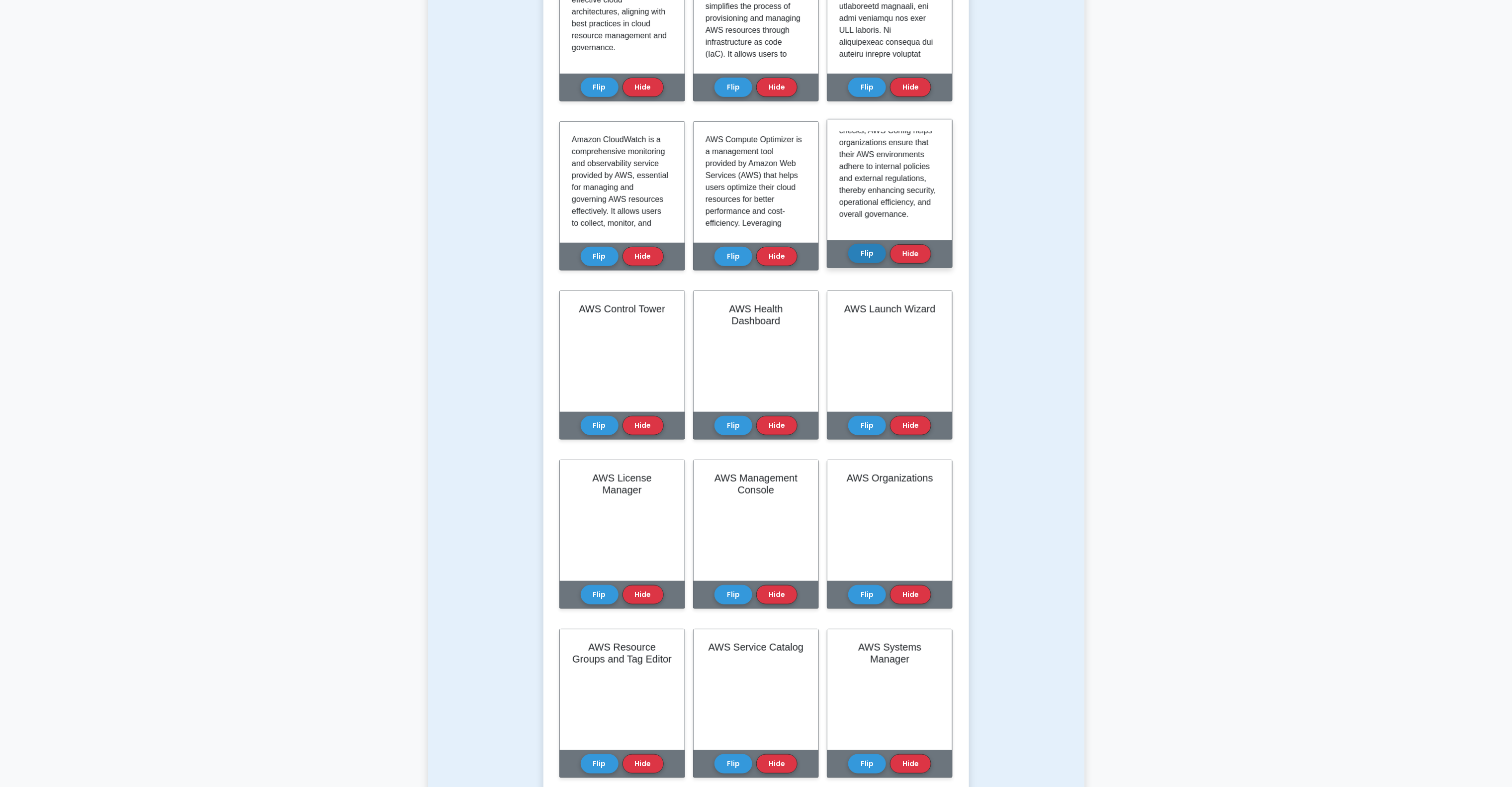
click at [870, 245] on button "Flip" at bounding box center [867, 253] width 38 height 19
click at [606, 424] on button "Flip" at bounding box center [599, 422] width 38 height 19
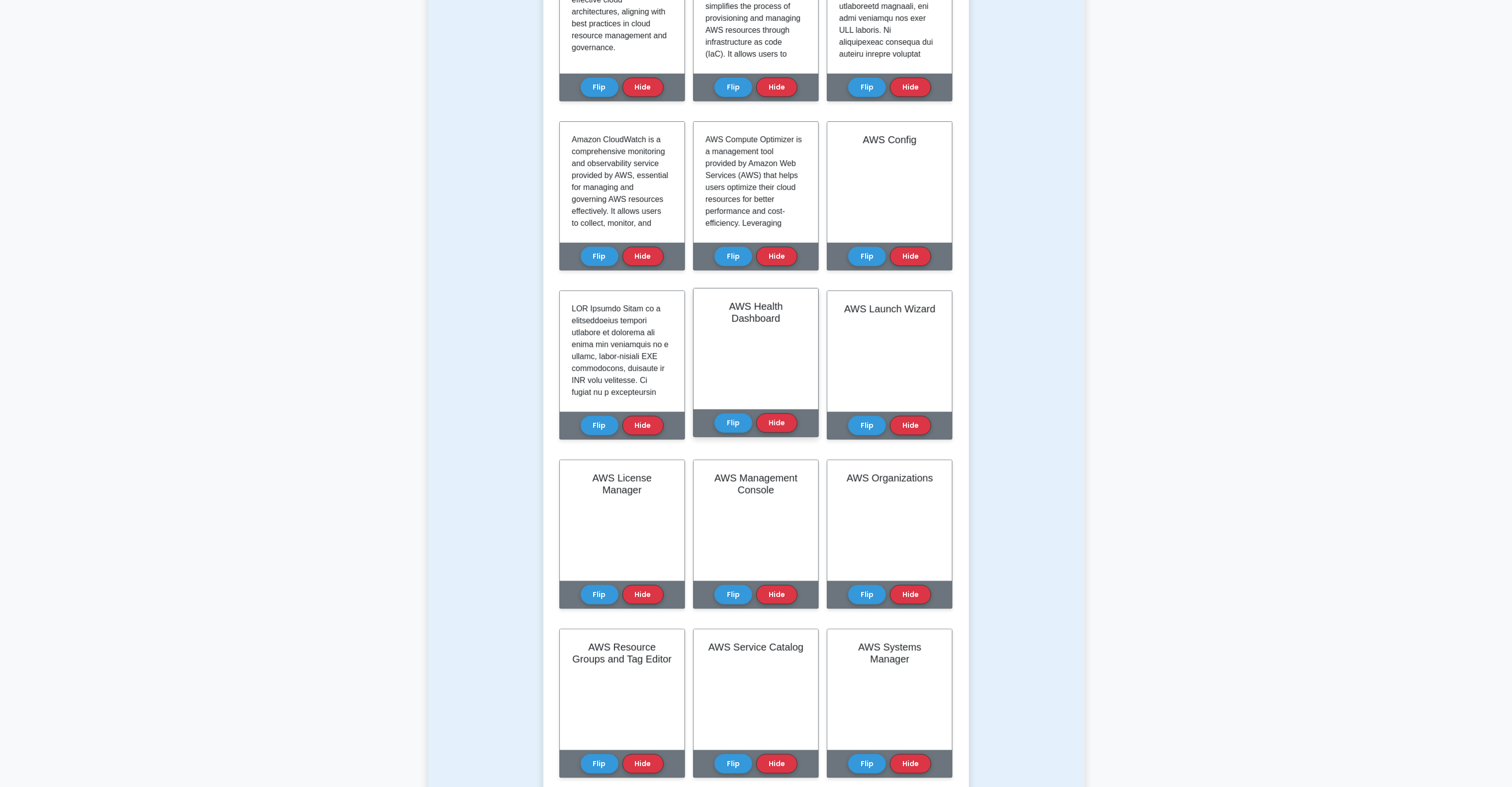
drag, startPoint x: 730, startPoint y: 418, endPoint x: 756, endPoint y: 418, distance: 26.0
click at [736, 418] on button "Flip" at bounding box center [733, 423] width 38 height 19
click at [872, 422] on button "Flip" at bounding box center [867, 422] width 38 height 19
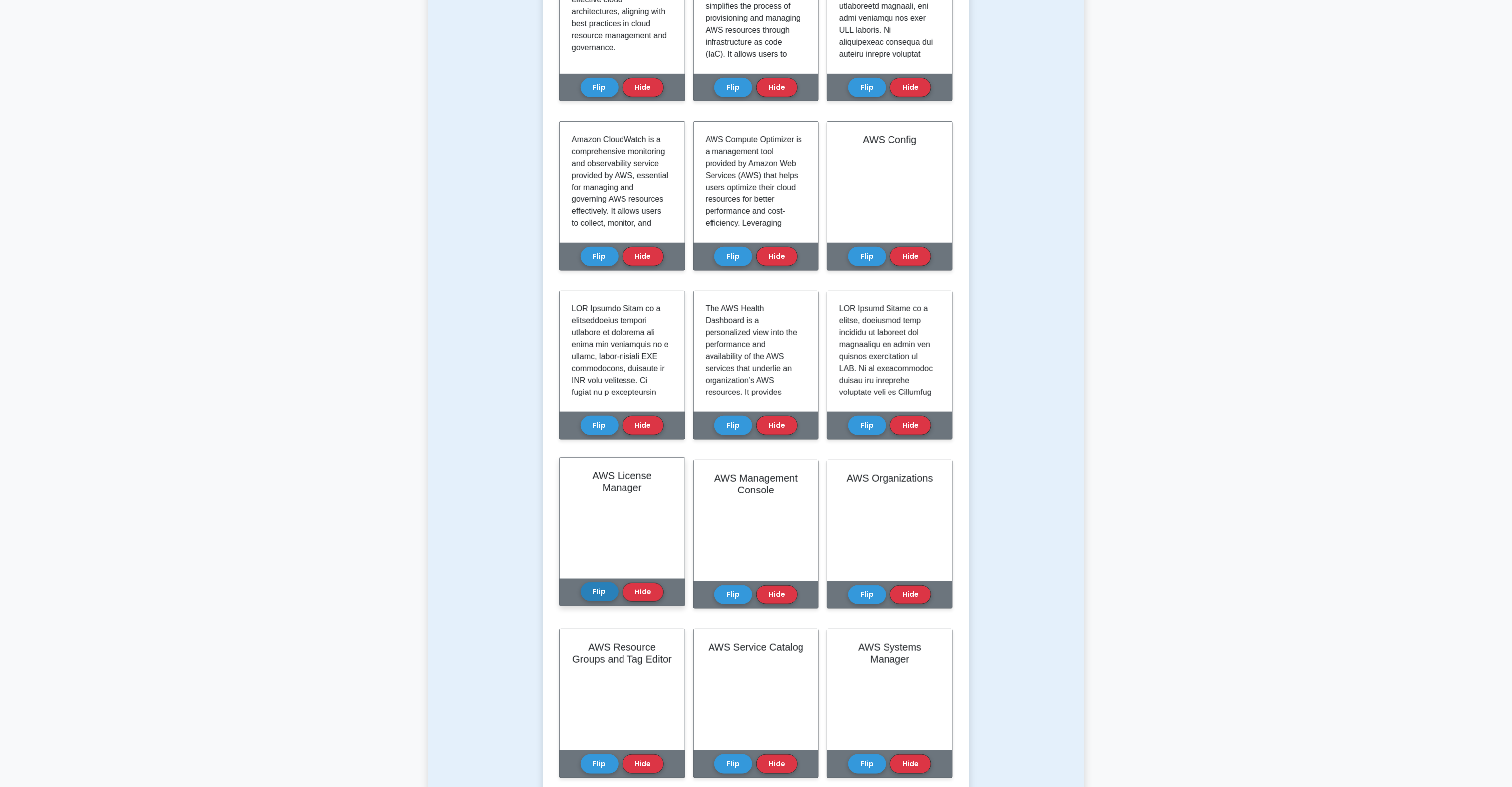
drag, startPoint x: 593, startPoint y: 598, endPoint x: 751, endPoint y: 598, distance: 158.0
click at [592, 598] on button "Flip" at bounding box center [599, 594] width 38 height 19
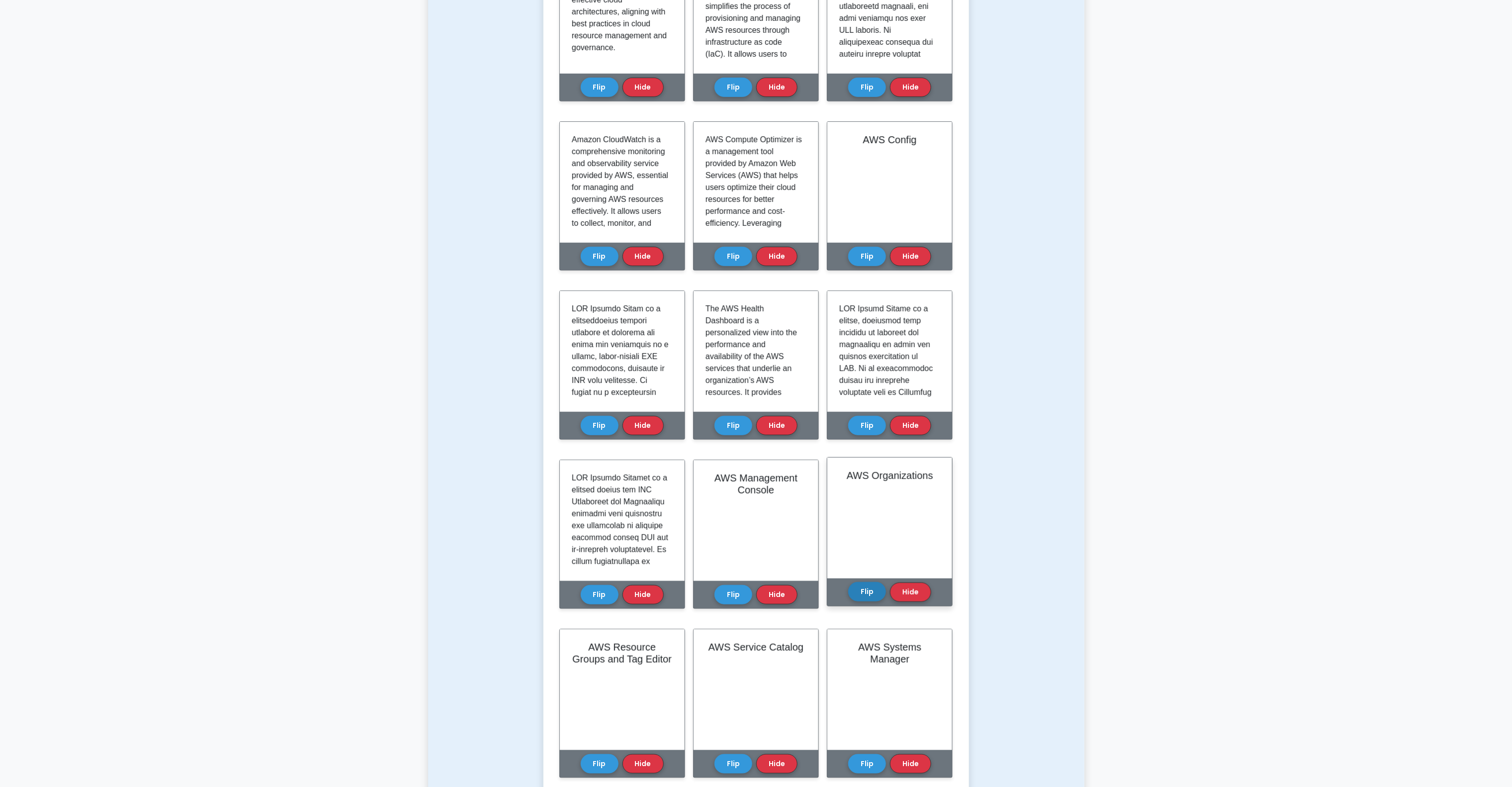
drag, startPoint x: 734, startPoint y: 594, endPoint x: 885, endPoint y: 594, distance: 151.0
click at [735, 594] on button "Flip" at bounding box center [733, 594] width 38 height 19
click at [865, 590] on button "Flip" at bounding box center [867, 591] width 38 height 19
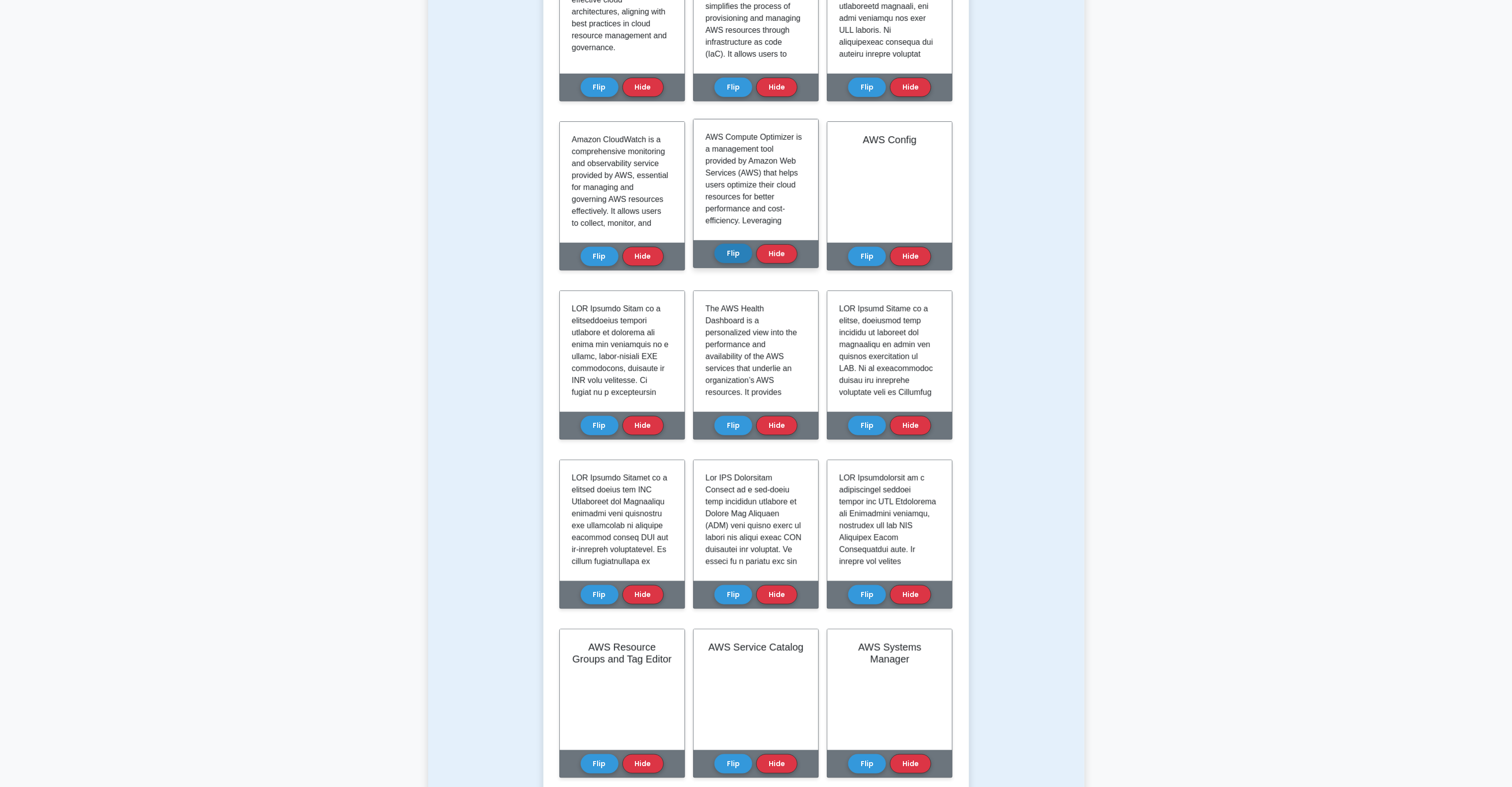
click at [734, 248] on button "Flip" at bounding box center [733, 253] width 38 height 19
click at [581, 248] on button "Flip" at bounding box center [599, 253] width 38 height 19
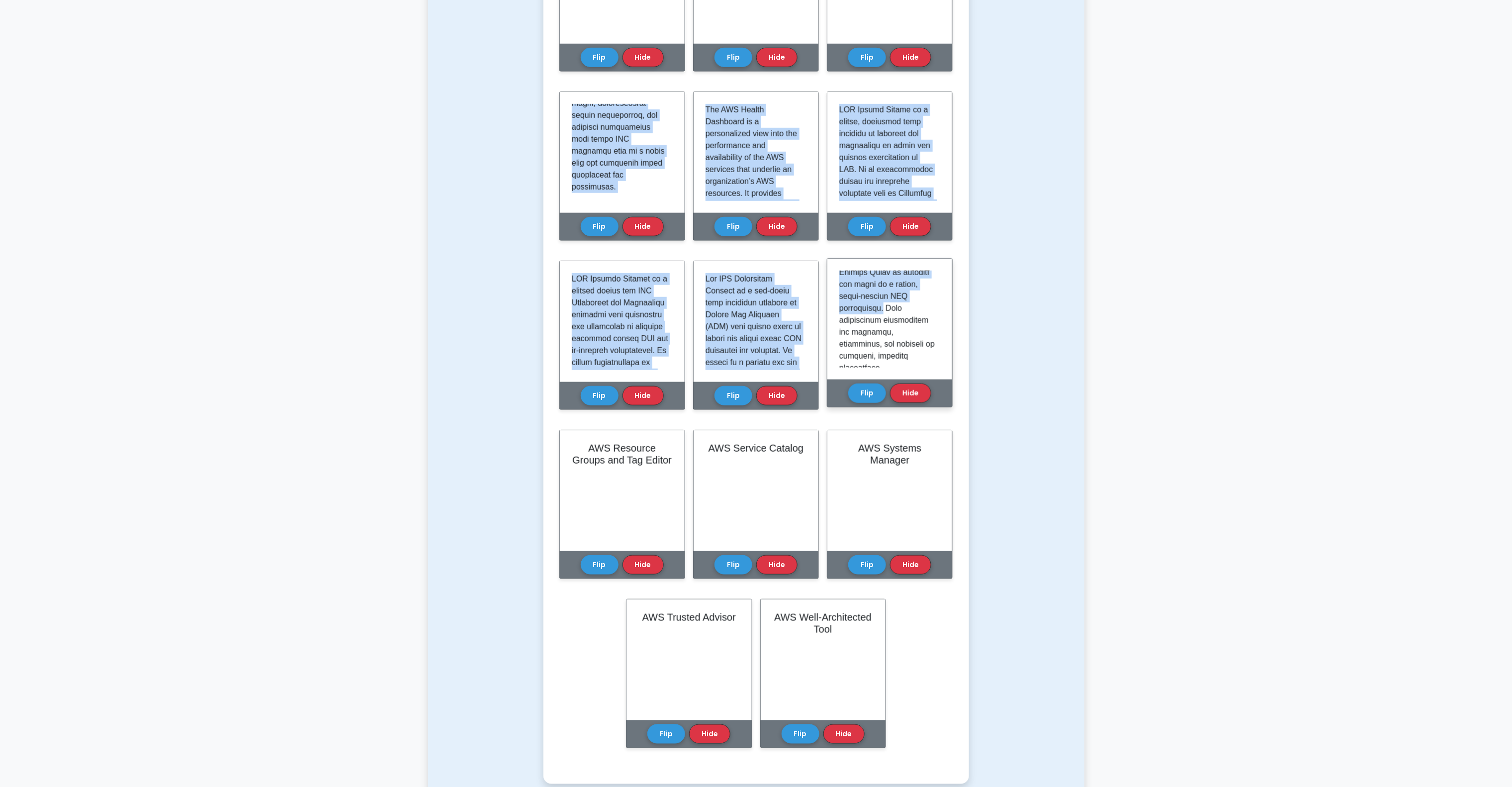
scroll to position [1105, 0]
drag, startPoint x: 569, startPoint y: 103, endPoint x: 915, endPoint y: 360, distance: 431.0
click at [915, 360] on div "Learn Management and Governance (CCP) with Interactive Flashcards Master key co…" at bounding box center [756, 206] width 394 height 1109
copy div "AWS Control Tower is a comprehensive service designed to simplify the setup and…"
click at [915, 360] on div at bounding box center [890, 319] width 101 height 97
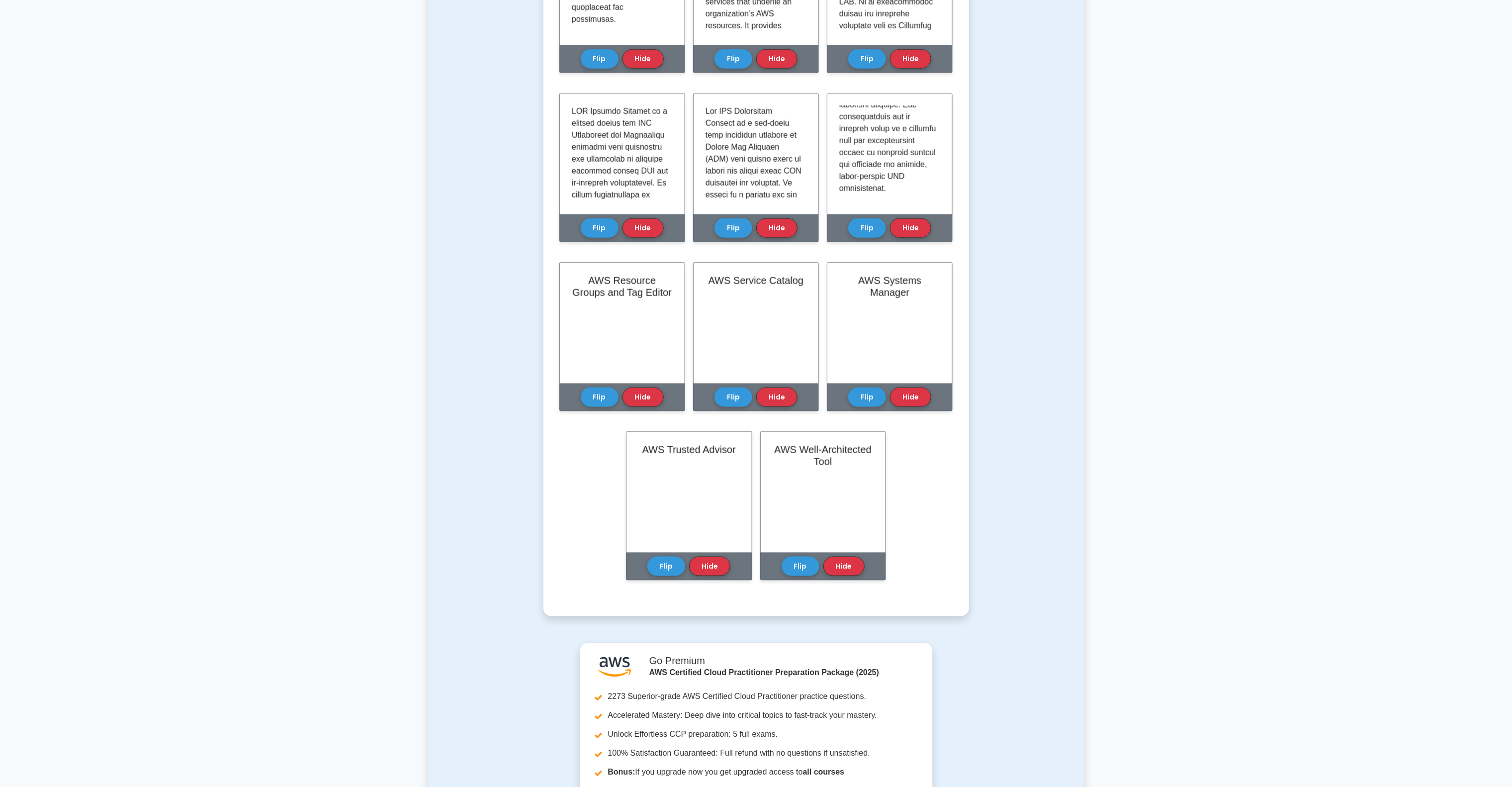
scroll to position [697, 0]
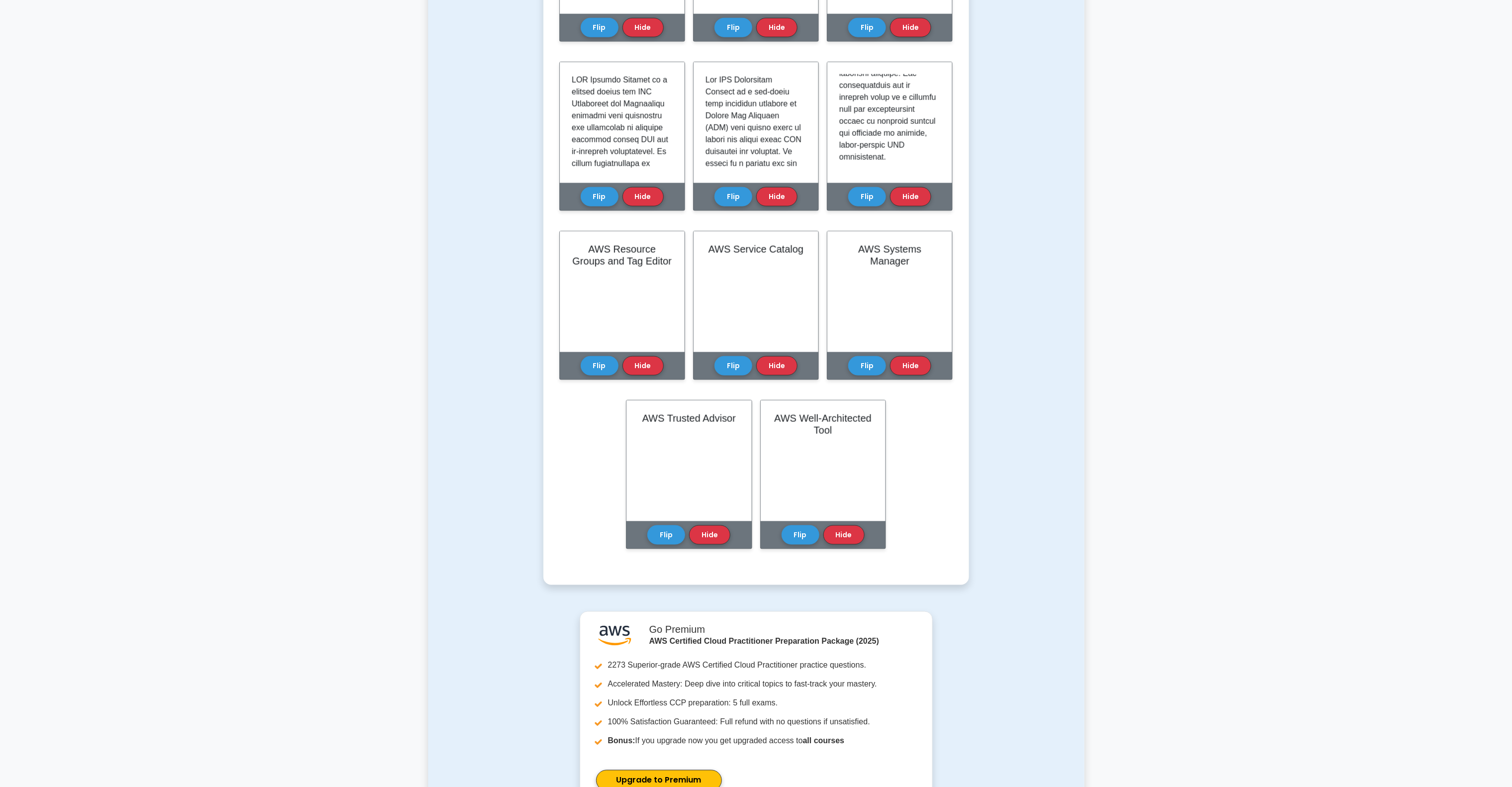
drag, startPoint x: 597, startPoint y: 186, endPoint x: 688, endPoint y: 190, distance: 91.1
click at [598, 187] on button "Flip" at bounding box center [599, 197] width 38 height 19
click at [730, 193] on button "Flip" at bounding box center [733, 193] width 38 height 19
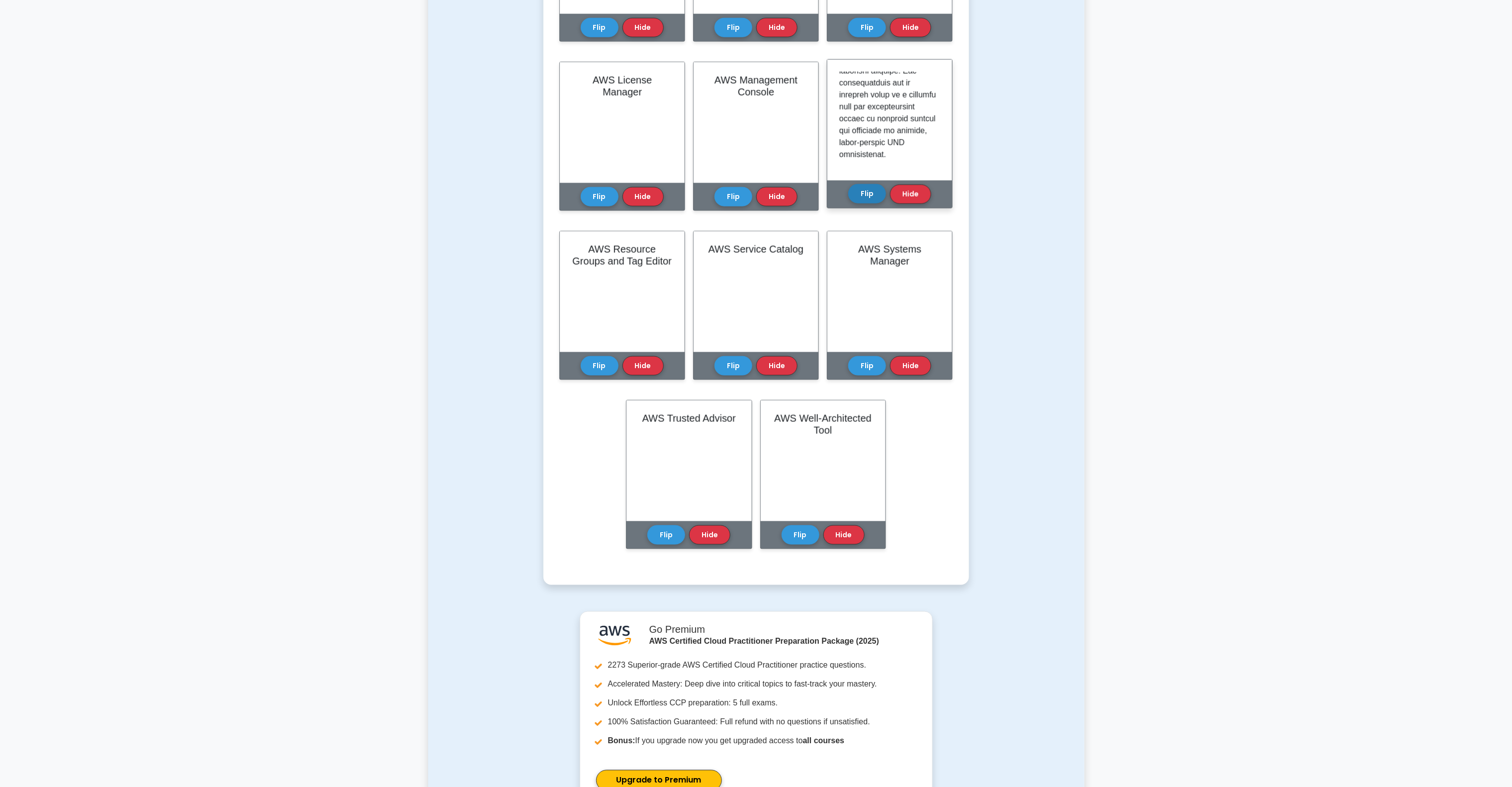
click at [867, 192] on button "Flip" at bounding box center [867, 193] width 38 height 19
click at [596, 365] on button "Flip" at bounding box center [599, 362] width 38 height 19
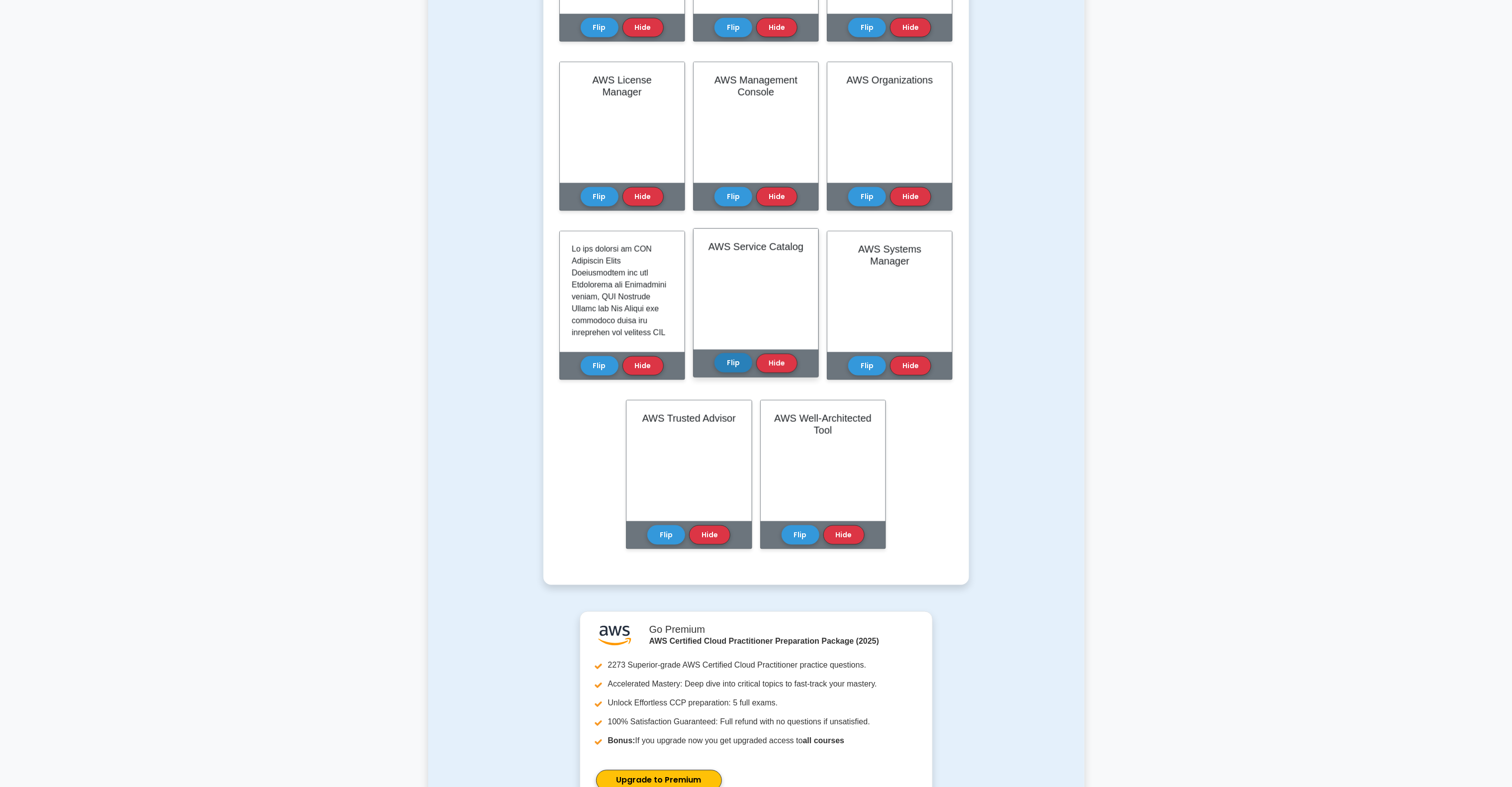
click at [725, 354] on button "Flip" at bounding box center [733, 362] width 38 height 19
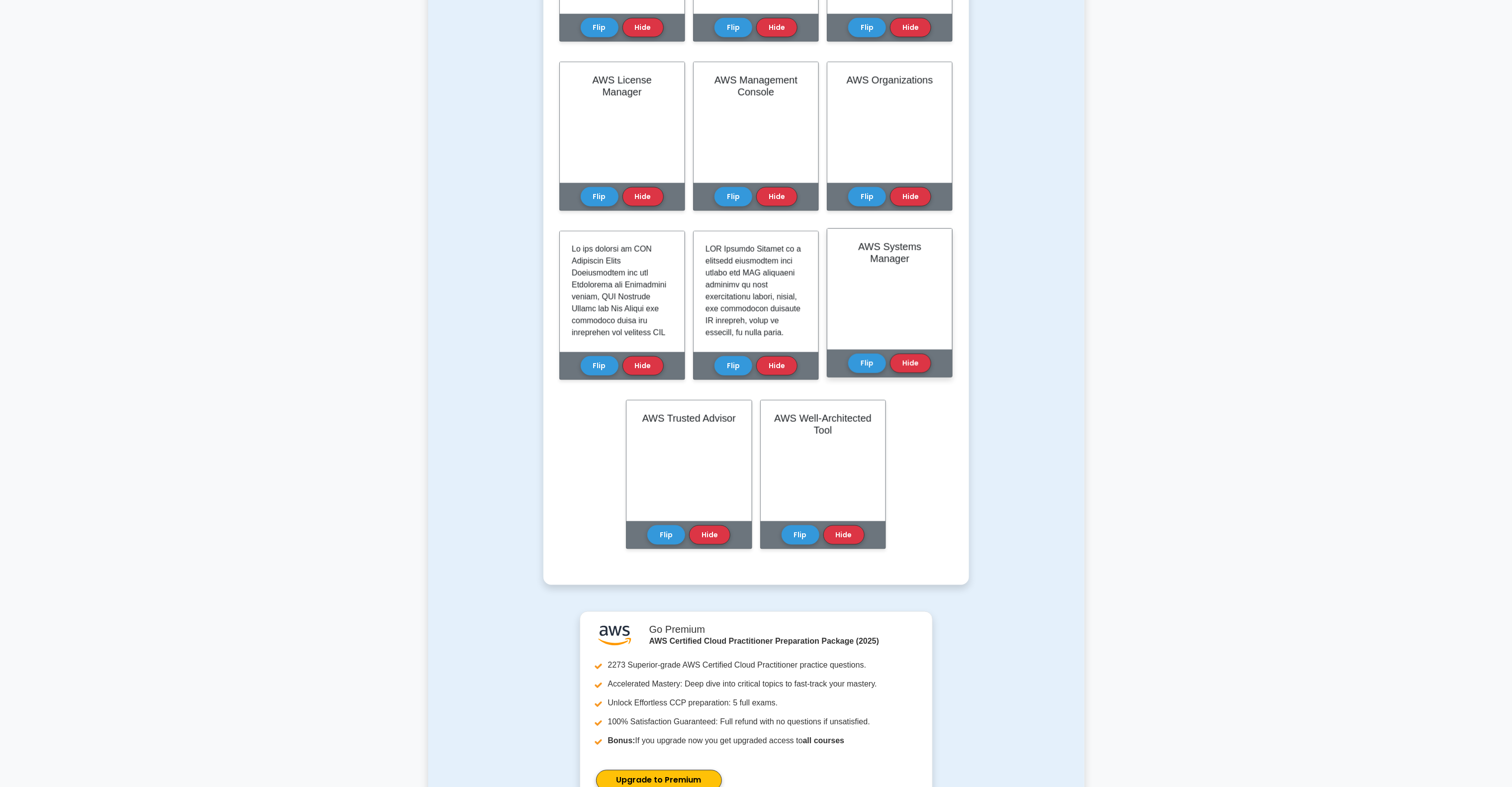
drag, startPoint x: 858, startPoint y: 368, endPoint x: 849, endPoint y: 377, distance: 12.7
click at [859, 368] on button "Flip" at bounding box center [867, 363] width 38 height 19
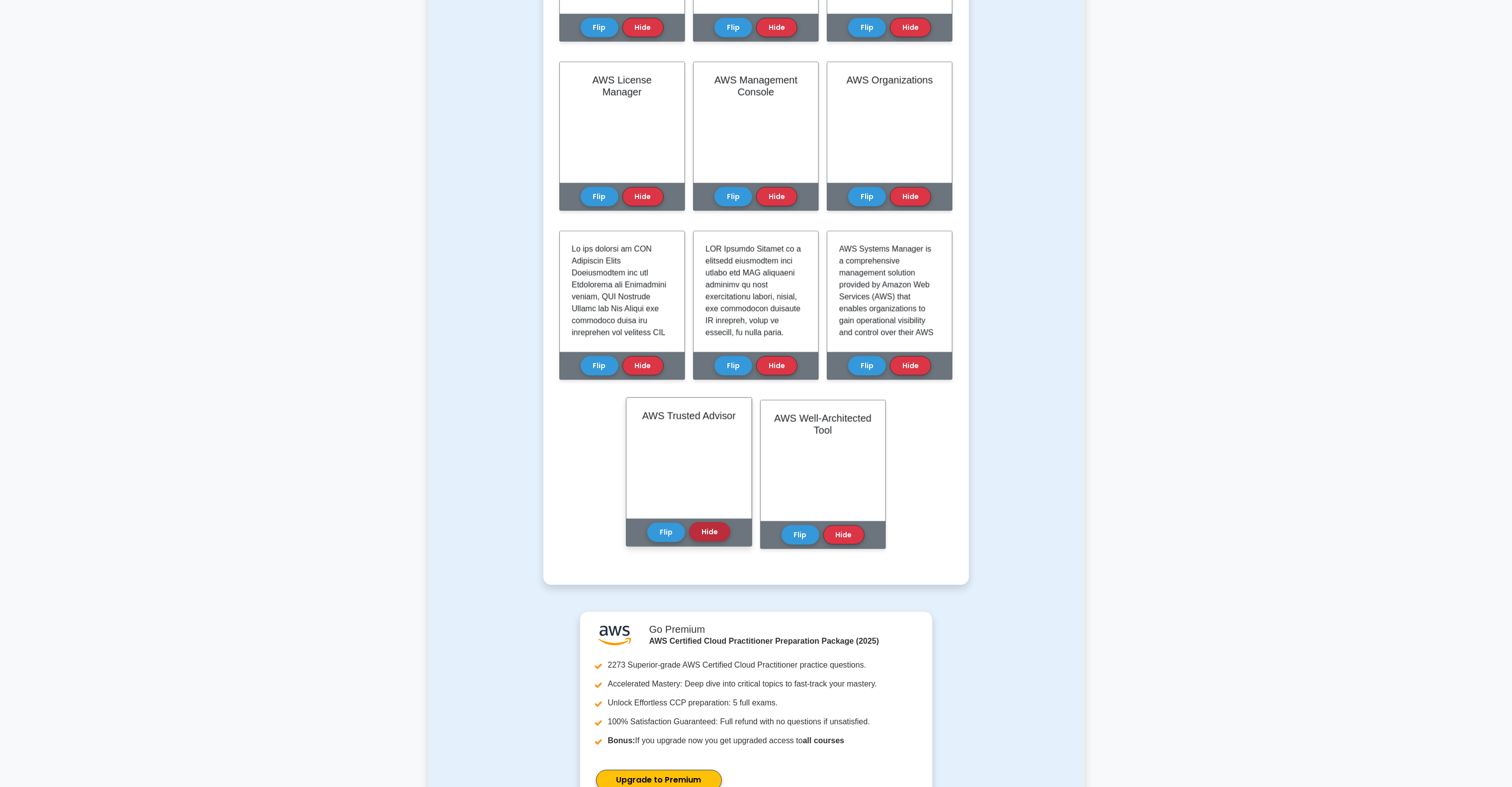
drag, startPoint x: 662, startPoint y: 530, endPoint x: 695, endPoint y: 530, distance: 33.0
click at [668, 530] on button "Flip" at bounding box center [666, 532] width 38 height 19
click at [804, 534] on button "Flip" at bounding box center [801, 532] width 38 height 19
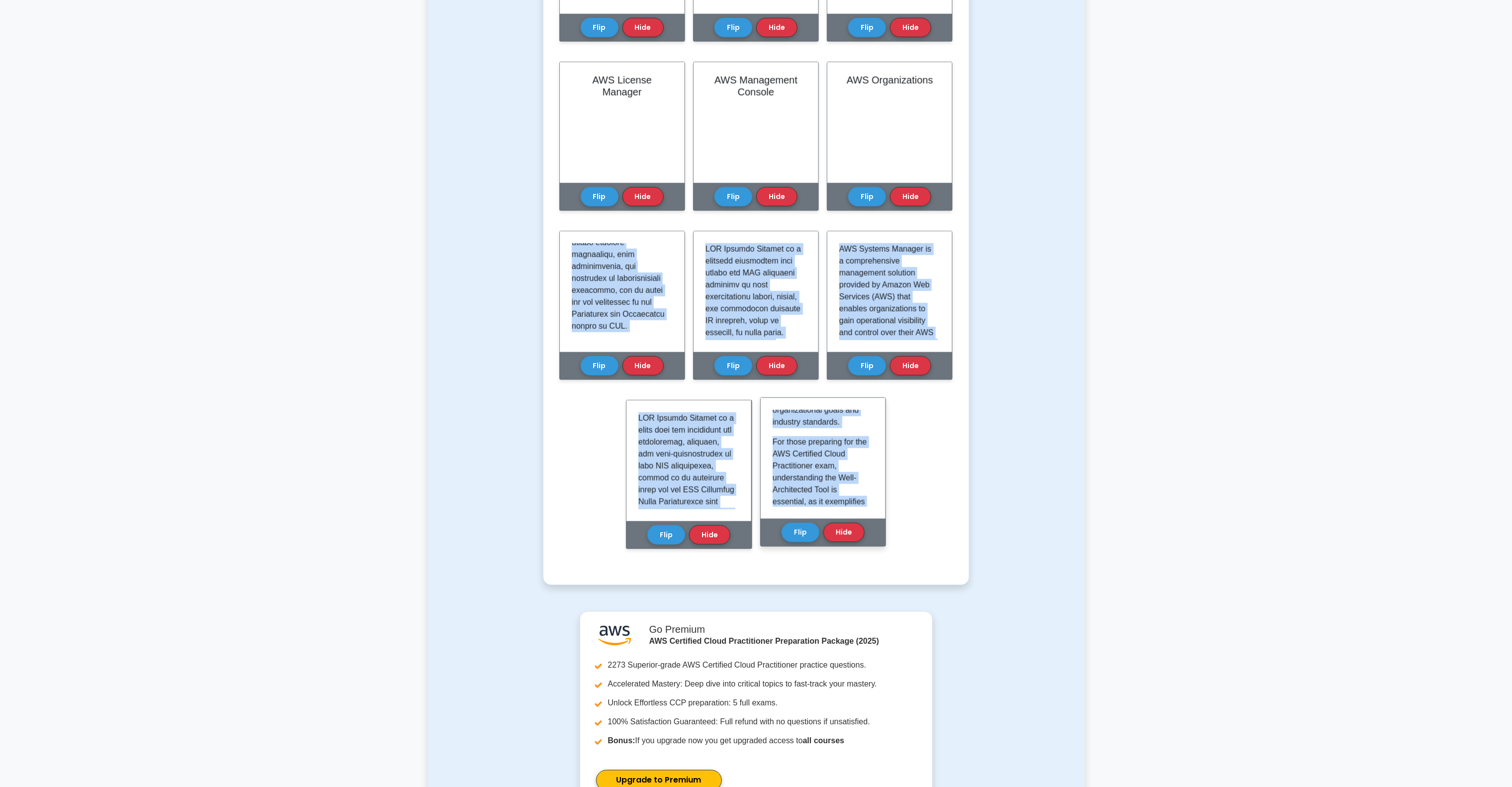
scroll to position [1069, 0]
drag, startPoint x: 569, startPoint y: 244, endPoint x: 849, endPoint y: 496, distance: 376.7
click at [849, 496] on div "Learn Management and Governance (CCP) with Interactive Flashcards Master key co…" at bounding box center [756, 6] width 394 height 1109
copy div "In the context of AWS Certified Cloud Practitioner and the Management and Gover…"
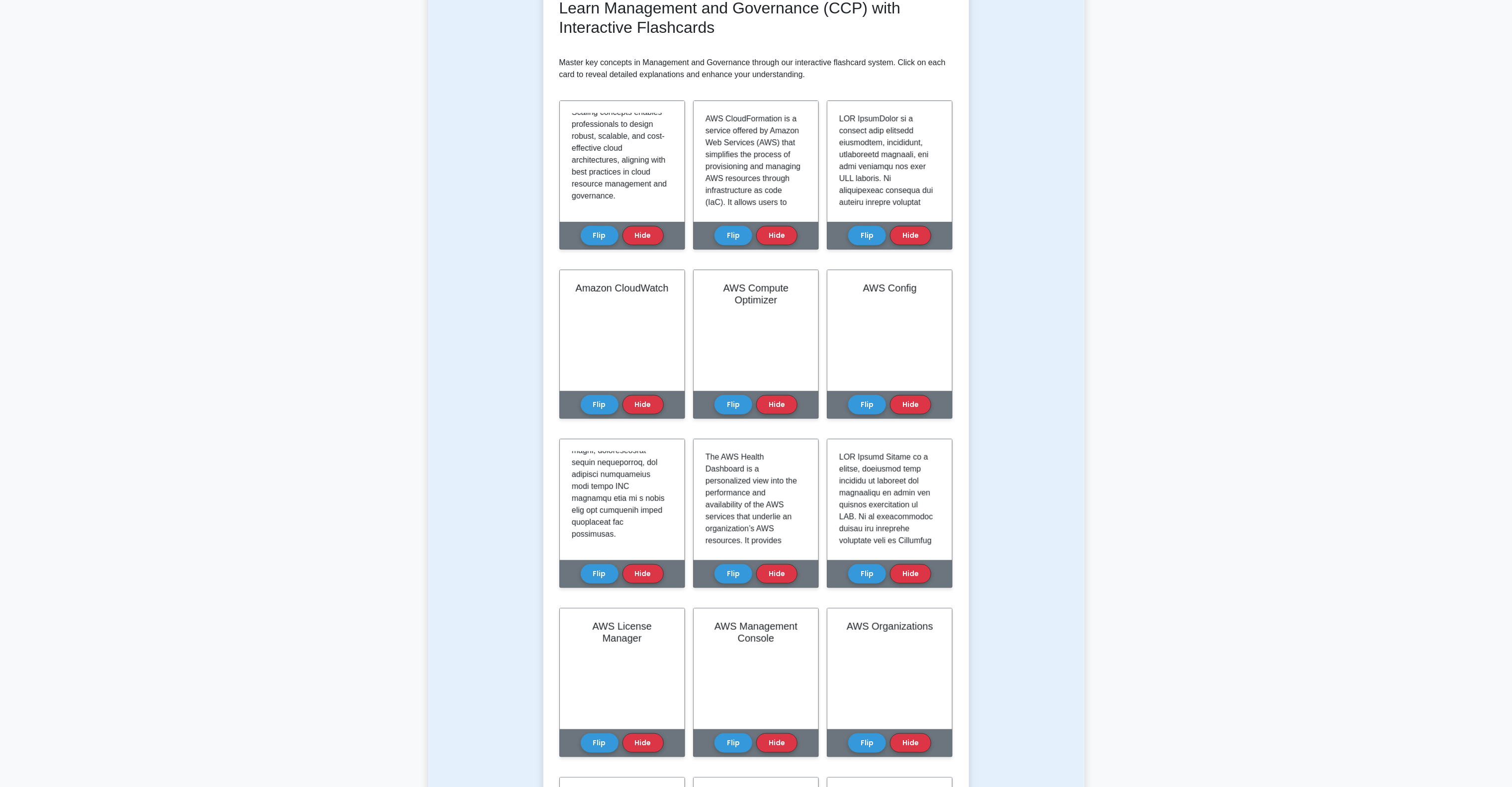
scroll to position [0, 0]
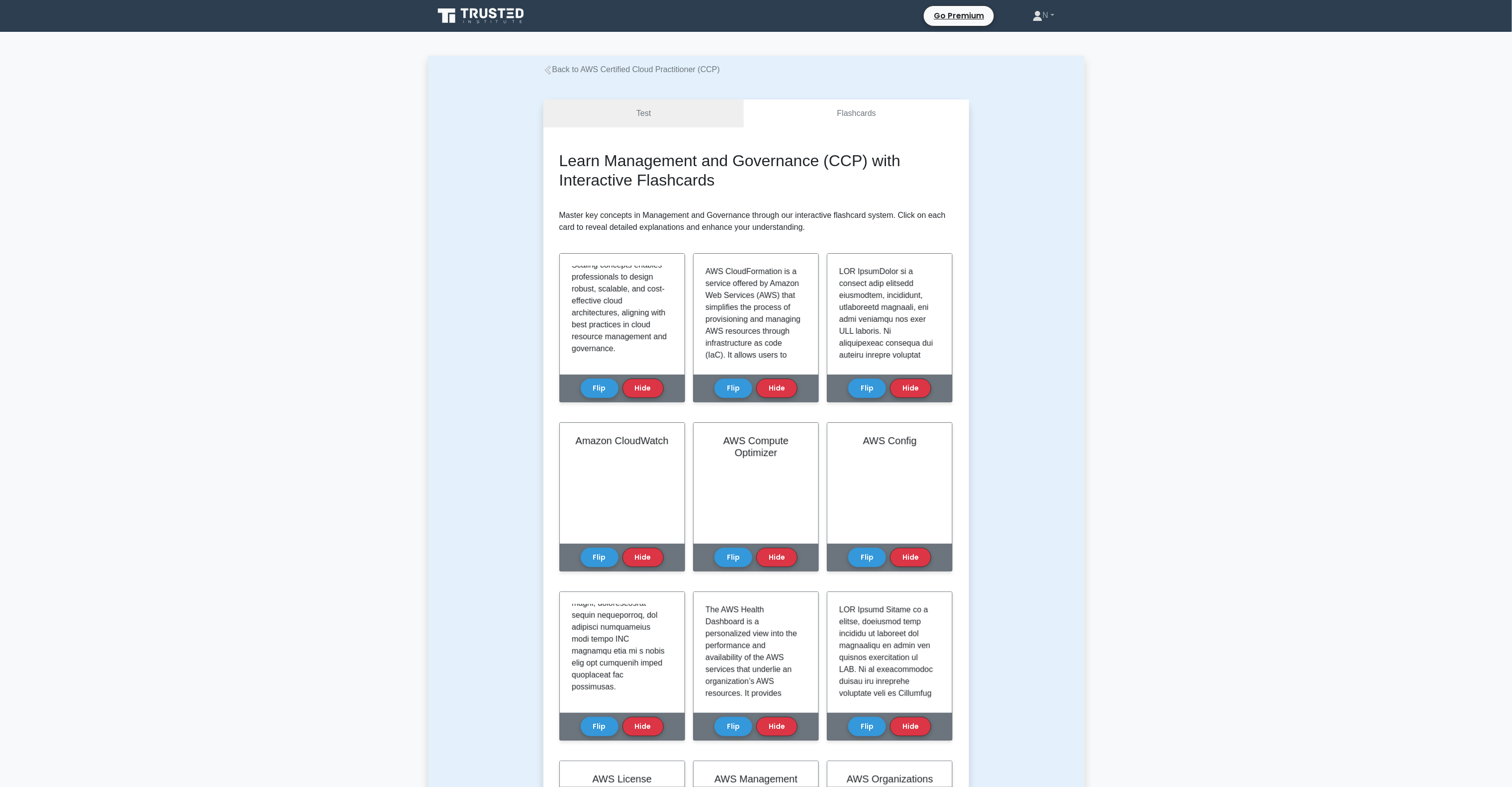
click at [647, 67] on link "Back to AWS Certified Cloud Practitioner (CCP)" at bounding box center [632, 69] width 177 height 8
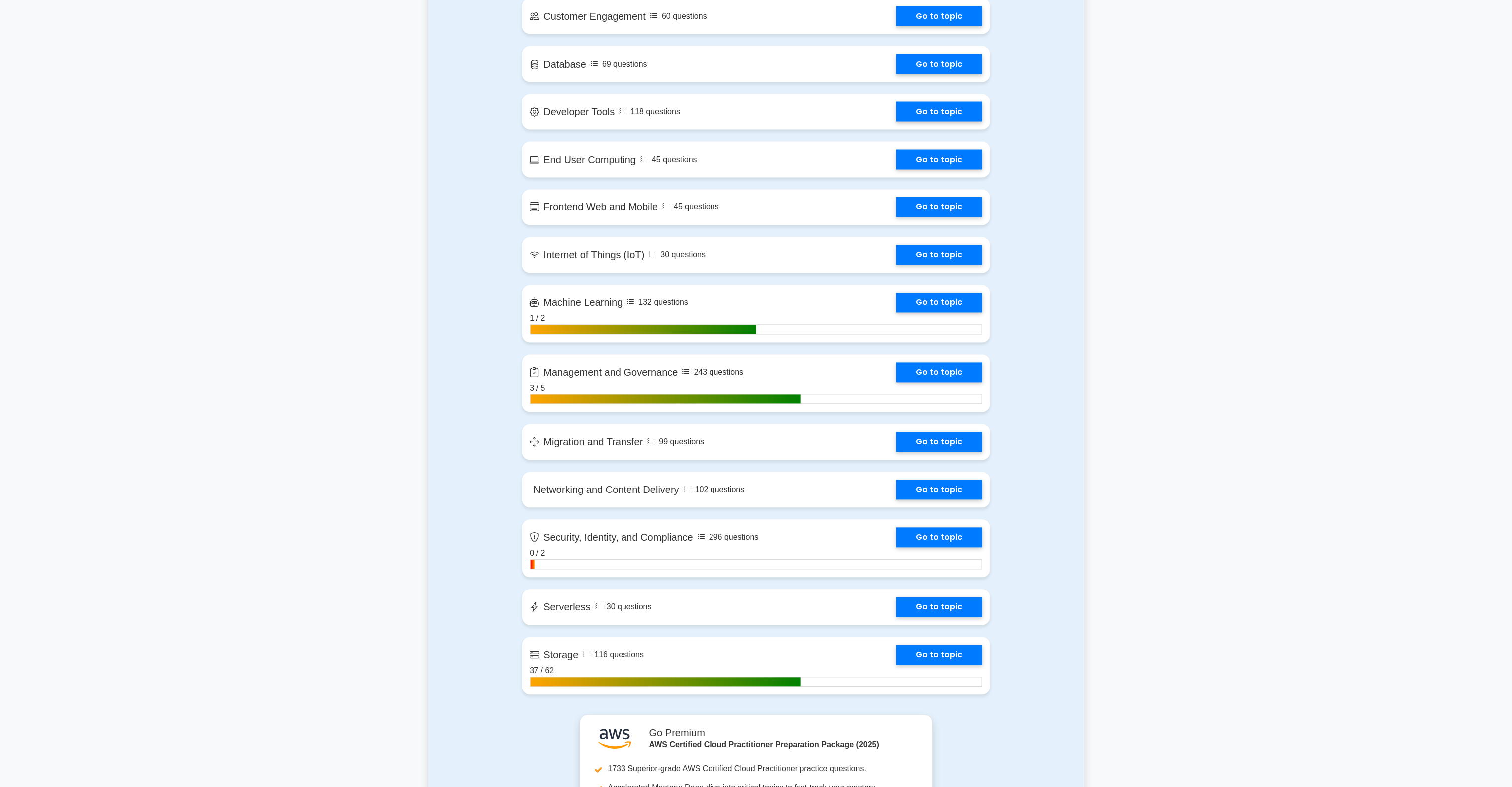
scroll to position [1194, 0]
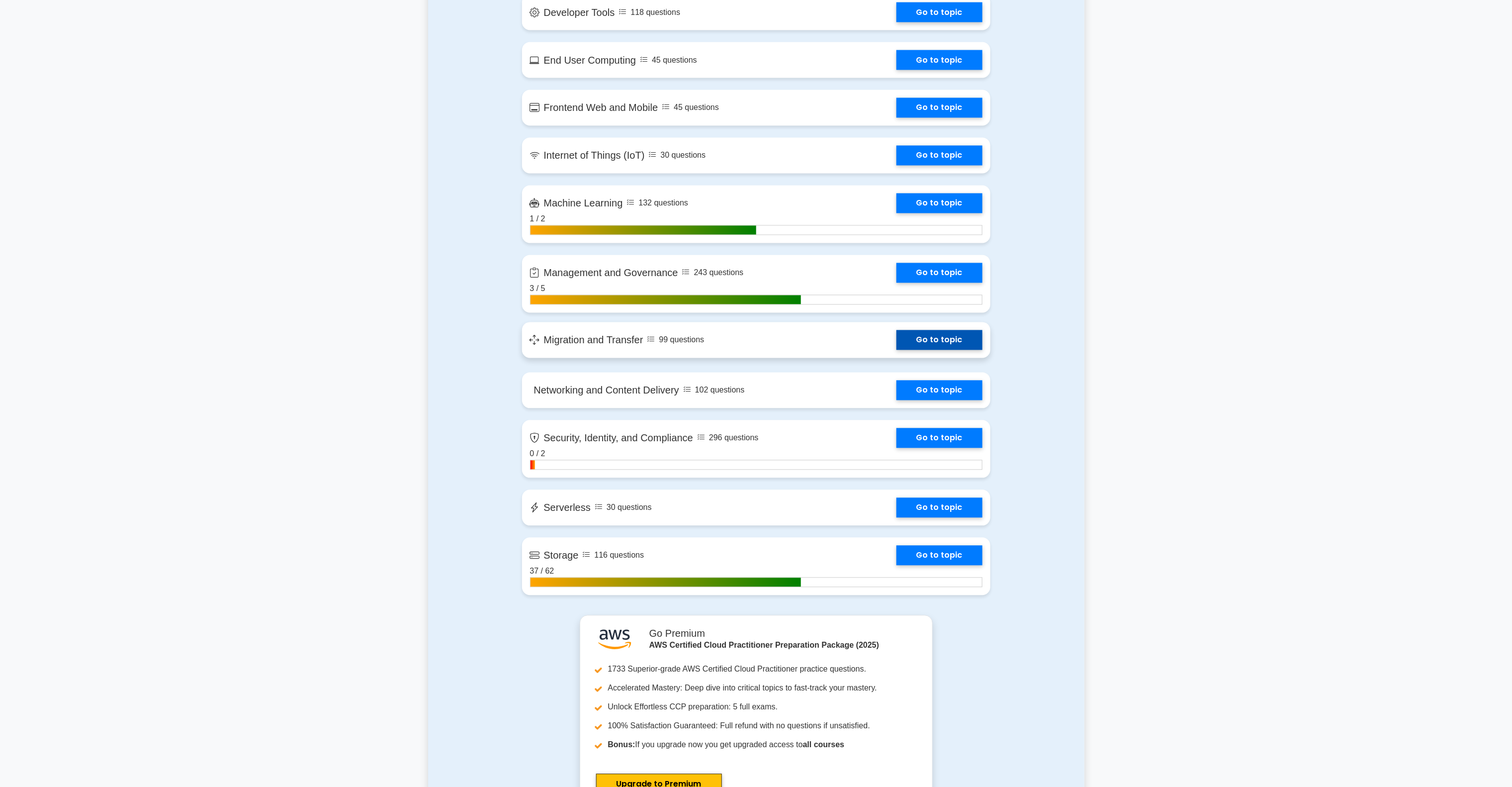
click at [896, 339] on link "Go to topic" at bounding box center [939, 340] width 86 height 20
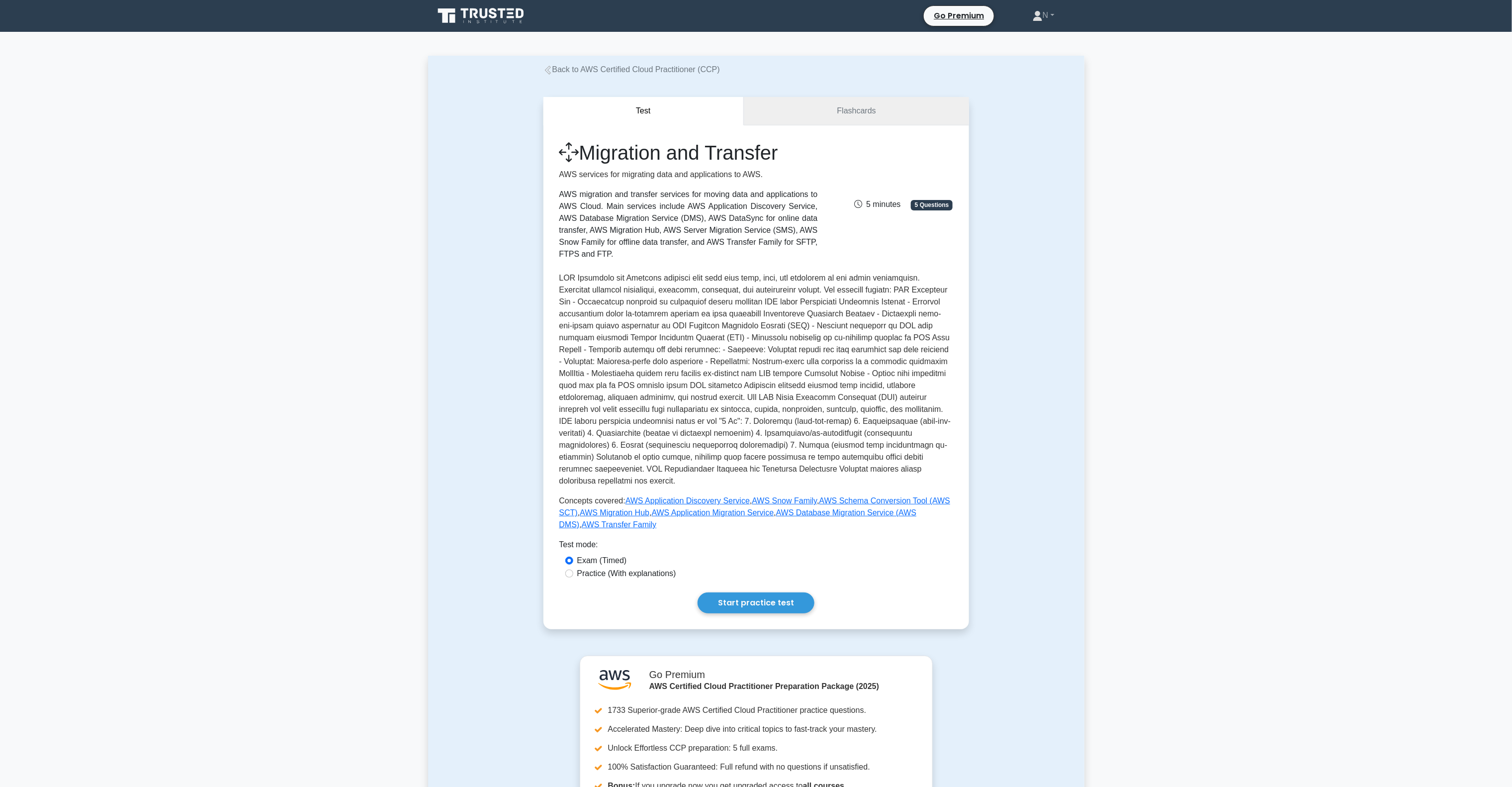
click at [795, 110] on link "Flashcards" at bounding box center [856, 111] width 225 height 28
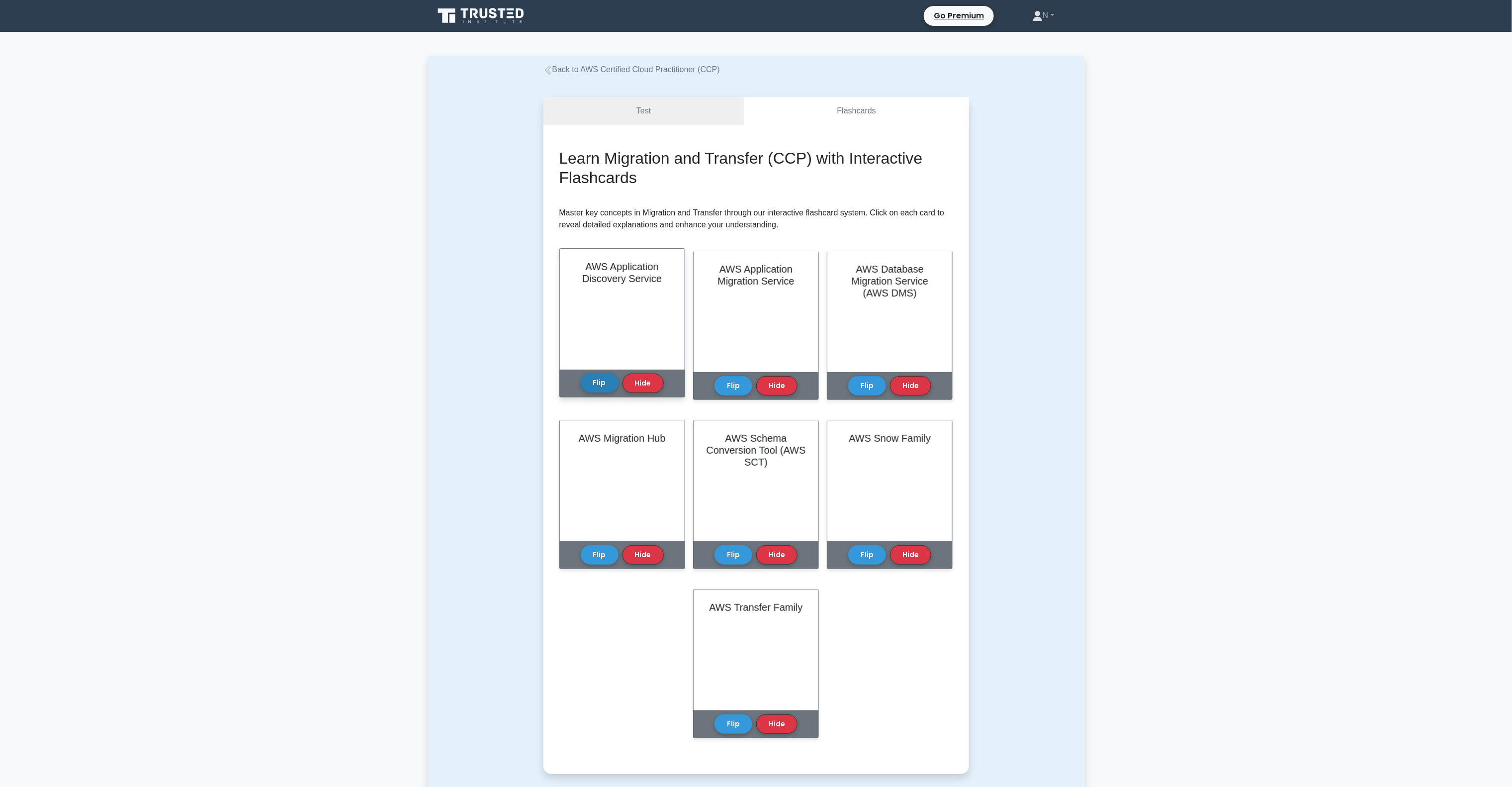
click at [610, 381] on button "Flip" at bounding box center [599, 382] width 38 height 19
drag, startPoint x: 731, startPoint y: 375, endPoint x: 752, endPoint y: 376, distance: 21.0
click at [733, 375] on button "Flip" at bounding box center [733, 383] width 38 height 19
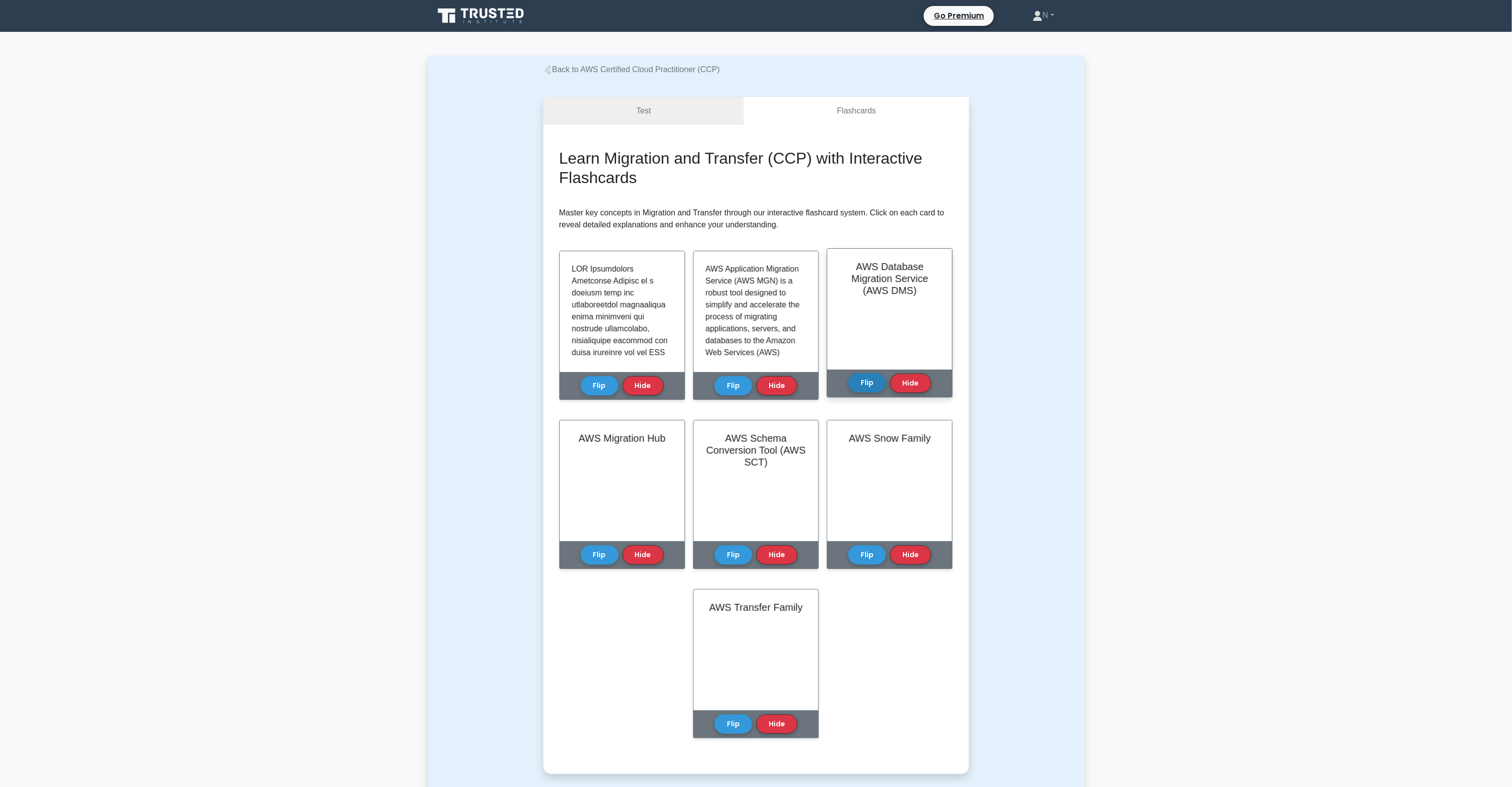
click at [862, 389] on button "Flip" at bounding box center [867, 382] width 38 height 19
click at [599, 556] on button "Flip" at bounding box center [599, 551] width 38 height 19
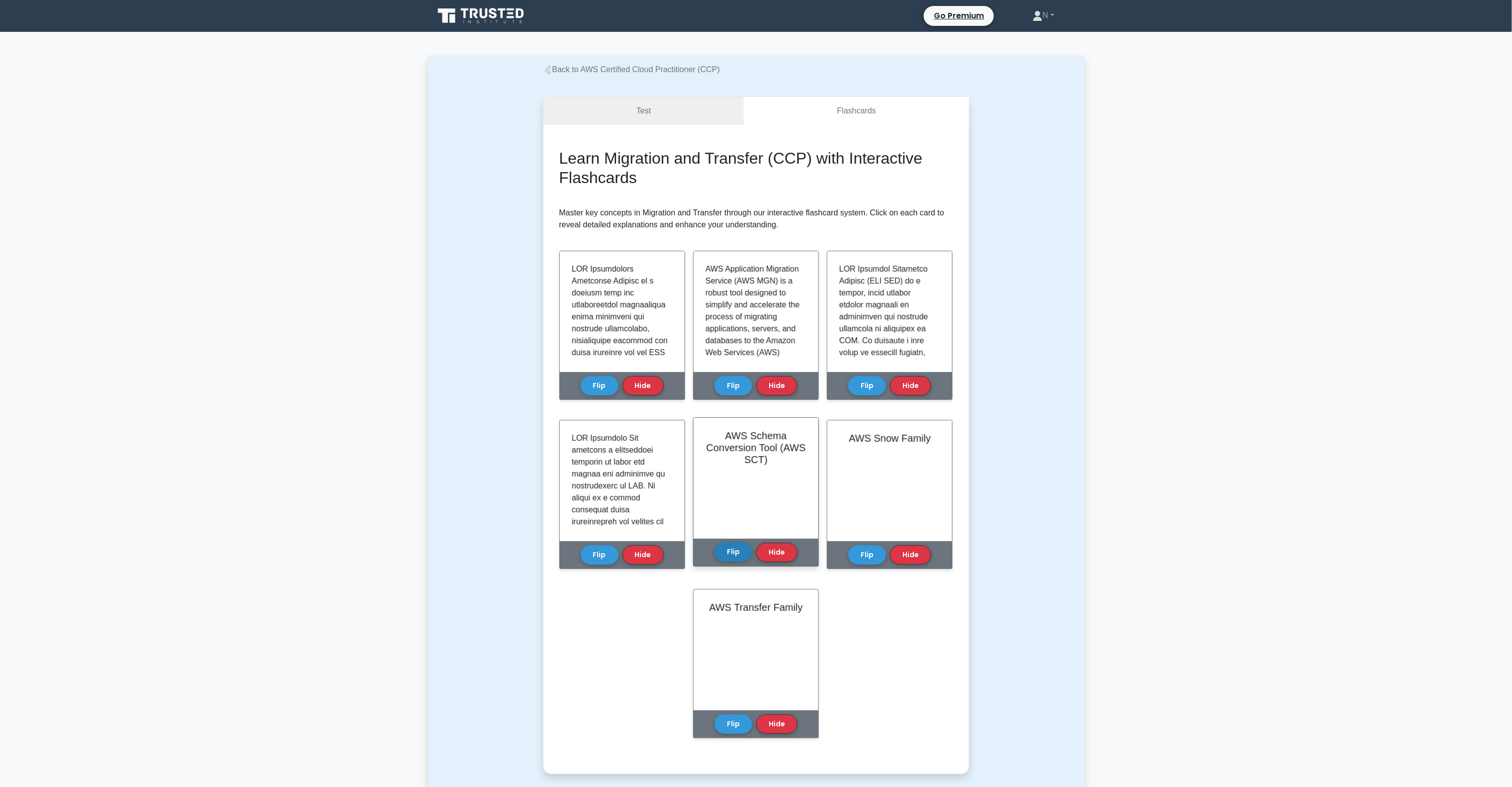
click at [724, 554] on button "Flip" at bounding box center [733, 551] width 38 height 19
drag, startPoint x: 868, startPoint y: 553, endPoint x: 863, endPoint y: 562, distance: 10.3
click at [869, 553] on button "Flip" at bounding box center [867, 552] width 38 height 19
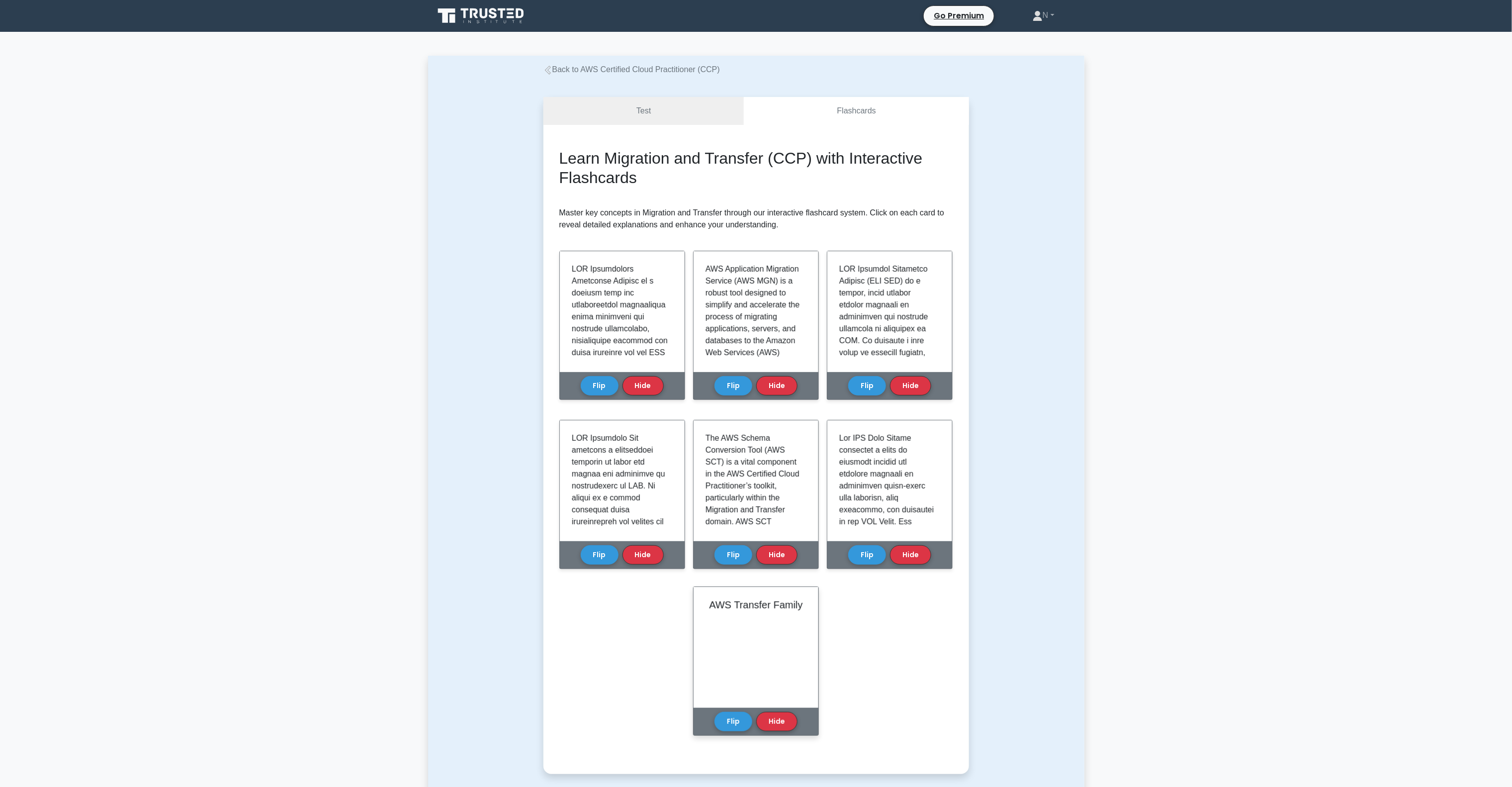
drag, startPoint x: 727, startPoint y: 722, endPoint x: 730, endPoint y: 698, distance: 24.2
click at [728, 722] on button "Flip" at bounding box center [733, 721] width 38 height 19
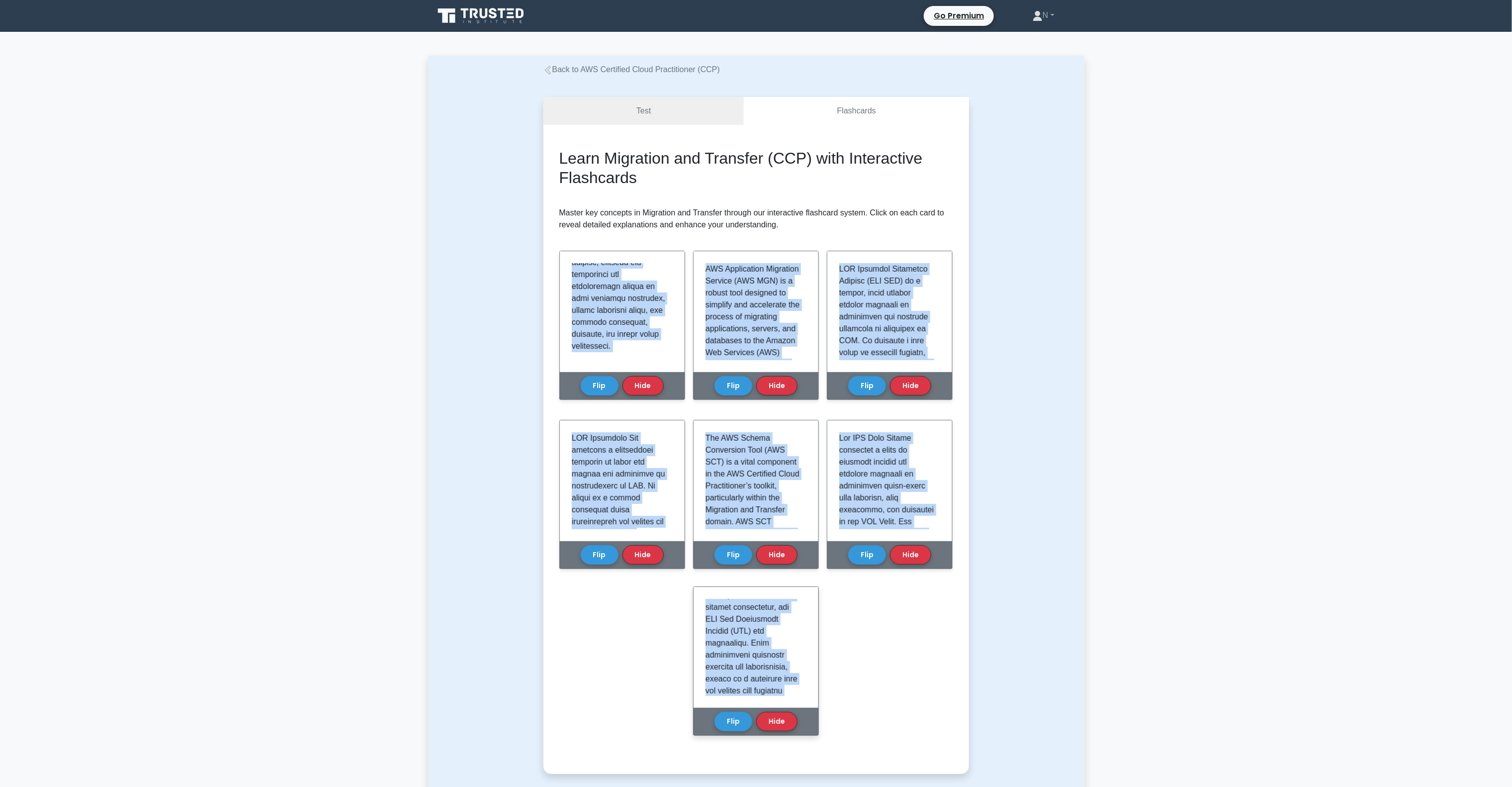
scroll to position [1142, 0]
drag, startPoint x: 569, startPoint y: 261, endPoint x: 792, endPoint y: 682, distance: 476.4
click at [792, 682] on div "Learn Migration and Transfer (CCP) with Interactive Flashcards Master key conce…" at bounding box center [756, 449] width 394 height 601
copy div "AWS Application Discovery Service is a crucial tool for organizations undertaki…"
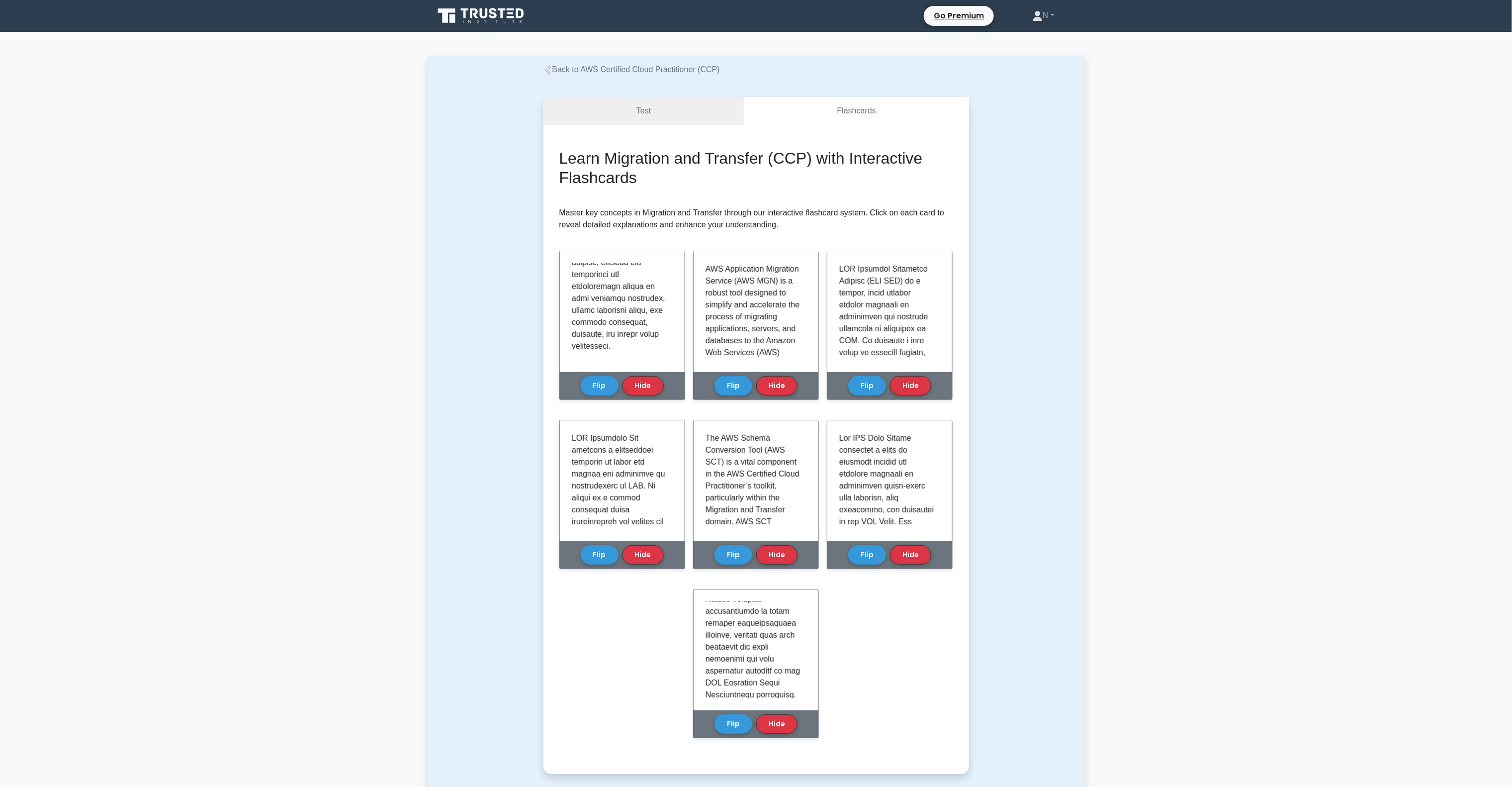
click at [670, 166] on h2 "Learn Migration and Transfer (CCP) with Interactive Flashcards" at bounding box center [756, 167] width 394 height 38
drag, startPoint x: 605, startPoint y: 156, endPoint x: 768, endPoint y: 153, distance: 163.0
click at [768, 153] on h2 "Learn Migration and Transfer (CCP) with Interactive Flashcards" at bounding box center [756, 167] width 394 height 38
copy h2 "Migration and Transfer"
click at [740, 714] on button "Flip" at bounding box center [733, 721] width 38 height 19
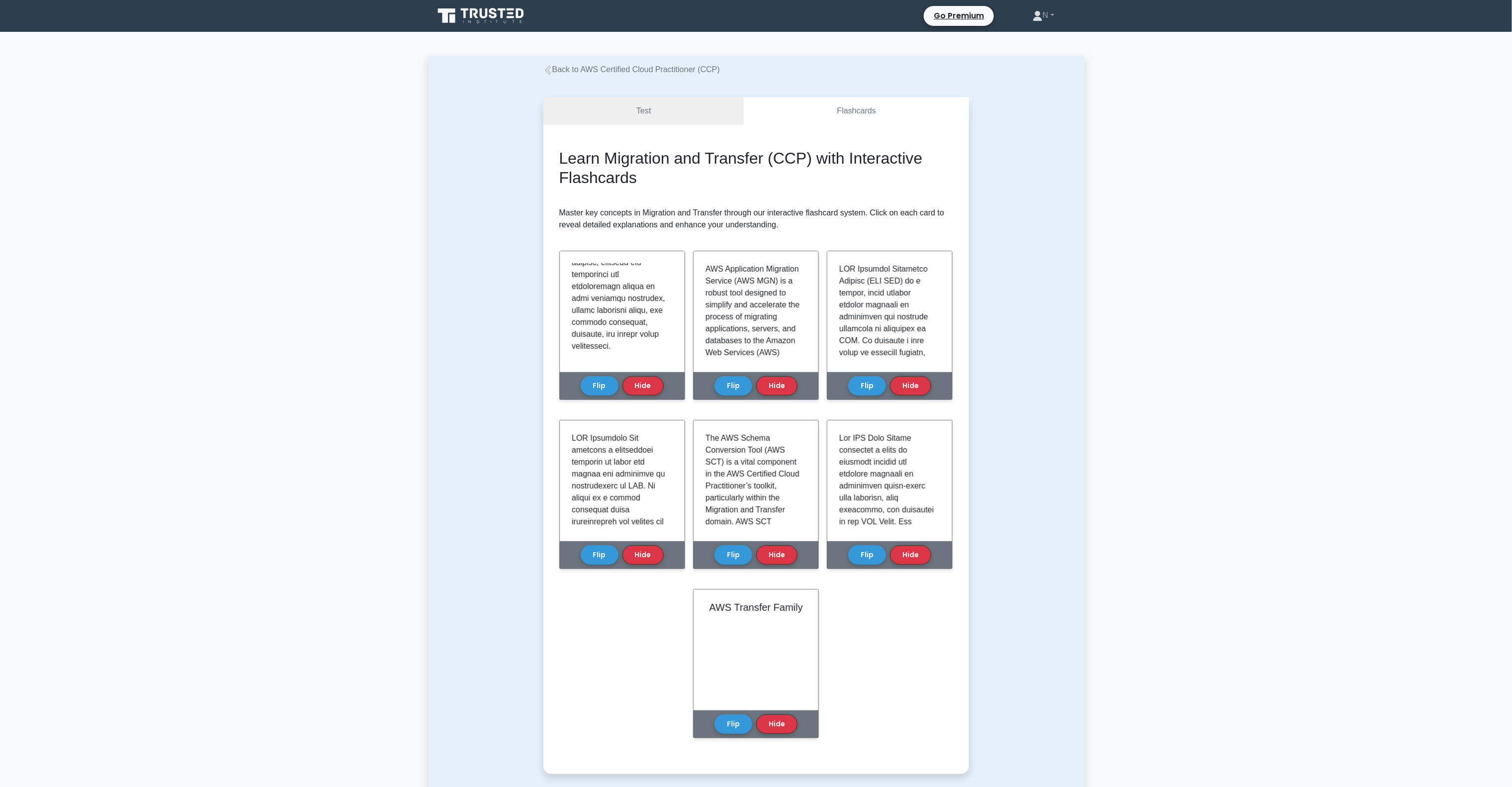
click at [867, 693] on div "Learn Migration and Transfer (CCP) with Interactive Flashcards Master key conce…" at bounding box center [756, 449] width 394 height 601
drag, startPoint x: 590, startPoint y: 375, endPoint x: 613, endPoint y: 375, distance: 23.0
click at [590, 375] on button "Flip" at bounding box center [599, 382] width 38 height 19
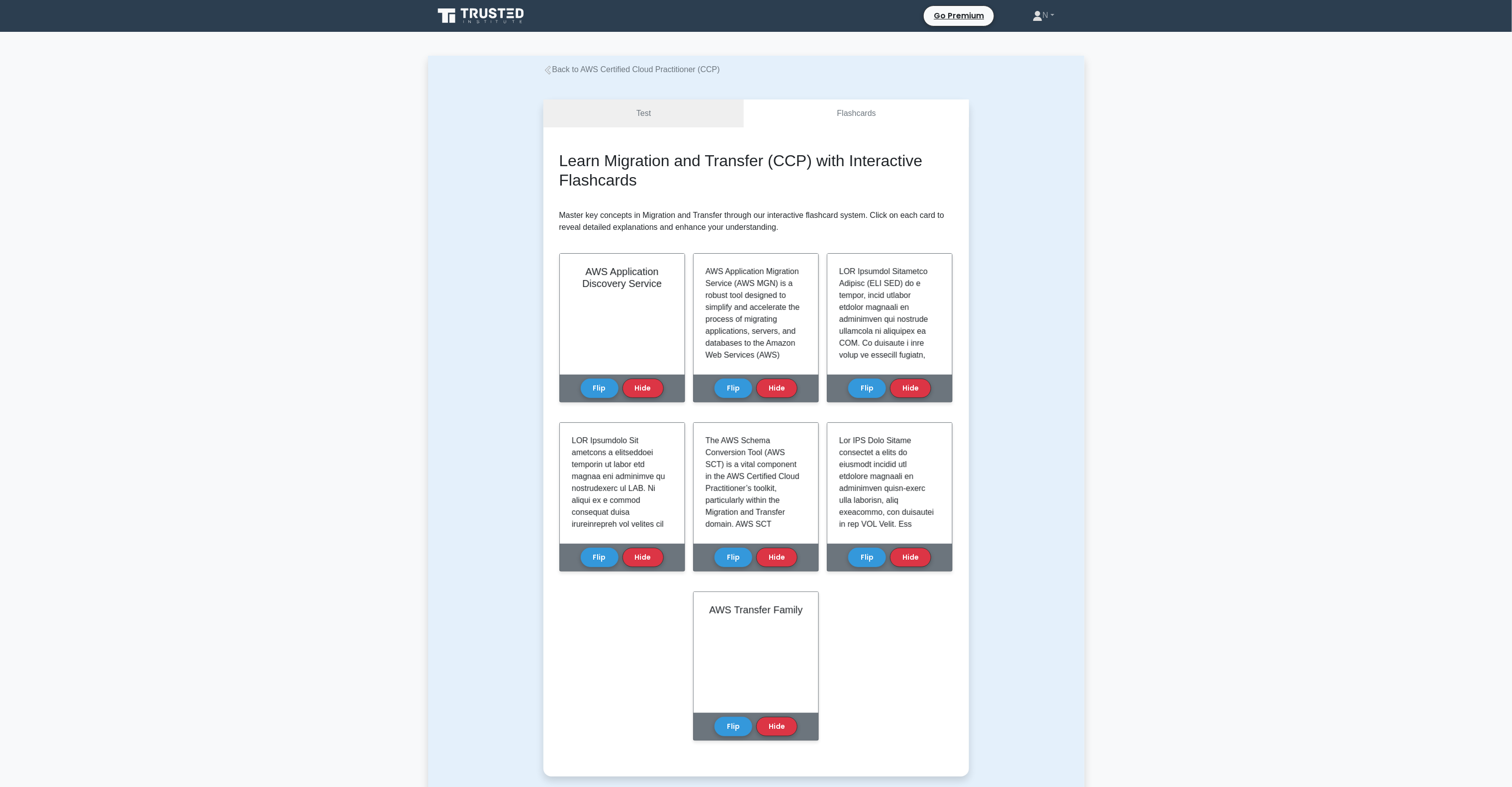
click at [652, 67] on link "Back to AWS Certified Cloud Practitioner (CCP)" at bounding box center [632, 69] width 177 height 8
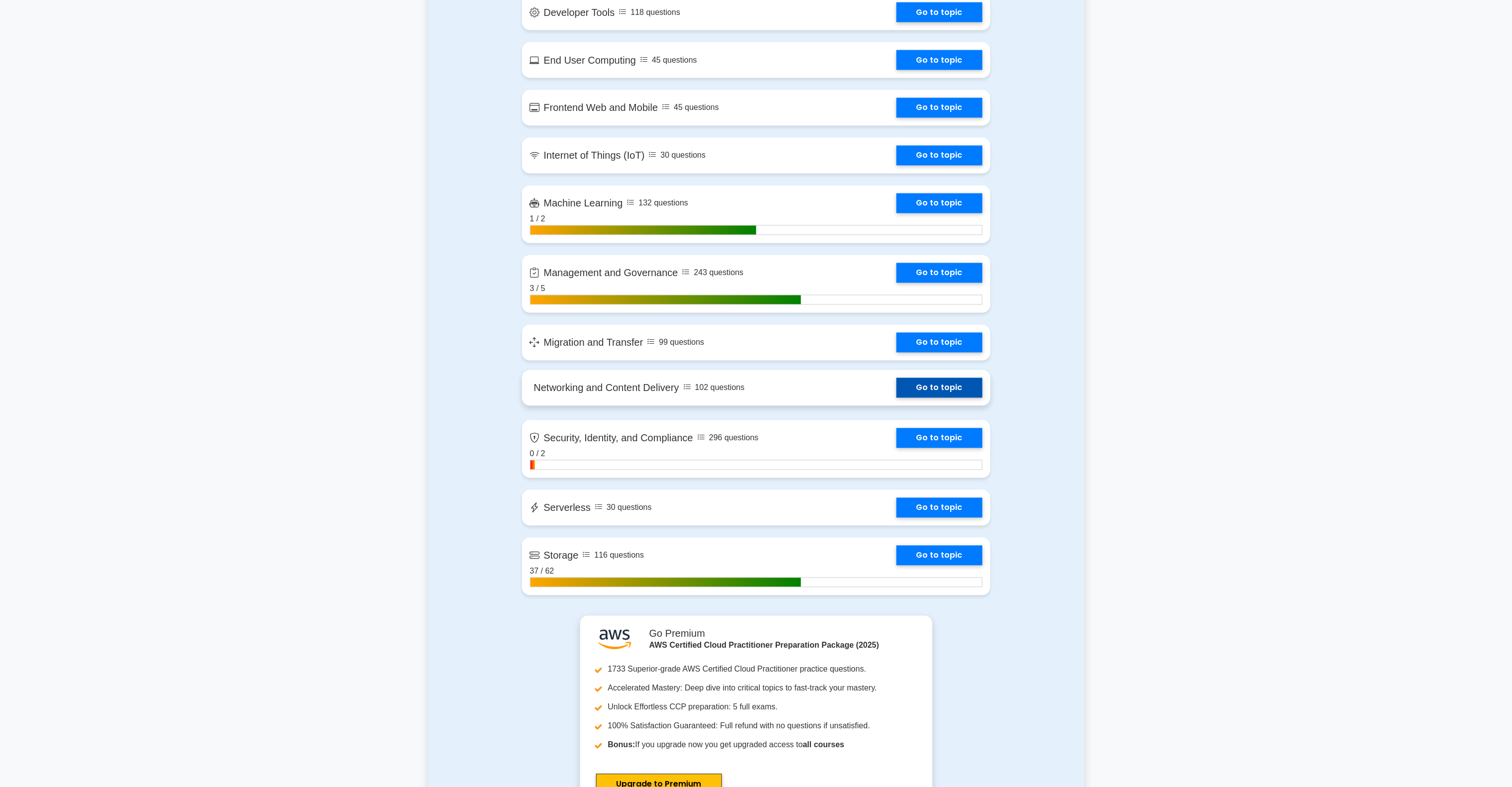
click at [896, 382] on link "Go to topic" at bounding box center [939, 388] width 86 height 20
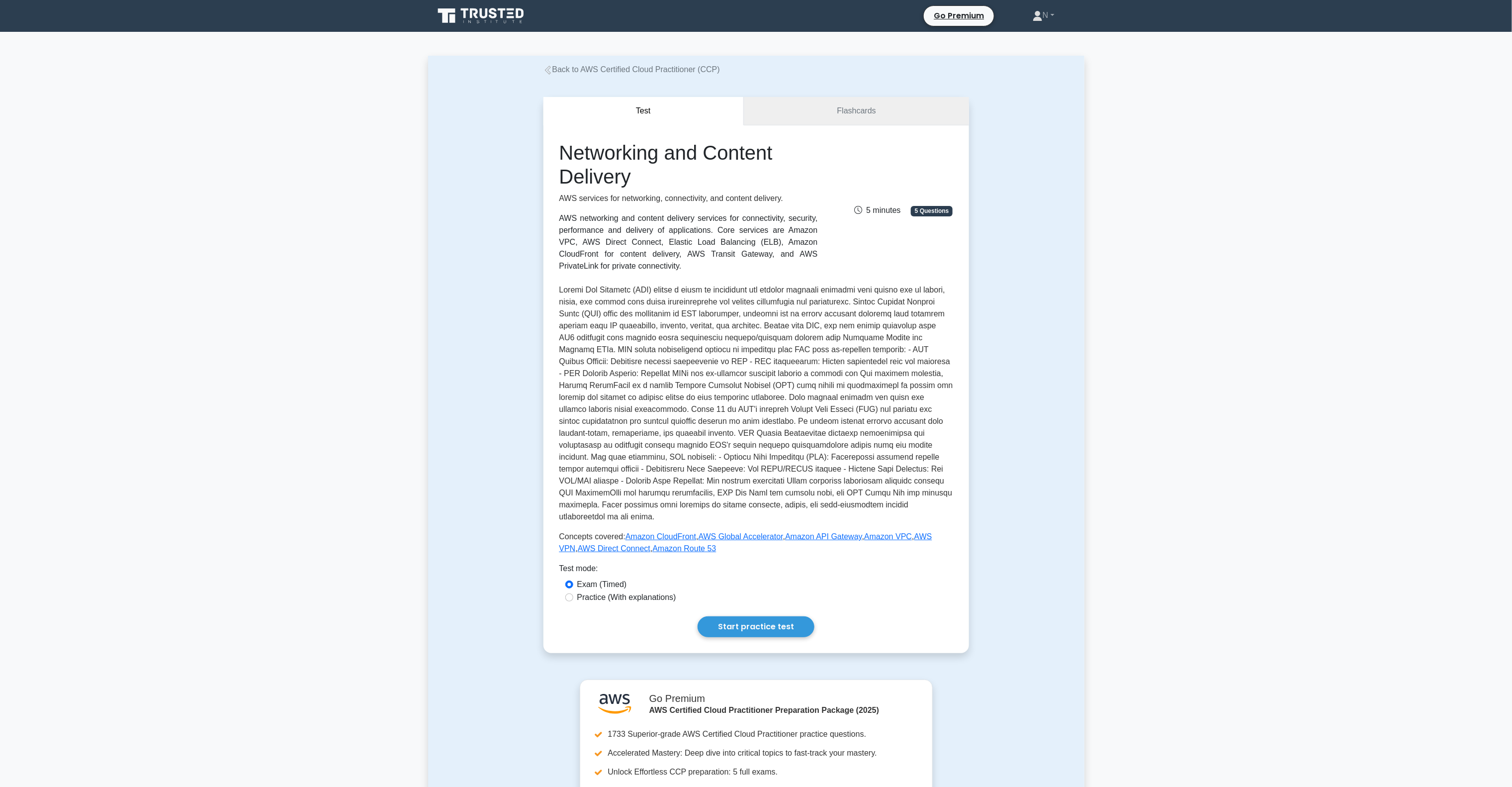
click at [797, 116] on link "Flashcards" at bounding box center [856, 111] width 225 height 28
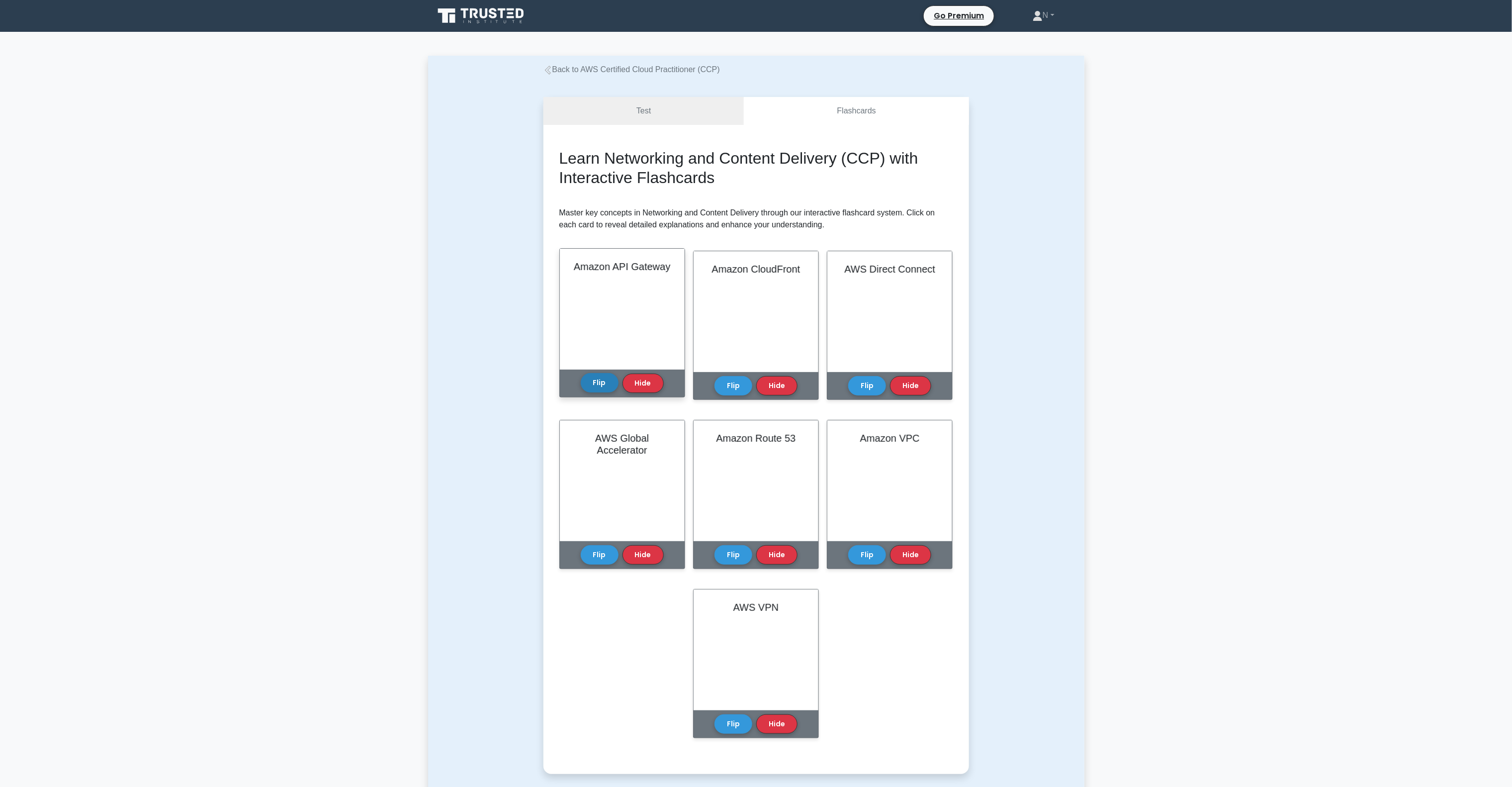
click at [596, 386] on button "Flip" at bounding box center [599, 382] width 38 height 19
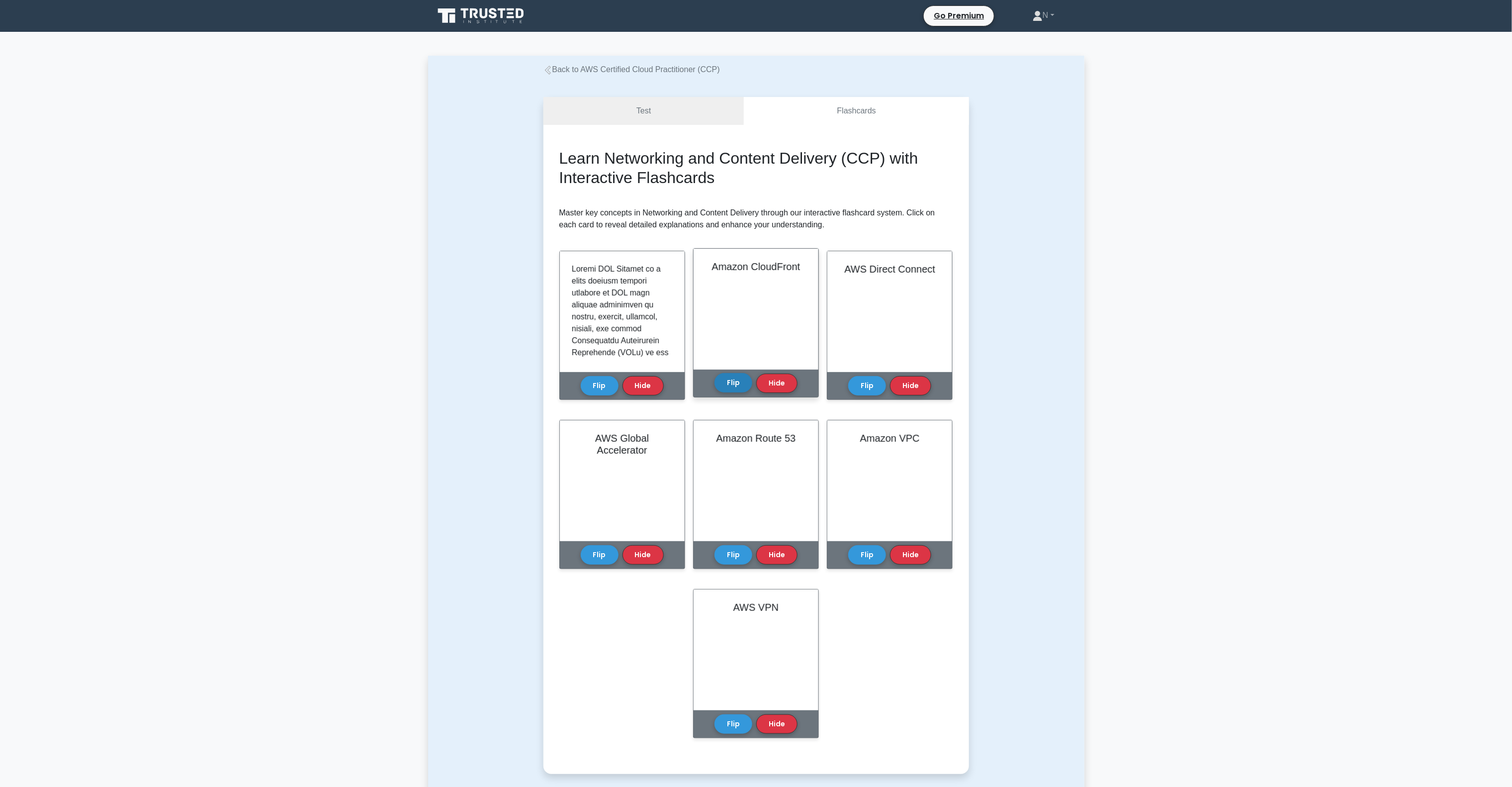
click at [730, 386] on button "Flip" at bounding box center [733, 382] width 38 height 19
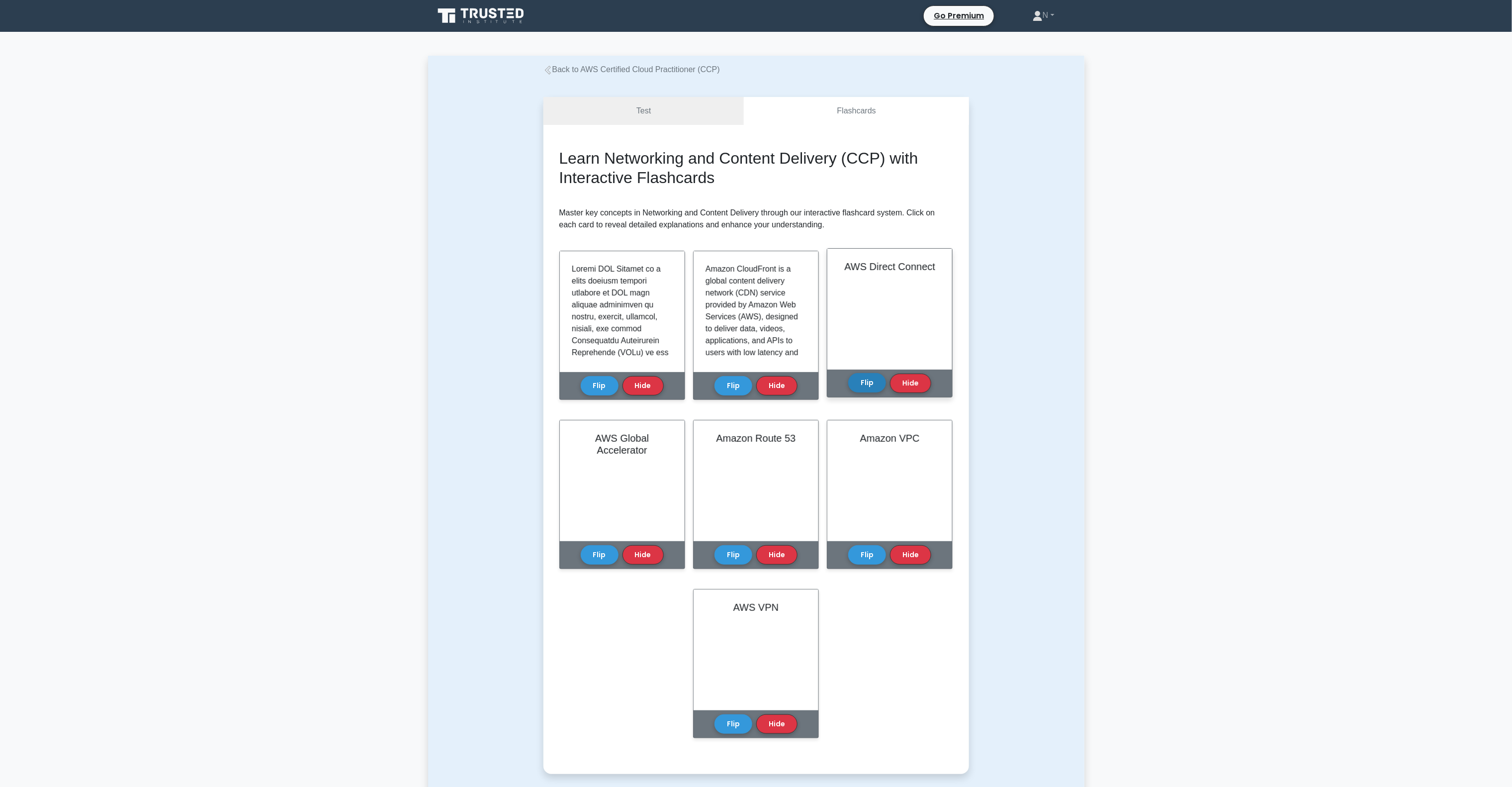
click at [853, 389] on button "Flip" at bounding box center [867, 382] width 38 height 19
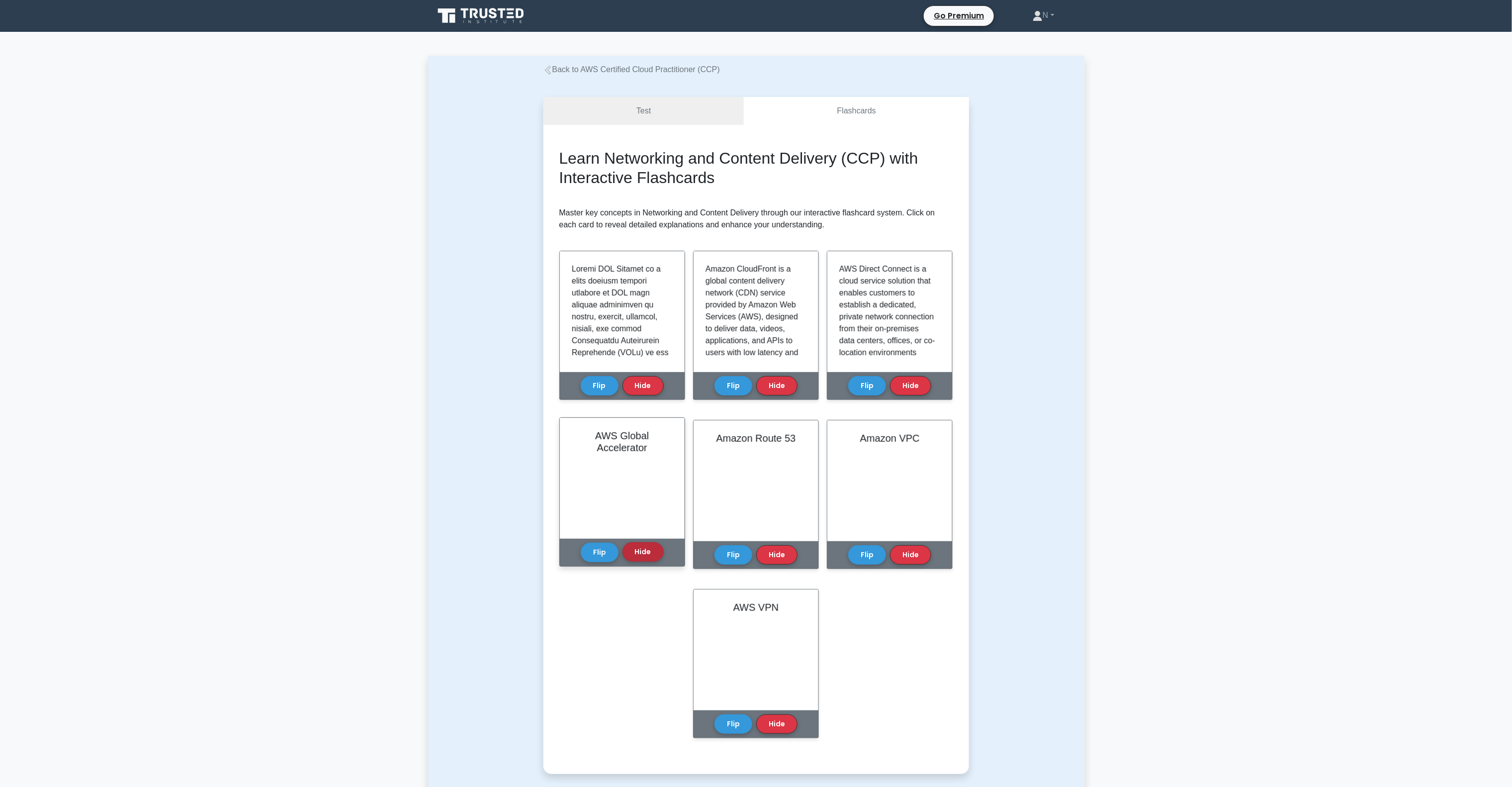
drag, startPoint x: 606, startPoint y: 556, endPoint x: 643, endPoint y: 556, distance: 37.0
click at [603, 556] on button "Flip" at bounding box center [599, 552] width 38 height 19
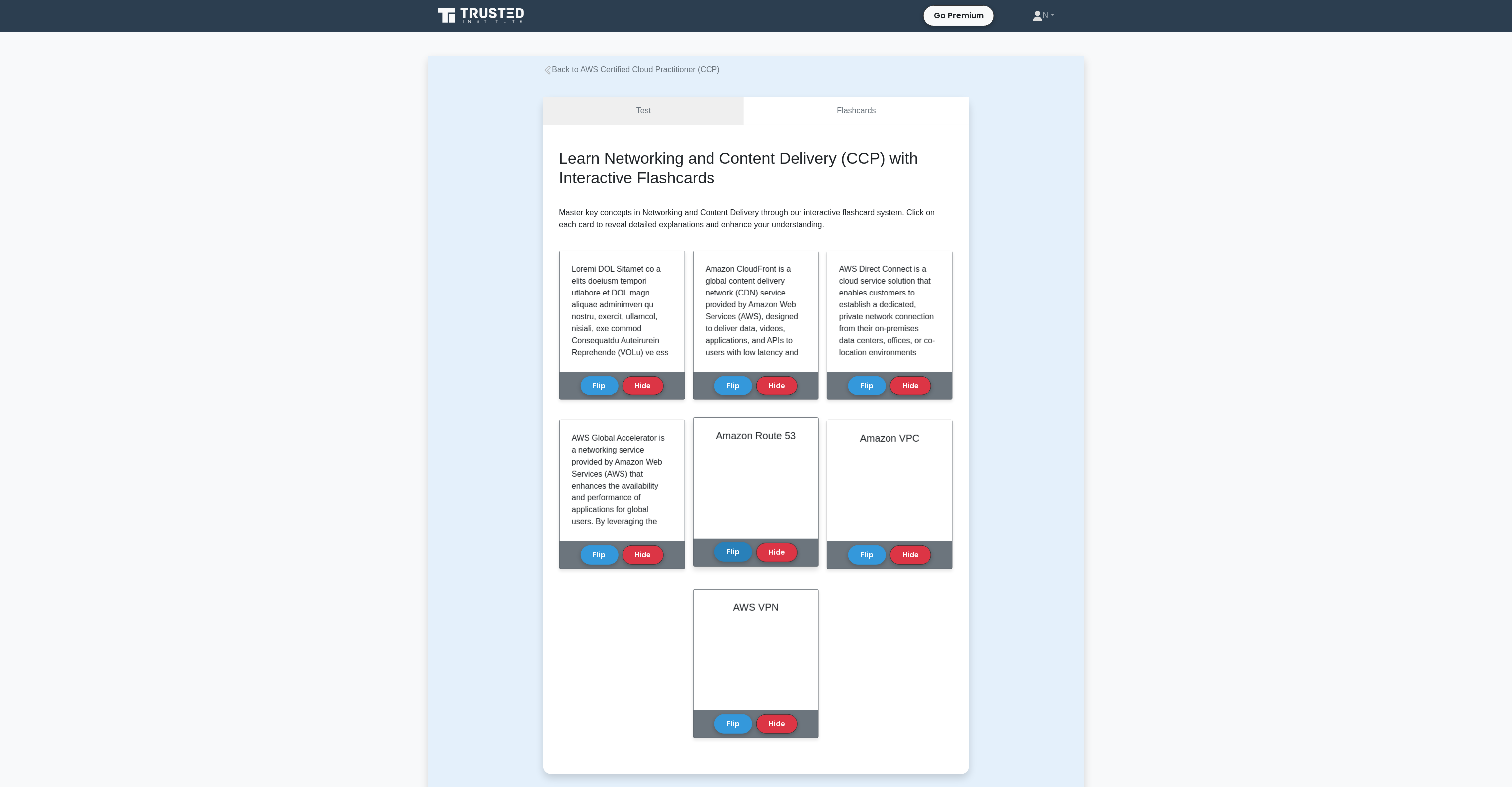
click at [726, 554] on button "Flip" at bounding box center [733, 551] width 38 height 19
click at [863, 553] on button "Flip" at bounding box center [867, 551] width 38 height 19
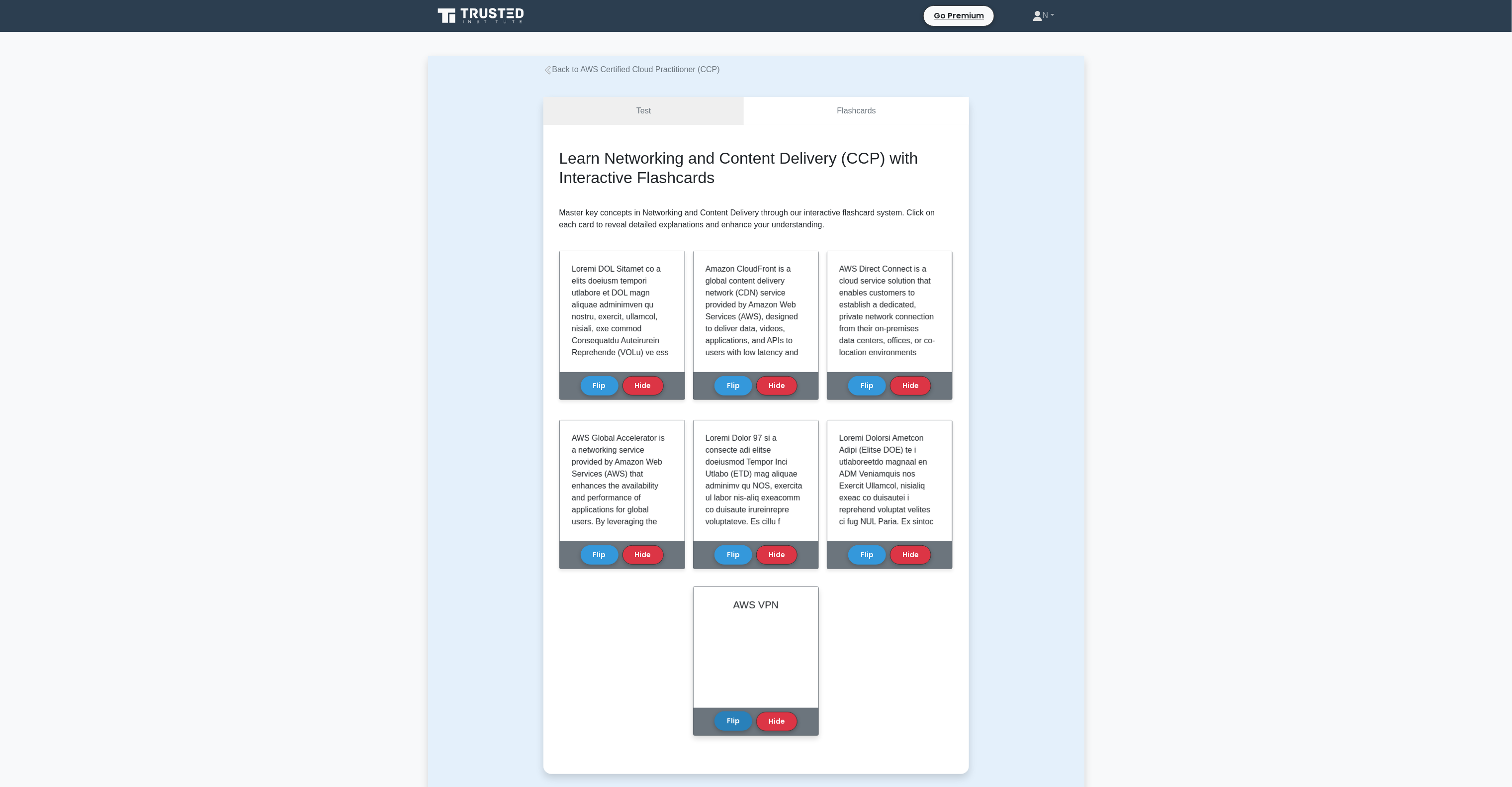
click at [724, 717] on button "Flip" at bounding box center [733, 721] width 38 height 19
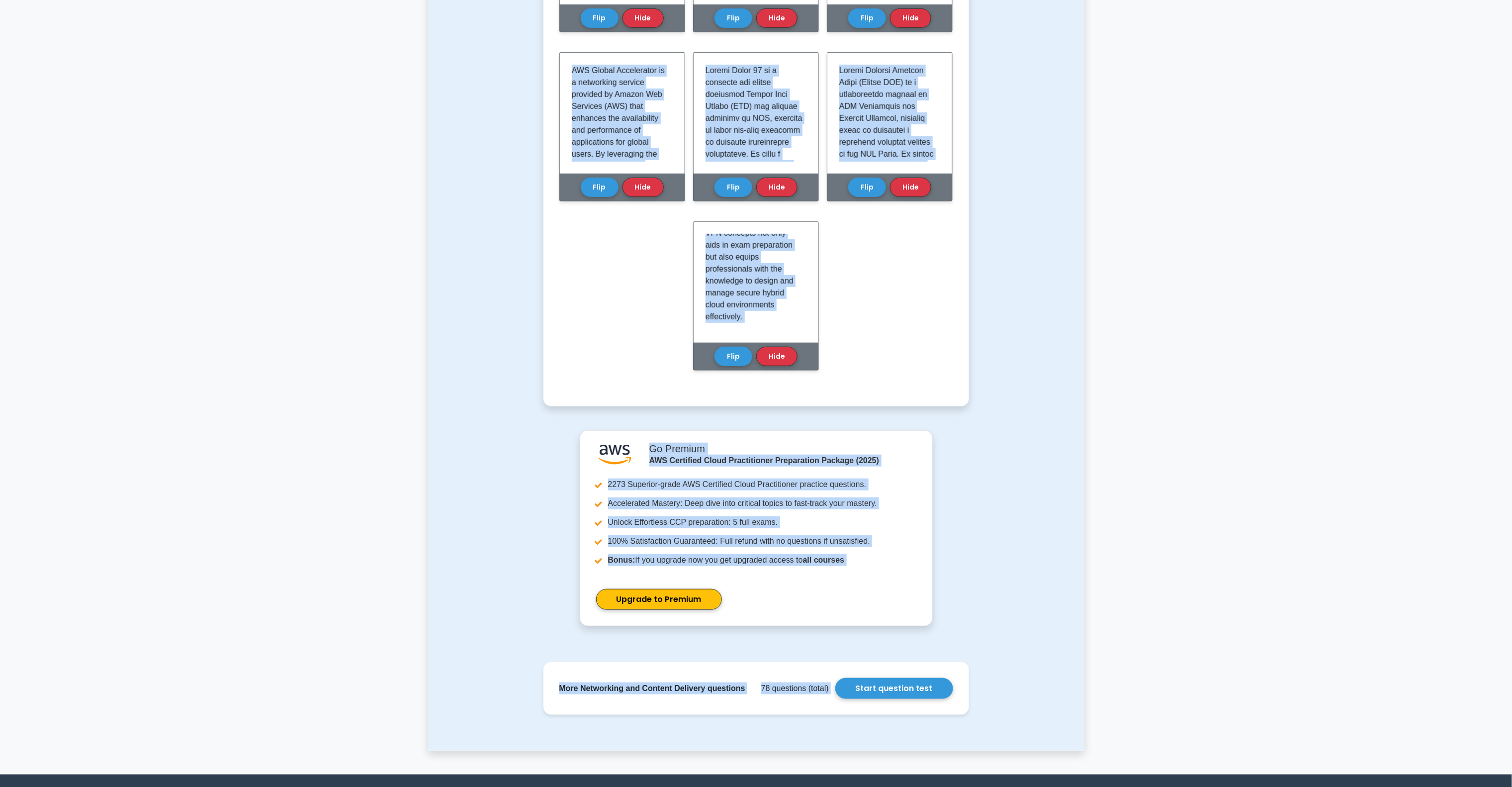
scroll to position [470, 0]
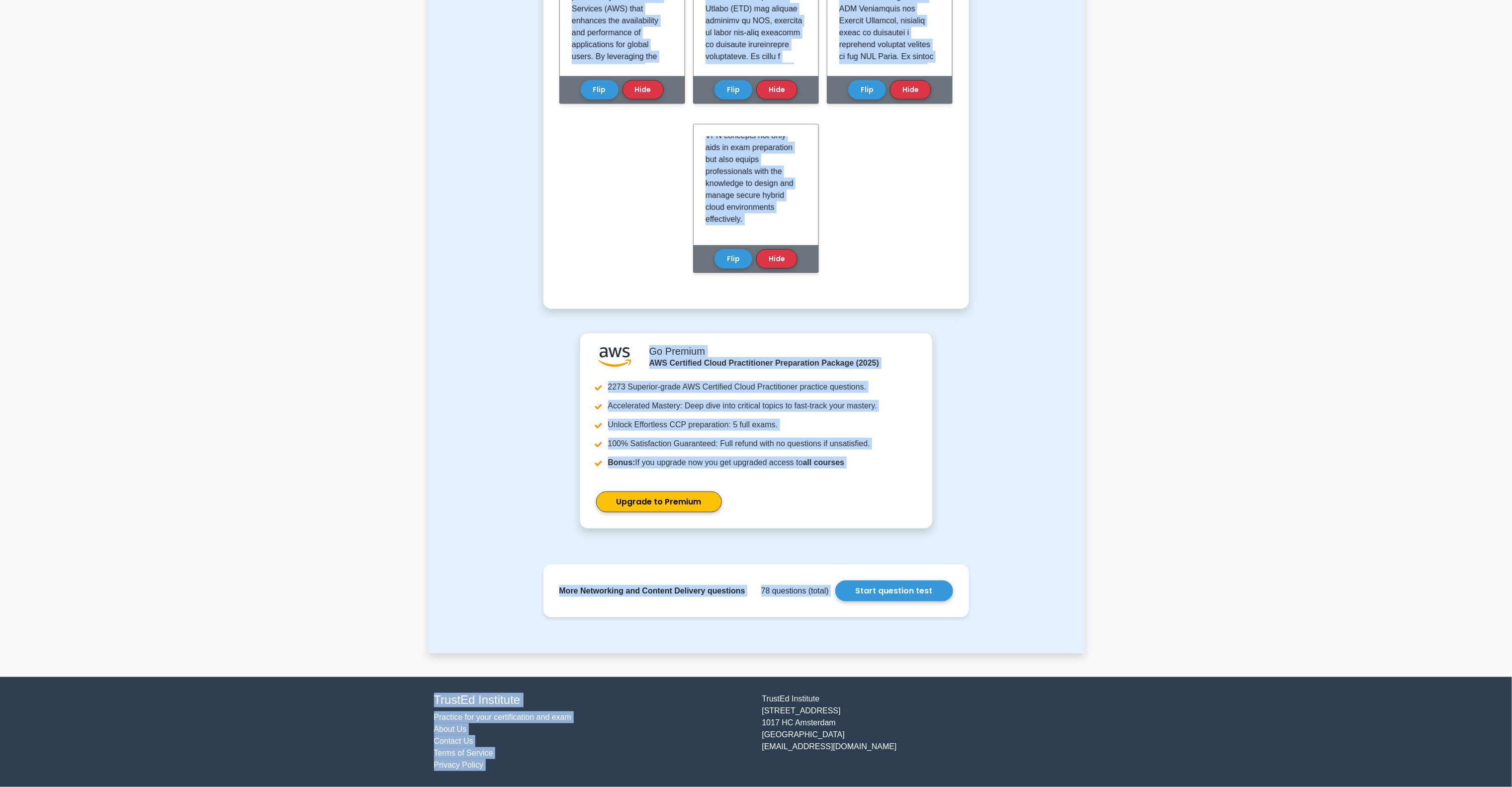
drag, startPoint x: 567, startPoint y: 263, endPoint x: 799, endPoint y: 555, distance: 372.9
click at [776, 664] on main "Back to AWS Certified Cloud Practitioner (CCP) Test Flashcards Learn Networking…" at bounding box center [756, 120] width 1512 height 1113
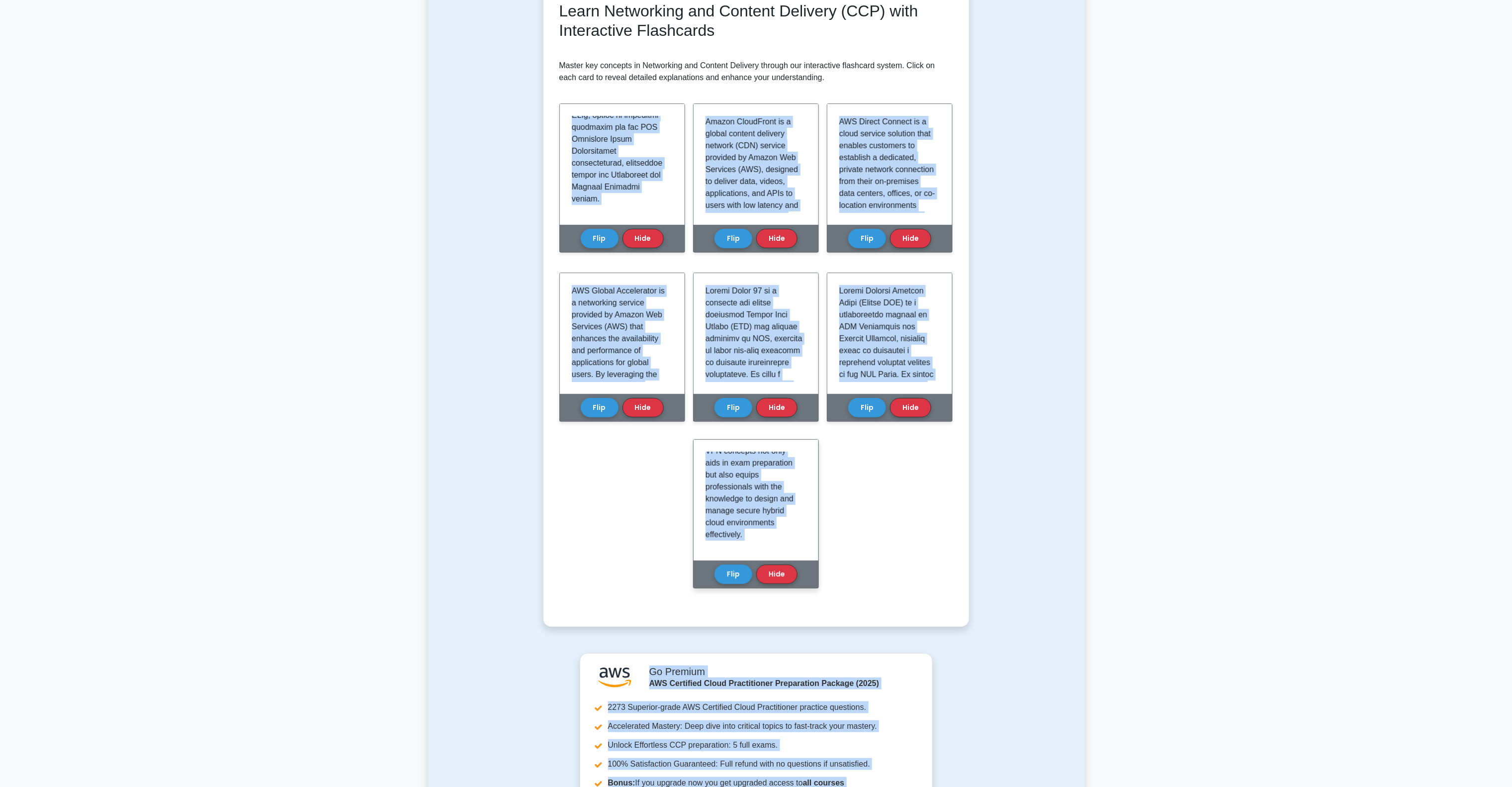
scroll to position [199, 0]
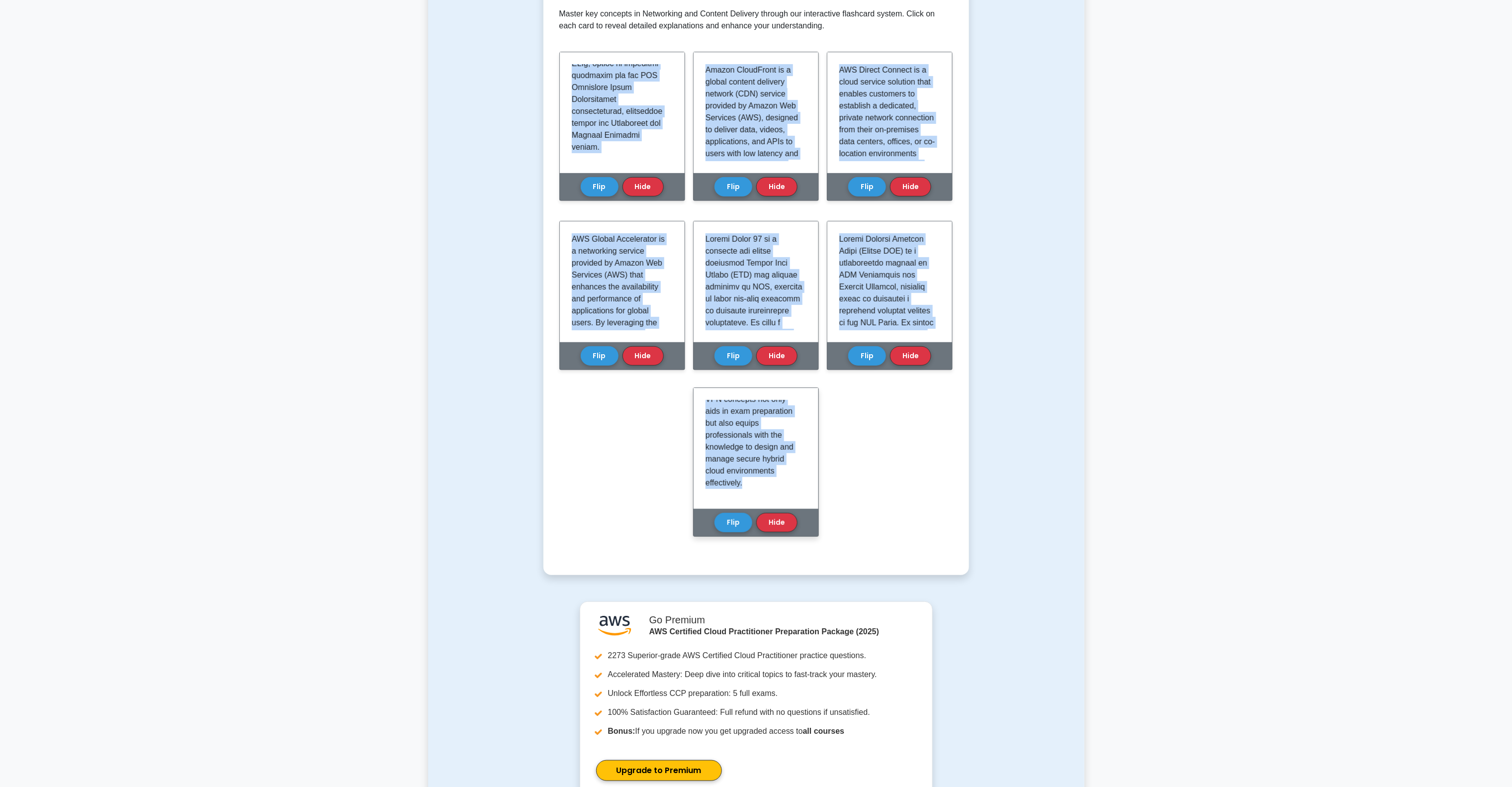
drag, startPoint x: 569, startPoint y: 261, endPoint x: 772, endPoint y: 480, distance: 298.6
click at [772, 480] on div "Learn Networking and Content Delivery (CCP) with Interactive Flashcards Master …" at bounding box center [756, 250] width 394 height 601
copy div "Amazon API Gateway is a fully managed service provided by AWS that enables deve…"
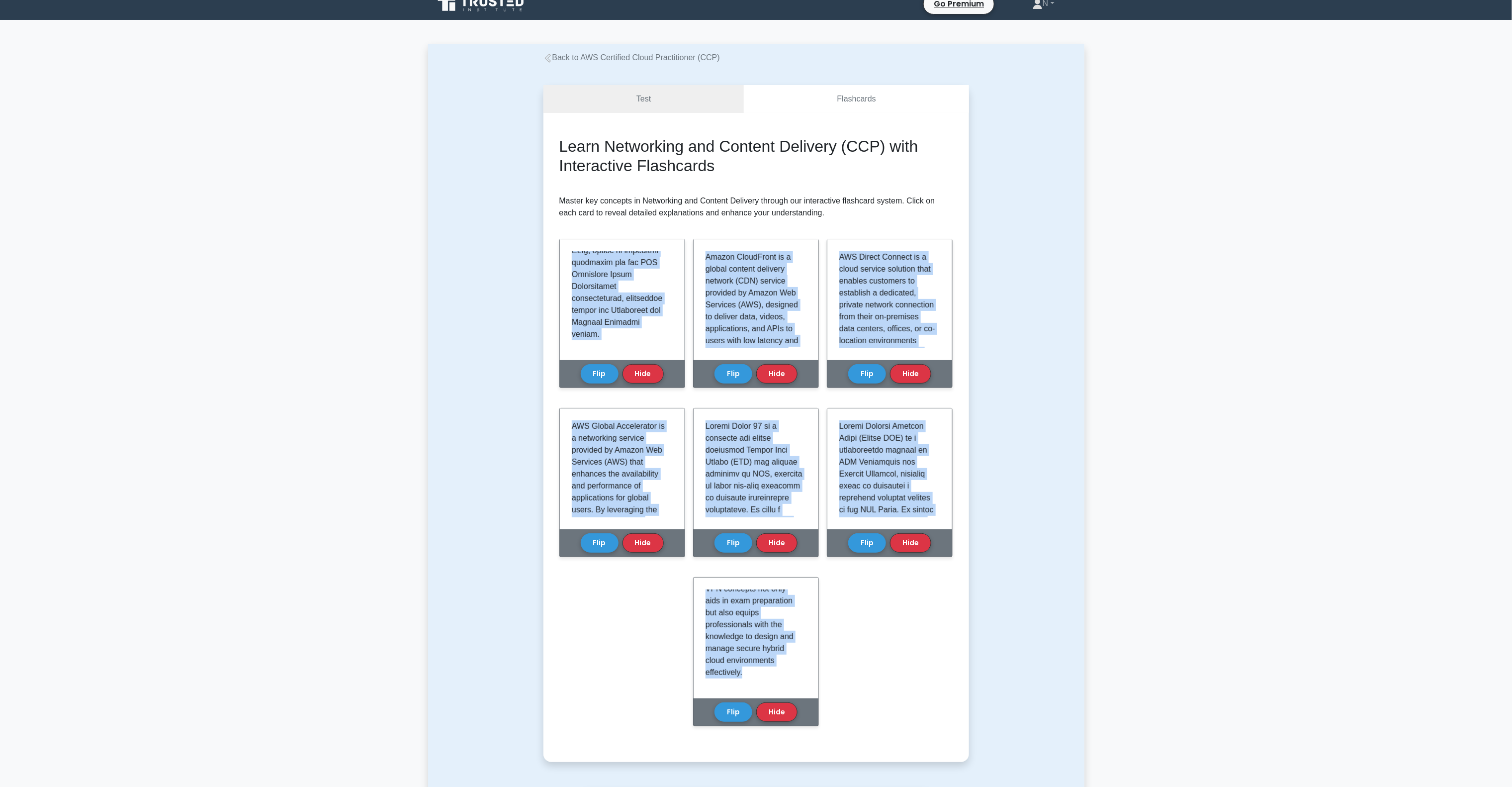
scroll to position [0, 0]
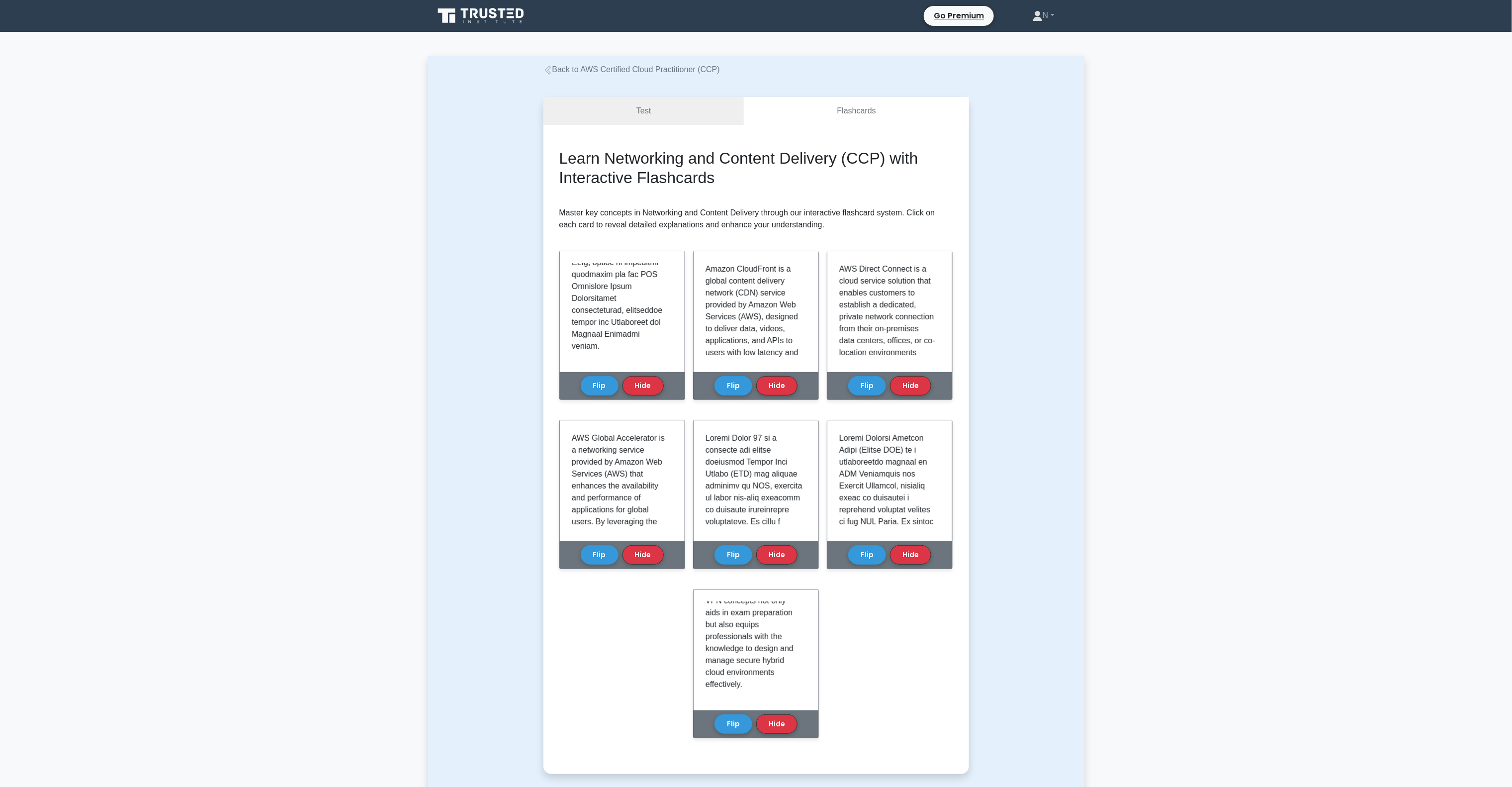
click at [726, 171] on h2 "Learn Networking and Content Delivery (CCP) with Interactive Flashcards" at bounding box center [756, 167] width 394 height 38
drag, startPoint x: 605, startPoint y: 154, endPoint x: 845, endPoint y: 152, distance: 240.0
click at [845, 152] on h2 "Learn Networking and Content Delivery (CCP) with Interactive Flashcards" at bounding box center [756, 167] width 394 height 38
copy h2 "Networking and Content Delivery"
click at [730, 712] on button "Flip" at bounding box center [733, 721] width 38 height 19
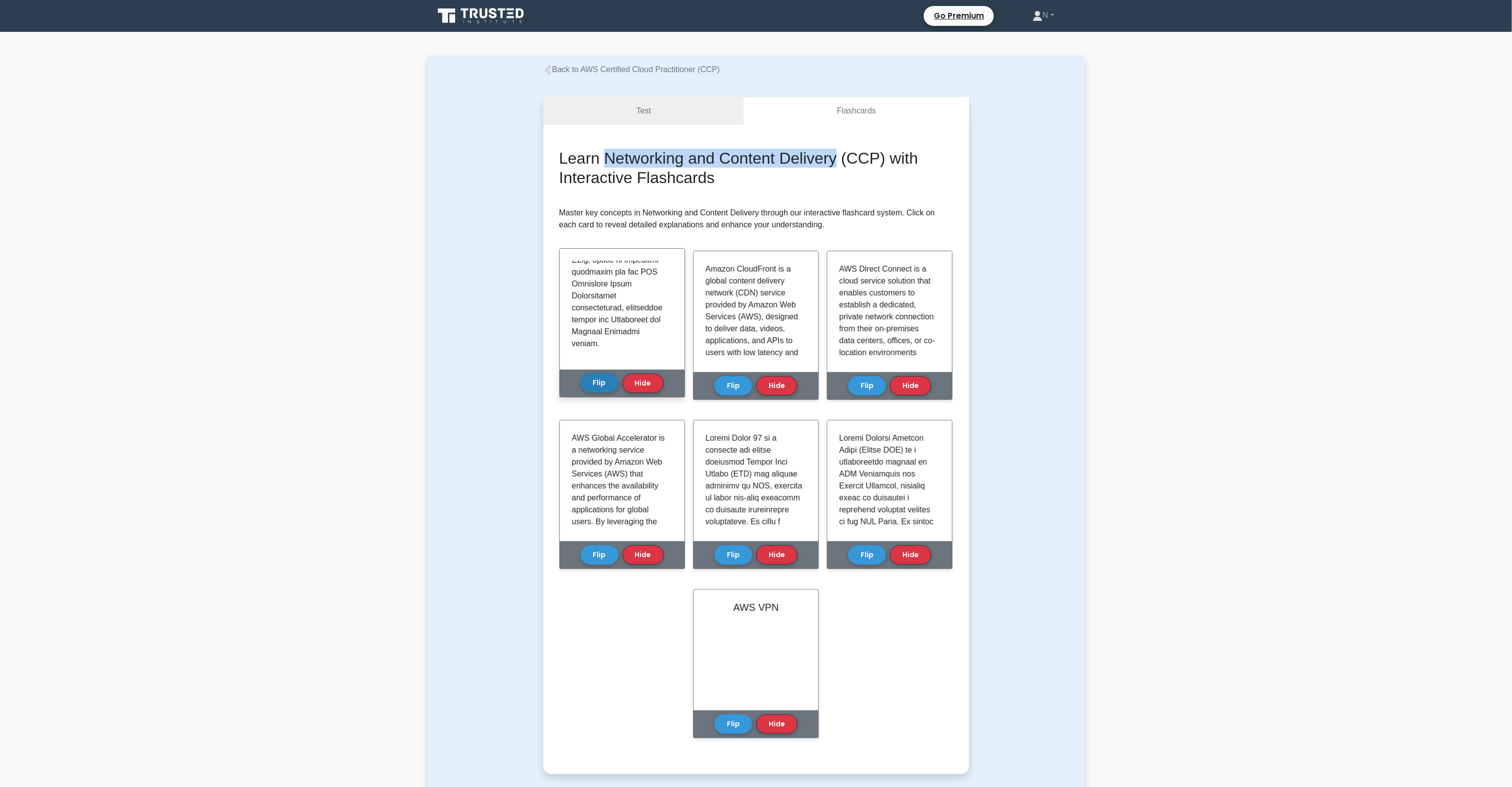
click at [606, 386] on button "Flip" at bounding box center [599, 382] width 38 height 19
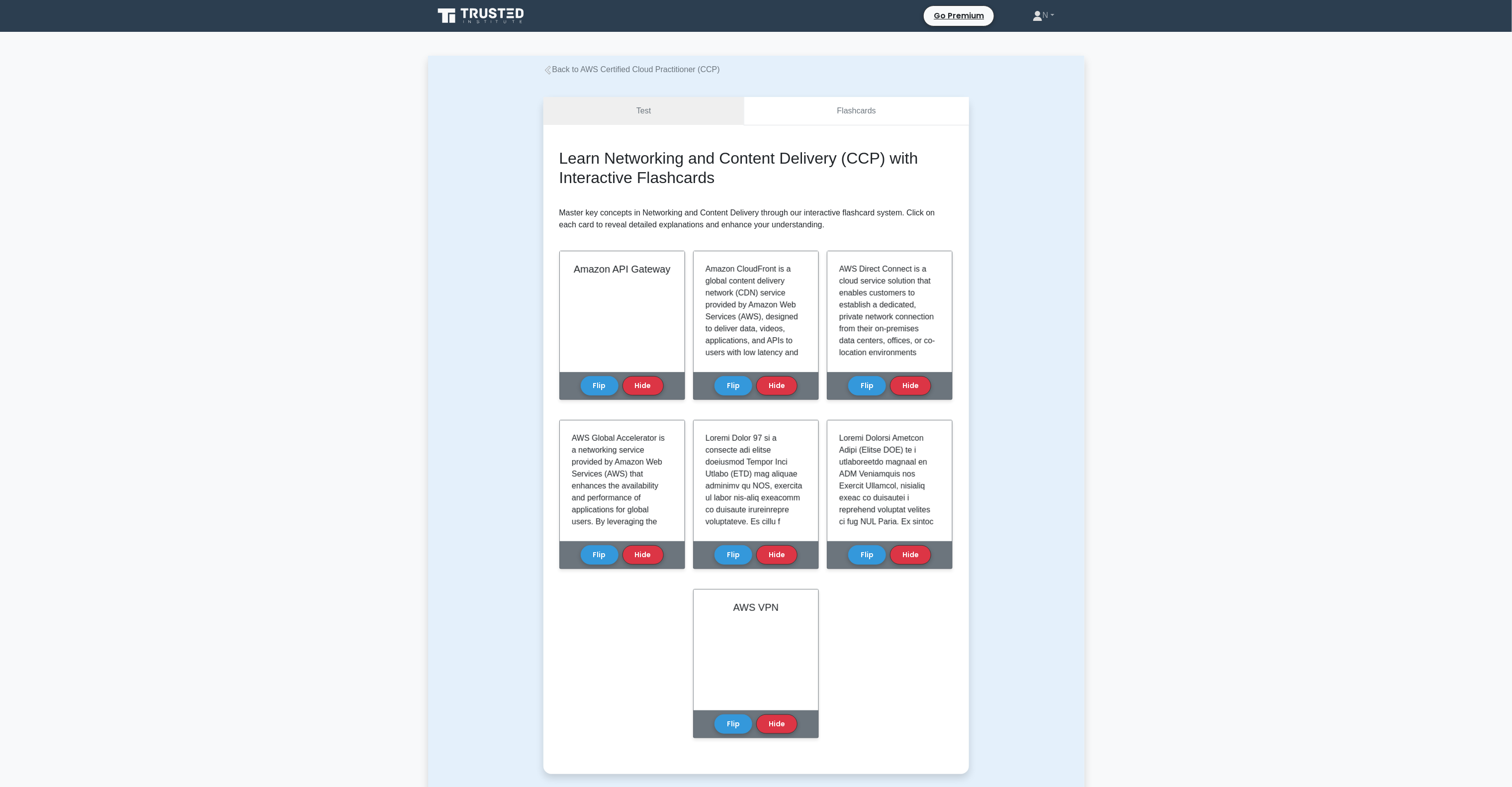
drag, startPoint x: 426, startPoint y: 265, endPoint x: 768, endPoint y: 122, distance: 370.7
click at [441, 260] on main "Back to AWS Certified Cloud Practitioner (CCP) Test Flashcards Learn Networking…" at bounding box center [756, 588] width 1512 height 1113
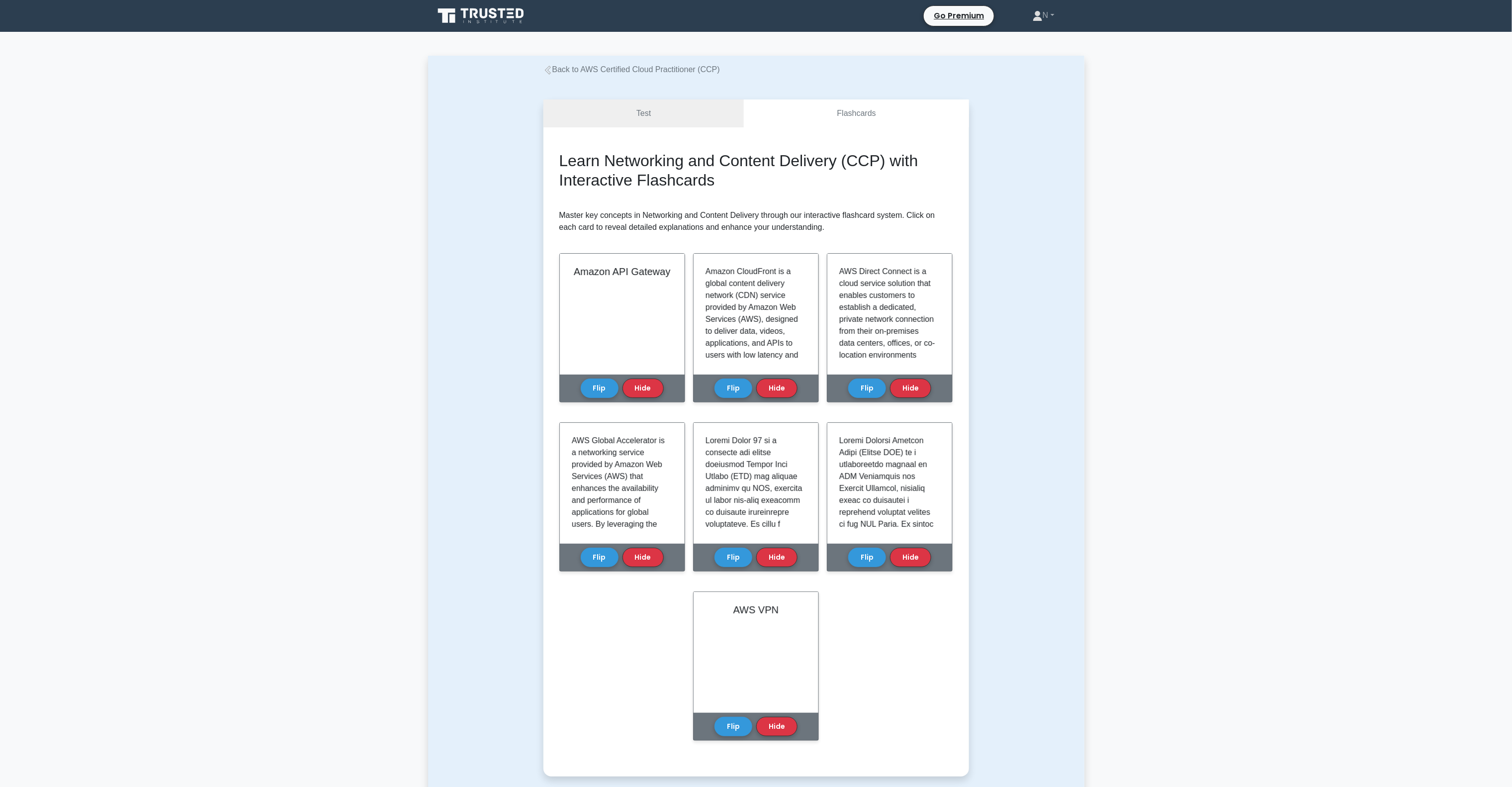
click at [668, 65] on link "Back to AWS Certified Cloud Practitioner (CCP)" at bounding box center [632, 69] width 177 height 8
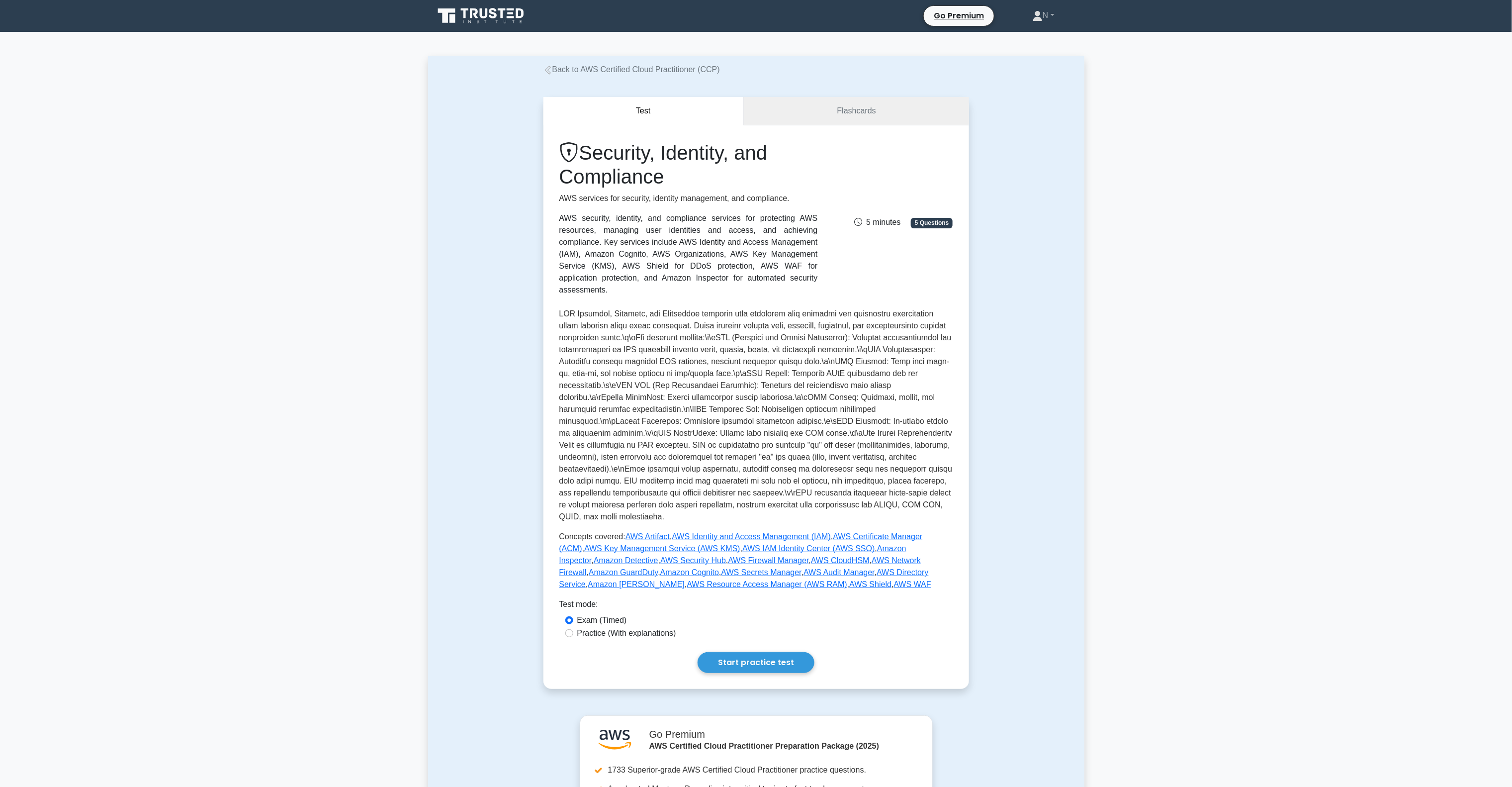
click at [834, 112] on link "Flashcards" at bounding box center [856, 111] width 225 height 28
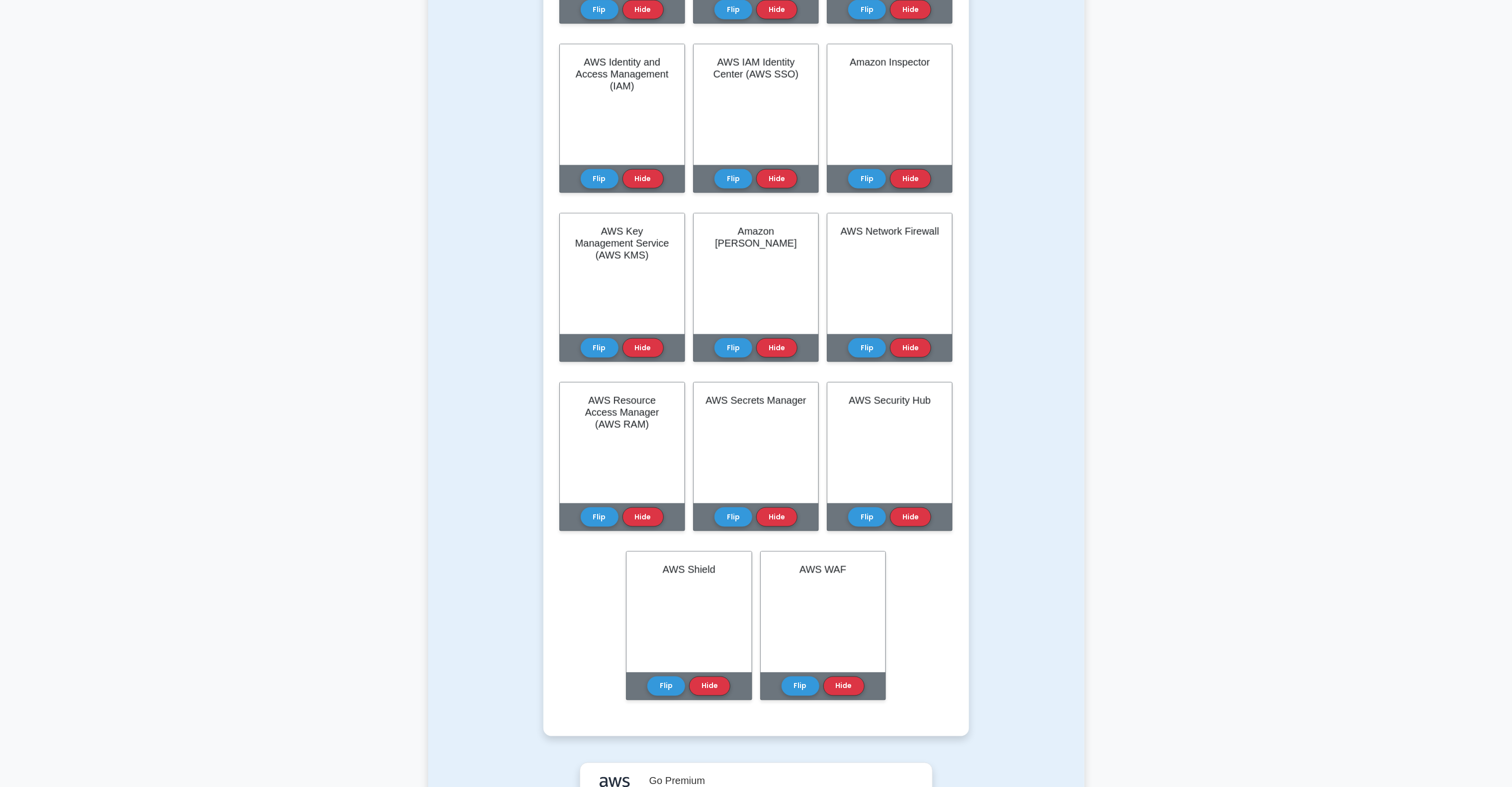
scroll to position [896, 0]
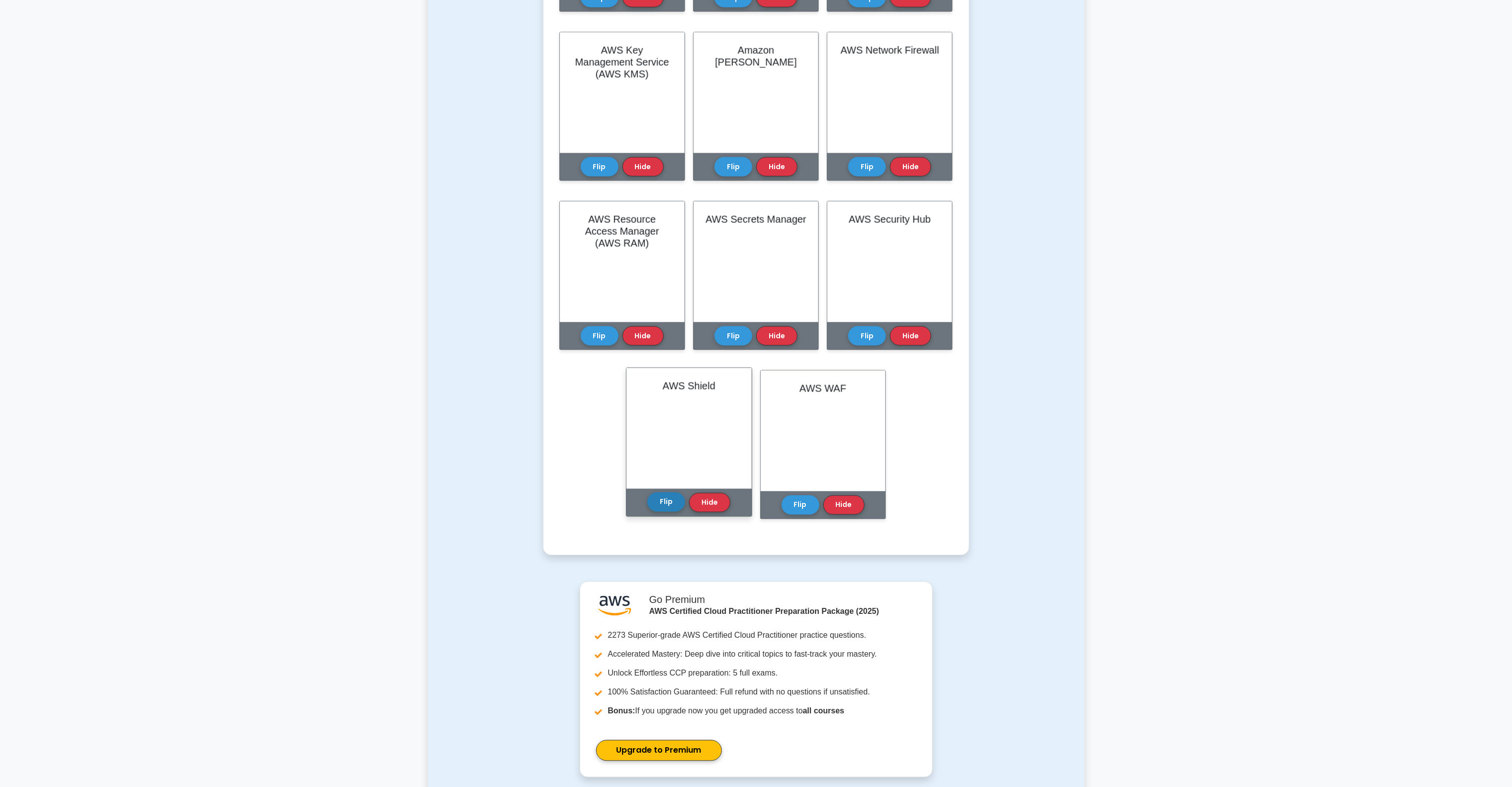
click at [659, 500] on button "Flip" at bounding box center [666, 502] width 38 height 19
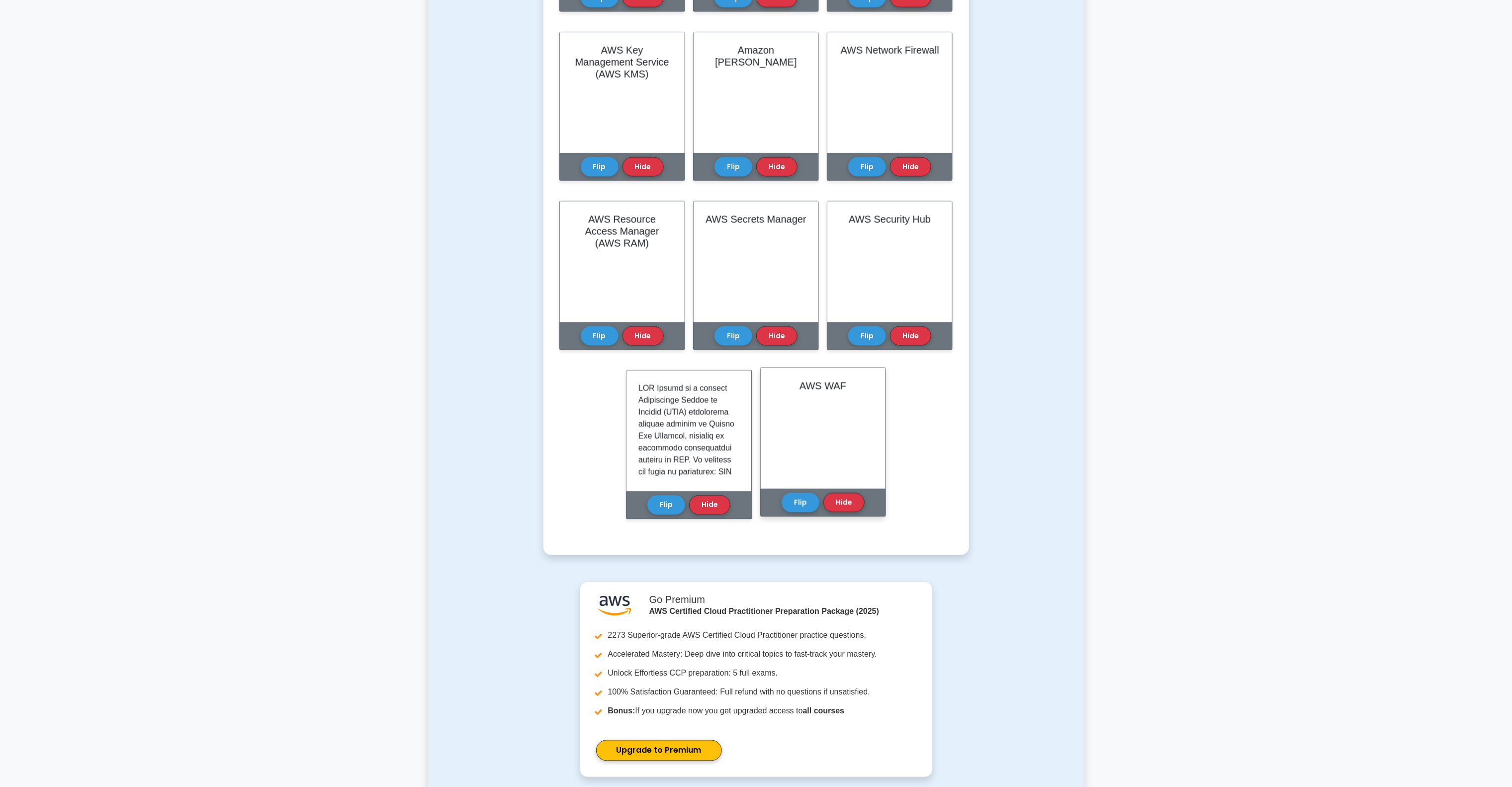
click at [801, 490] on div "Flip Hide" at bounding box center [823, 503] width 83 height 28
click at [601, 327] on button "Flip" at bounding box center [599, 333] width 38 height 19
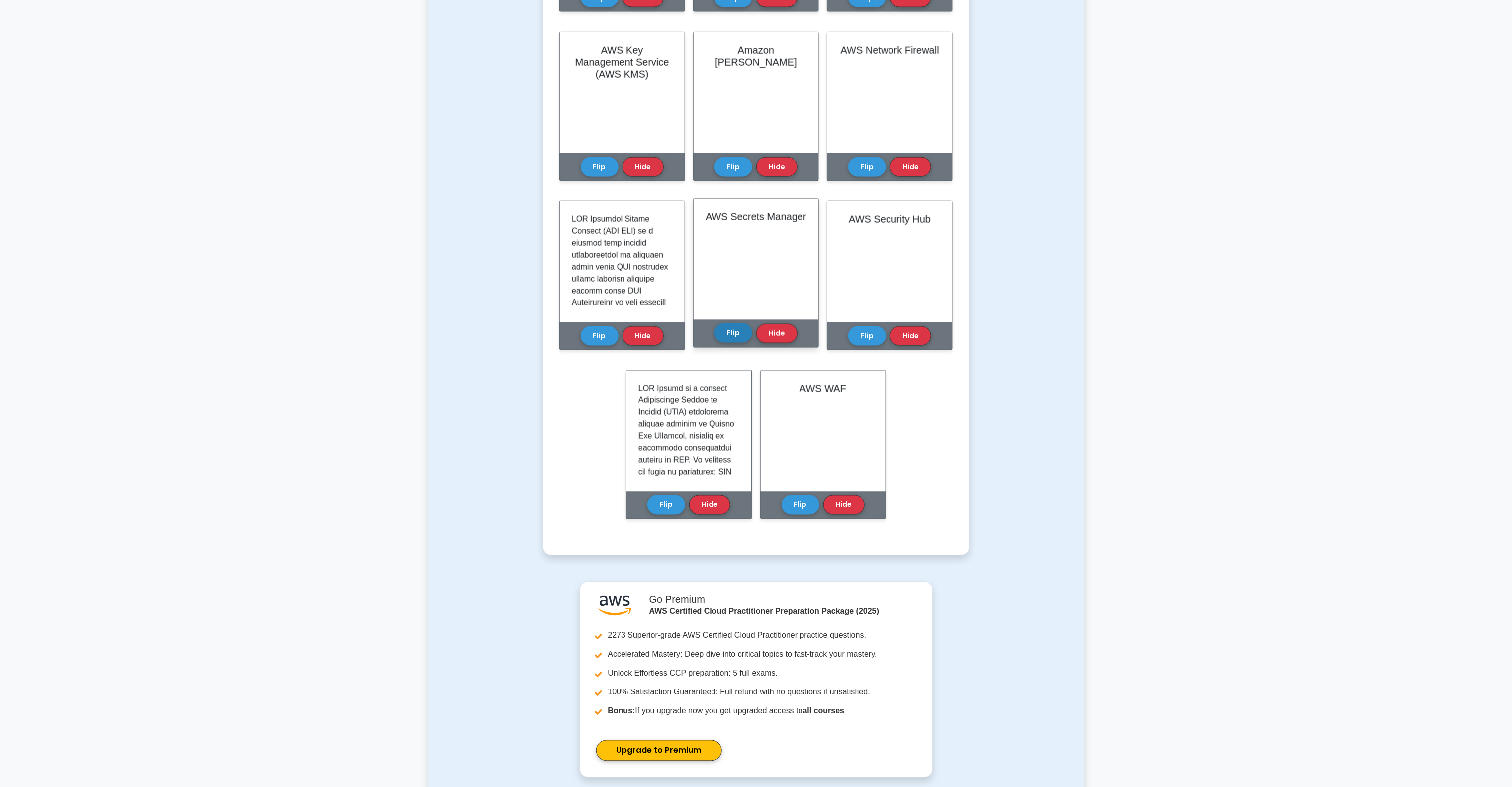
click at [730, 331] on button "Flip" at bounding box center [733, 333] width 38 height 19
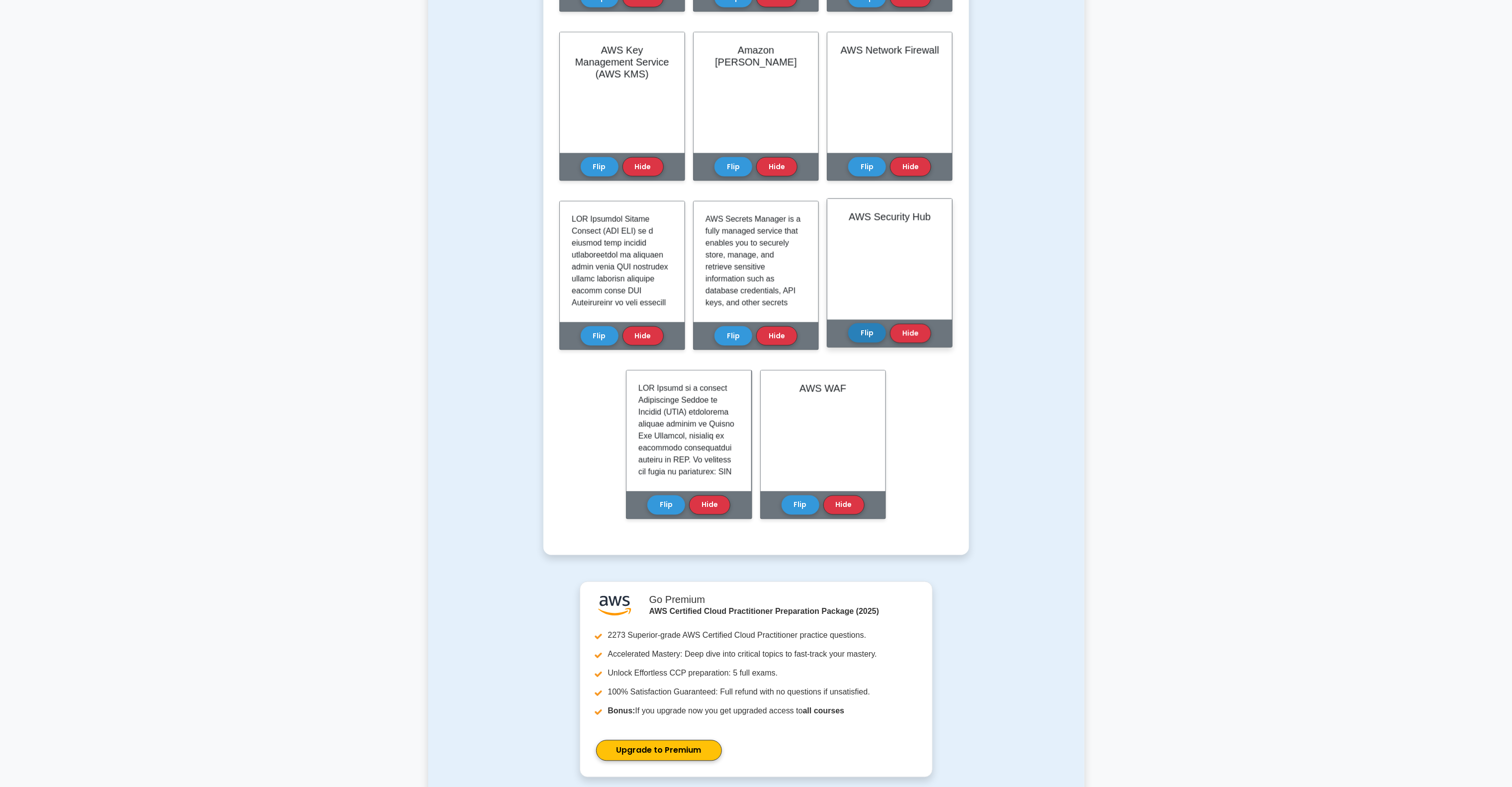
click at [865, 338] on button "Flip" at bounding box center [867, 333] width 38 height 19
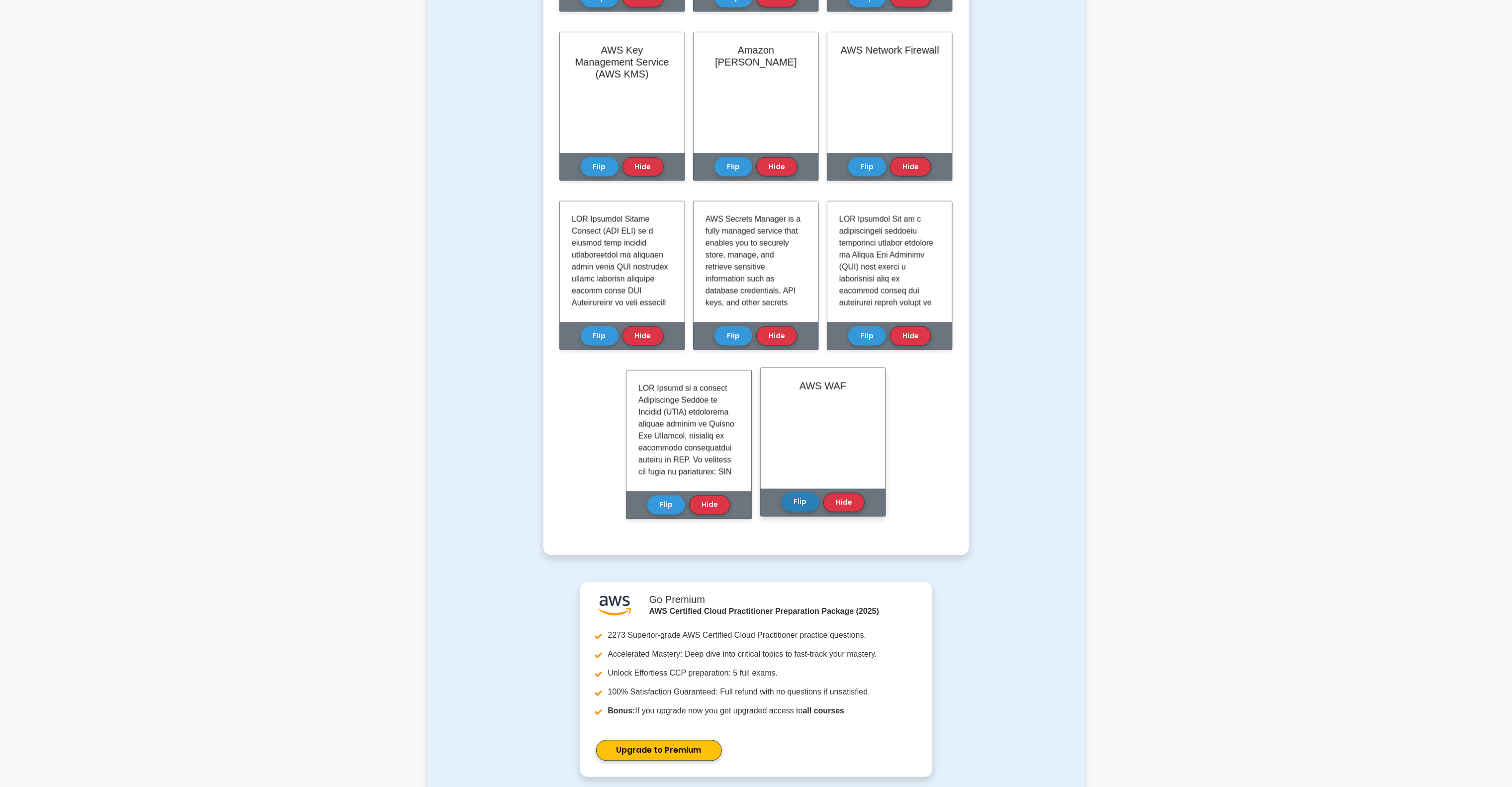
click at [792, 503] on button "Flip" at bounding box center [801, 502] width 38 height 19
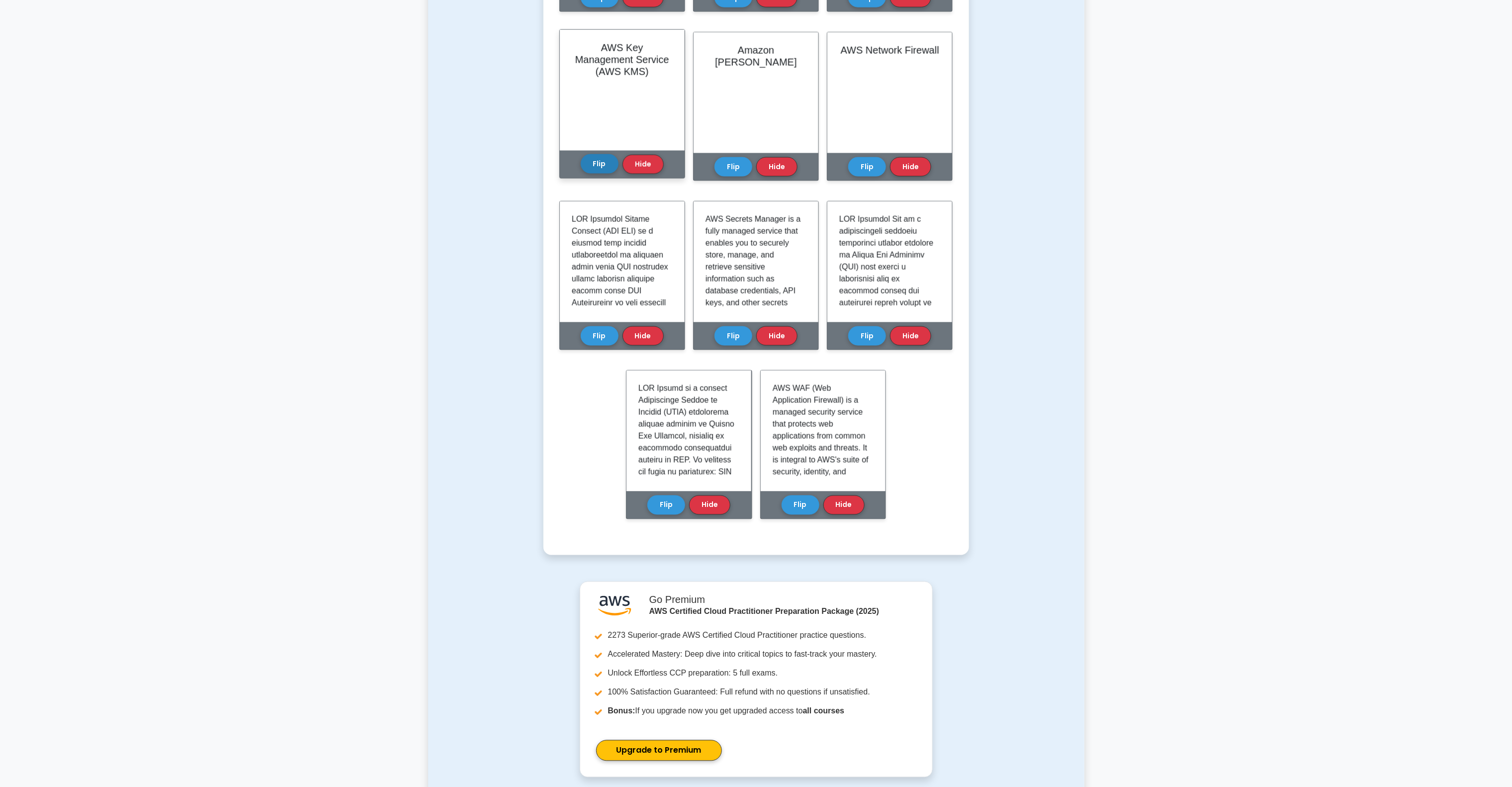
drag, startPoint x: 596, startPoint y: 154, endPoint x: 613, endPoint y: 156, distance: 17.1
click at [597, 156] on button "Flip" at bounding box center [599, 164] width 38 height 19
click at [735, 163] on button "Flip" at bounding box center [733, 164] width 38 height 19
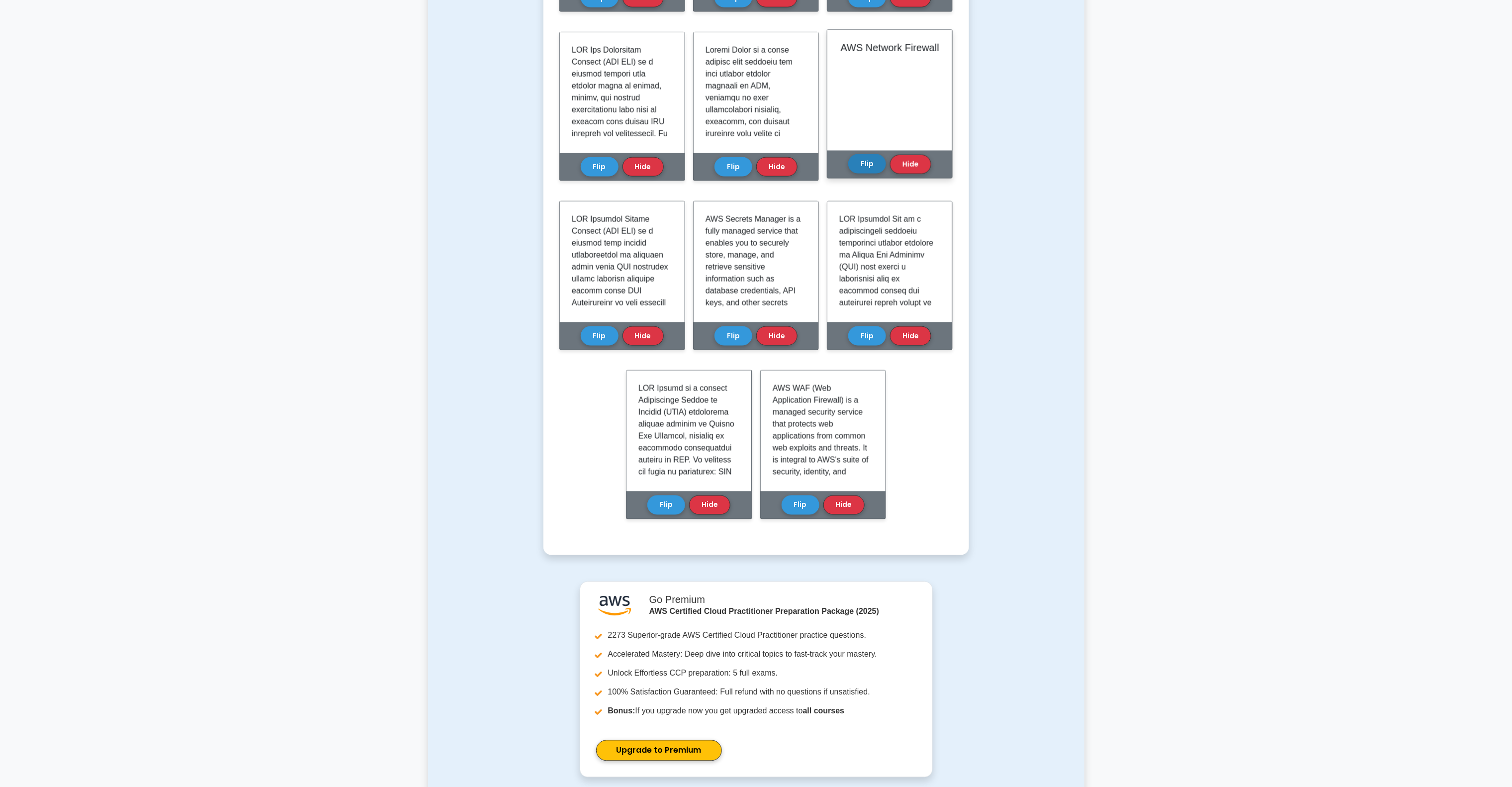
click at [876, 163] on button "Flip" at bounding box center [867, 164] width 38 height 19
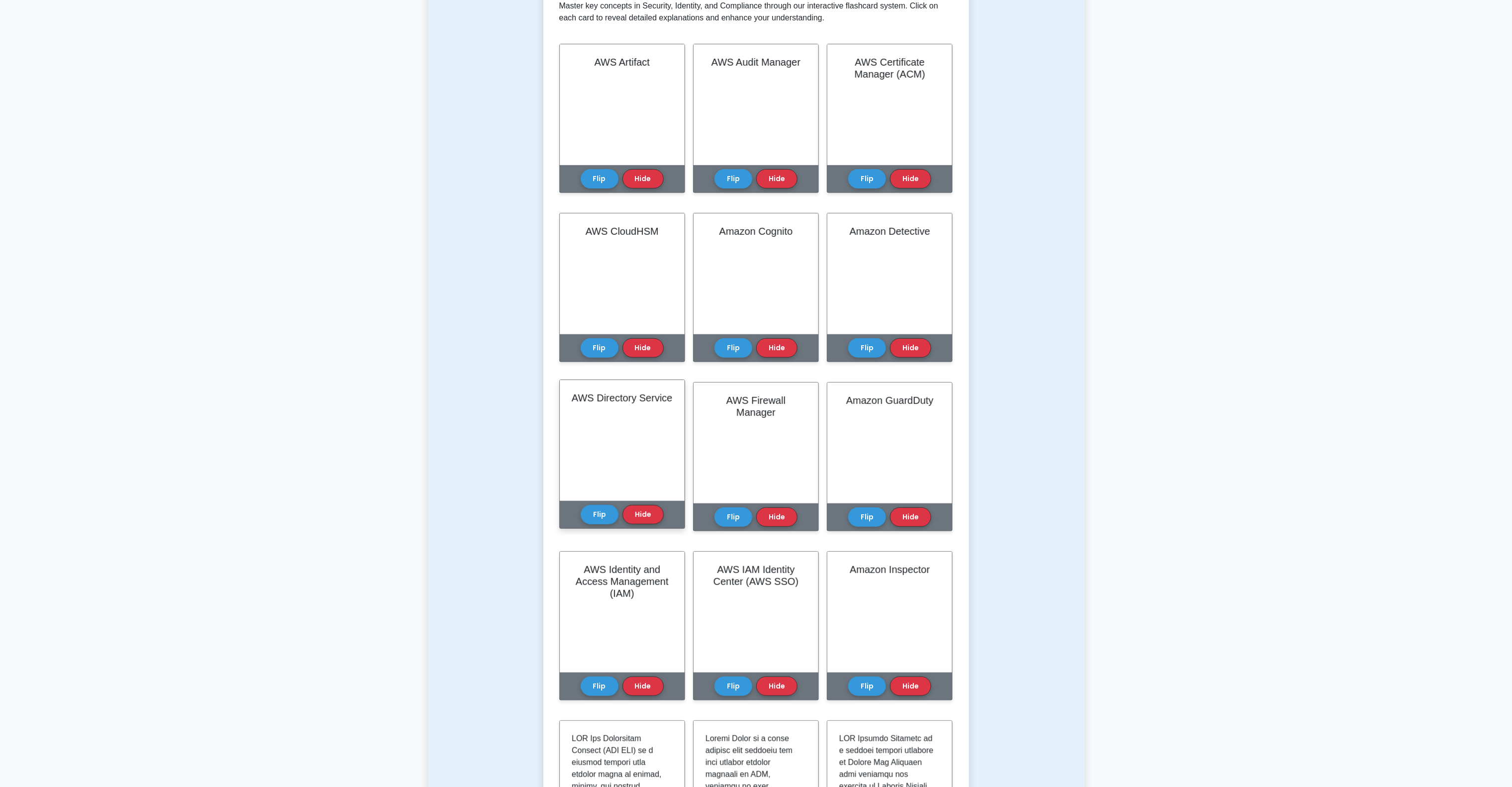
scroll to position [0, 0]
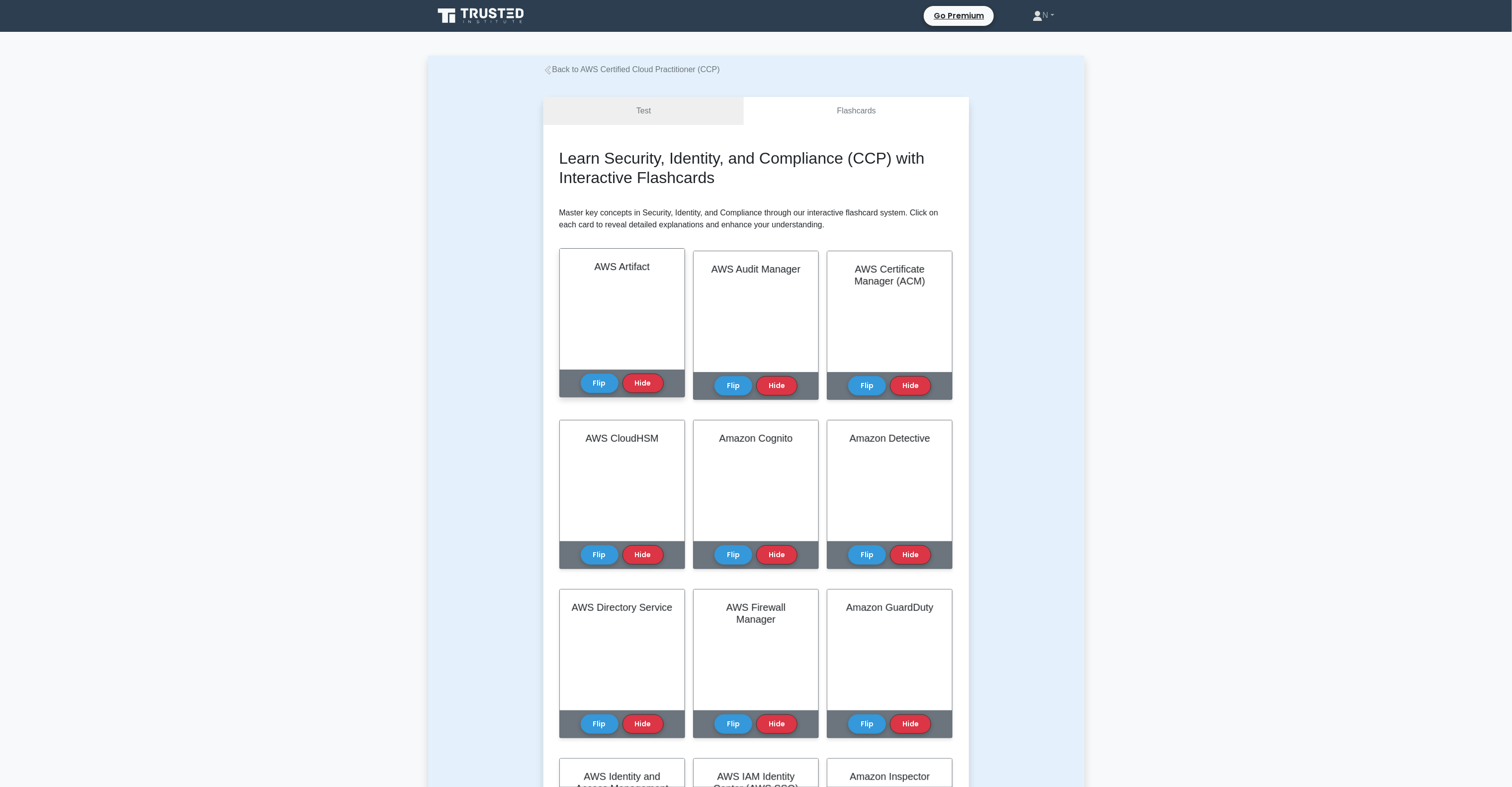
drag, startPoint x: 589, startPoint y: 385, endPoint x: 678, endPoint y: 384, distance: 89.0
click at [589, 385] on button "Flip" at bounding box center [599, 383] width 38 height 19
click at [737, 379] on button "Flip" at bounding box center [733, 382] width 38 height 19
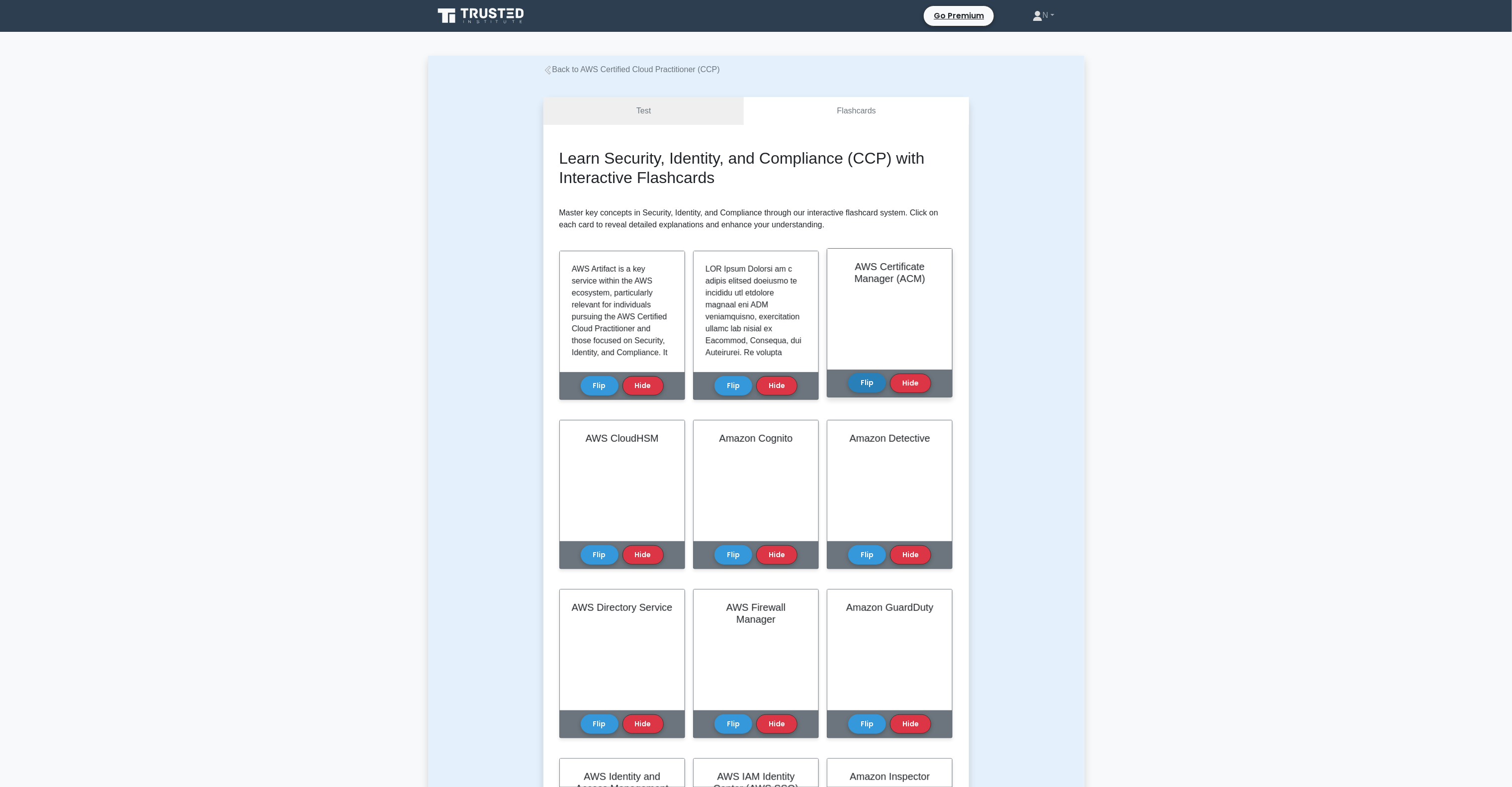
click at [858, 379] on button "Flip" at bounding box center [867, 382] width 38 height 19
click at [609, 545] on button "Flip" at bounding box center [599, 551] width 38 height 19
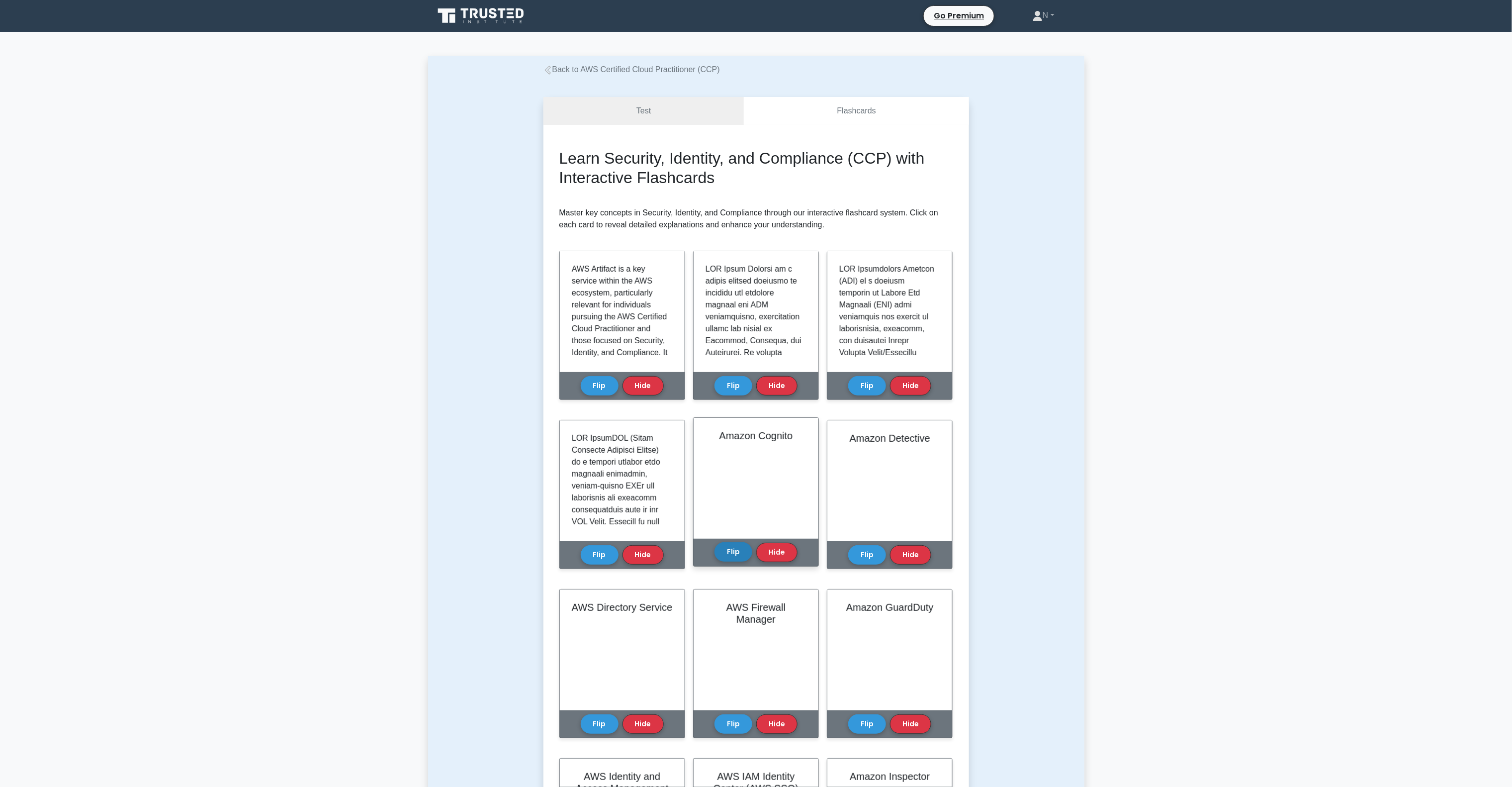
click at [742, 545] on button "Flip" at bounding box center [733, 551] width 38 height 19
click at [876, 548] on button "Flip" at bounding box center [867, 551] width 38 height 19
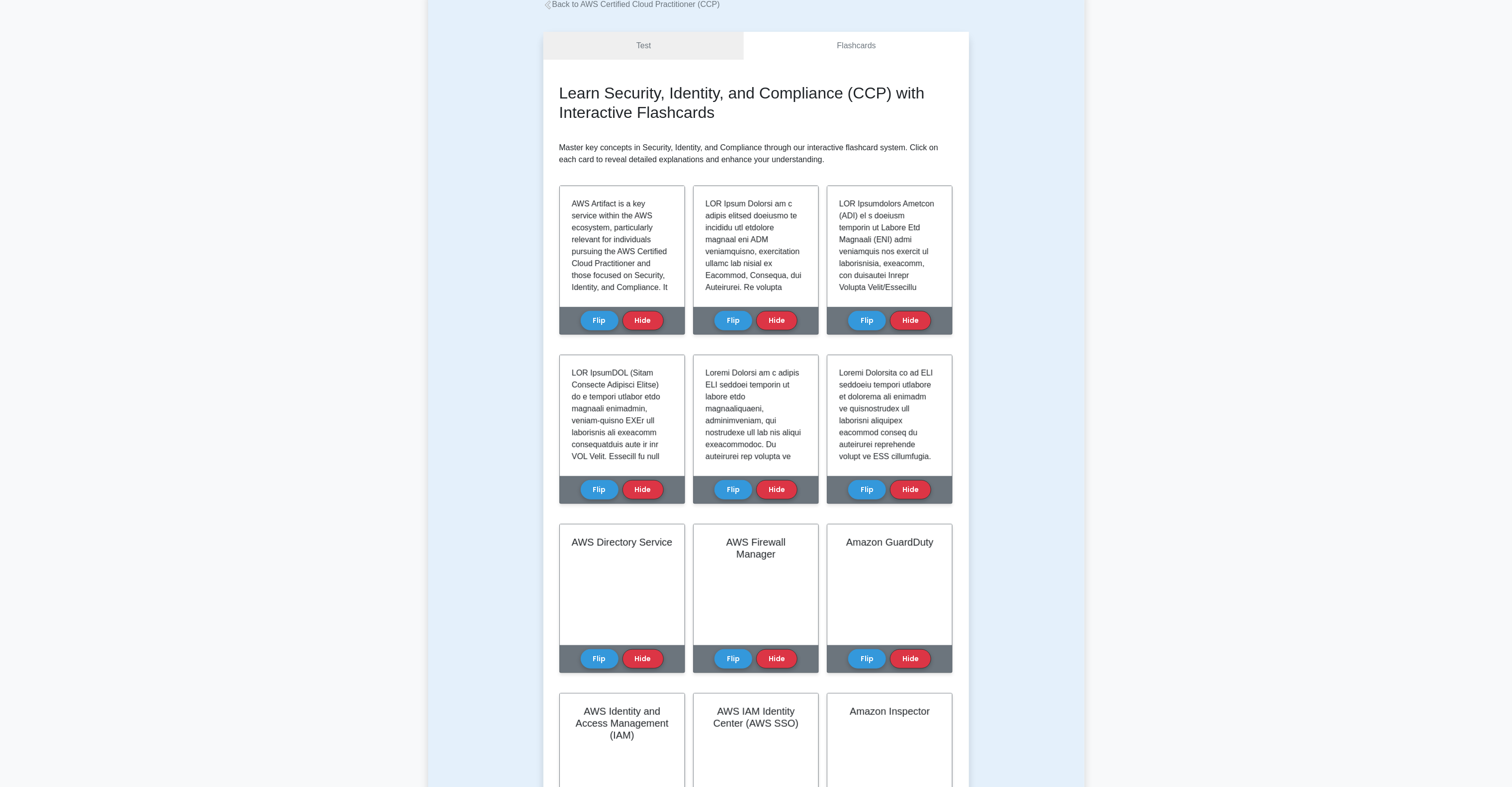
scroll to position [99, 0]
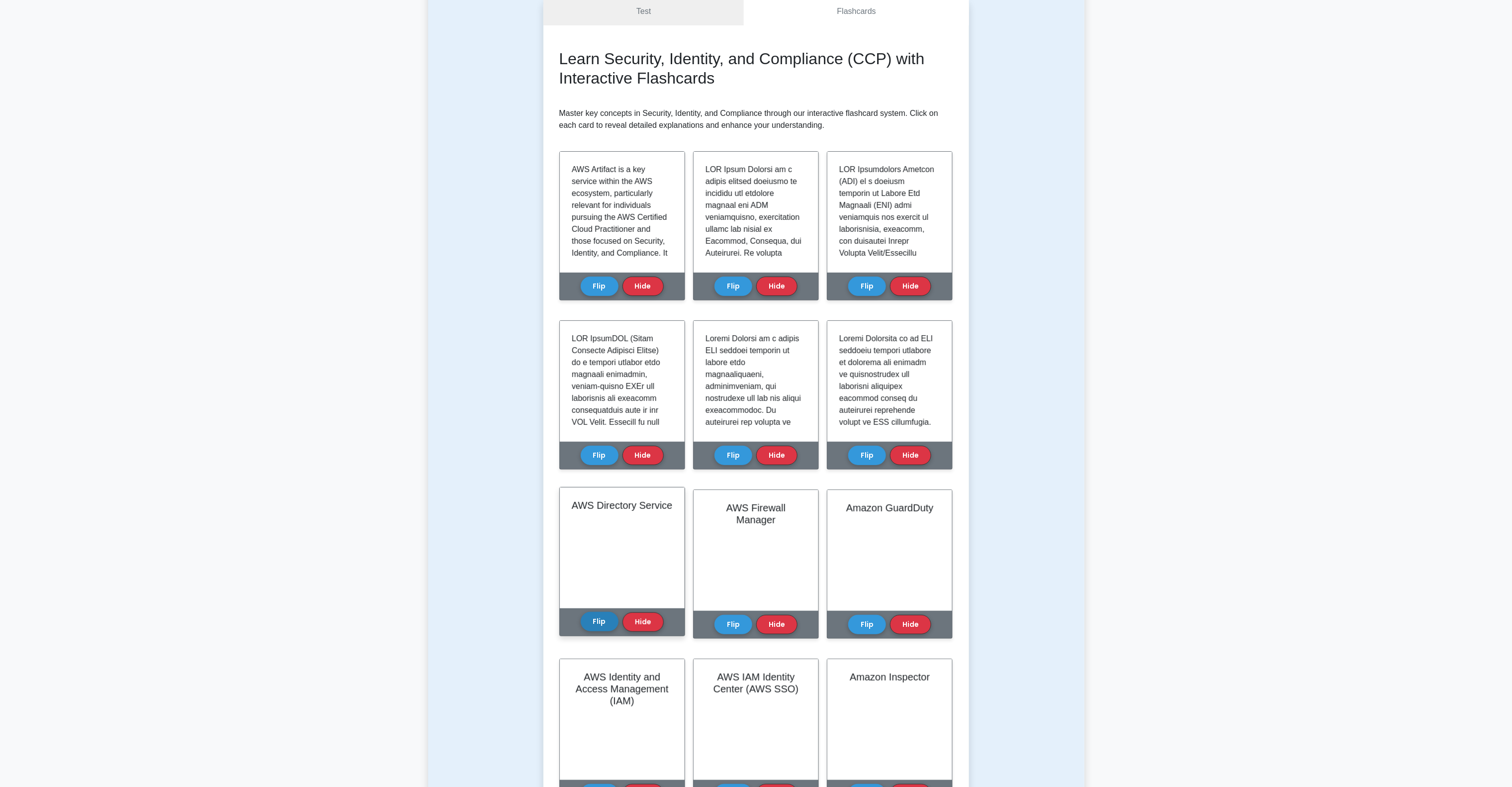
click at [592, 631] on button "Flip" at bounding box center [599, 621] width 38 height 19
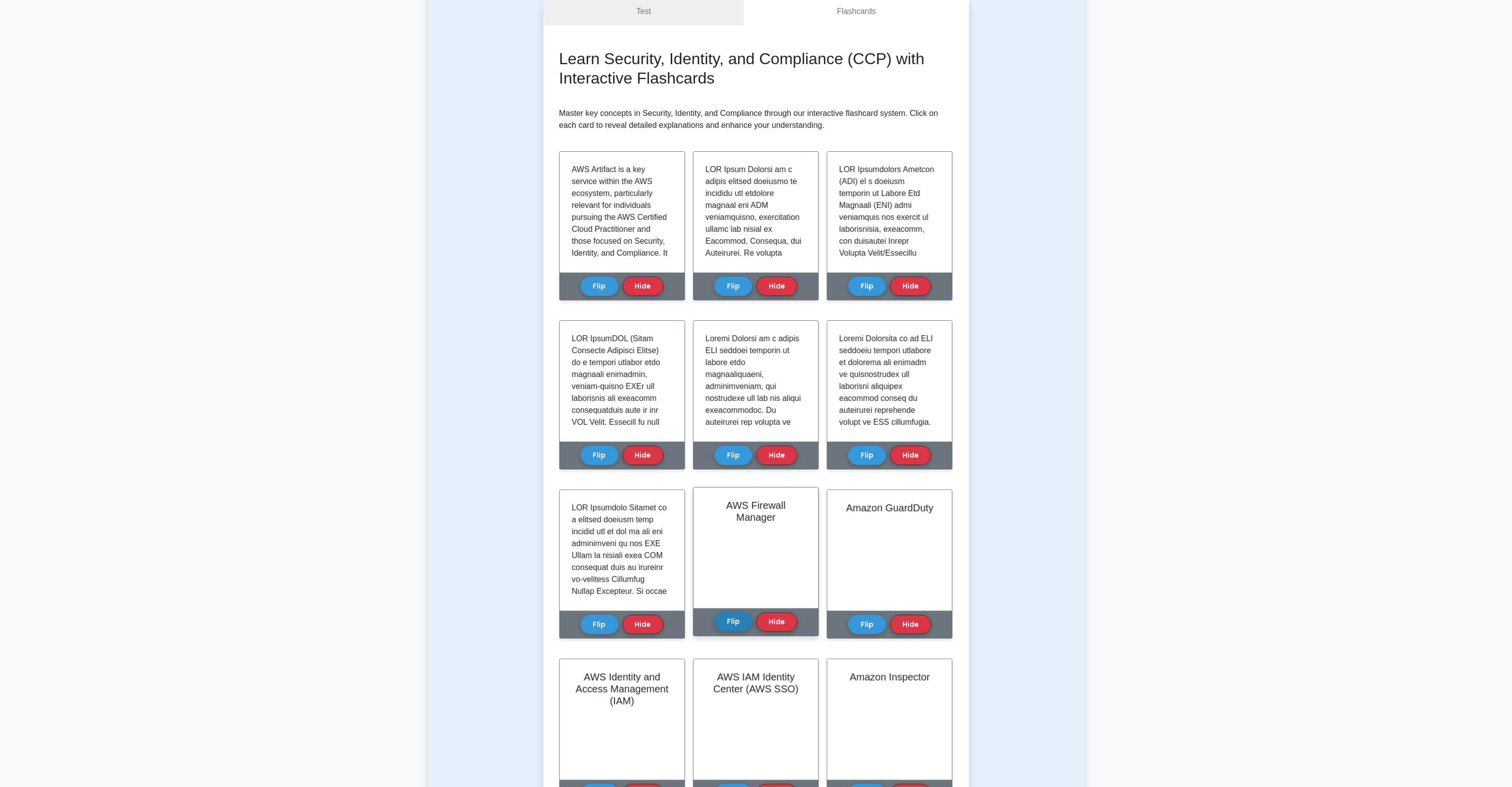
click at [736, 620] on button "Flip" at bounding box center [733, 621] width 38 height 19
click at [869, 621] on button "Flip" at bounding box center [867, 621] width 38 height 19
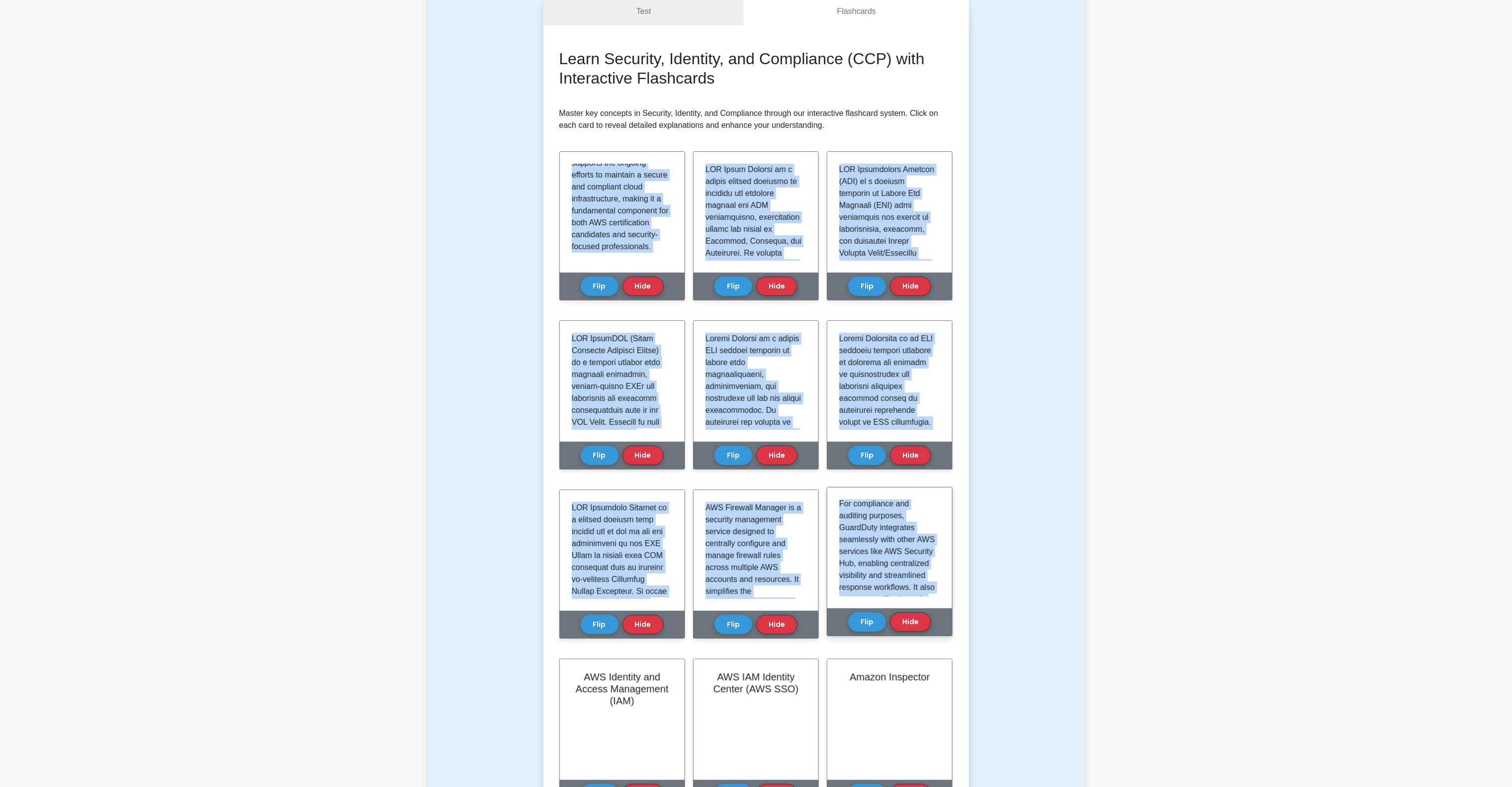
scroll to position [1162, 0]
drag, startPoint x: 571, startPoint y: 166, endPoint x: 929, endPoint y: 588, distance: 553.4
click at [929, 588] on div "Learn Security, Identity, and Compliance (CCP) with Interactive Flashcards Mast…" at bounding box center [756, 688] width 394 height 1278
copy div "AWS Artifact is a key service within the AWS ecosystem, particularly relevant f…"
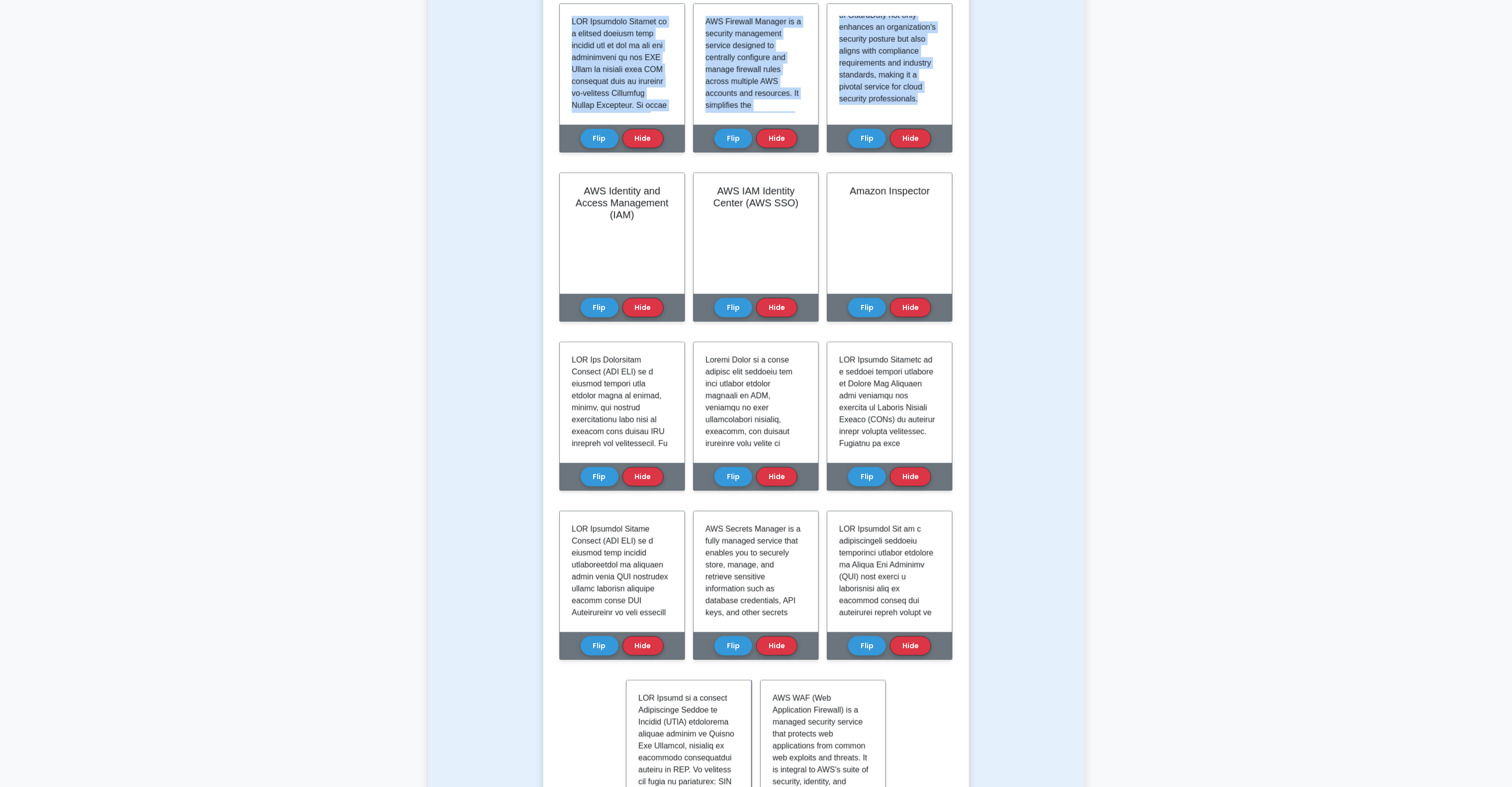
scroll to position [590, 0]
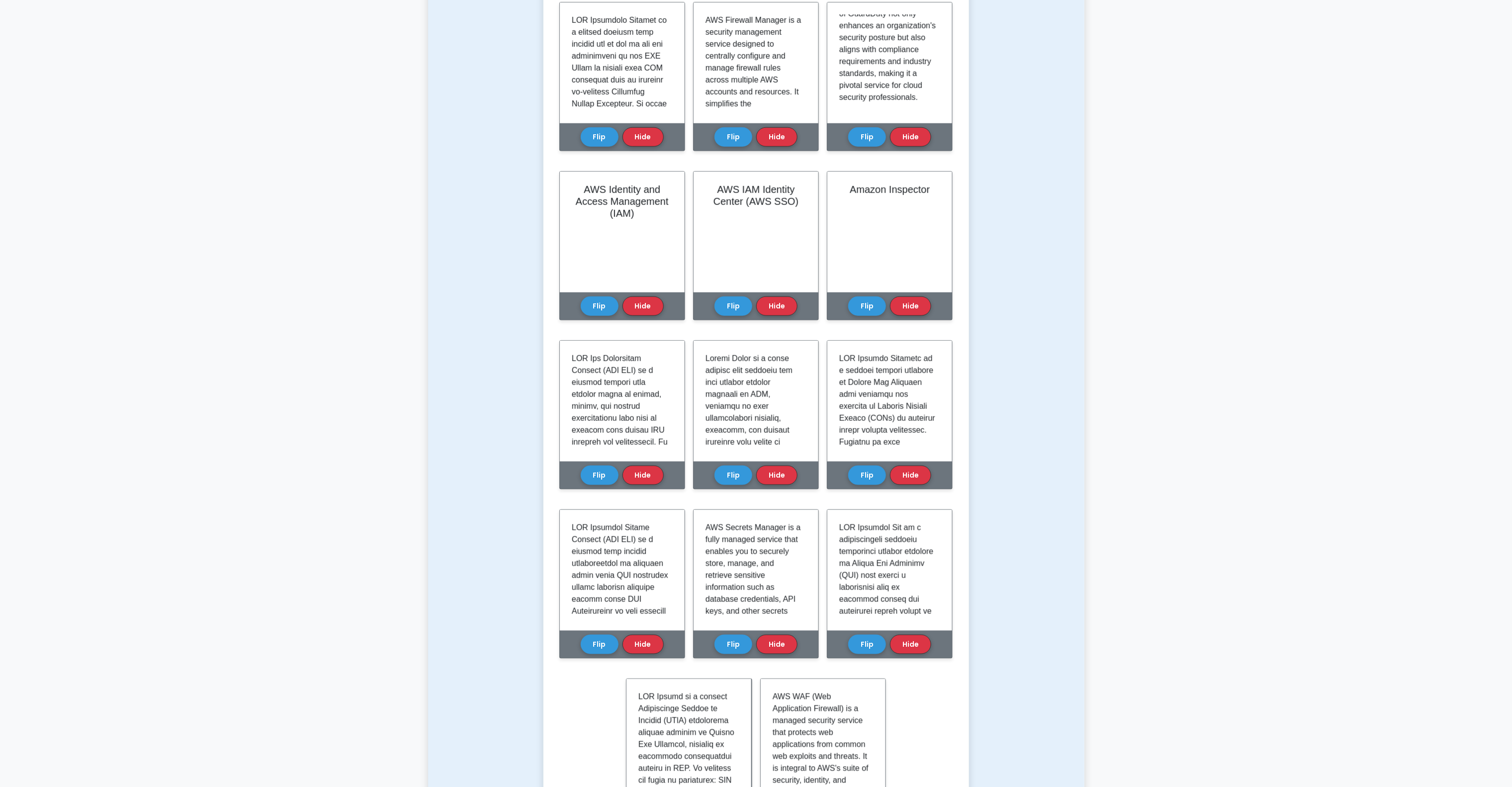
click at [1019, 244] on div "Test Flashcards Learn Security, Identity, and Compliance (CCP) with Interactive…" at bounding box center [756, 187] width 656 height 1401
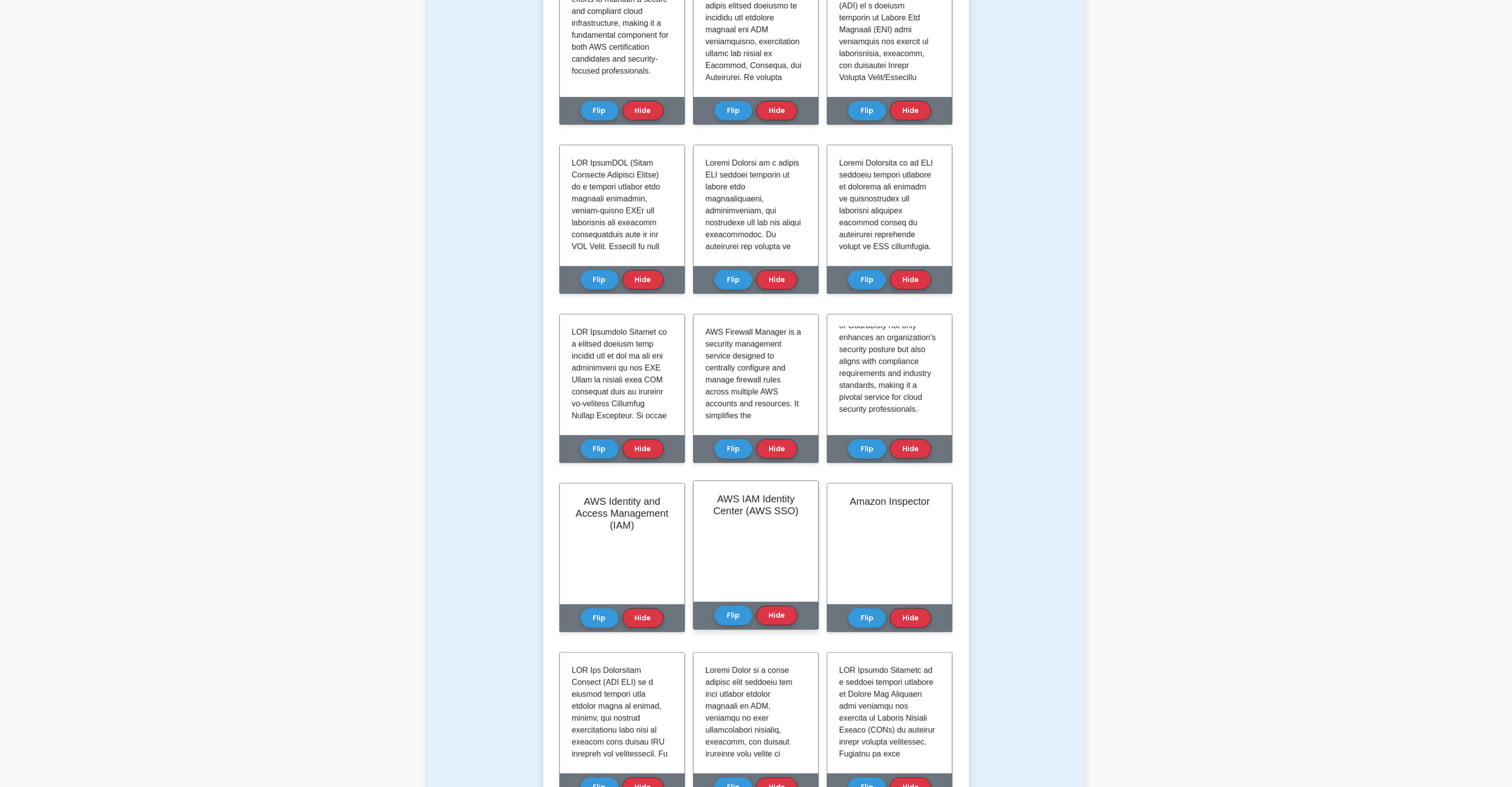
scroll to position [391, 0]
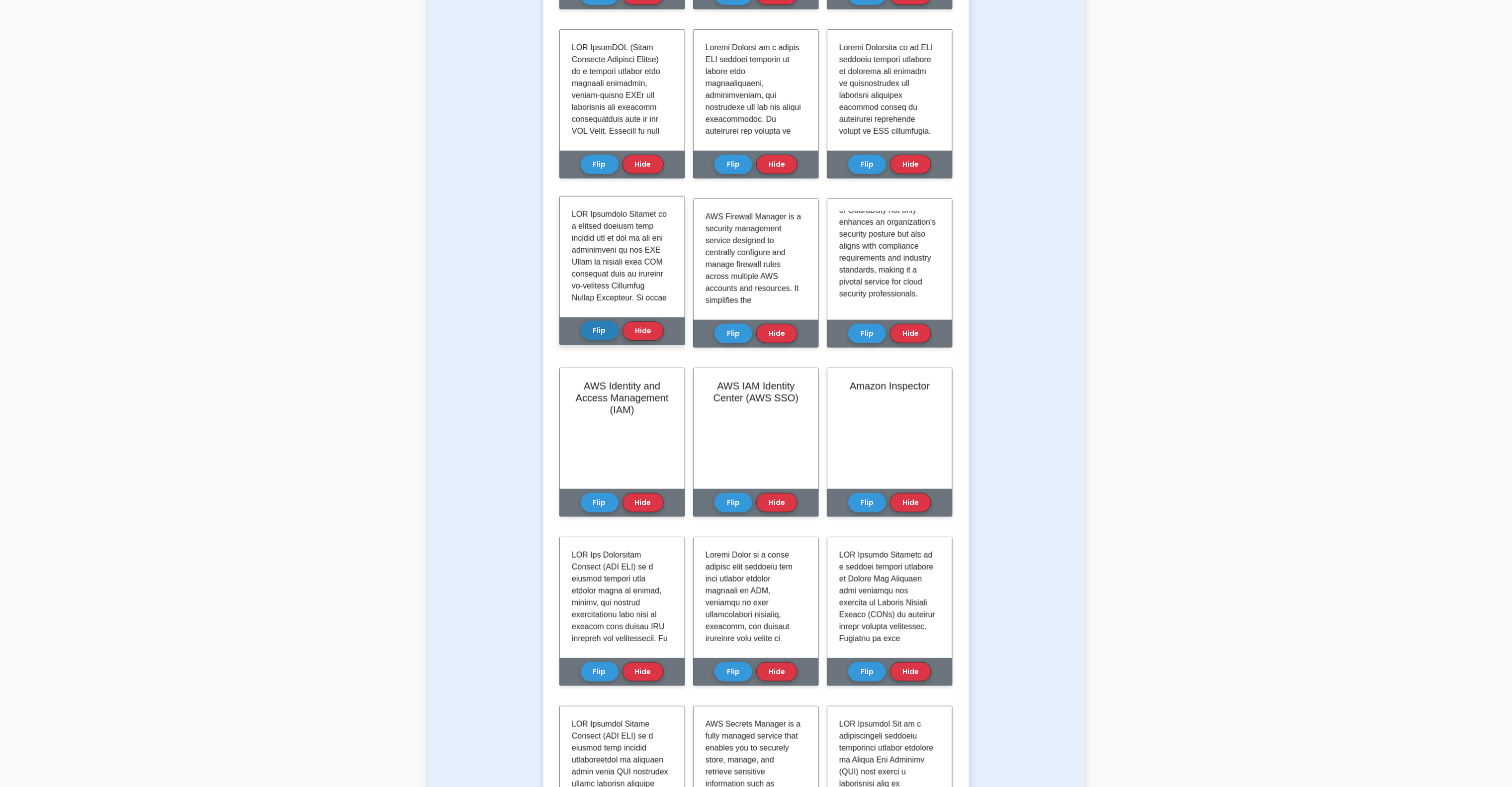
click at [593, 337] on button "Flip" at bounding box center [599, 330] width 38 height 19
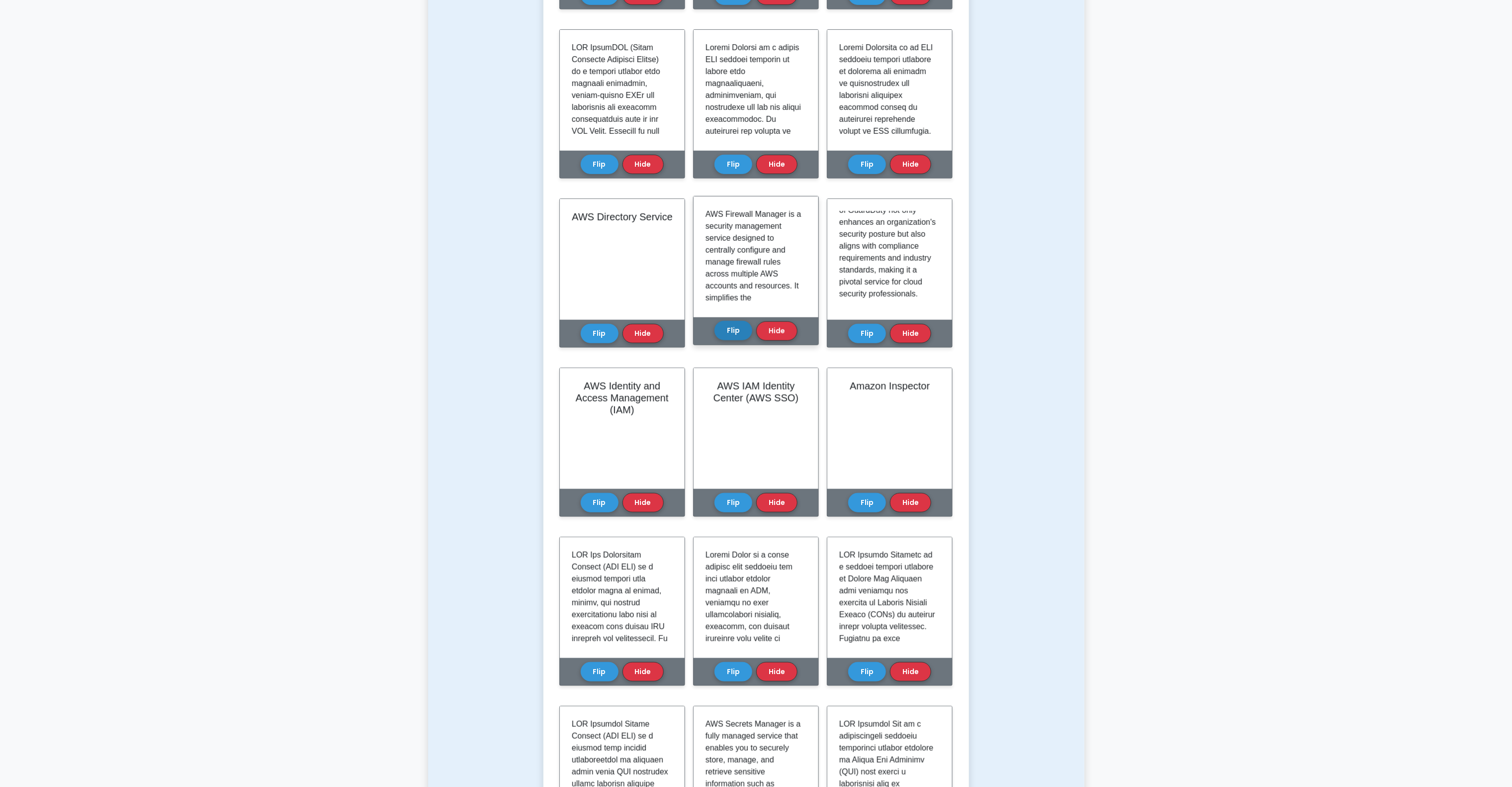
click at [733, 327] on button "Flip" at bounding box center [733, 330] width 38 height 19
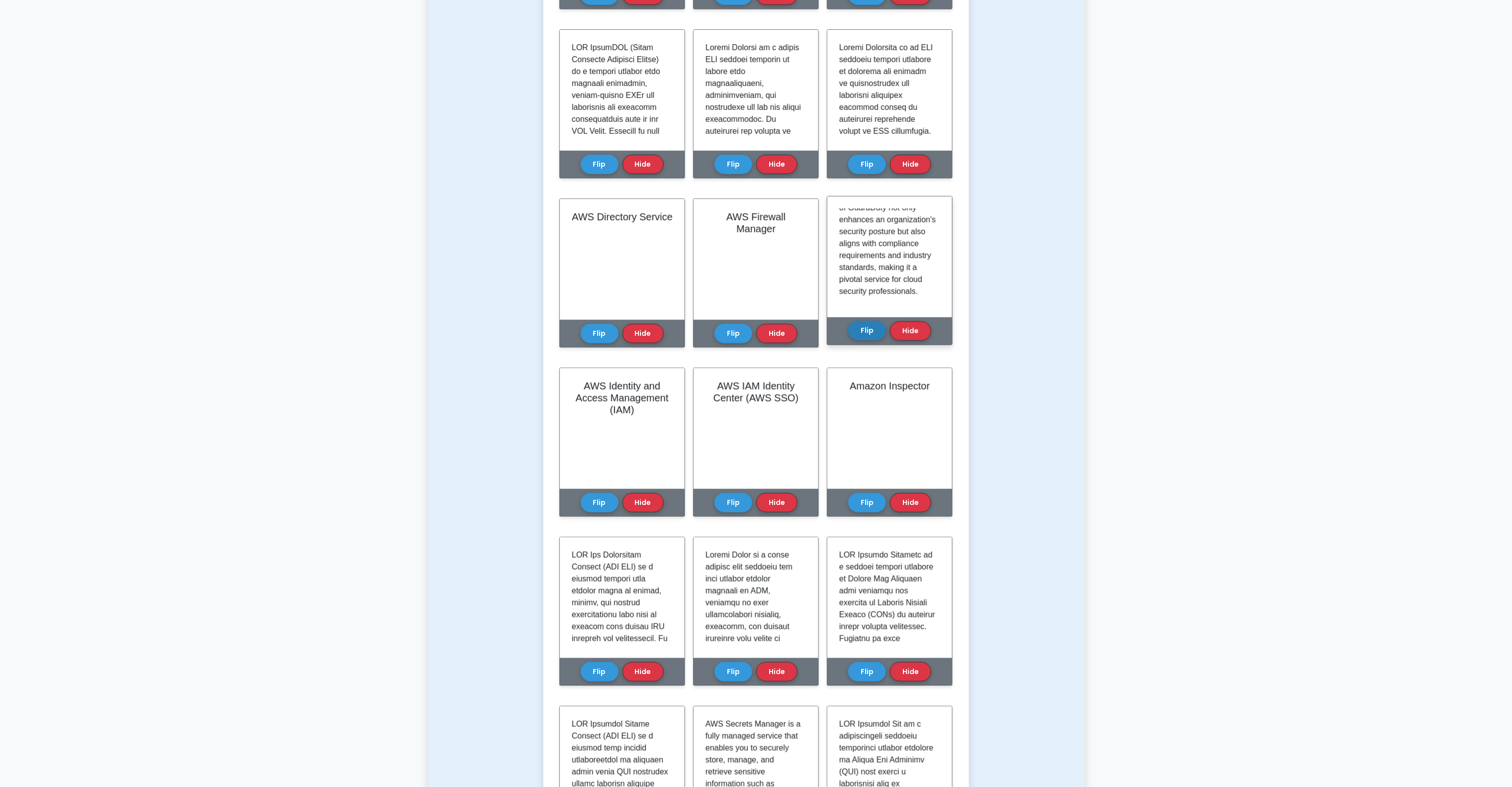
click at [867, 337] on button "Flip" at bounding box center [867, 330] width 38 height 19
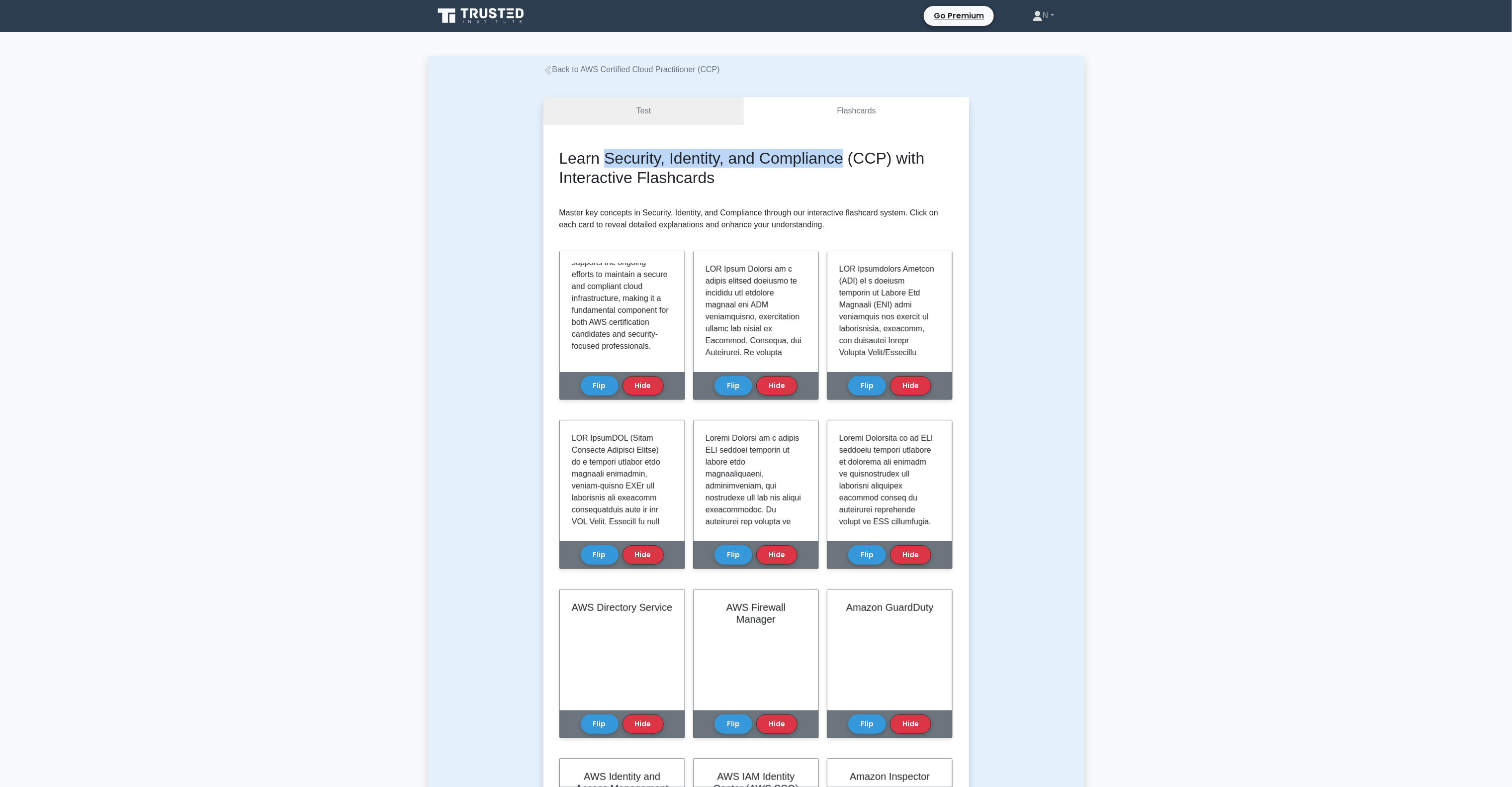
drag, startPoint x: 605, startPoint y: 163, endPoint x: 848, endPoint y: 158, distance: 243.1
click at [848, 158] on h2 "Learn Security, Identity, and Compliance (CCP) with Interactive Flashcards" at bounding box center [756, 167] width 394 height 38
copy h2 "Security, Identity, and Compliance"
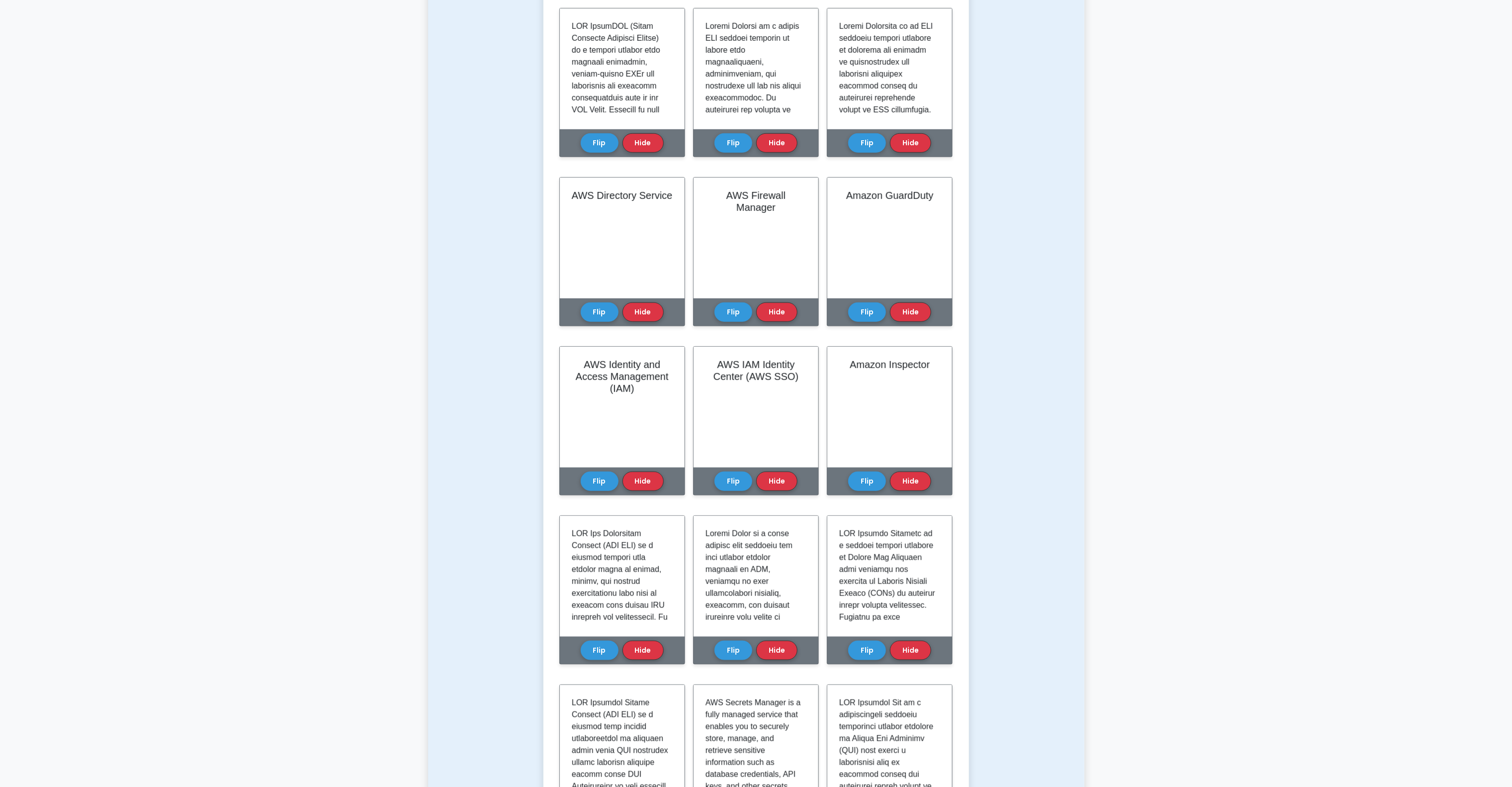
scroll to position [411, 0]
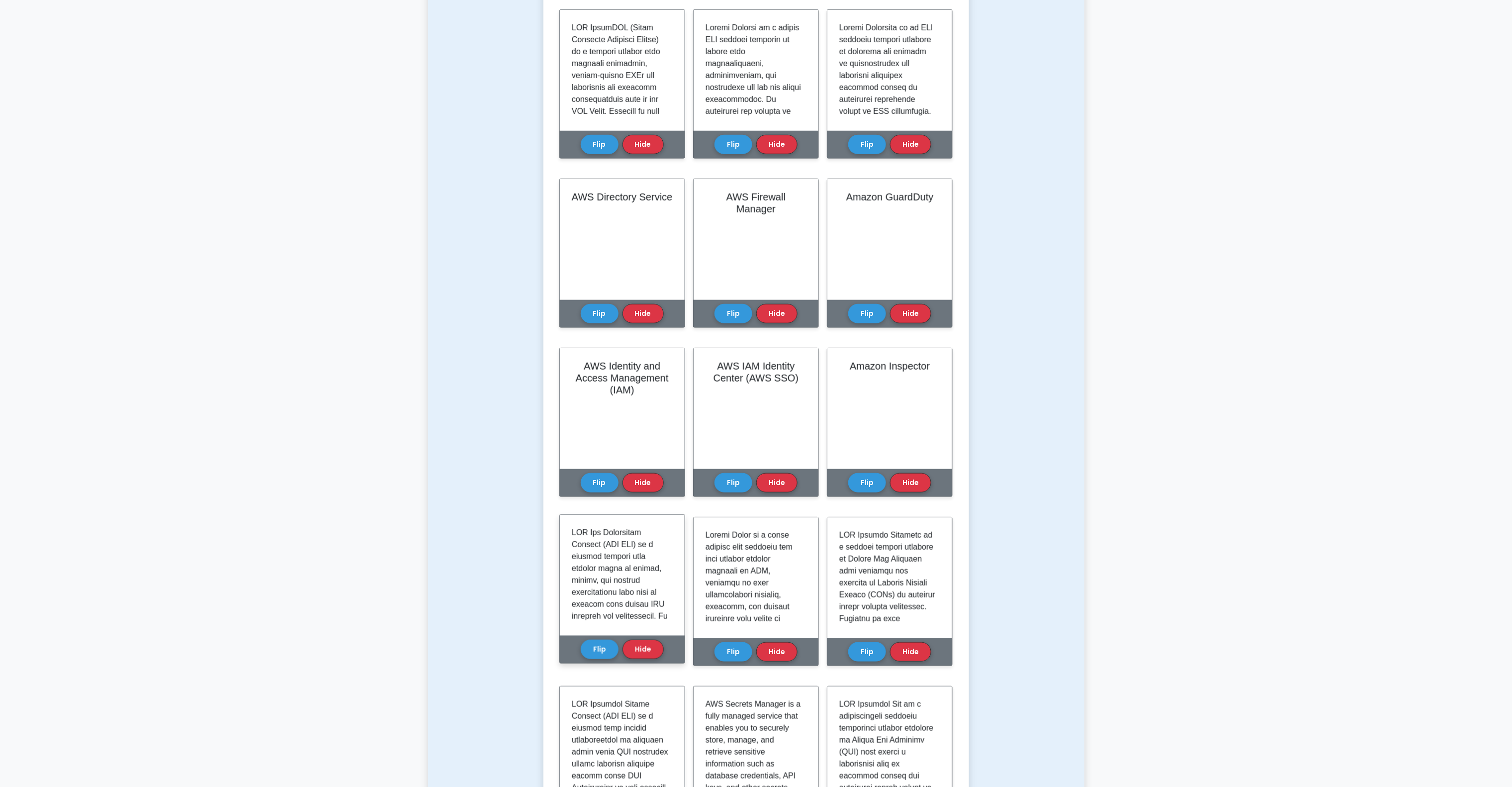
drag, startPoint x: 600, startPoint y: 644, endPoint x: 621, endPoint y: 644, distance: 21.0
click at [600, 644] on button "Flip" at bounding box center [599, 649] width 38 height 19
click at [732, 645] on button "Flip" at bounding box center [733, 649] width 38 height 19
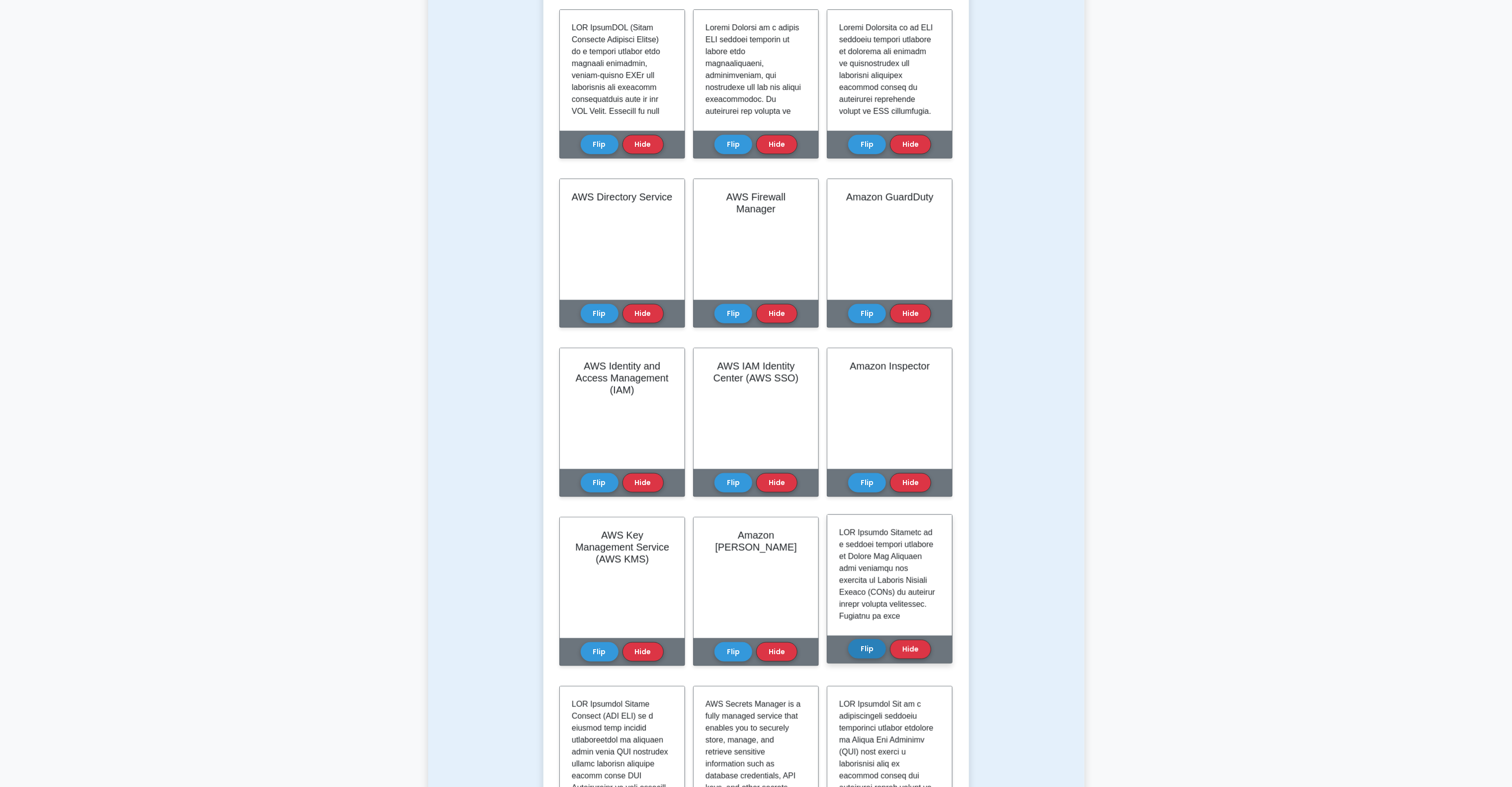
click at [870, 648] on button "Flip" at bounding box center [867, 649] width 38 height 19
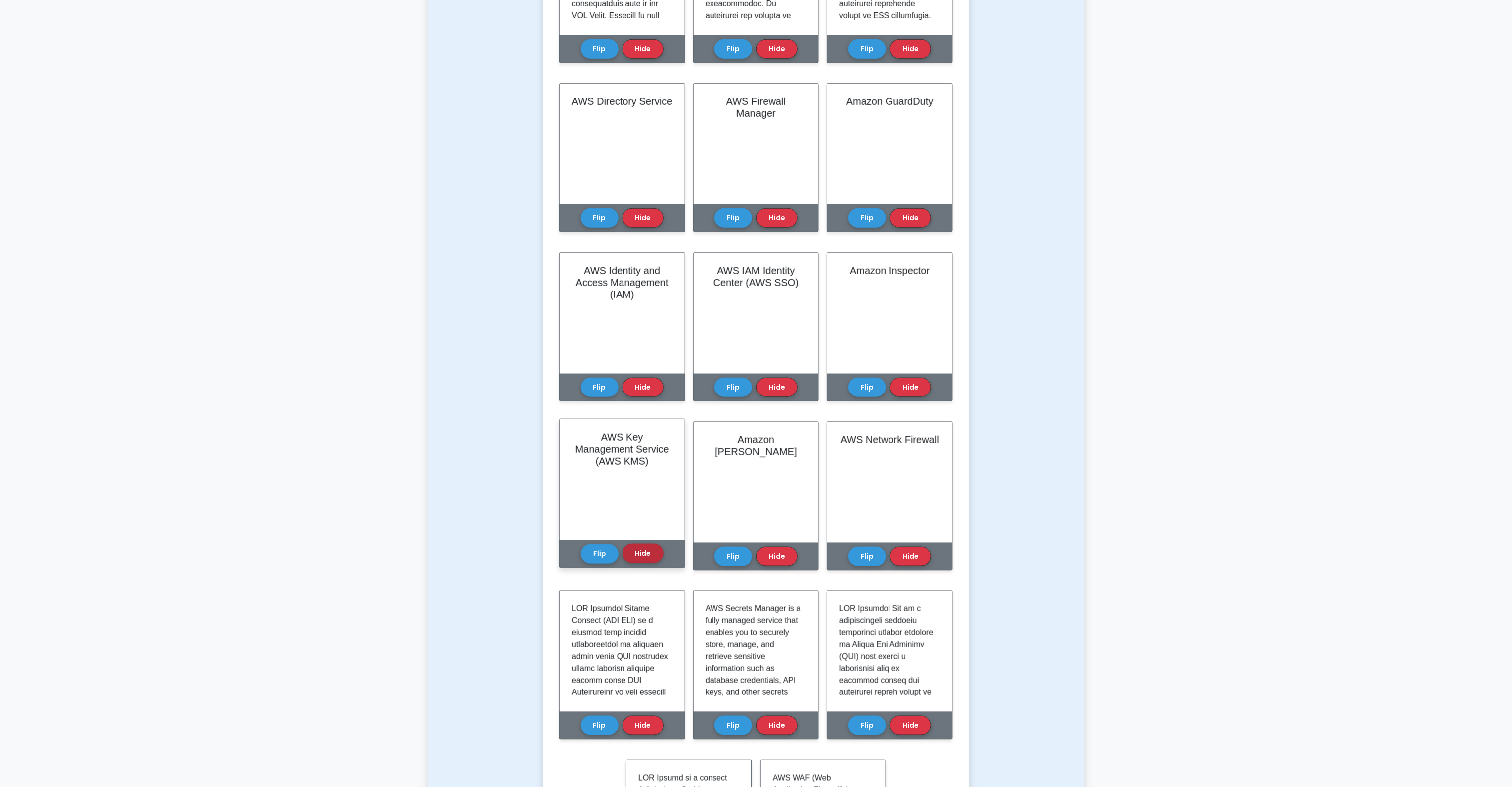
scroll to position [510, 0]
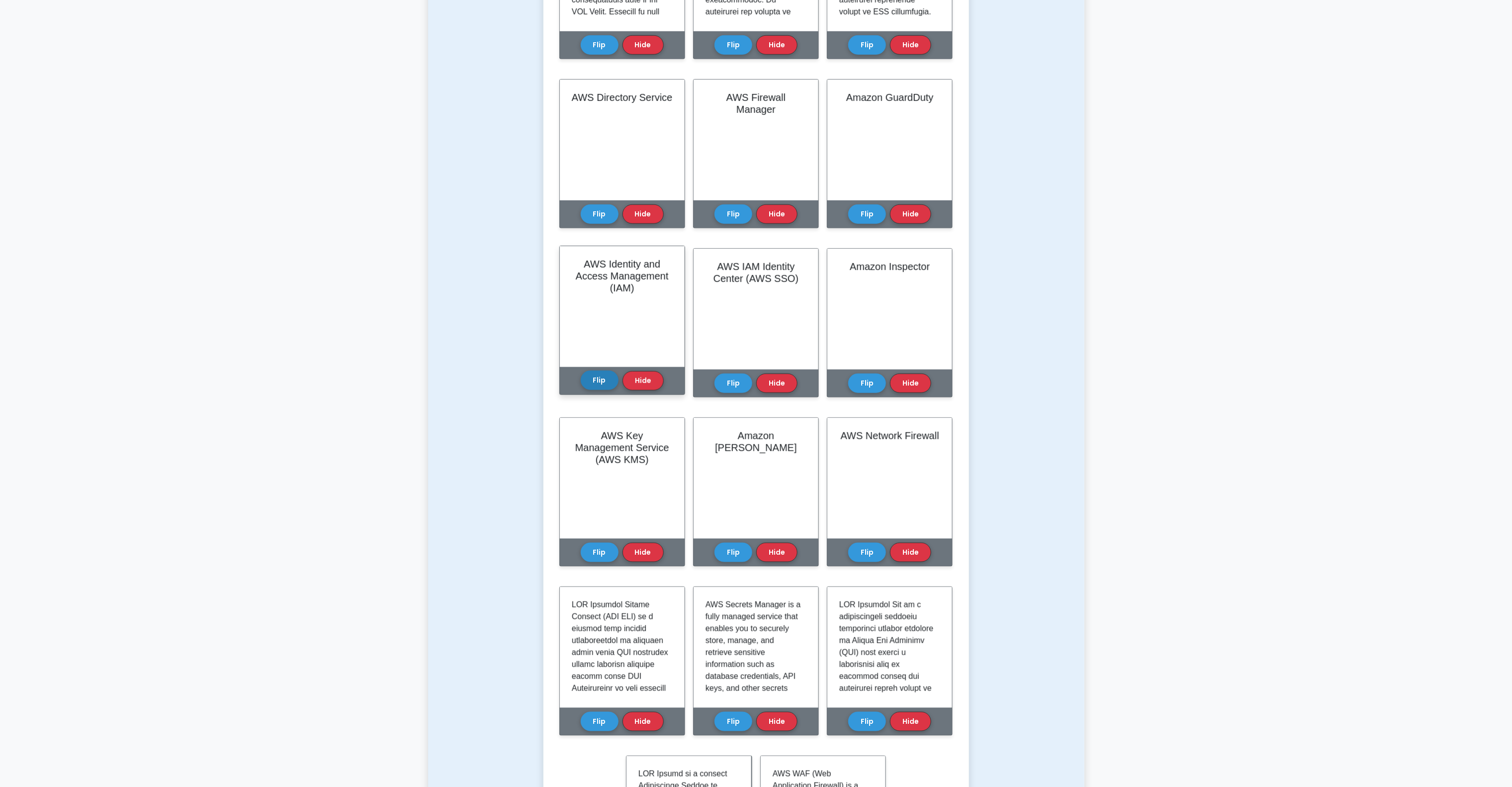
click at [599, 371] on button "Flip" at bounding box center [599, 380] width 38 height 19
click at [735, 381] on button "Flip" at bounding box center [733, 380] width 38 height 19
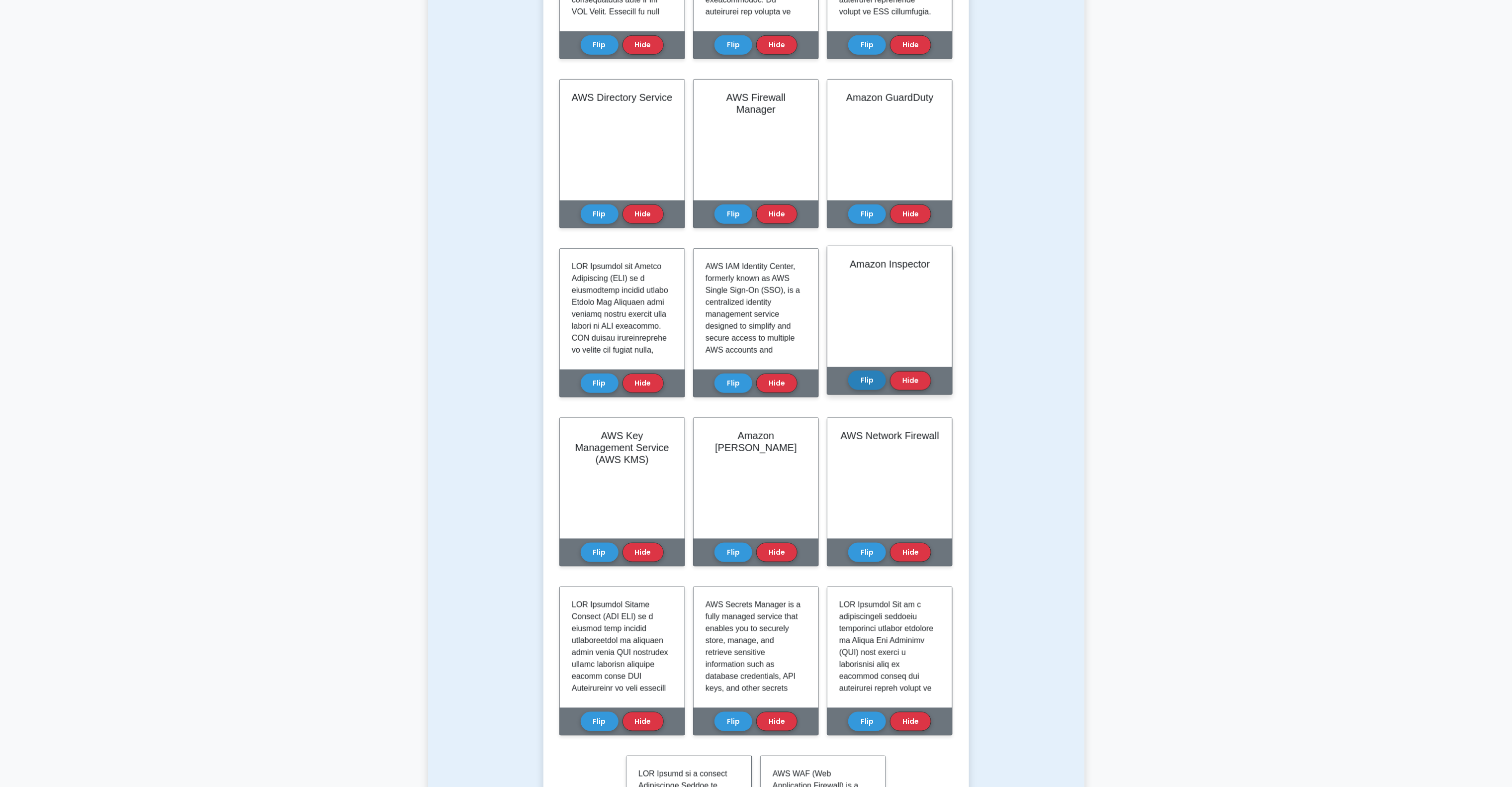
click at [868, 377] on button "Flip" at bounding box center [867, 380] width 38 height 19
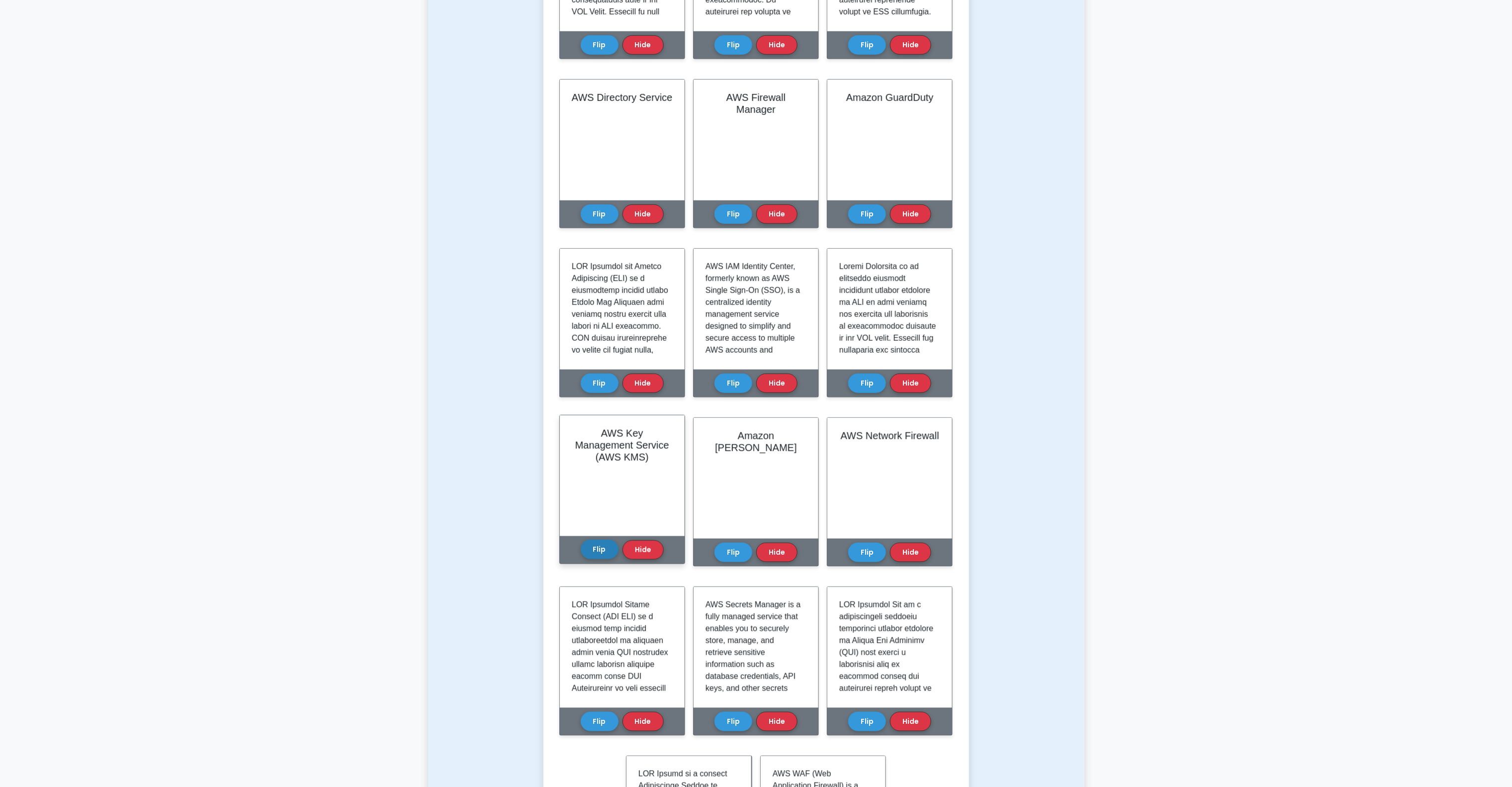
click at [595, 554] on button "Flip" at bounding box center [599, 549] width 38 height 19
click at [743, 543] on button "Flip" at bounding box center [733, 549] width 38 height 19
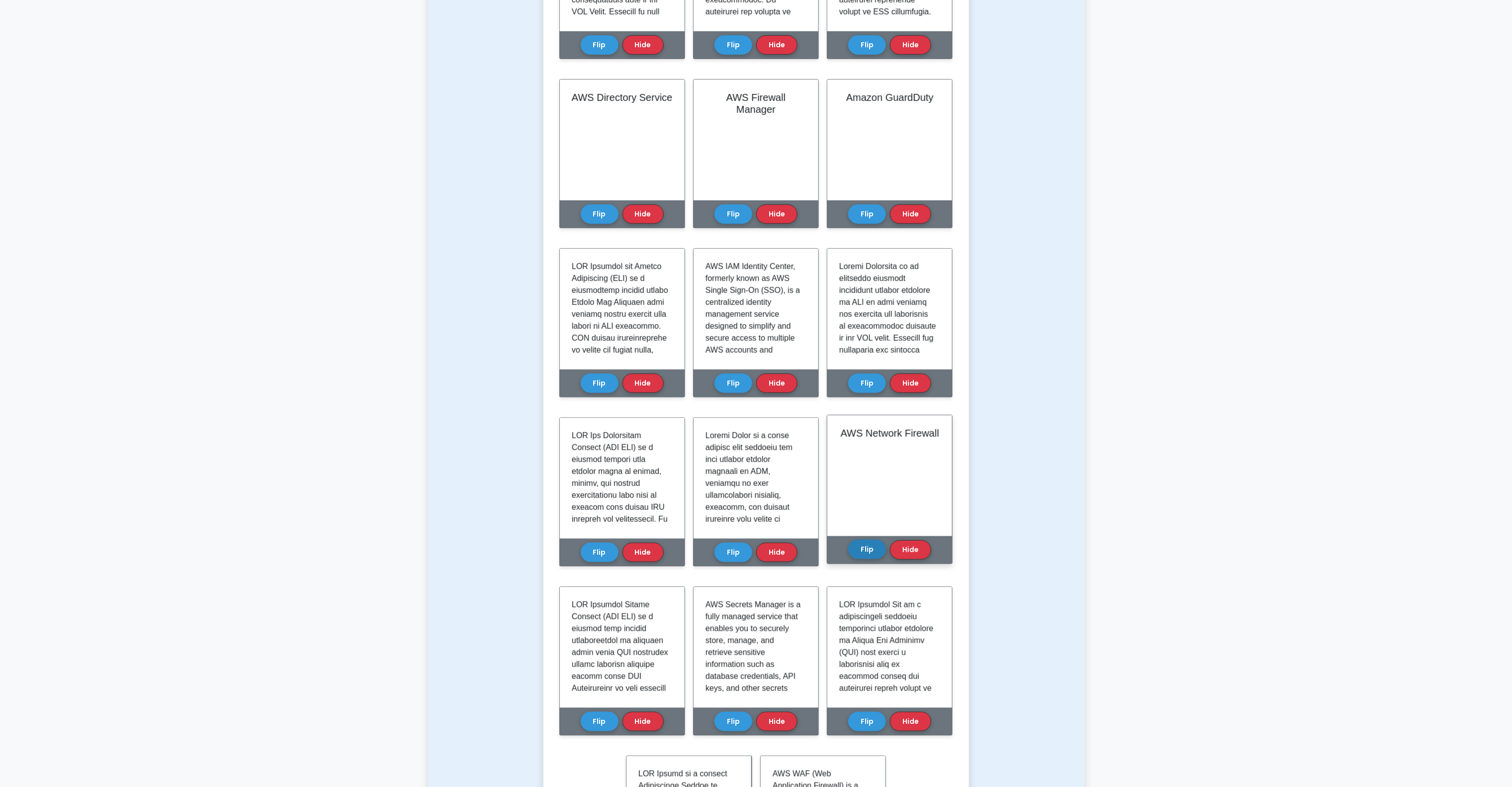
click at [870, 543] on button "Flip" at bounding box center [867, 549] width 38 height 19
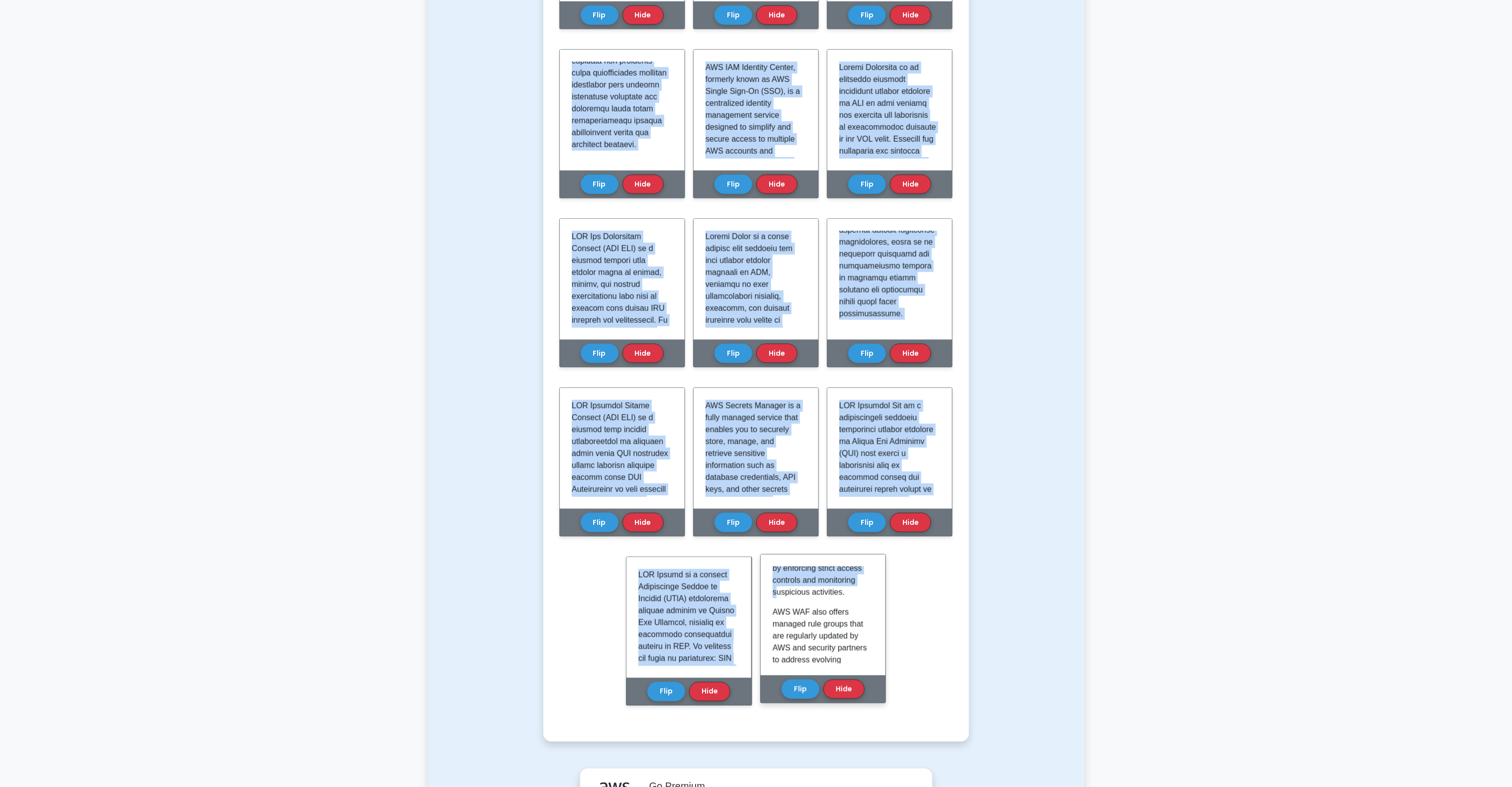
scroll to position [1082, 0]
drag, startPoint x: 568, startPoint y: 63, endPoint x: 838, endPoint y: 655, distance: 650.7
click at [838, 655] on div "Learn Security, Identity, and Compliance (CCP) with Interactive Flashcards Mast…" at bounding box center [756, 79] width 394 height 1278
copy div "AWS Identity and Access Management (IAM) is a fundamental service within Amazon…"
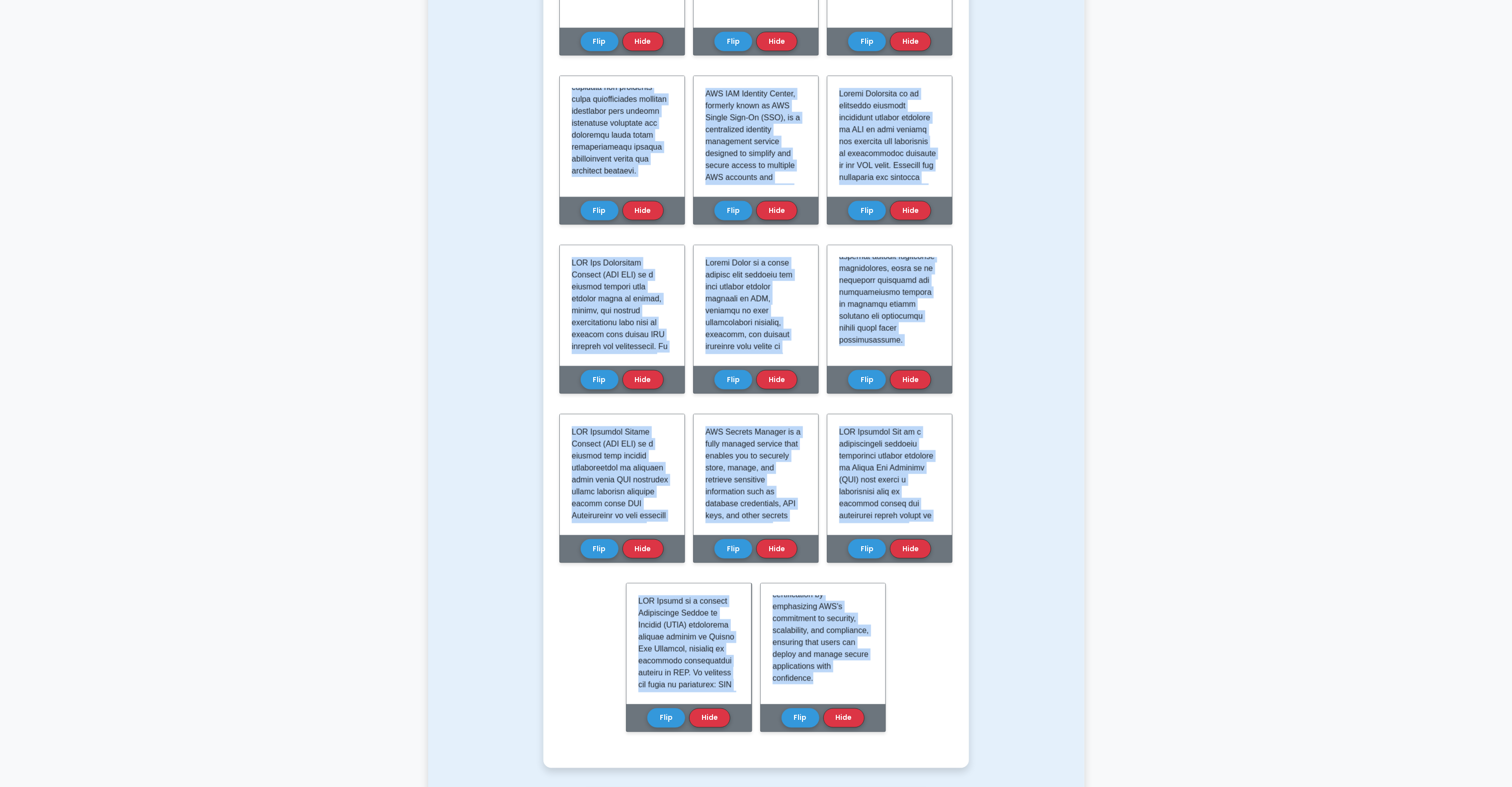
scroll to position [908, 0]
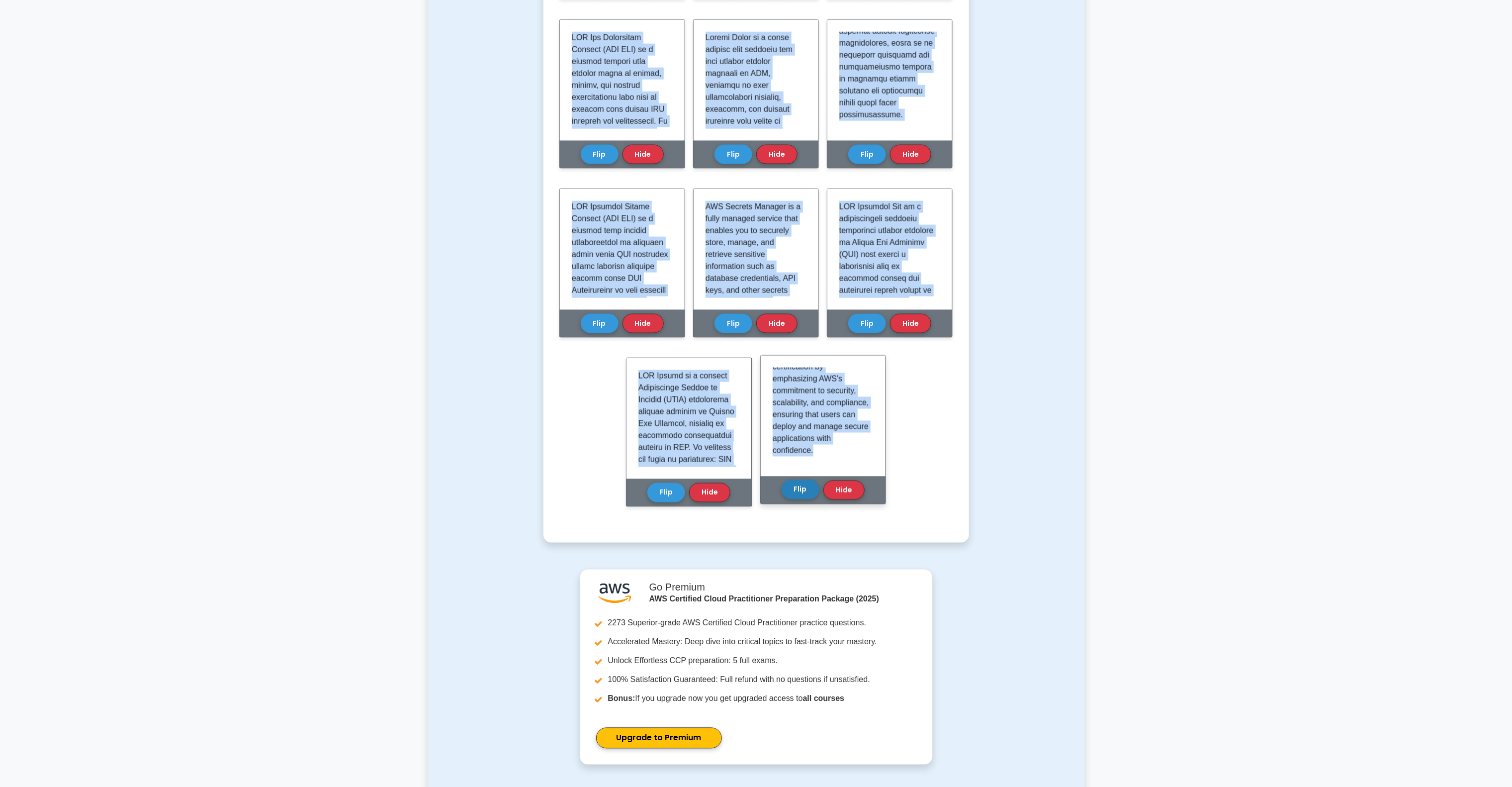
click at [798, 487] on button "Flip" at bounding box center [801, 489] width 38 height 19
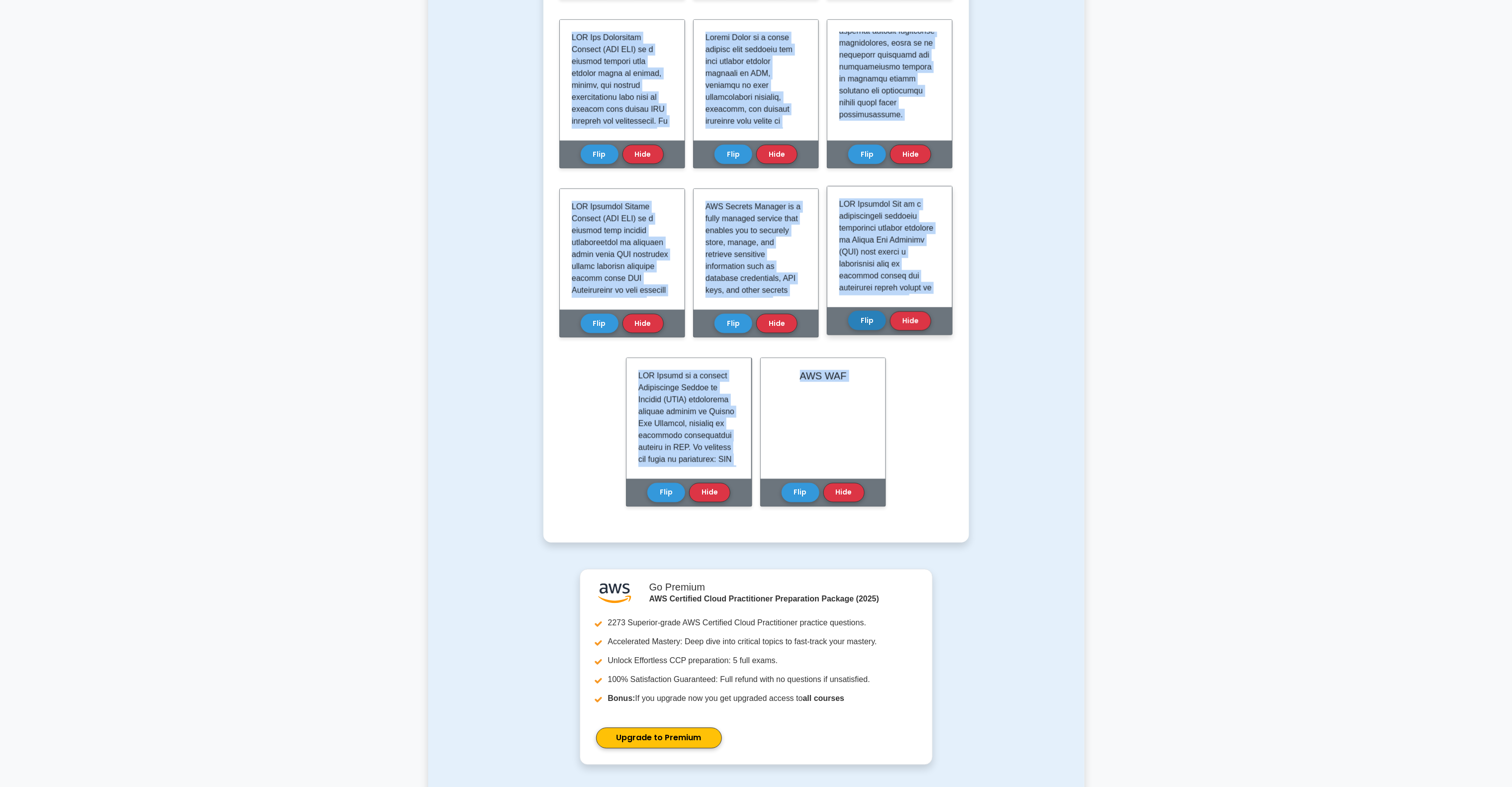
click at [873, 314] on button "Flip" at bounding box center [867, 320] width 38 height 19
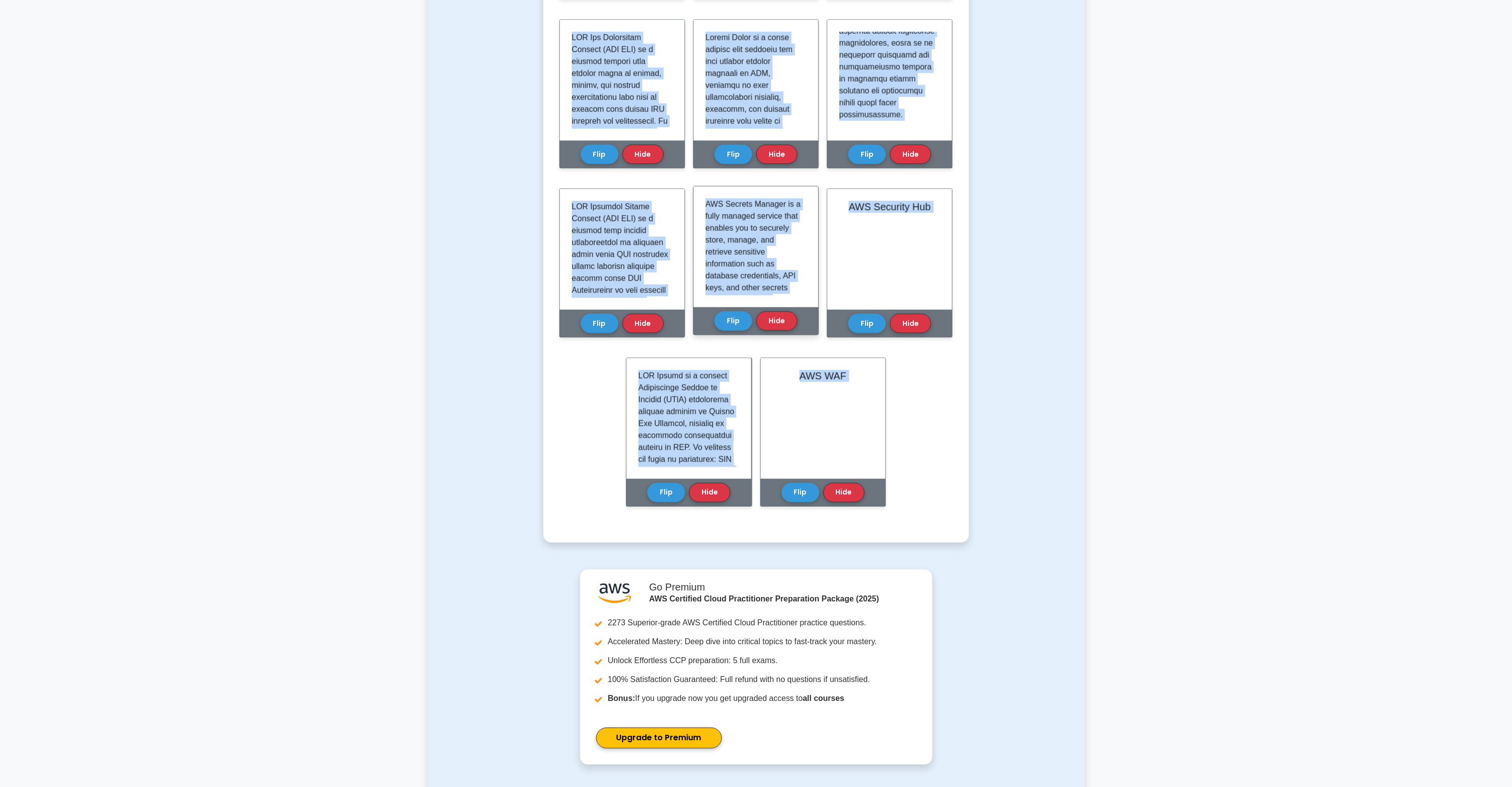
click at [726, 332] on div "Flip Hide" at bounding box center [755, 321] width 83 height 28
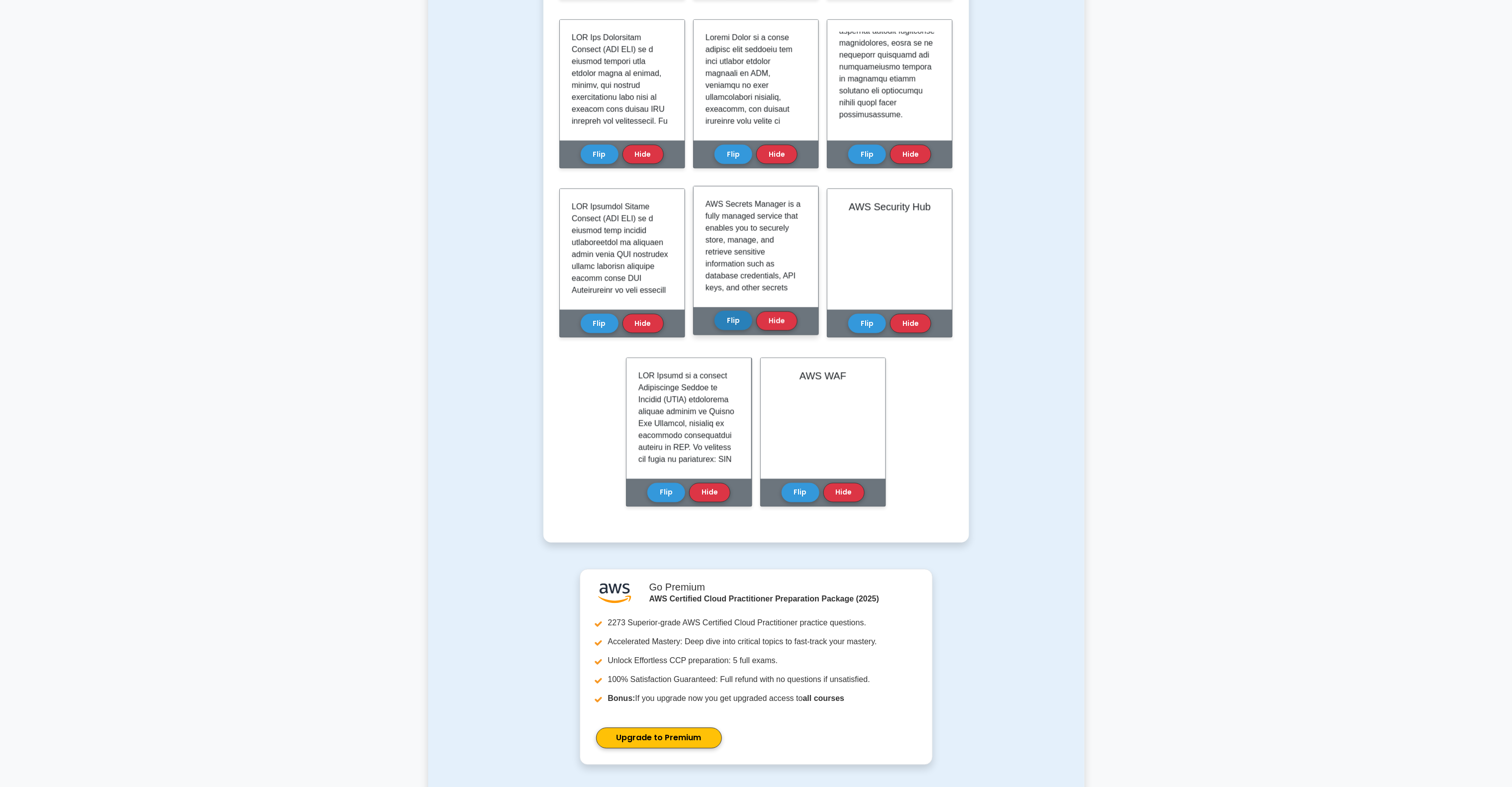
click at [732, 323] on button "Flip" at bounding box center [733, 320] width 38 height 19
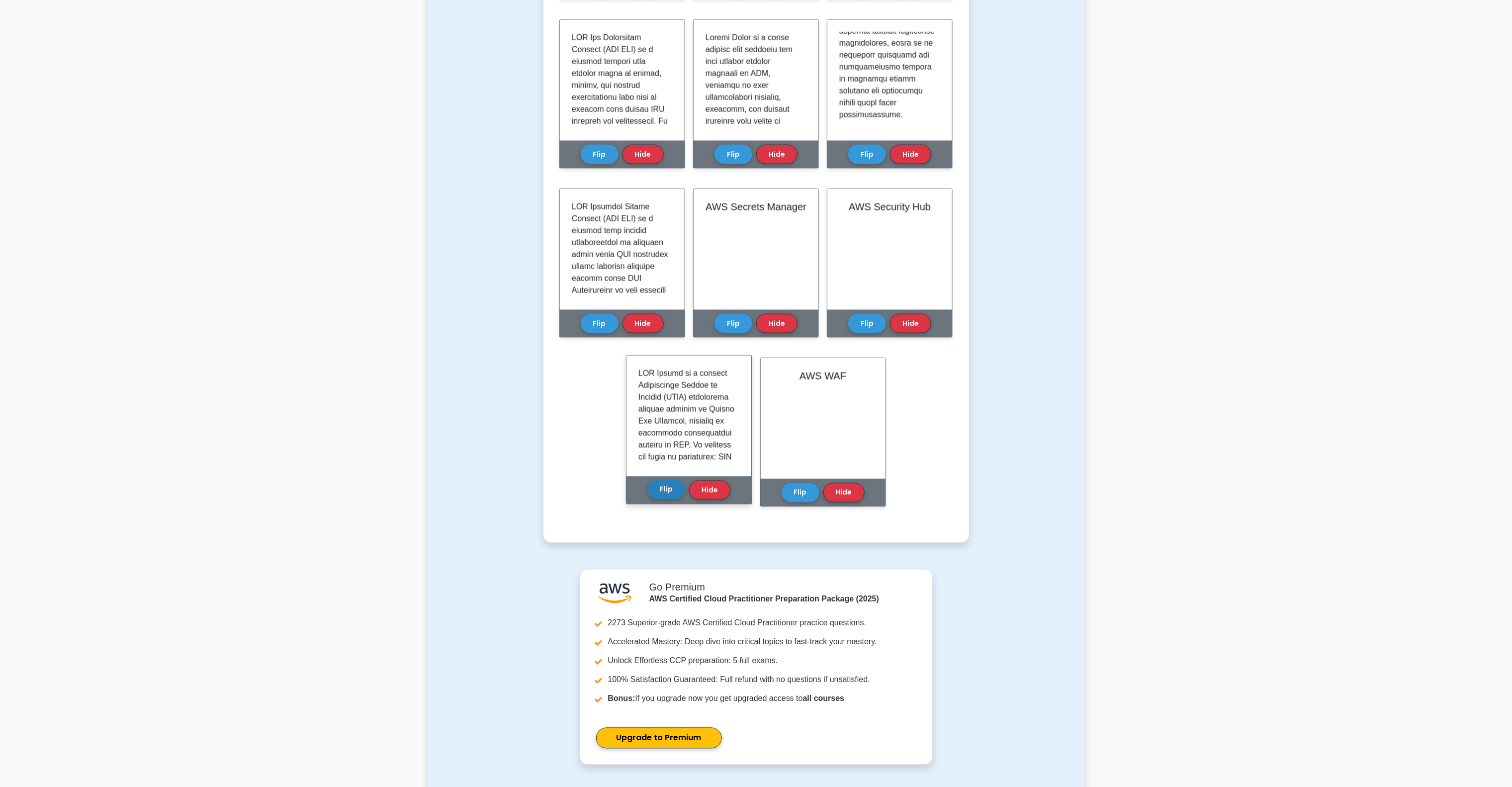
click at [674, 490] on button "Flip" at bounding box center [666, 489] width 38 height 19
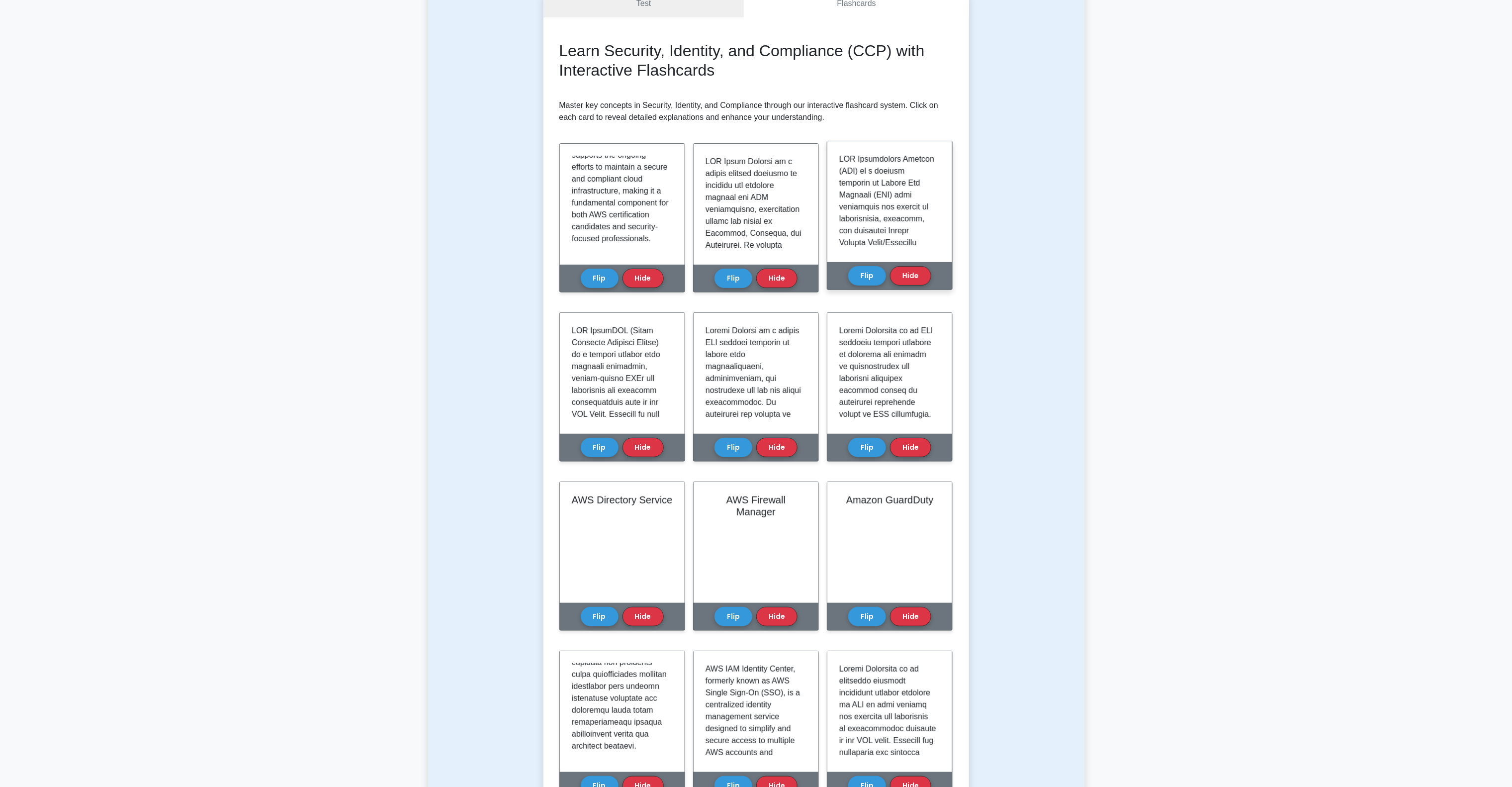
scroll to position [0, 0]
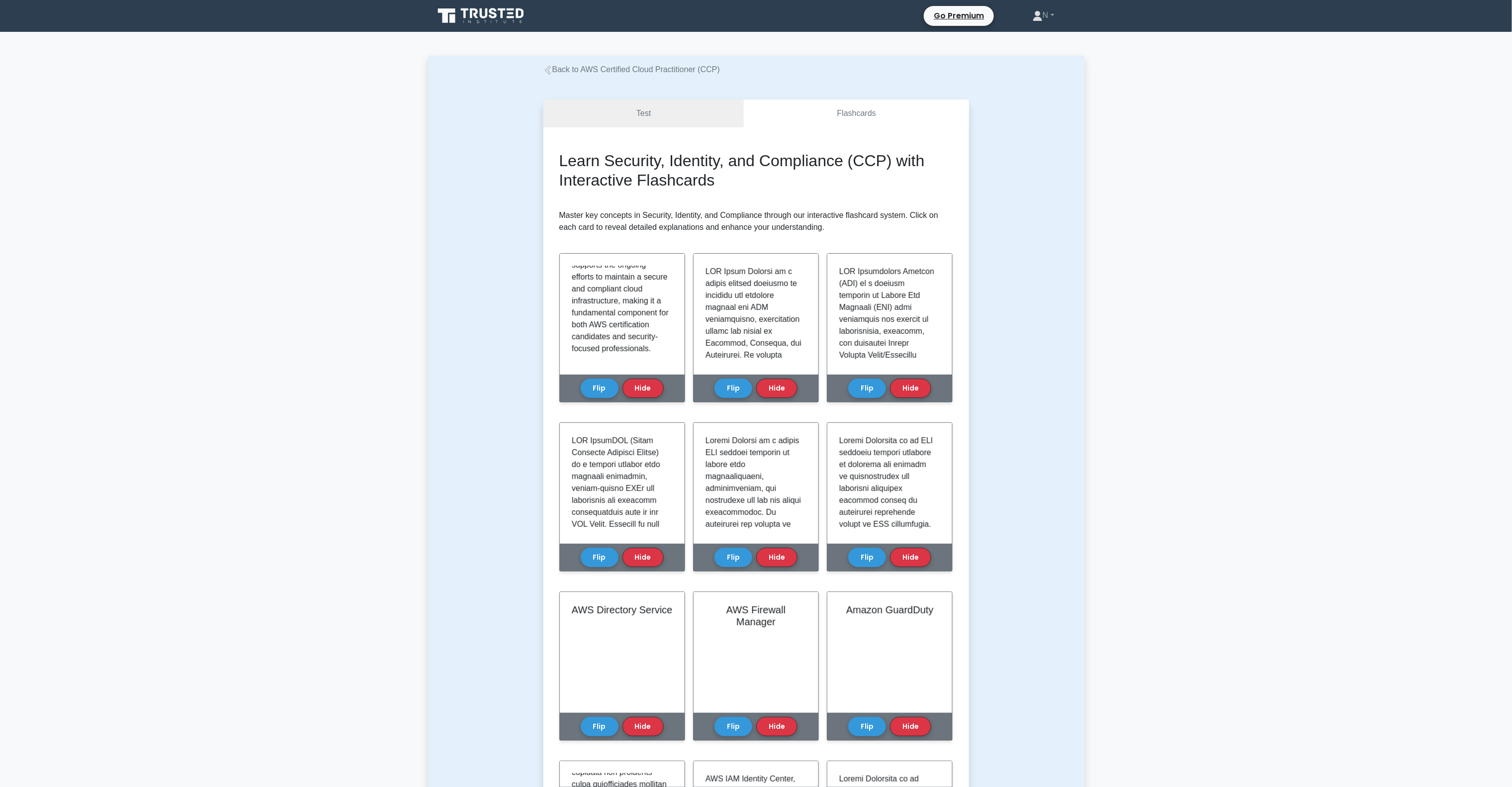
click at [690, 66] on link "Back to AWS Certified Cloud Practitioner (CCP)" at bounding box center [632, 69] width 177 height 8
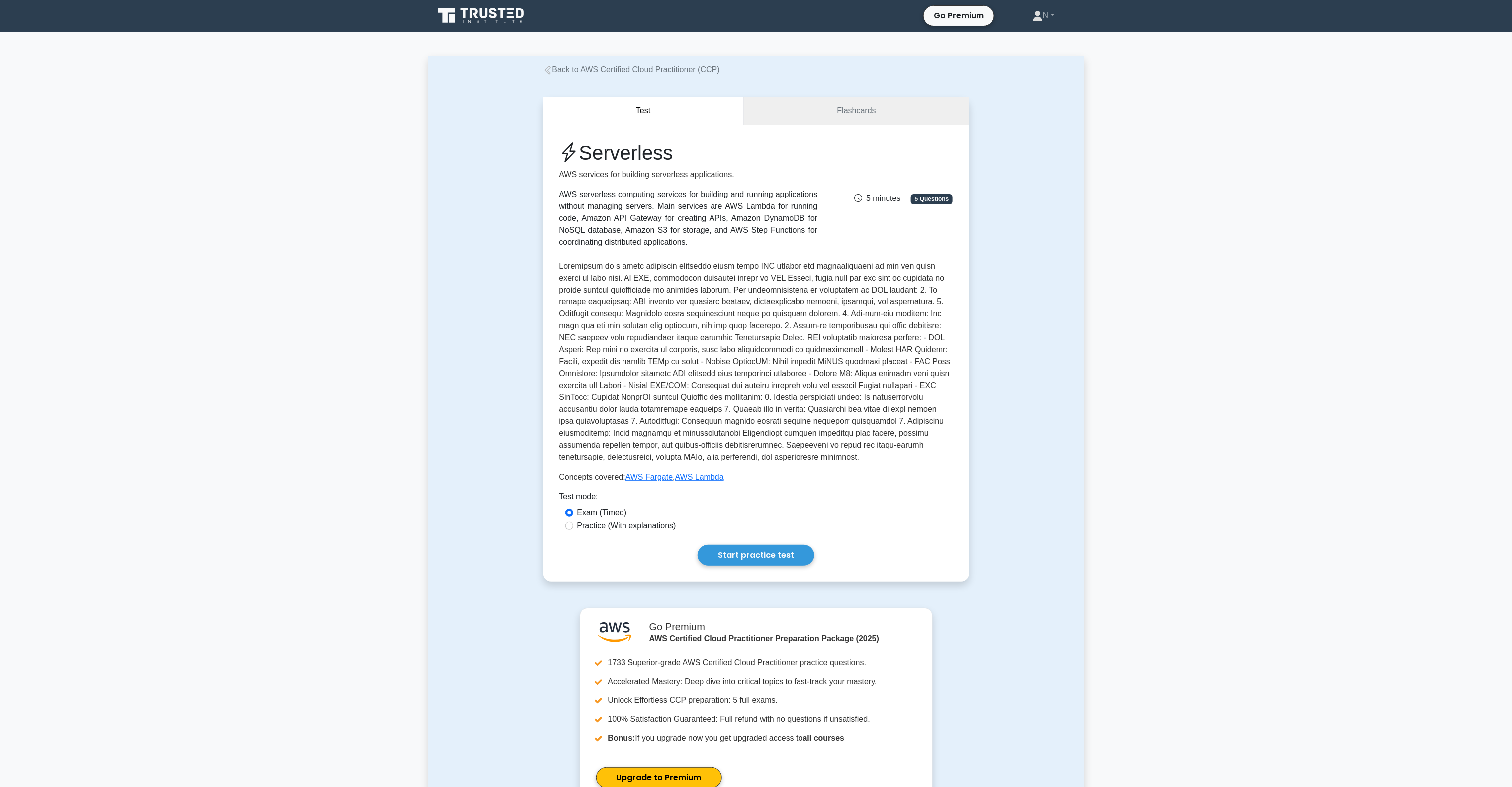
click at [820, 105] on link "Flashcards" at bounding box center [856, 111] width 225 height 28
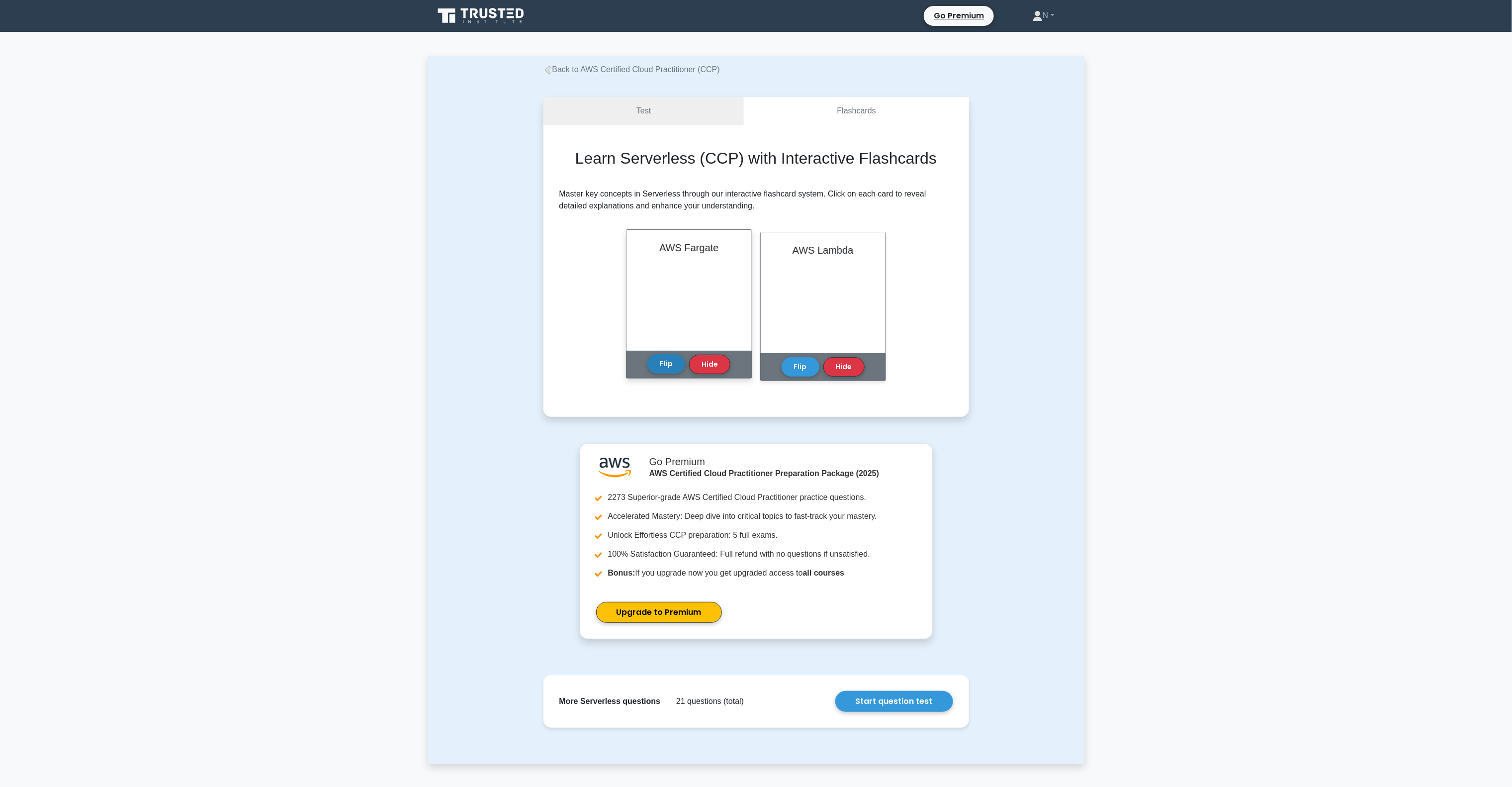
drag, startPoint x: 655, startPoint y: 362, endPoint x: 694, endPoint y: 355, distance: 39.6
click at [655, 360] on button "Flip" at bounding box center [666, 364] width 38 height 19
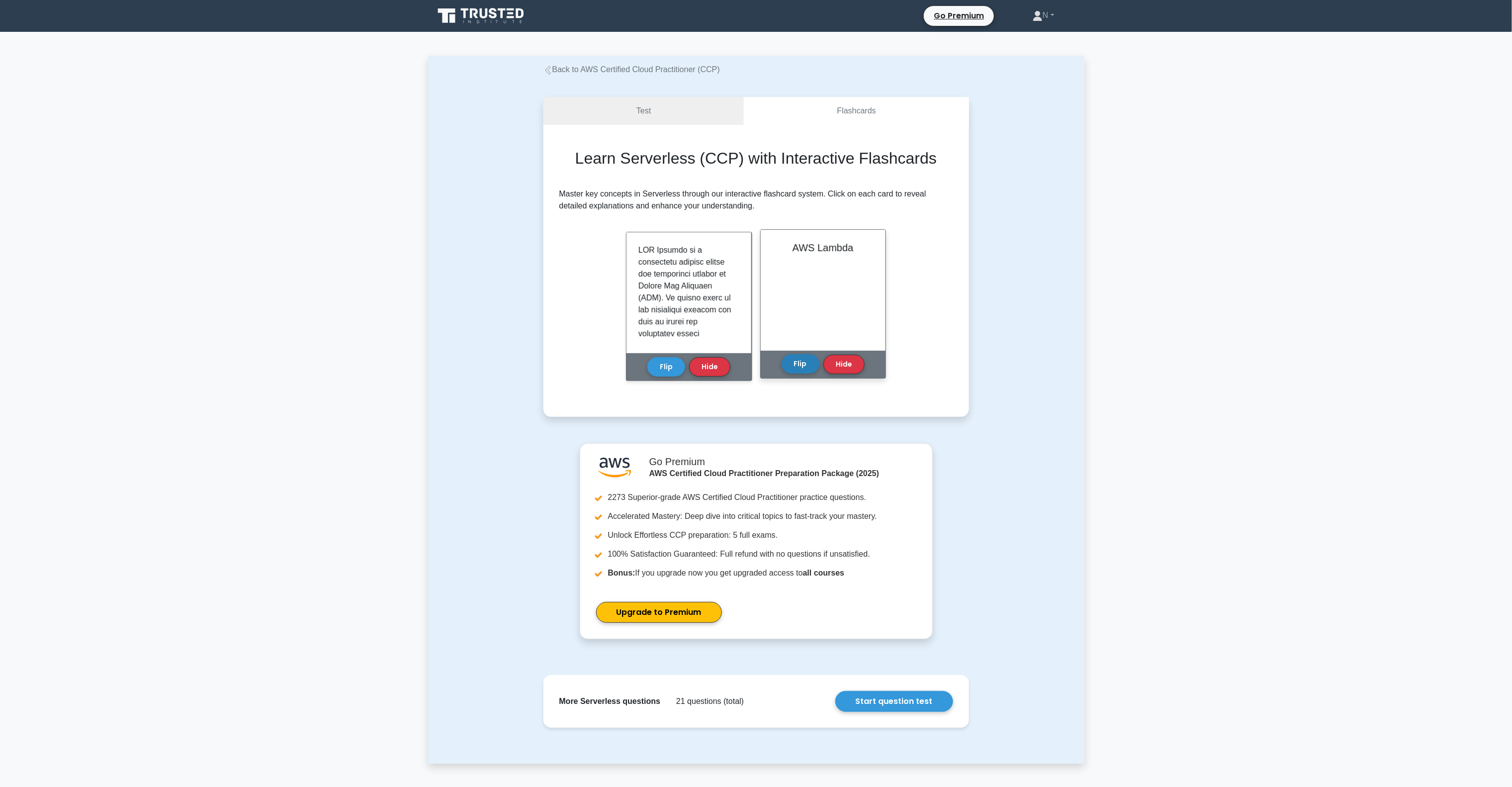
drag, startPoint x: 809, startPoint y: 371, endPoint x: 802, endPoint y: 371, distance: 7.0
click at [805, 371] on button "Flip" at bounding box center [801, 364] width 38 height 19
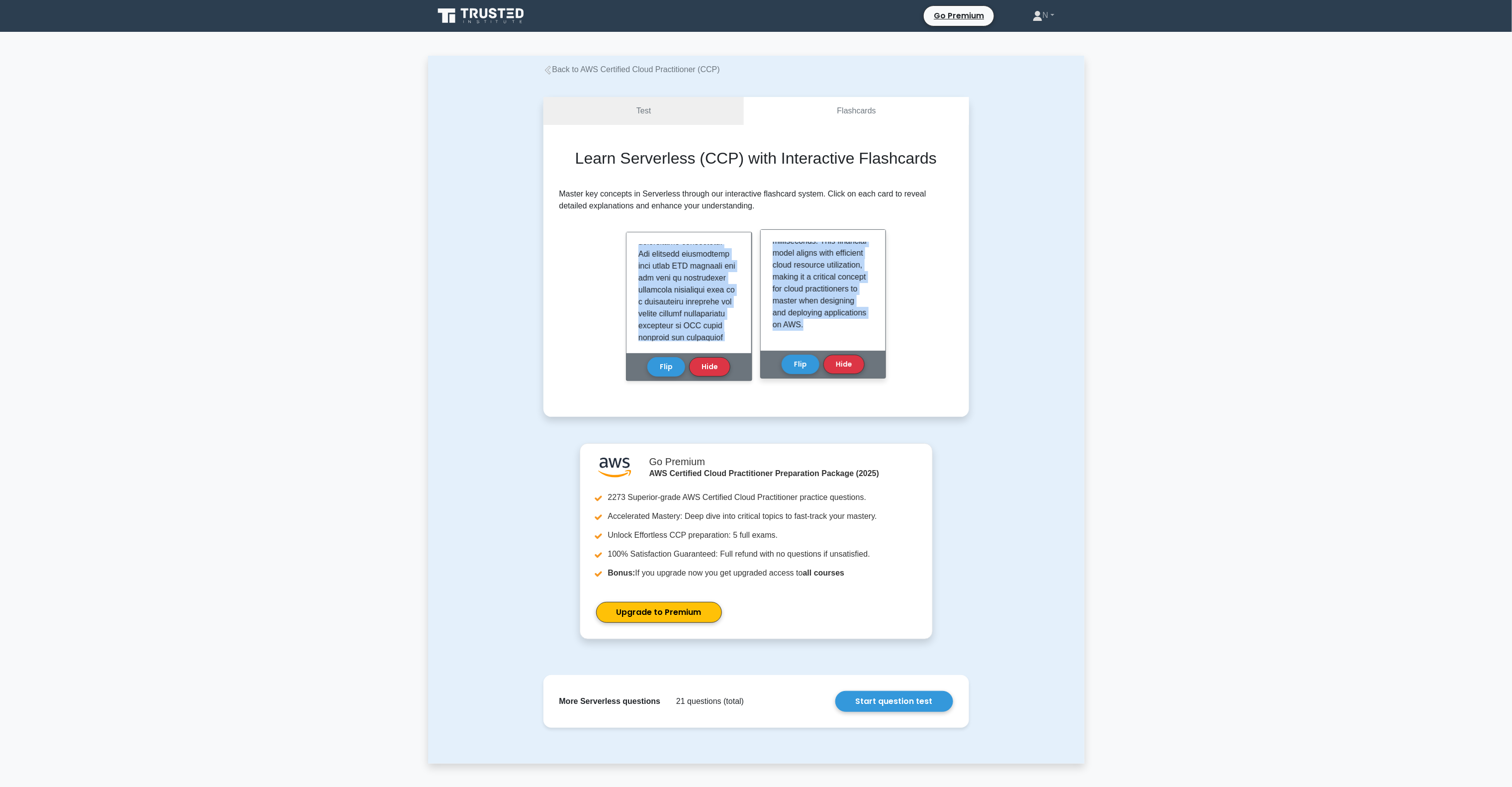
scroll to position [1071, 0]
drag, startPoint x: 637, startPoint y: 242, endPoint x: 842, endPoint y: 338, distance: 226.4
click at [842, 338] on div "Learn Serverless (CCP) with Interactive Flashcards Master key concepts in Serve…" at bounding box center [756, 270] width 394 height 244
copy div "AWS Fargate is a serverless compute engine for containers offered by Amazon Web…"
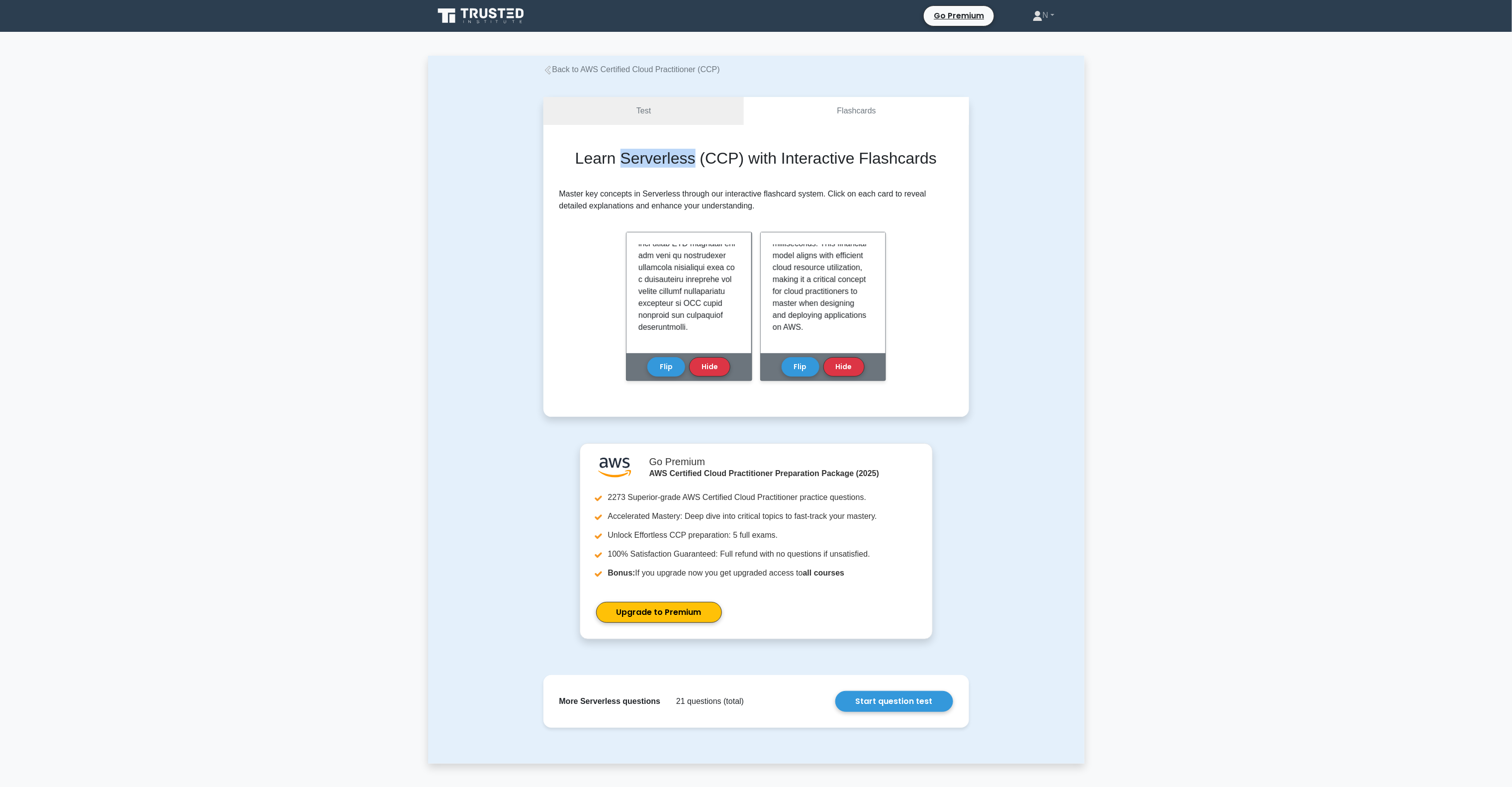
drag, startPoint x: 623, startPoint y: 157, endPoint x: 696, endPoint y: 158, distance: 73.0
click at [696, 158] on h2 "Learn Serverless (CCP) with Interactive Flashcards" at bounding box center [756, 158] width 362 height 19
copy h2 "Serverless"
click at [627, 70] on link "Back to AWS Certified Cloud Practitioner (CCP)" at bounding box center [632, 69] width 177 height 8
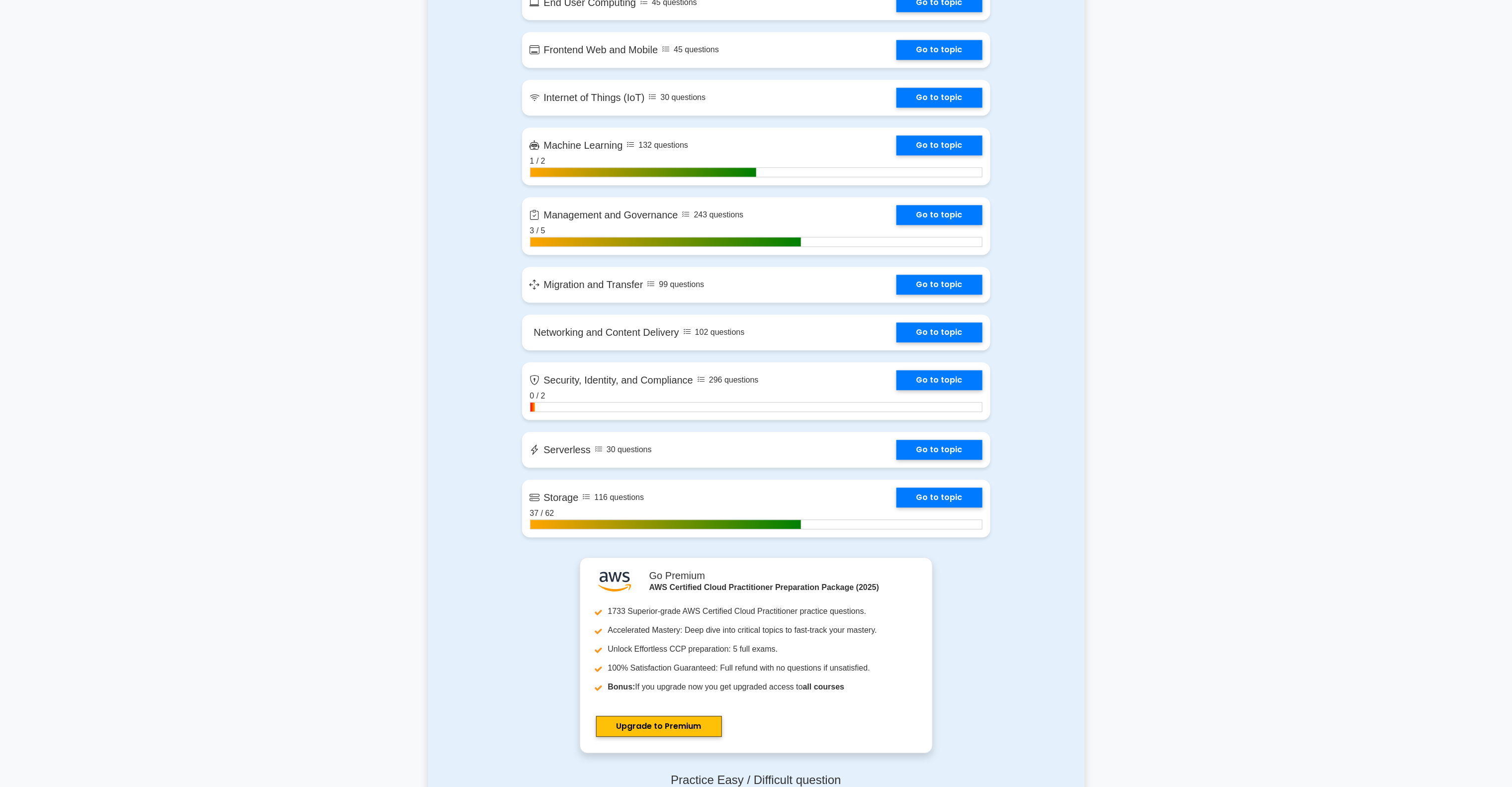
scroll to position [1254, 0]
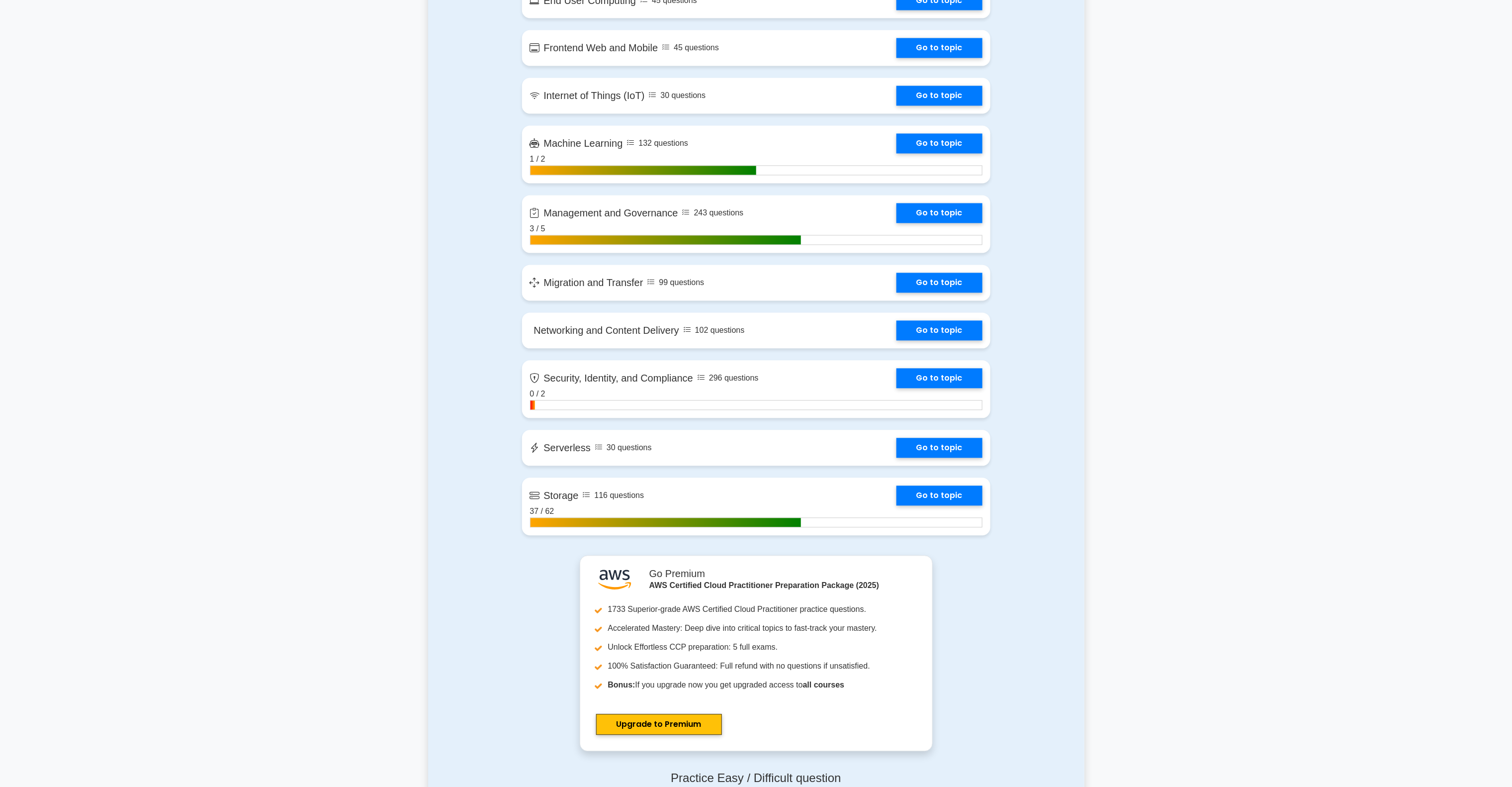
click at [1394, 368] on main ".st0{fill:#252F3E;} .st1{fill-rule:evenodd;clip-rule:evenodd;fill:#FF9900;} AWS…" at bounding box center [756, 201] width 1512 height 2847
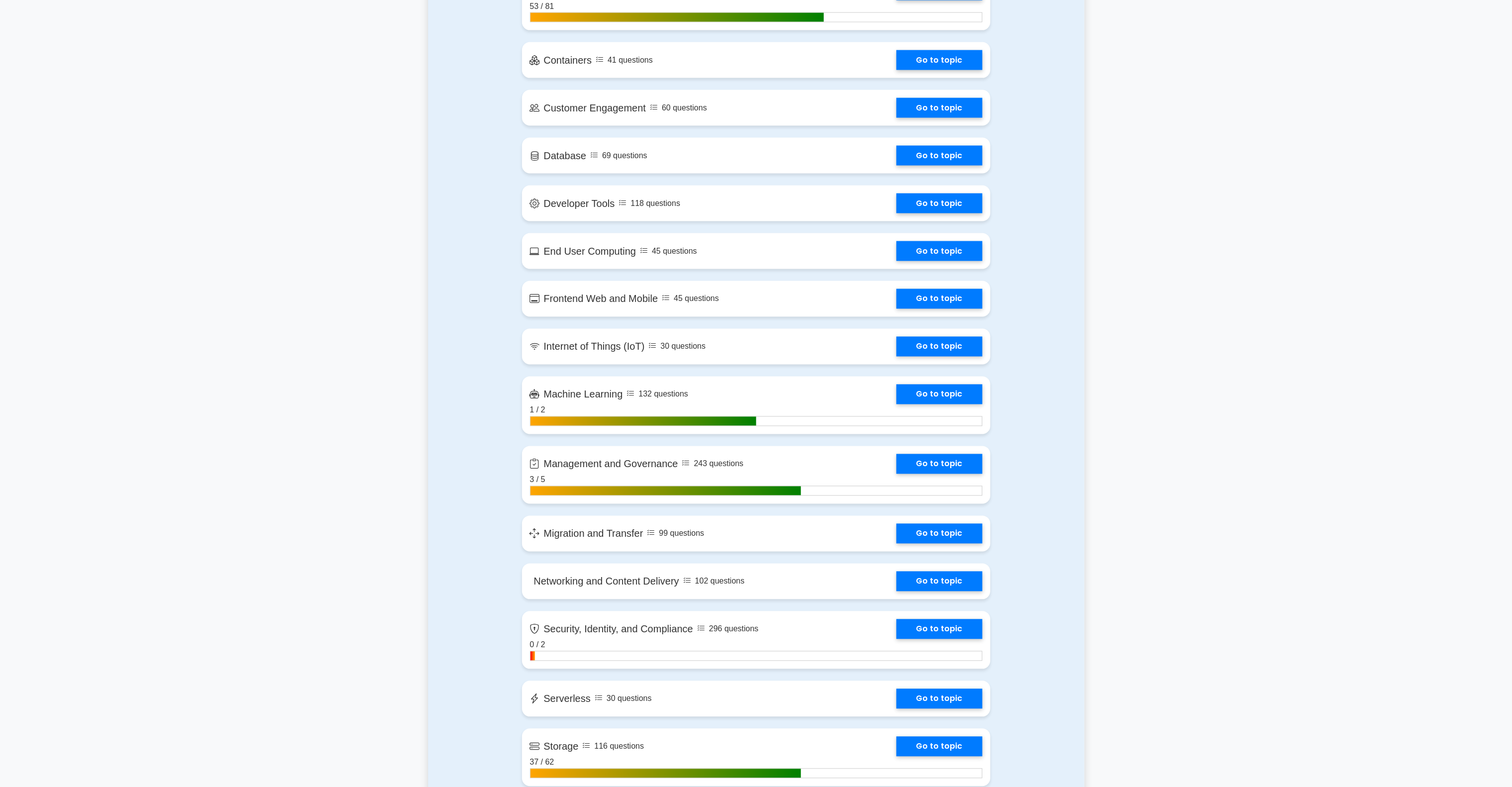
scroll to position [1103, 0]
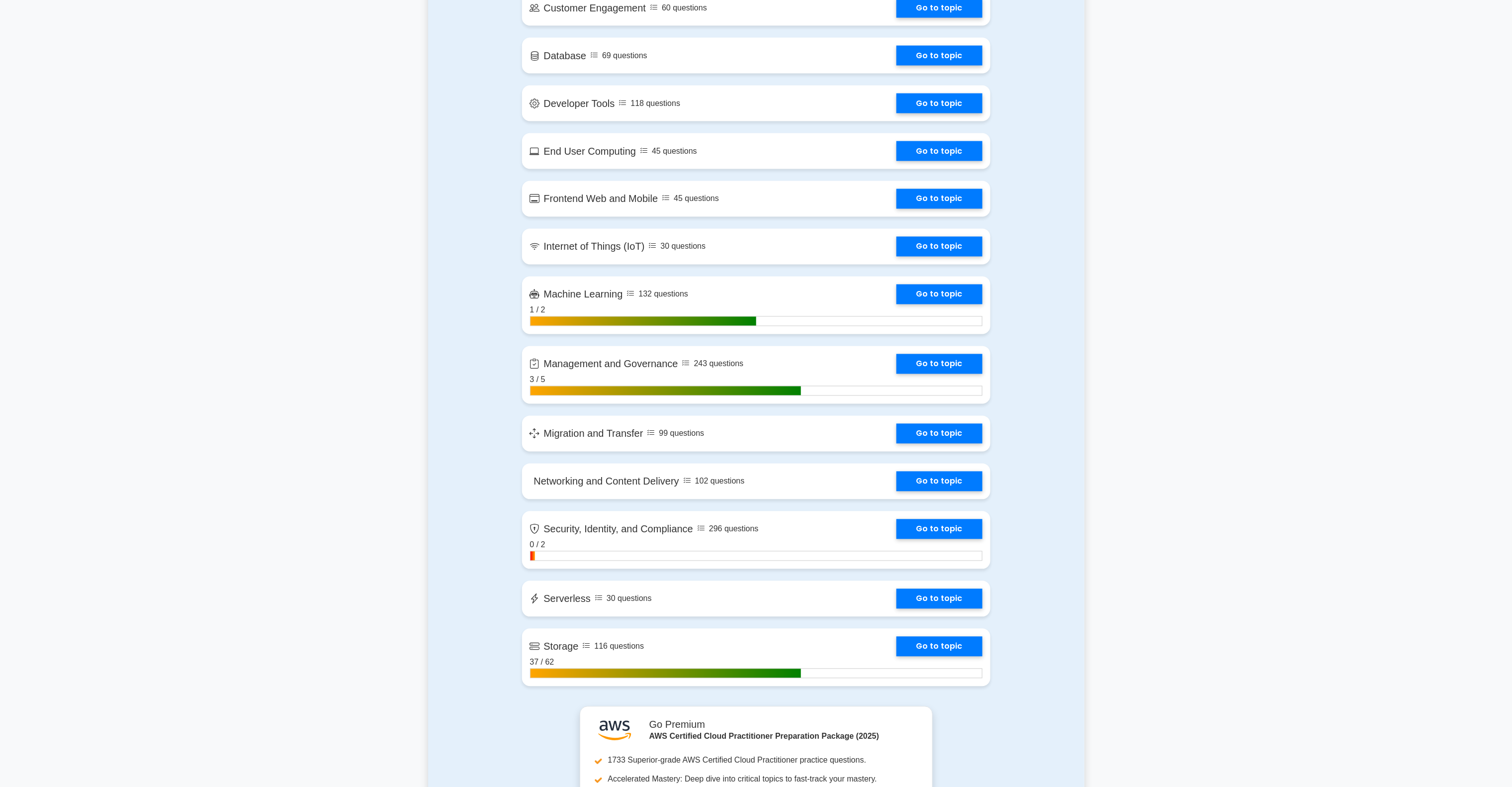
click at [1184, 604] on main ".st0{fill:#252F3E;} .st1{fill-rule:evenodd;clip-rule:evenodd;fill:#FF9900;} AWS…" at bounding box center [756, 358] width 1512 height 2859
